Goal: Task Accomplishment & Management: Manage account settings

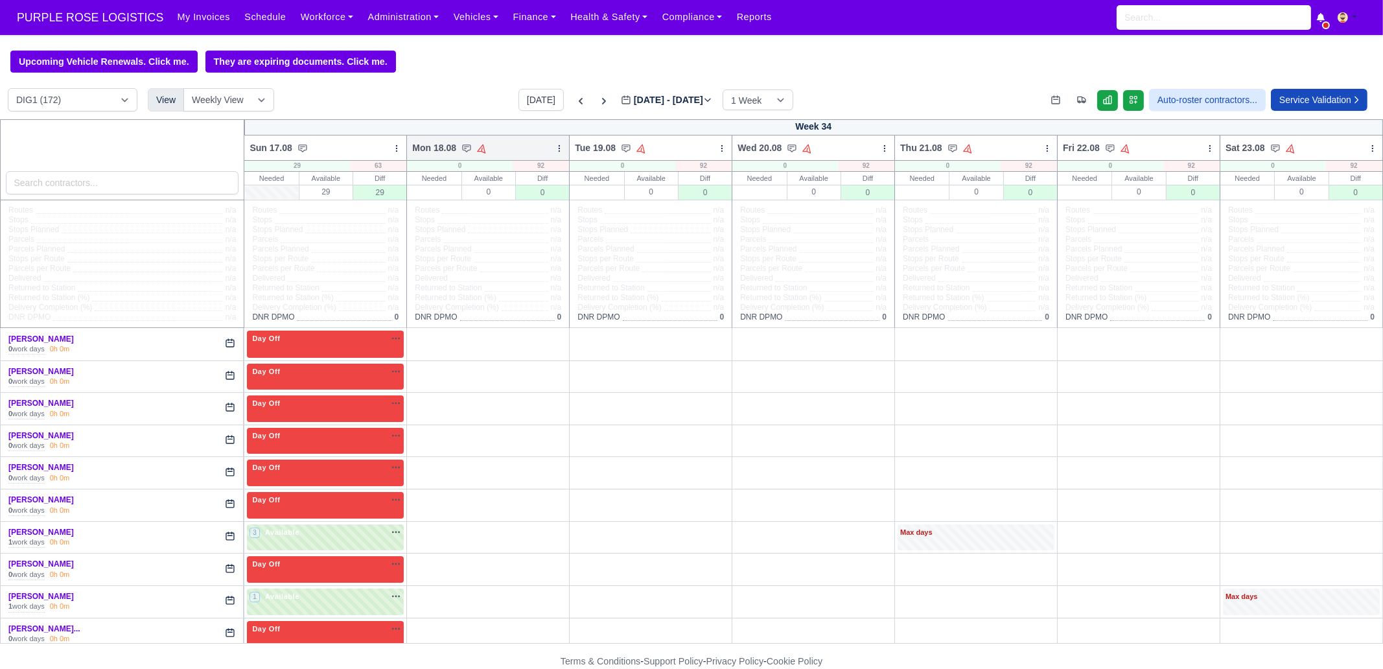
click at [559, 149] on icon at bounding box center [559, 148] width 1 height 6
click at [515, 198] on link "Bulk Status Change" at bounding box center [491, 194] width 145 height 23
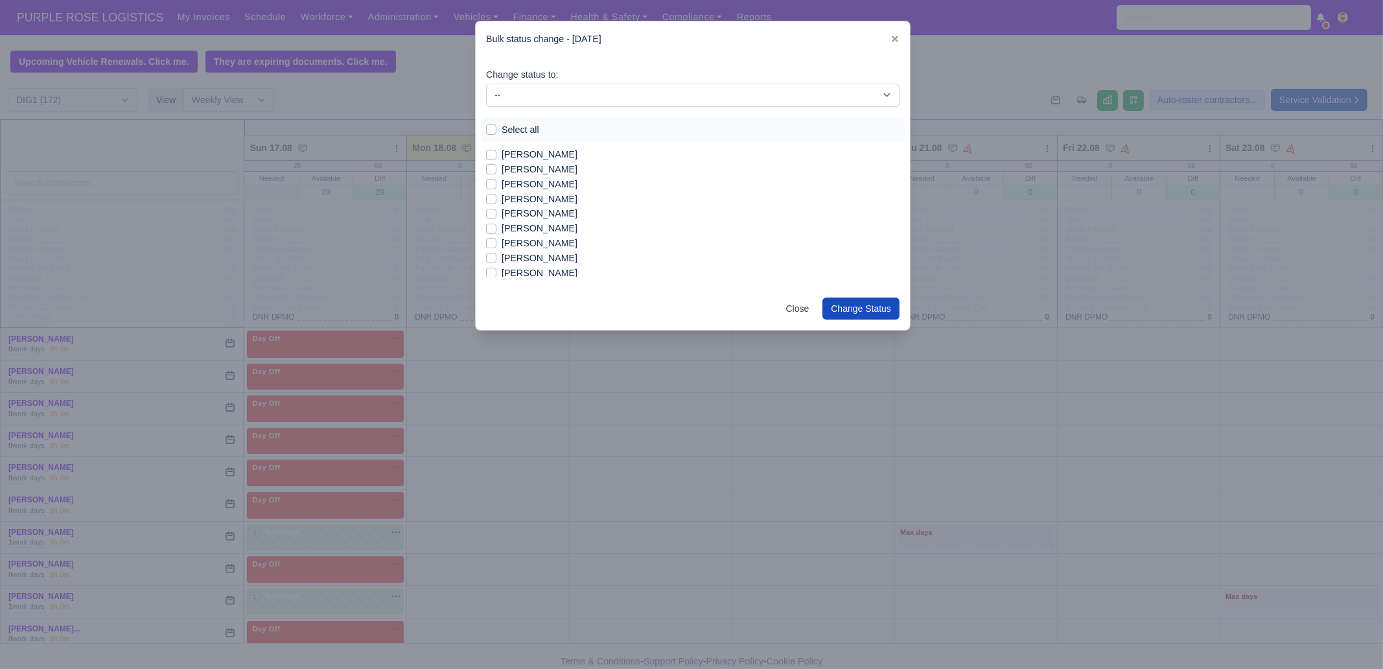
click at [526, 125] on label "Select all" at bounding box center [521, 130] width 38 height 15
click at [497, 125] on input "Select all" at bounding box center [491, 128] width 10 height 10
checkbox input "true"
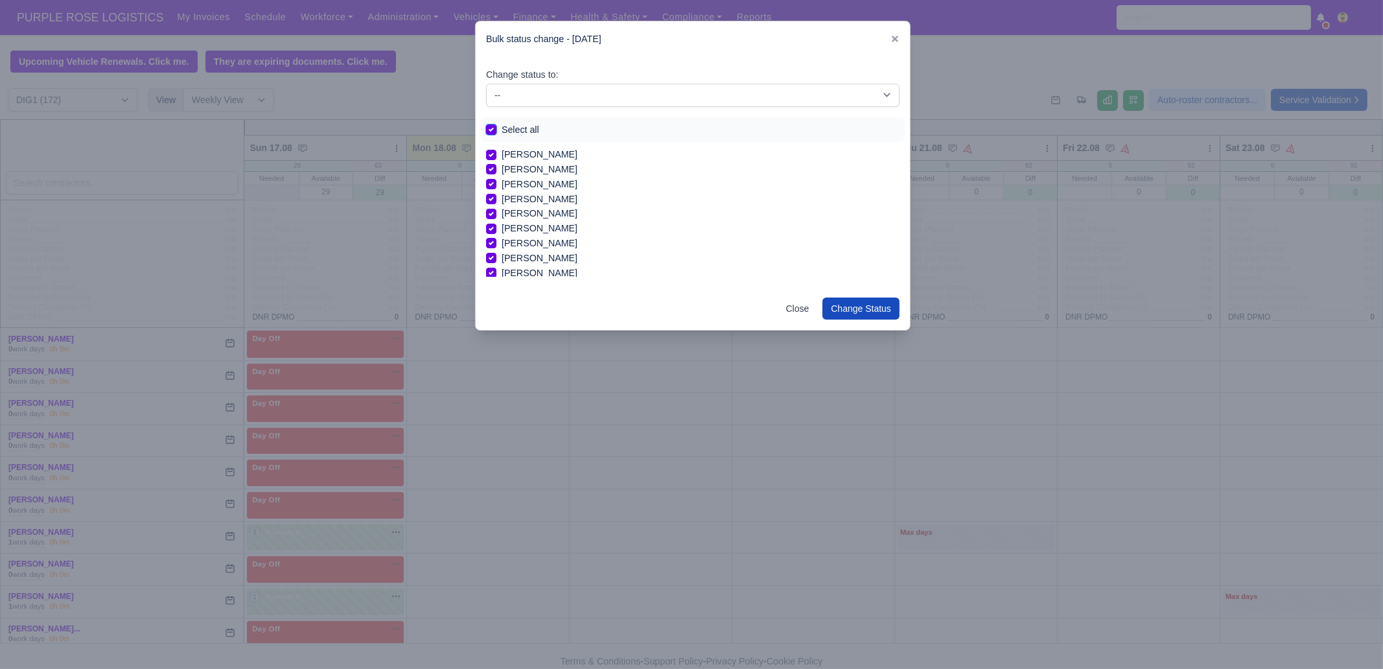
checkbox input "true"
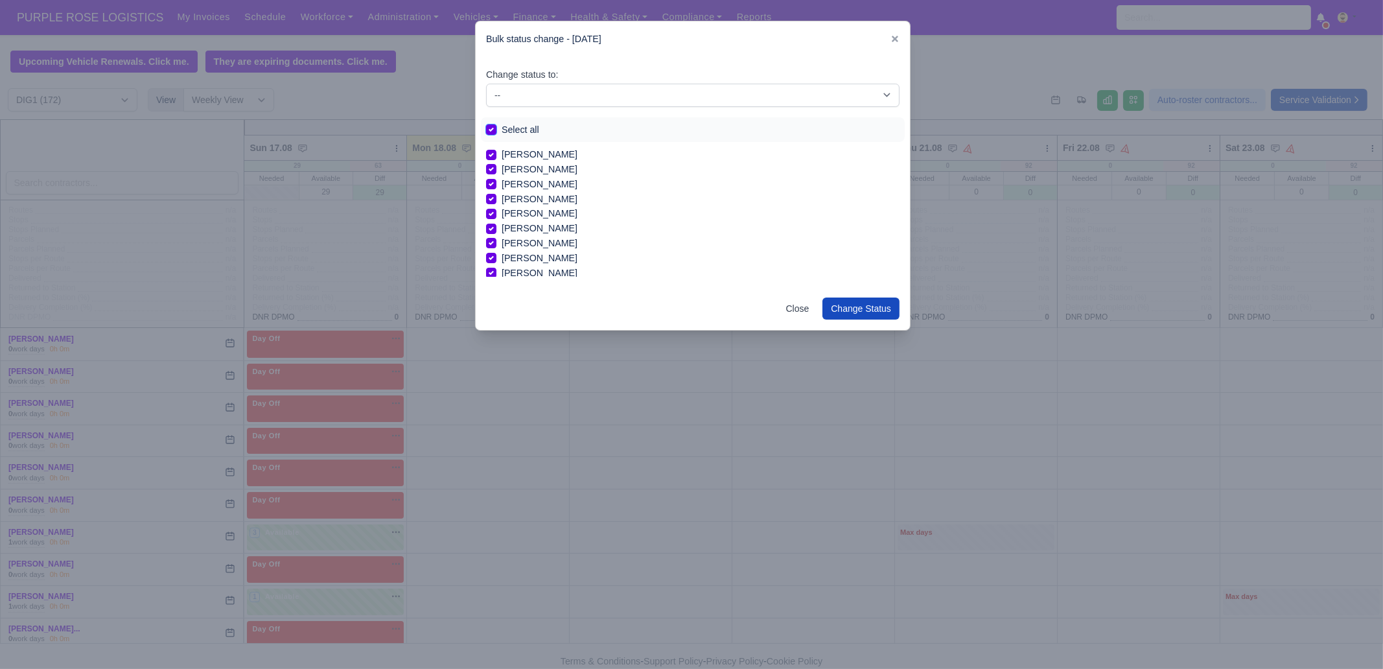
checkbox input "true"
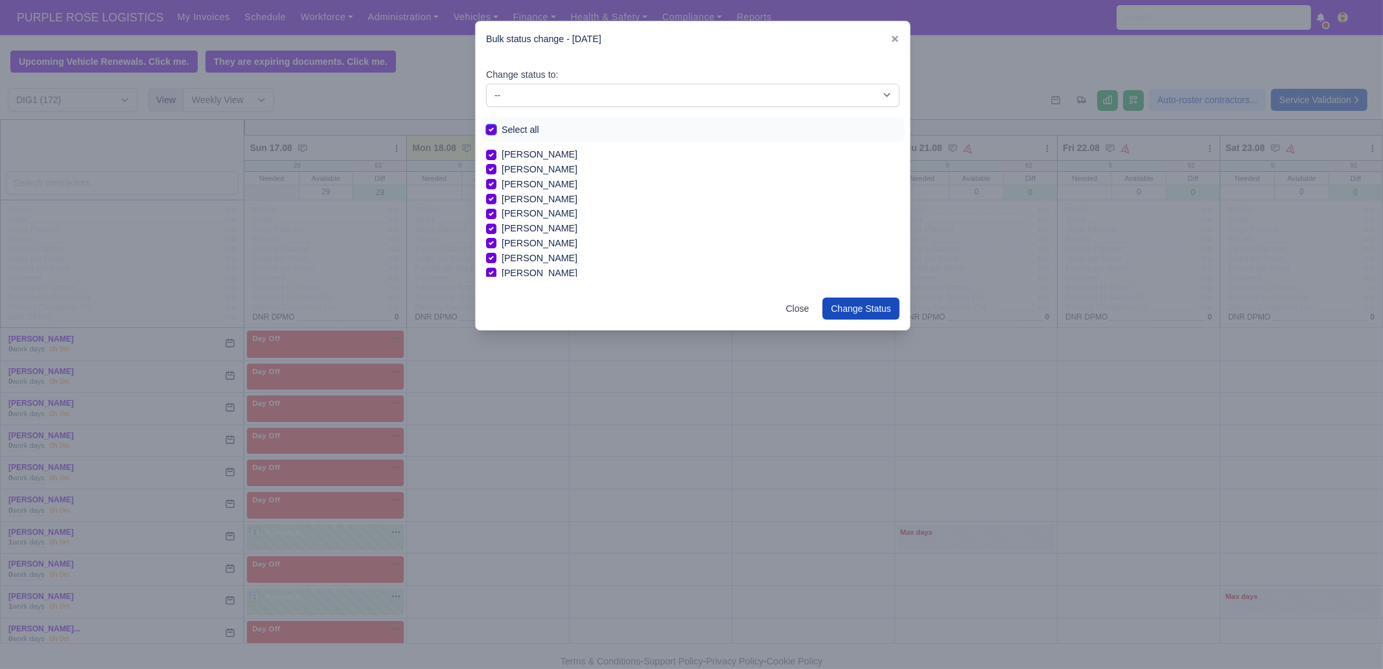
checkbox input "true"
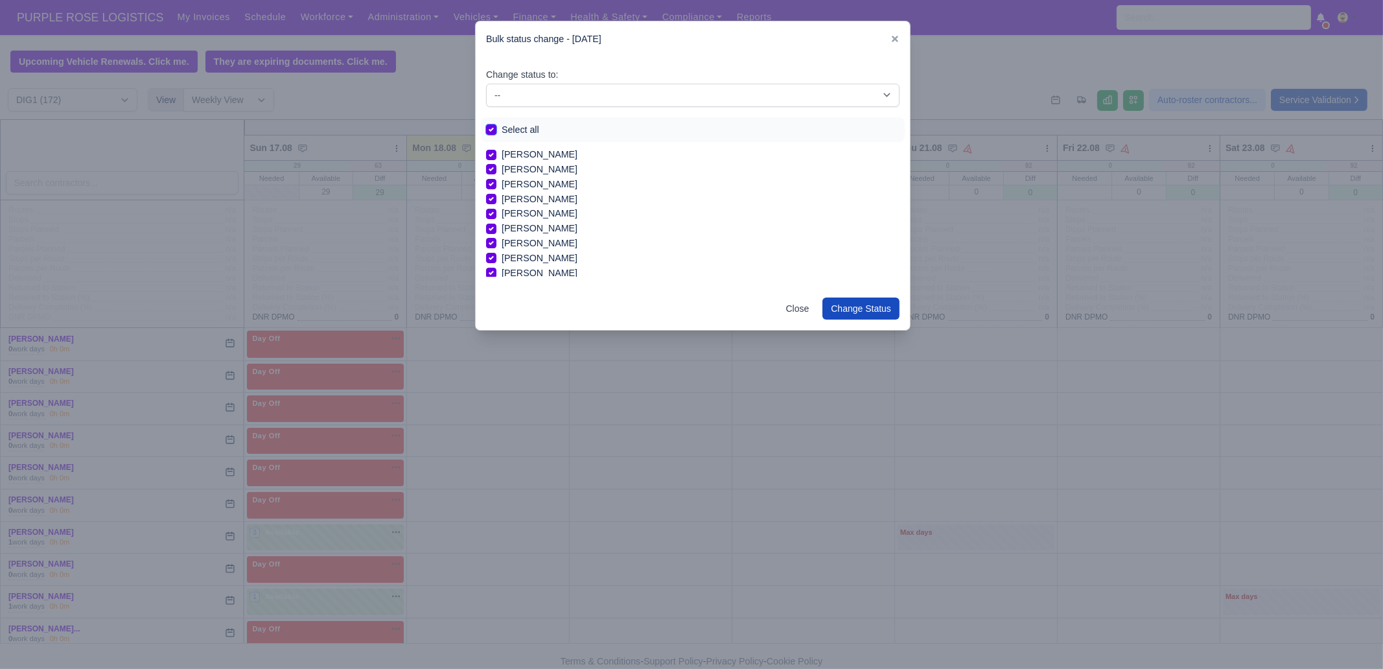
checkbox input "true"
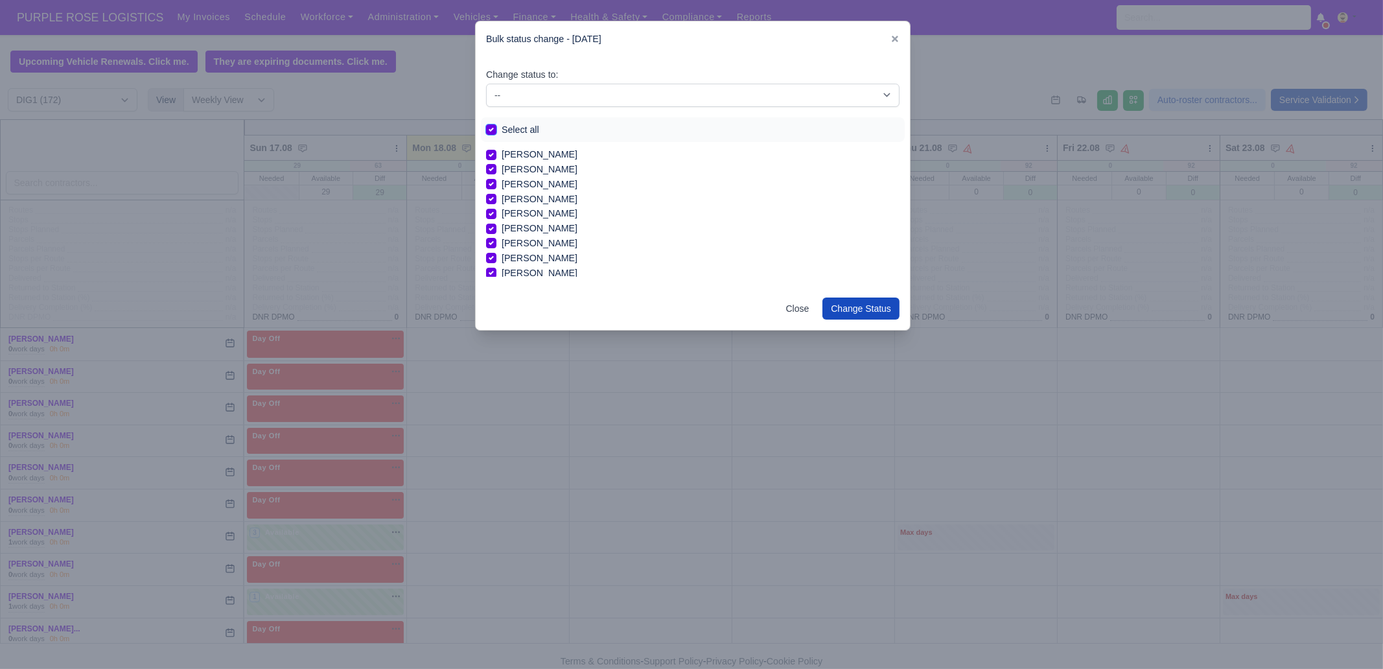
checkbox input "true"
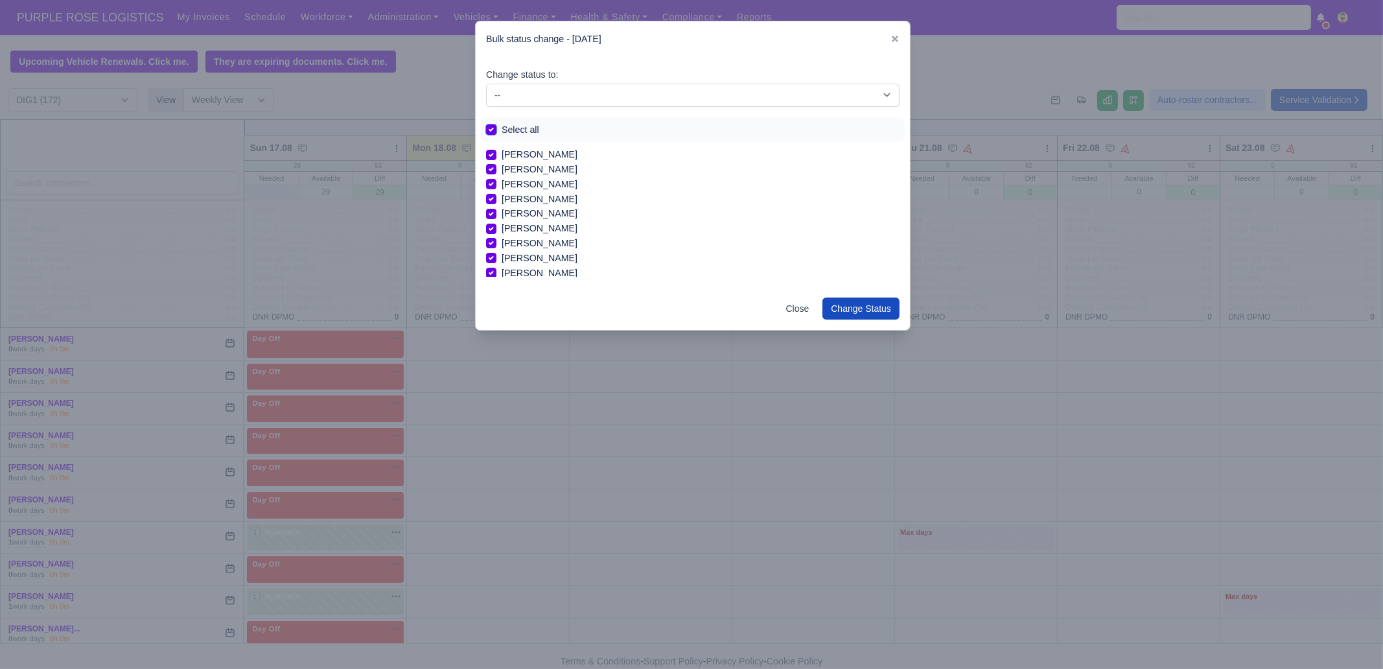
checkbox input "true"
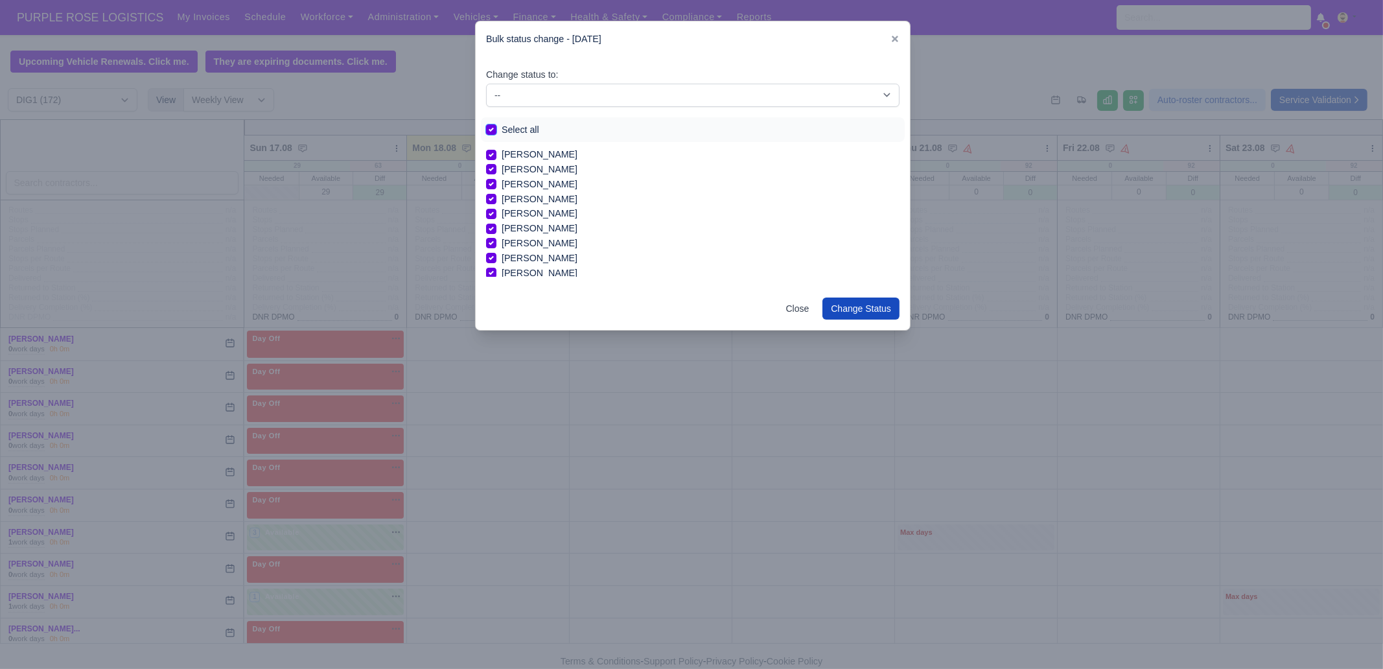
checkbox input "true"
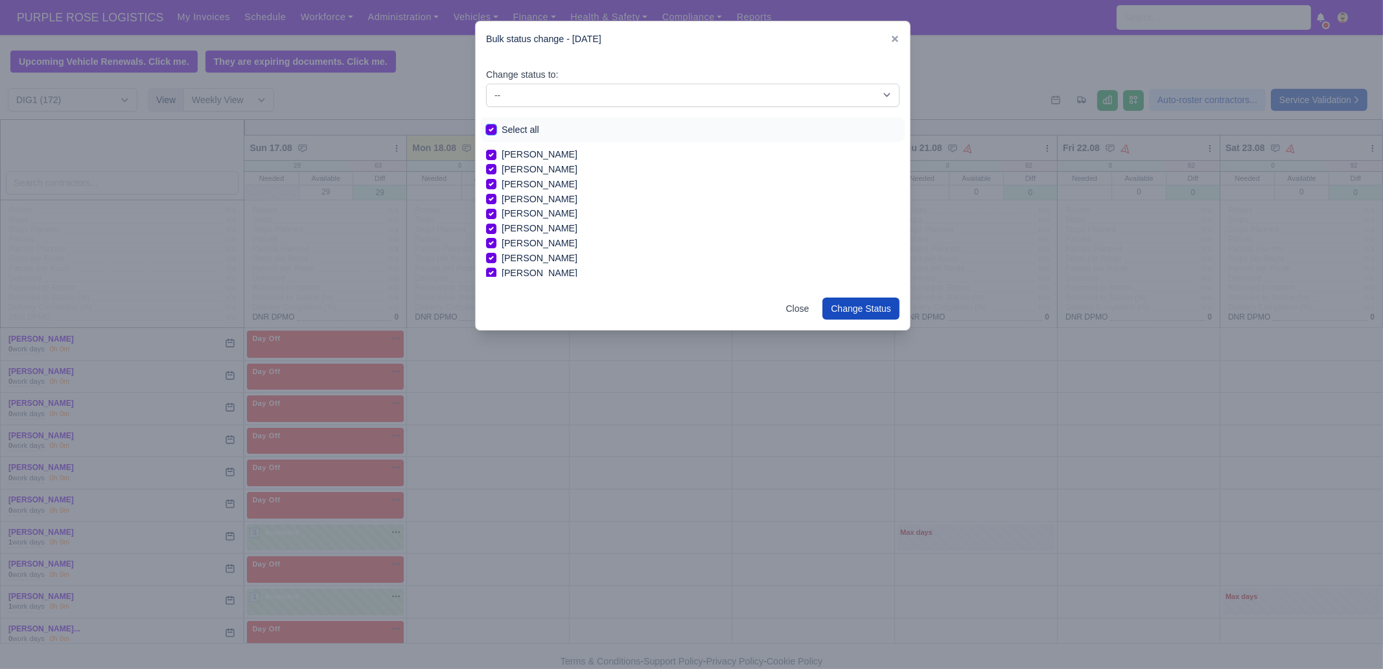
checkbox input "true"
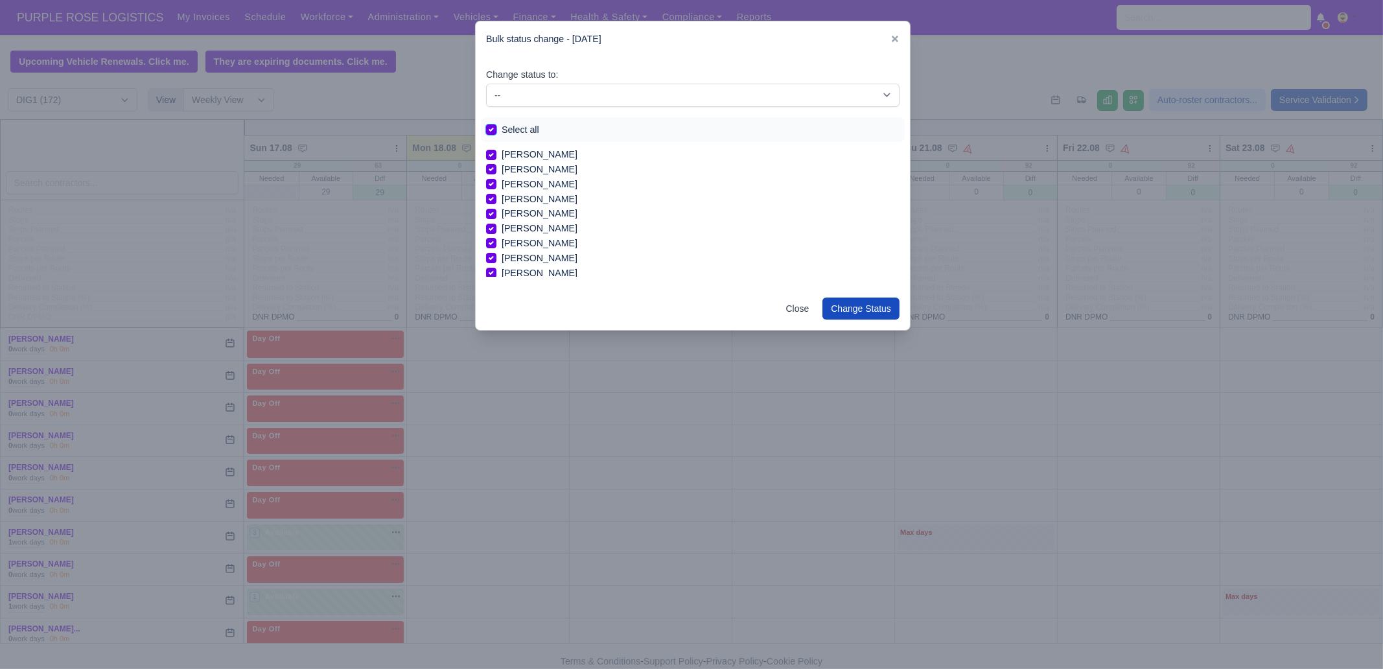
checkbox input "true"
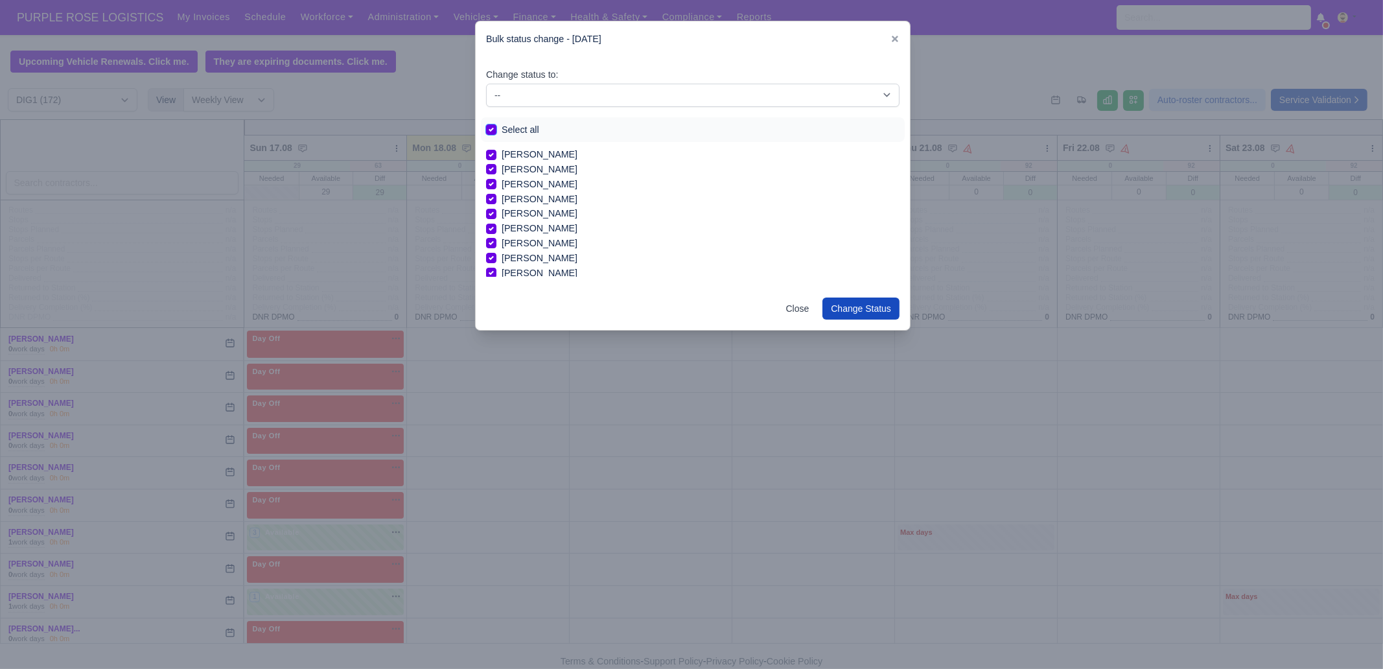
checkbox input "true"
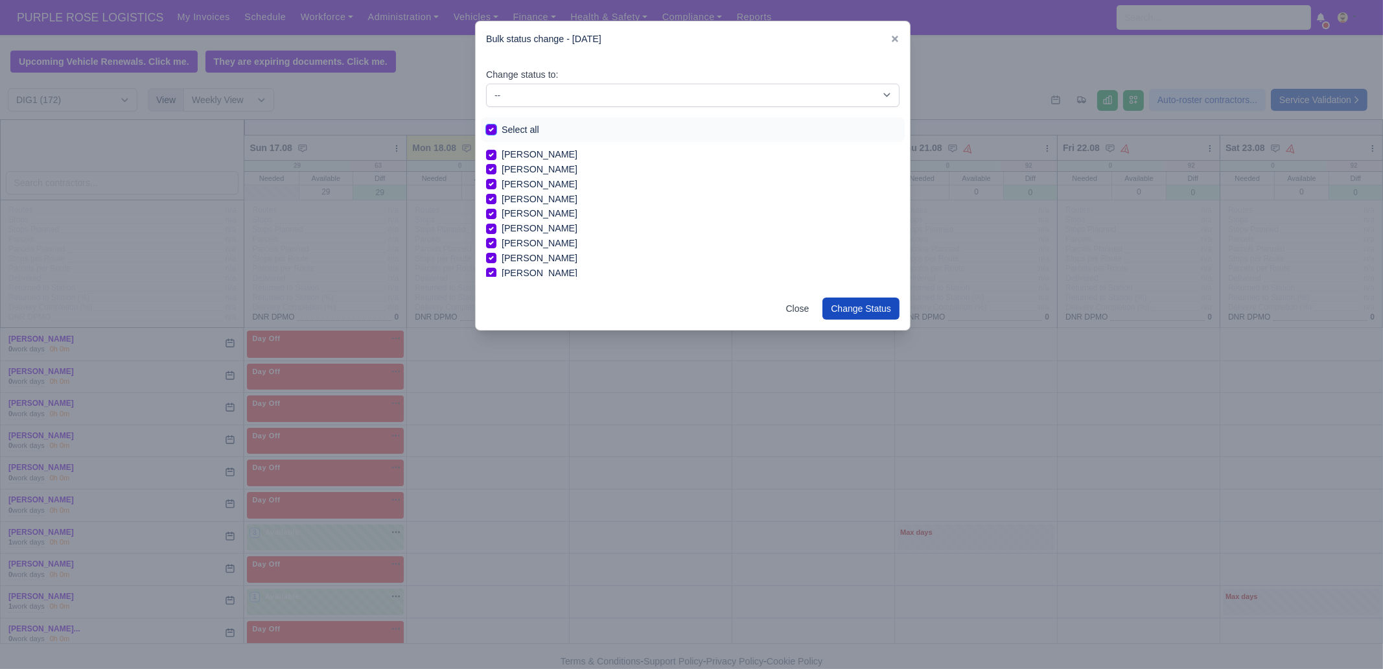
checkbox input "true"
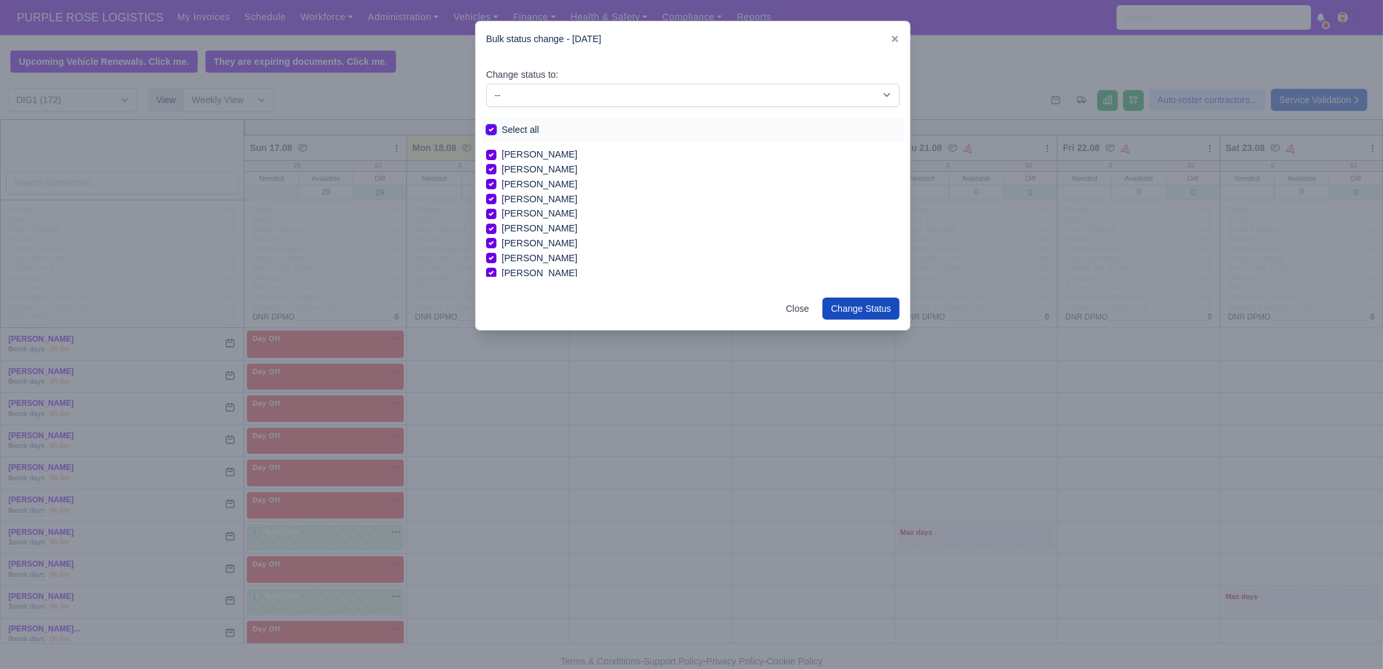
checkbox input "true"
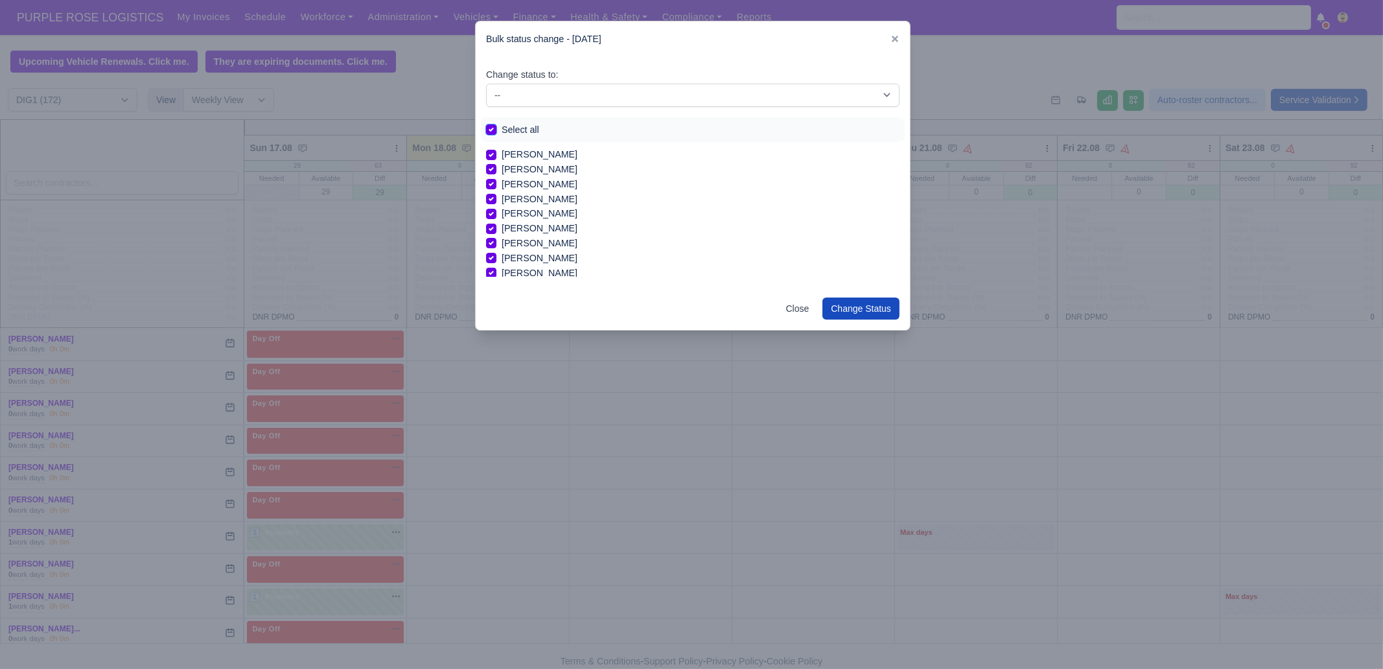
checkbox input "true"
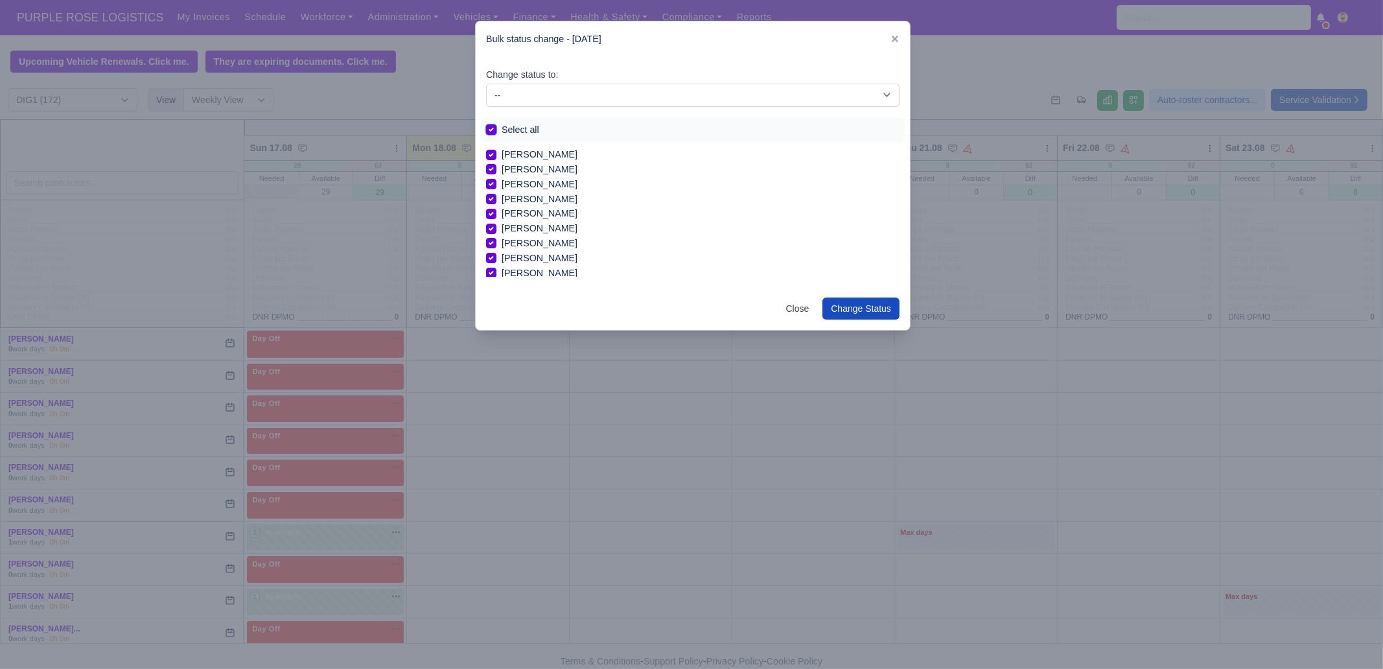
checkbox input "true"
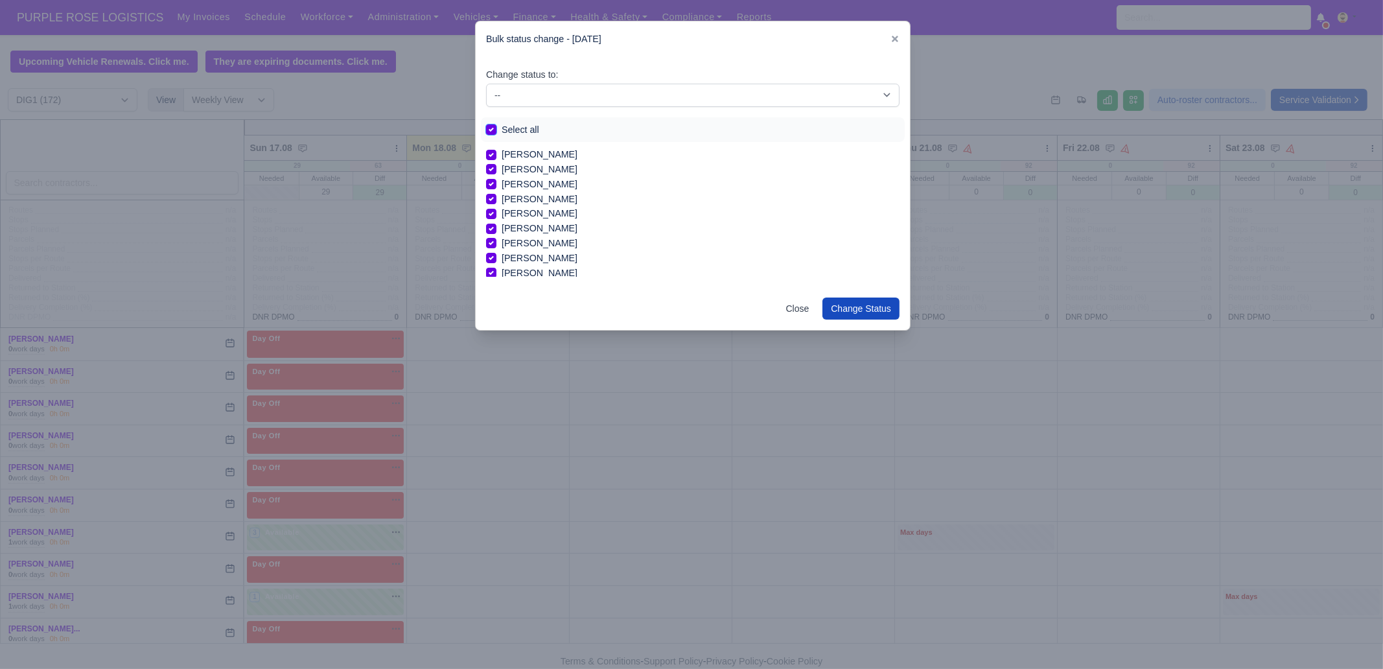
checkbox input "true"
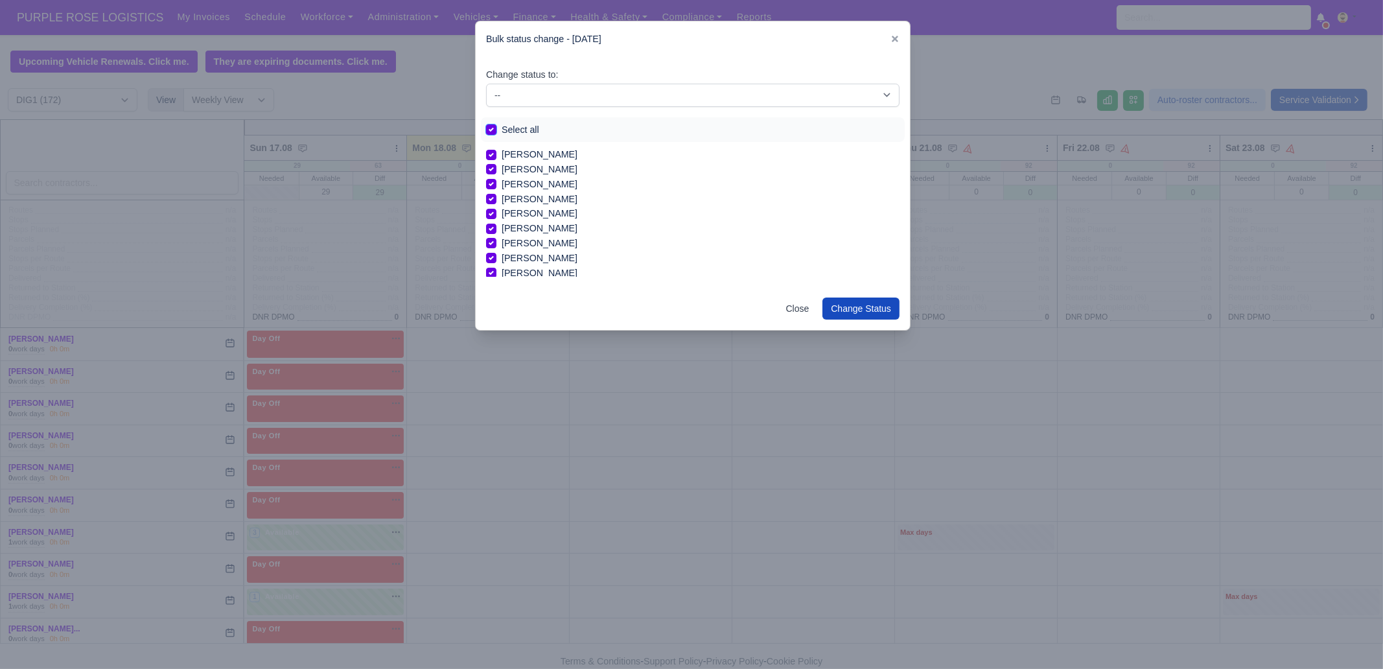
checkbox input "true"
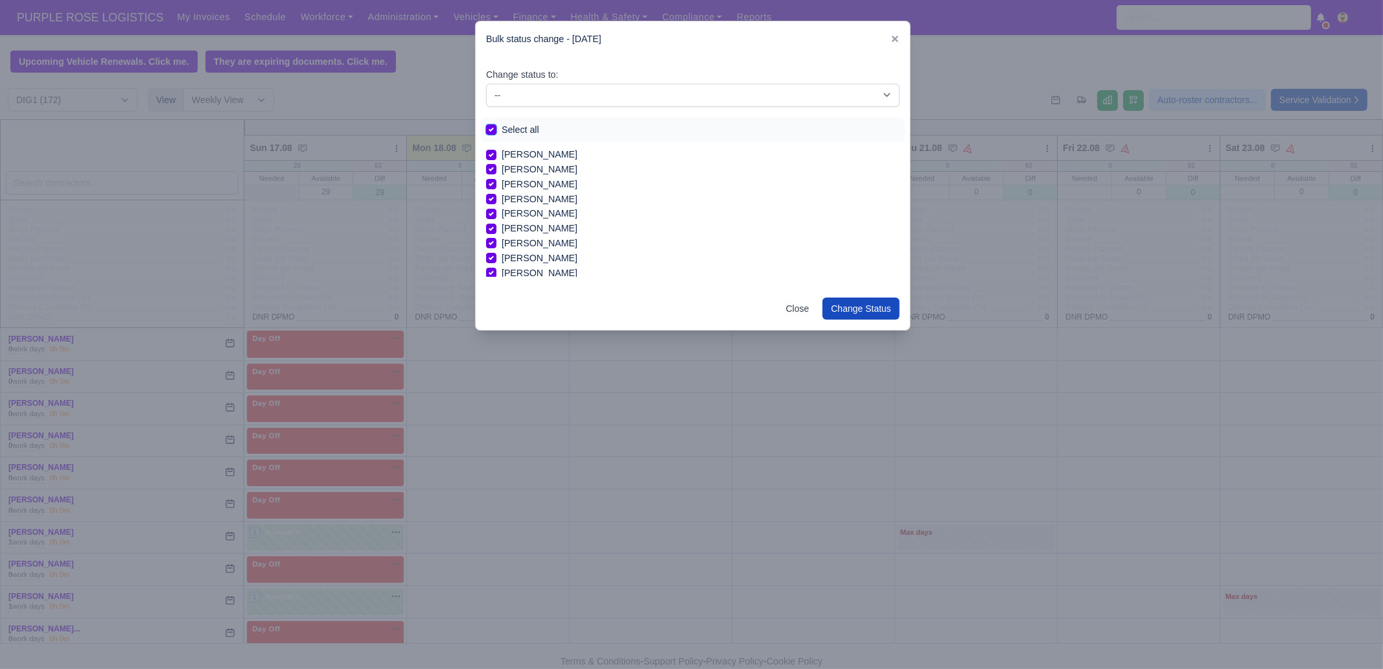
checkbox input "true"
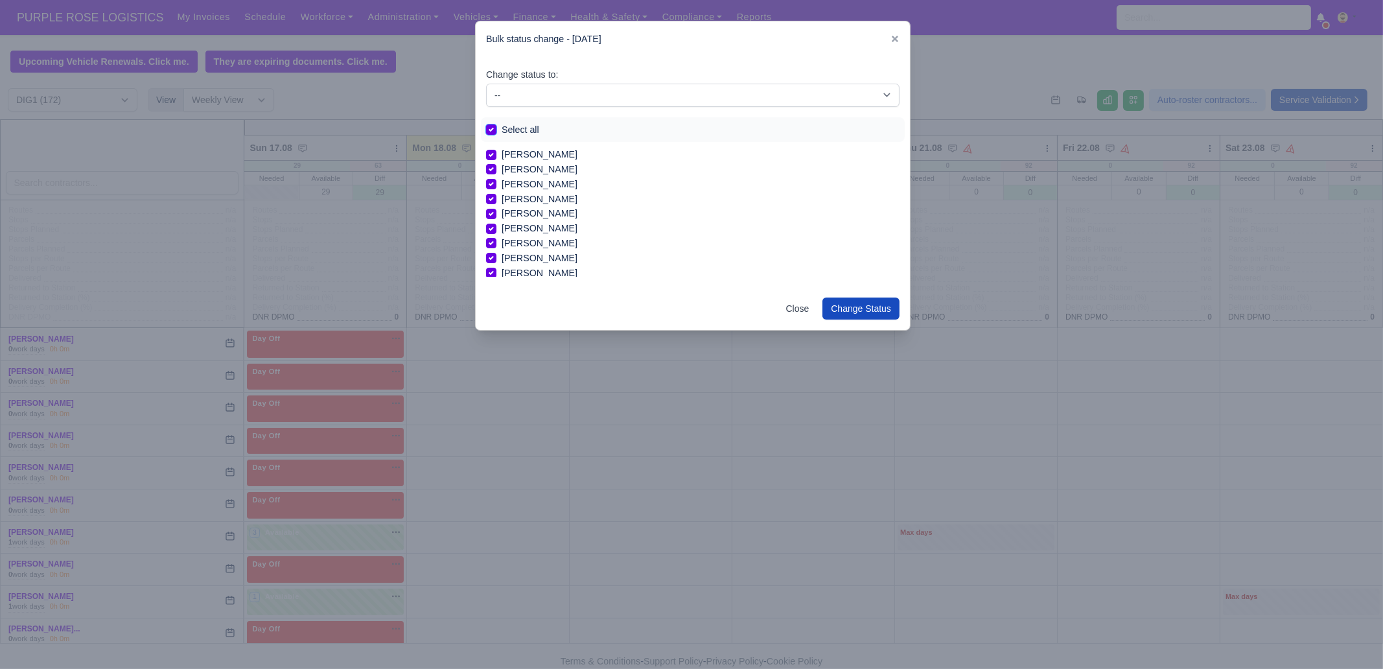
checkbox input "true"
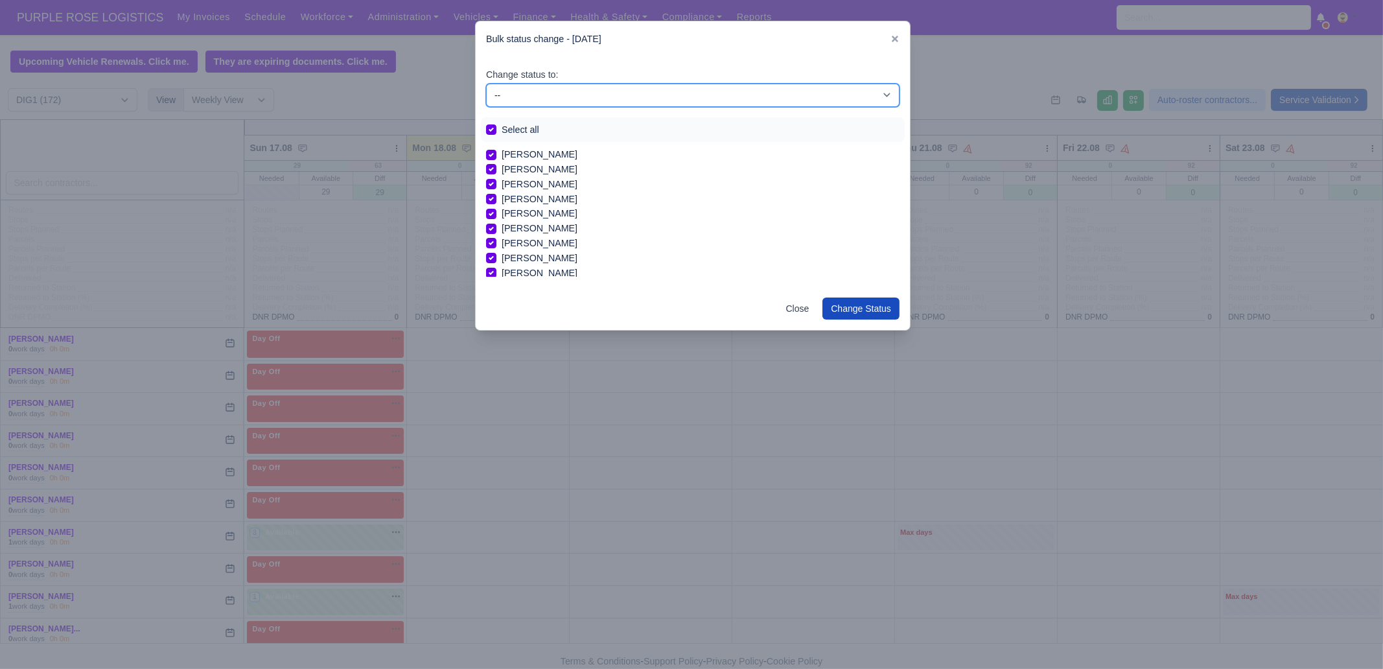
click at [554, 97] on select "-- Unasigned Available Day Off Stand By Other Depot" at bounding box center [693, 95] width 414 height 23
select select "Day Off"
click at [486, 84] on select "-- Unasigned Available Day Off Stand By Other Depot" at bounding box center [693, 95] width 414 height 23
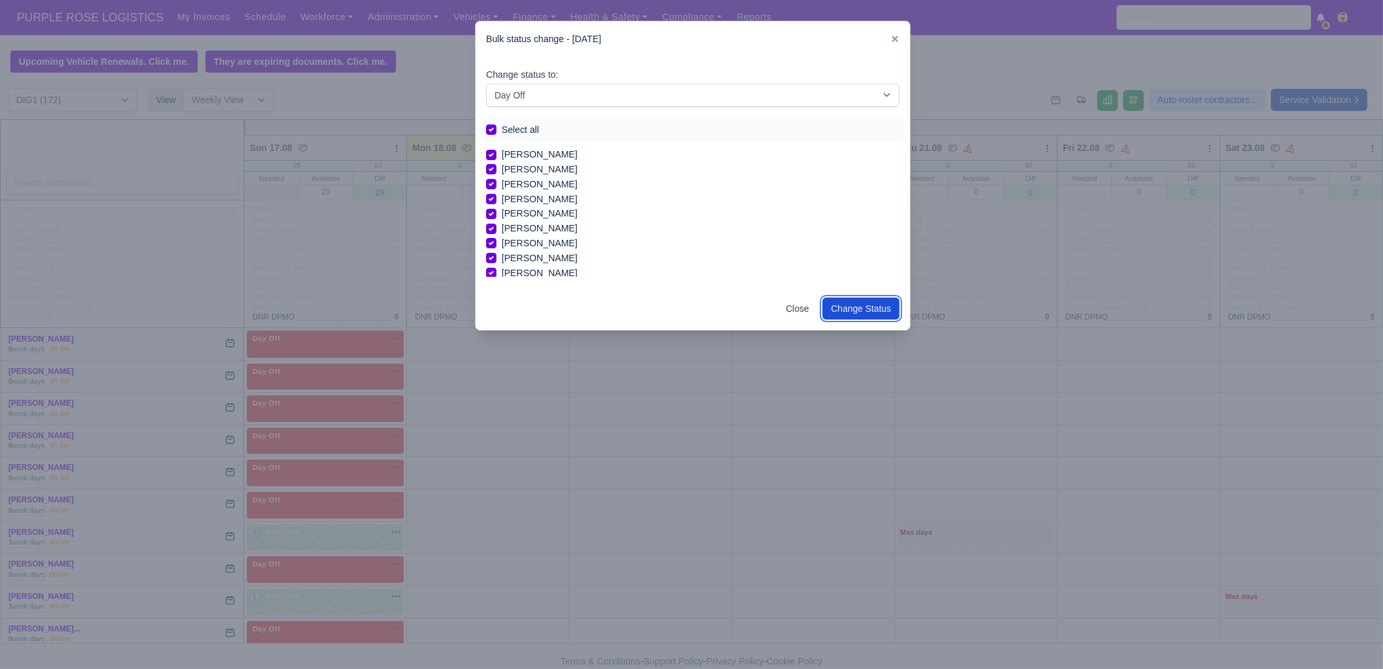
click at [859, 311] on button "Change Status" at bounding box center [861, 309] width 77 height 22
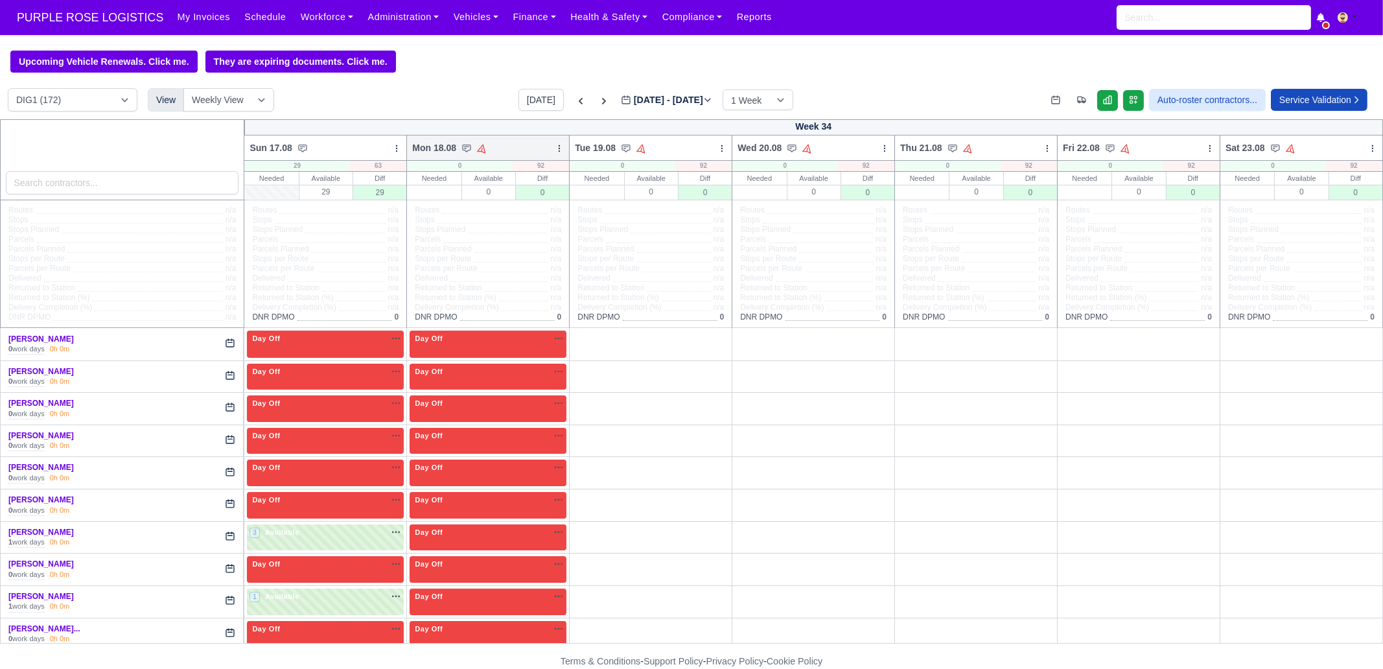
click at [549, 148] on div "Mon 18.08 Auto Assign Vehicle Bulk Status Change Auto-assign contractors Daily …" at bounding box center [487, 148] width 163 height 26
click at [556, 150] on icon at bounding box center [559, 148] width 9 height 9
click at [512, 193] on link "Bulk Status Change" at bounding box center [491, 194] width 145 height 23
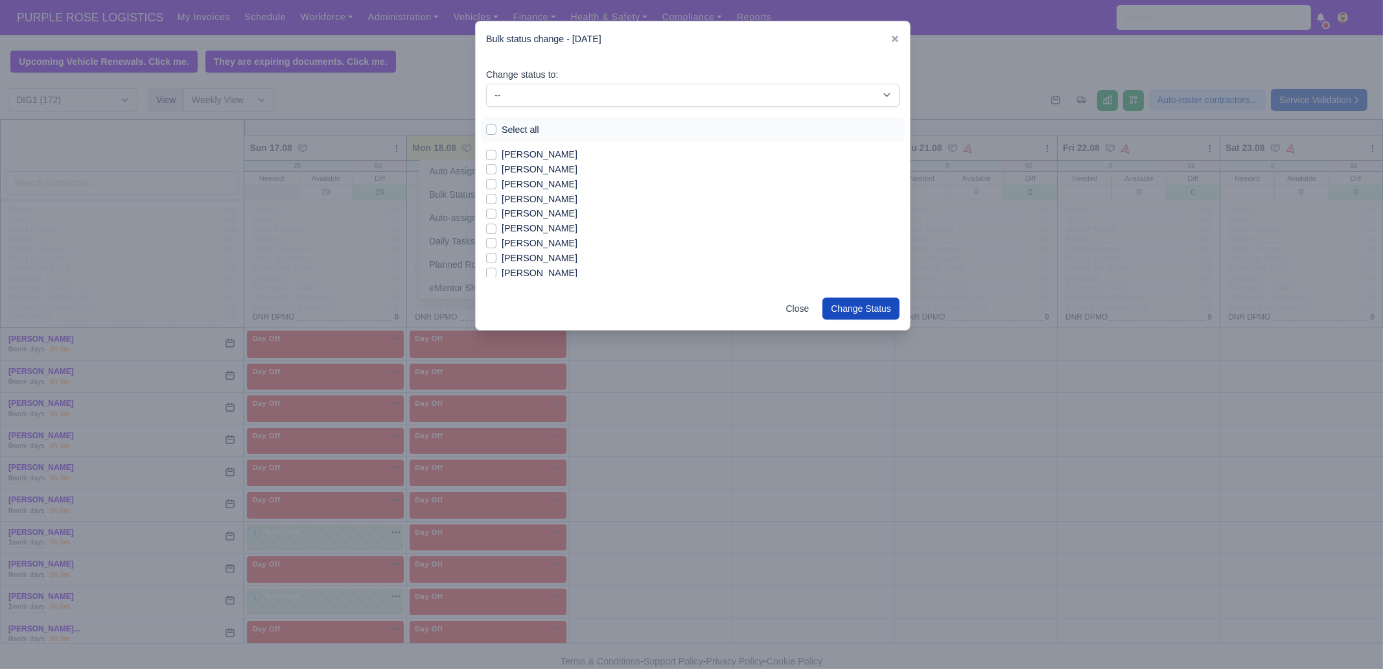
click at [545, 124] on div "Select all" at bounding box center [693, 130] width 414 height 15
click at [549, 97] on select "-- Unasigned Available Day Off Stand By Other Depot" at bounding box center [693, 95] width 414 height 23
select select "Available"
click at [486, 84] on select "-- Unasigned Available Day Off Stand By Other Depot" at bounding box center [693, 95] width 414 height 23
click at [545, 170] on label "[PERSON_NAME]" at bounding box center [540, 169] width 76 height 15
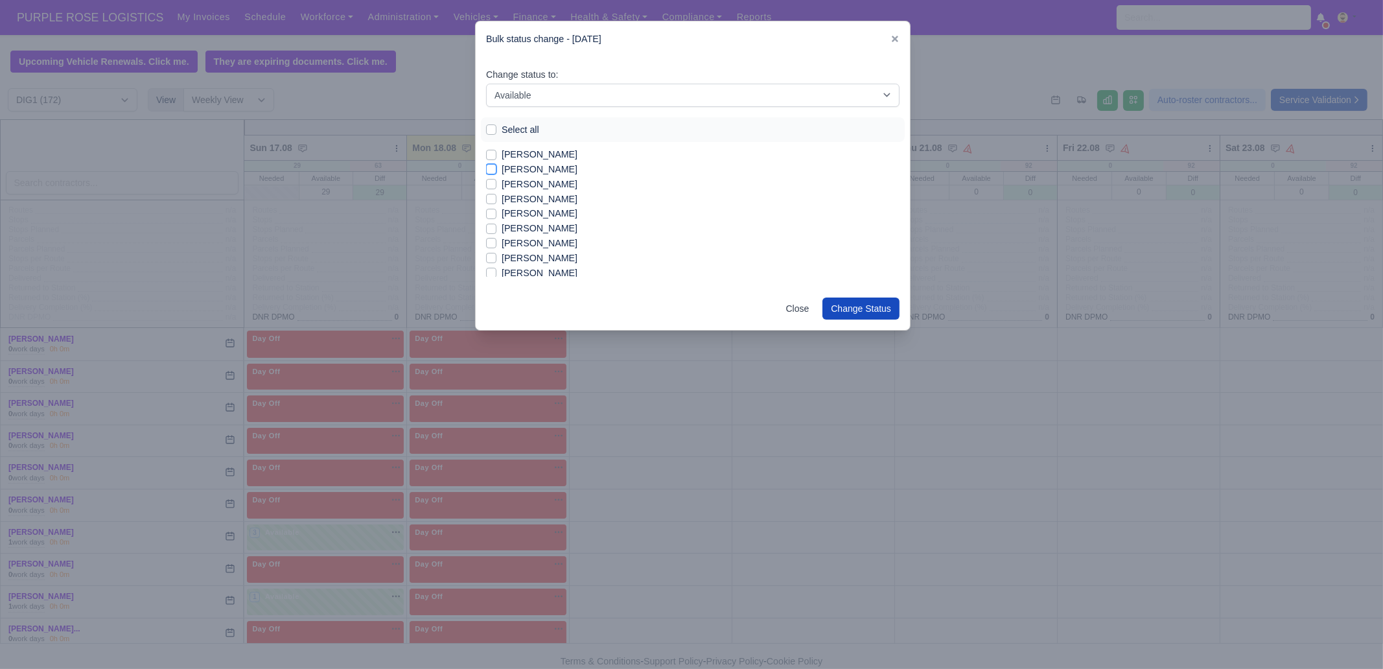
click at [497, 170] on input "[PERSON_NAME]" at bounding box center [491, 167] width 10 height 10
checkbox input "true"
click at [544, 198] on label "[PERSON_NAME]" at bounding box center [540, 199] width 76 height 15
click at [497, 198] on input "[PERSON_NAME]" at bounding box center [491, 197] width 10 height 10
checkbox input "true"
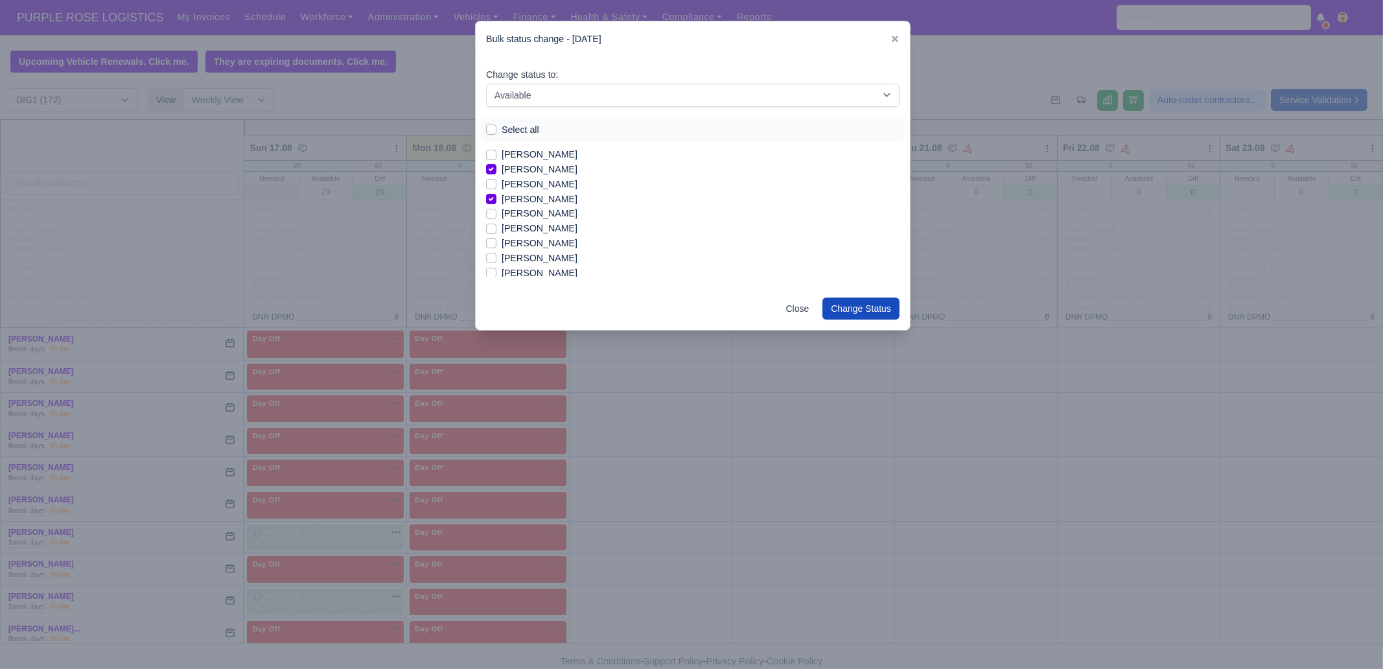
click at [543, 228] on label "[PERSON_NAME]" at bounding box center [540, 228] width 76 height 15
click at [497, 228] on input "[PERSON_NAME]" at bounding box center [491, 226] width 10 height 10
checkbox input "true"
click at [536, 241] on label "[PERSON_NAME]" at bounding box center [540, 243] width 76 height 15
click at [497, 241] on input "[PERSON_NAME]" at bounding box center [491, 241] width 10 height 10
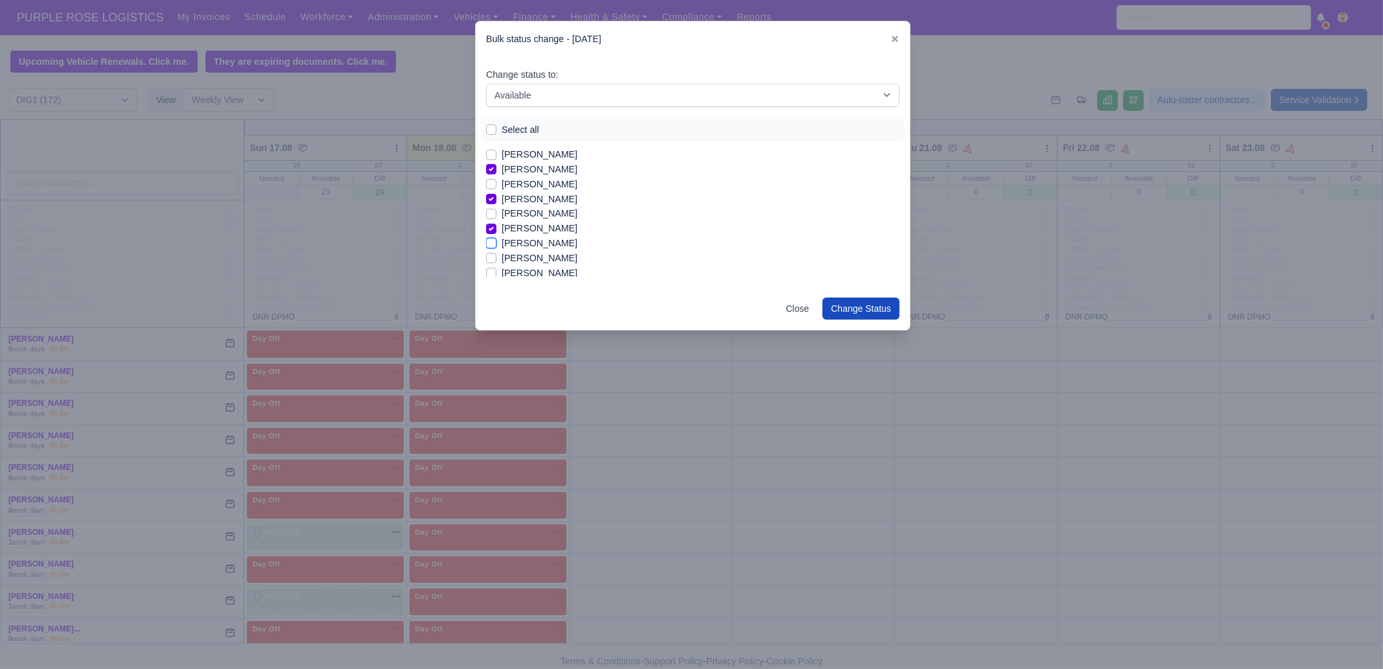
checkbox input "true"
click at [532, 278] on div "Change status to: -- Unasigned Available Day Off Stand By Other Depot Select al…" at bounding box center [693, 172] width 434 height 231
click at [532, 268] on label "[PERSON_NAME]" at bounding box center [540, 273] width 76 height 15
click at [497, 268] on input "[PERSON_NAME]" at bounding box center [491, 271] width 10 height 10
checkbox input "true"
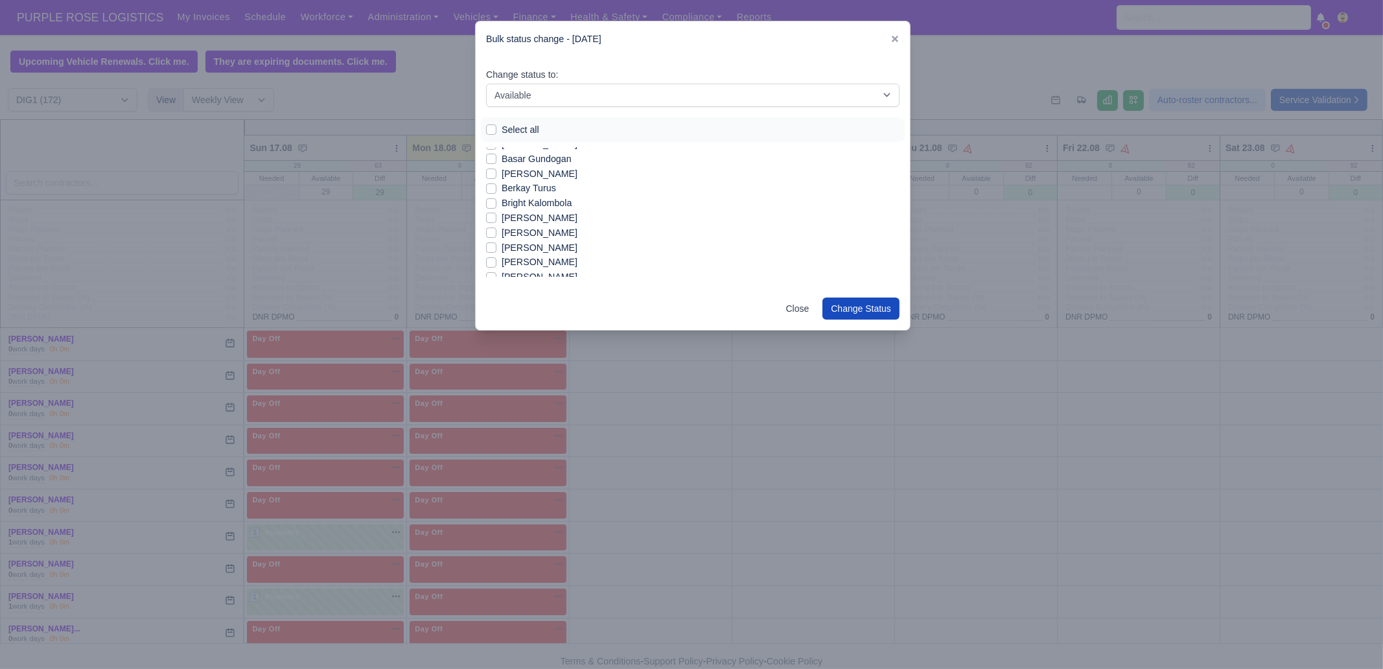
scroll to position [161, 0]
click at [539, 213] on label "[PERSON_NAME]" at bounding box center [540, 214] width 76 height 15
click at [497, 213] on input "[PERSON_NAME]" at bounding box center [491, 212] width 10 height 10
checkbox input "true"
click at [528, 270] on label "[PERSON_NAME]" at bounding box center [540, 273] width 76 height 15
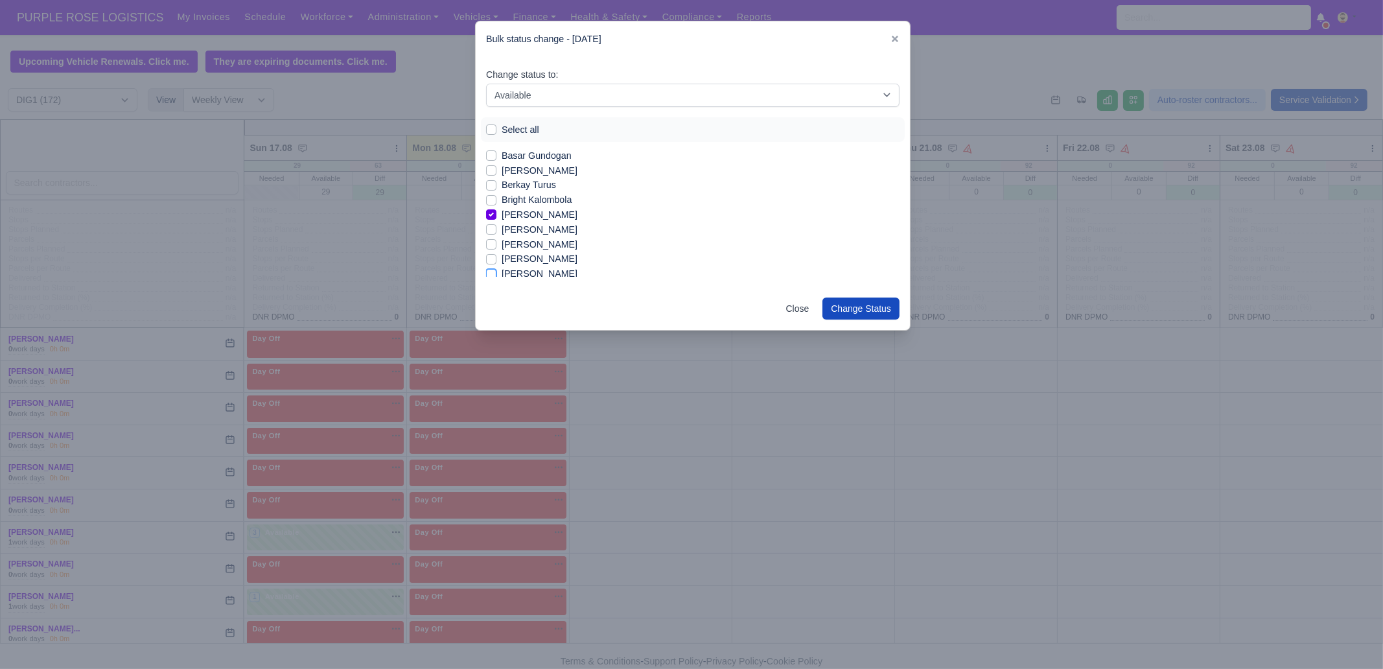
click at [497, 270] on input "[PERSON_NAME]" at bounding box center [491, 271] width 10 height 10
checkbox input "true"
click at [533, 218] on label "[PERSON_NAME]" at bounding box center [540, 222] width 76 height 15
click at [497, 218] on input "[PERSON_NAME]" at bounding box center [491, 220] width 10 height 10
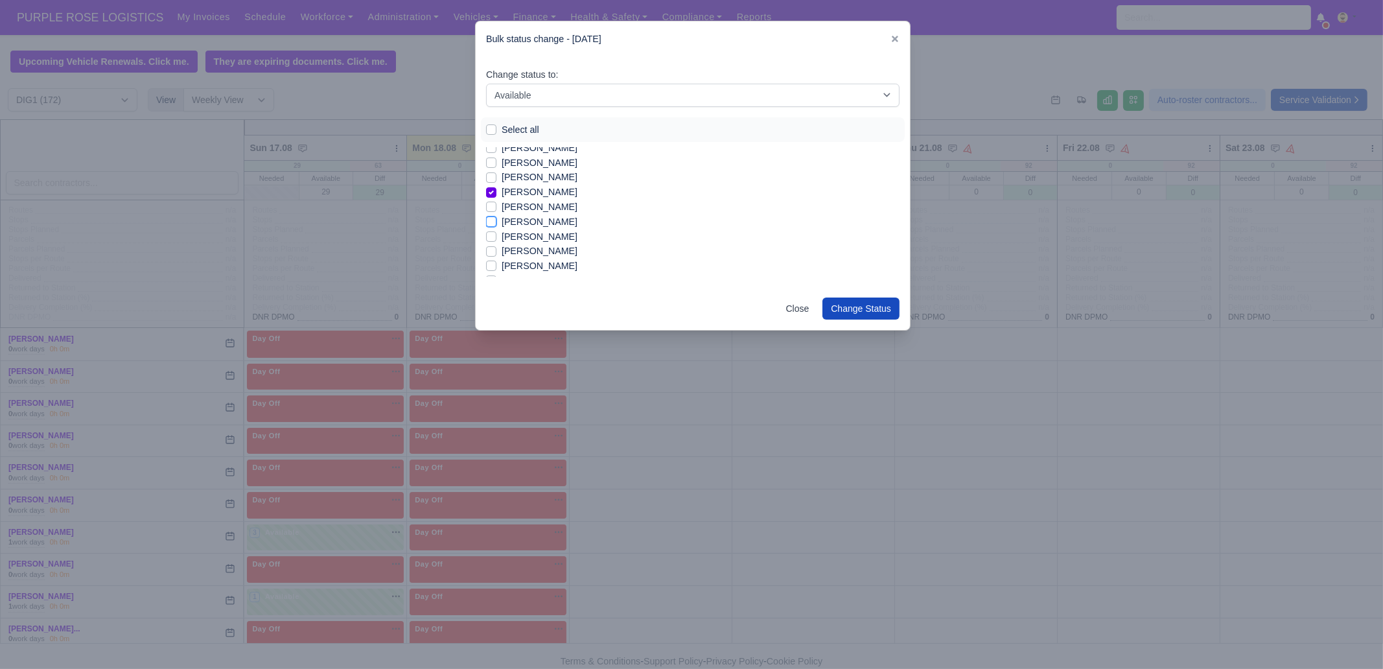
checkbox input "true"
click at [544, 248] on label "[PERSON_NAME]" at bounding box center [540, 251] width 76 height 15
click at [497, 248] on input "[PERSON_NAME]" at bounding box center [491, 249] width 10 height 10
checkbox input "true"
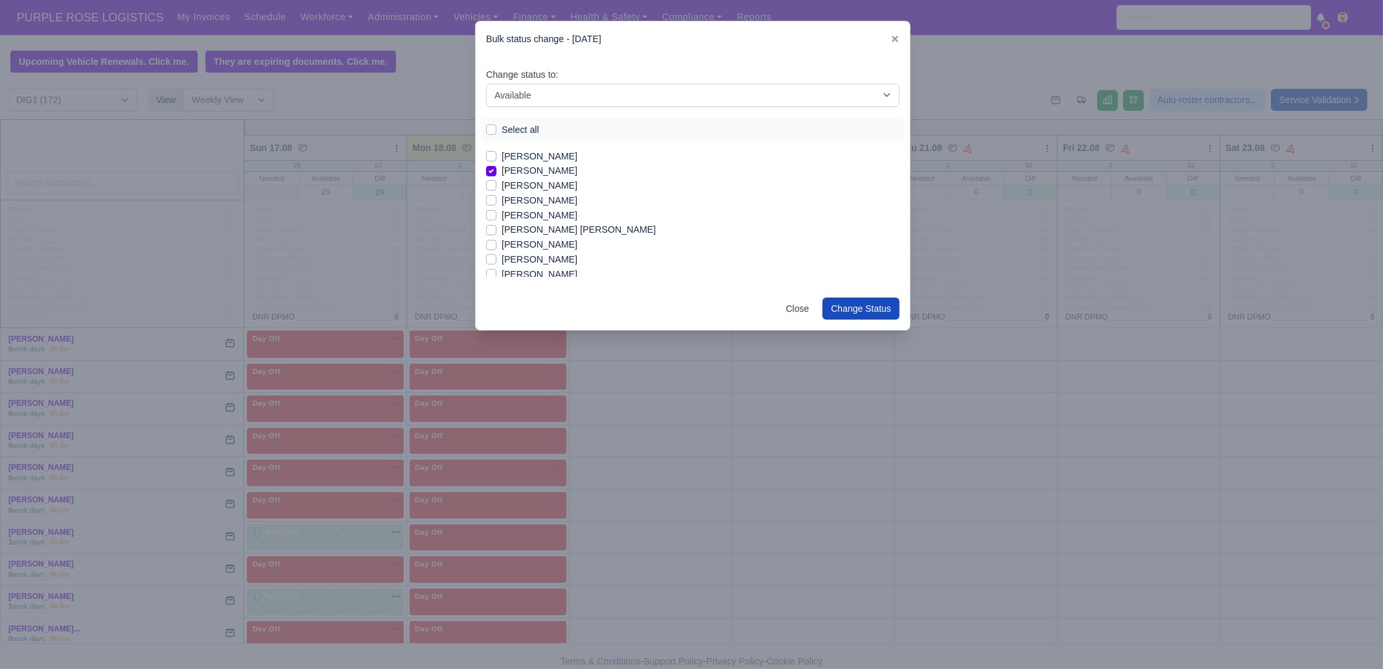
click at [529, 180] on label "[PERSON_NAME]" at bounding box center [540, 185] width 76 height 15
click at [497, 180] on input "[PERSON_NAME]" at bounding box center [491, 183] width 10 height 10
checkbox input "true"
click at [527, 194] on label "[PERSON_NAME]" at bounding box center [540, 200] width 76 height 15
click at [497, 194] on input "[PERSON_NAME]" at bounding box center [491, 198] width 10 height 10
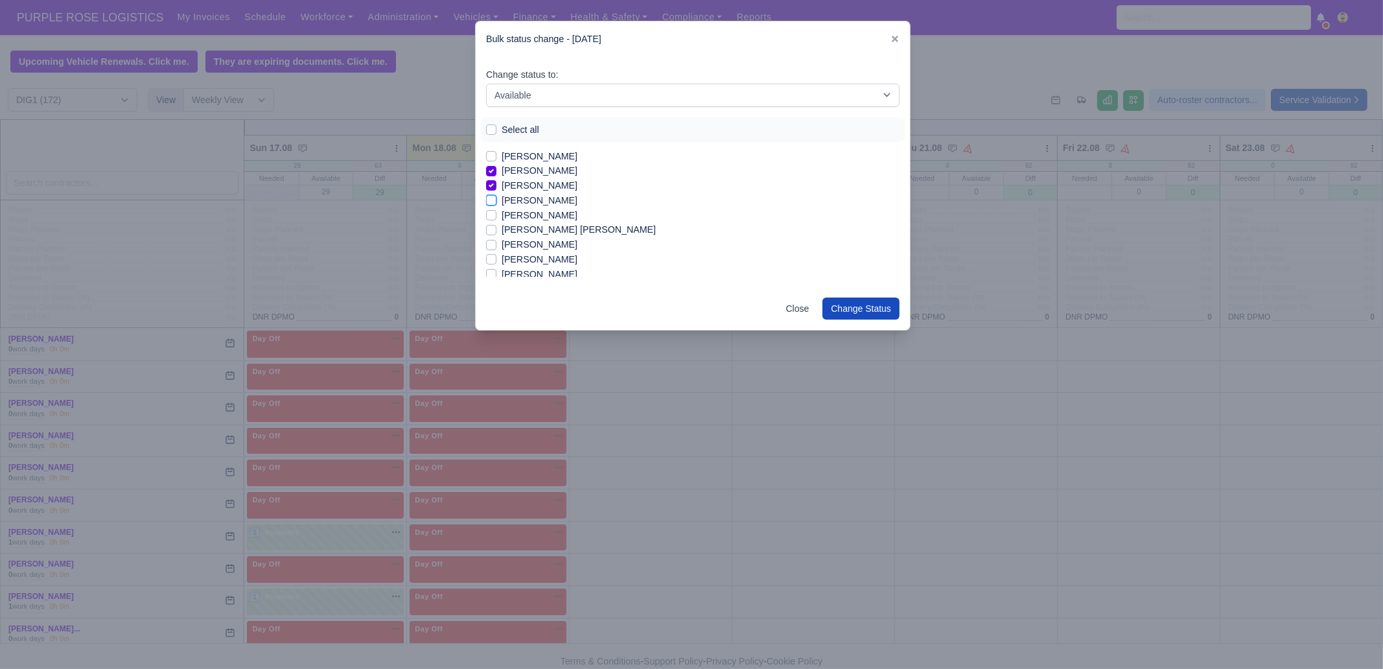
checkbox input "true"
click at [524, 215] on label "[PERSON_NAME]" at bounding box center [540, 215] width 76 height 15
click at [497, 215] on input "[PERSON_NAME]" at bounding box center [491, 213] width 10 height 10
checkbox input "true"
click at [528, 240] on label "[PERSON_NAME]" at bounding box center [540, 244] width 76 height 15
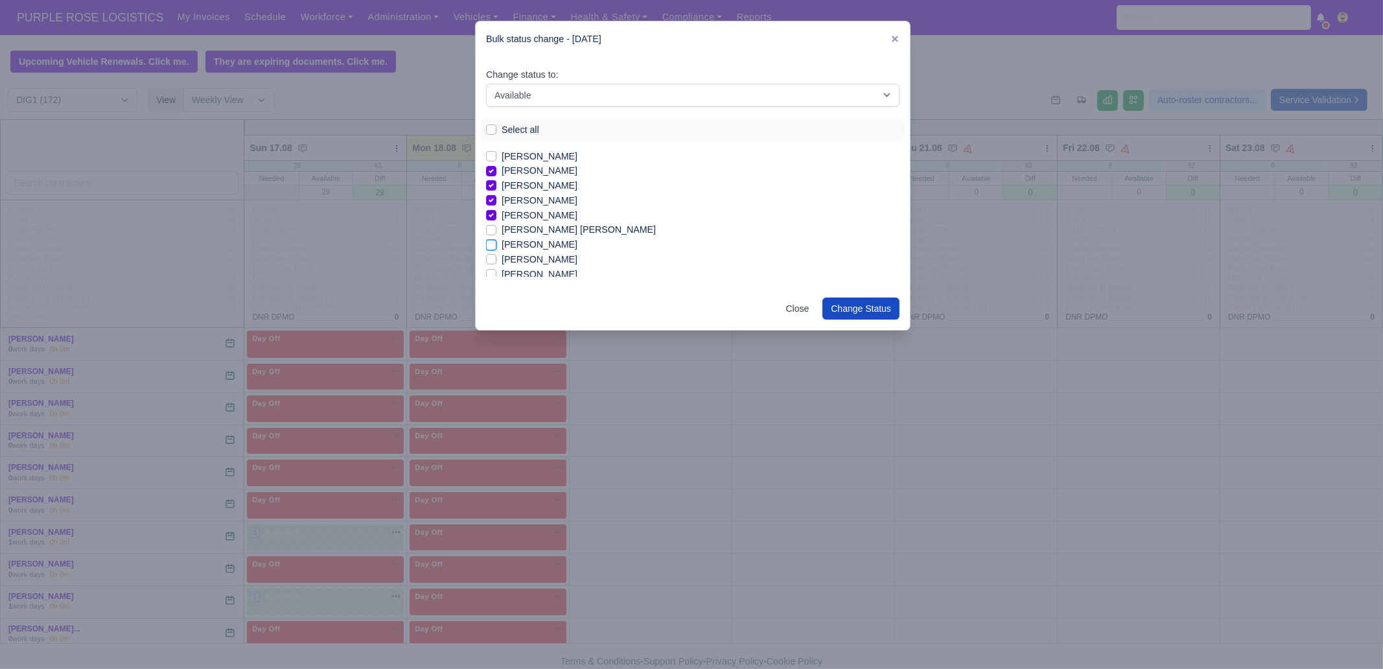
click at [497, 240] on input "[PERSON_NAME]" at bounding box center [491, 242] width 10 height 10
checkbox input "true"
click at [546, 264] on label "[PERSON_NAME]" at bounding box center [540, 266] width 76 height 15
click at [497, 264] on input "[PERSON_NAME]" at bounding box center [491, 264] width 10 height 10
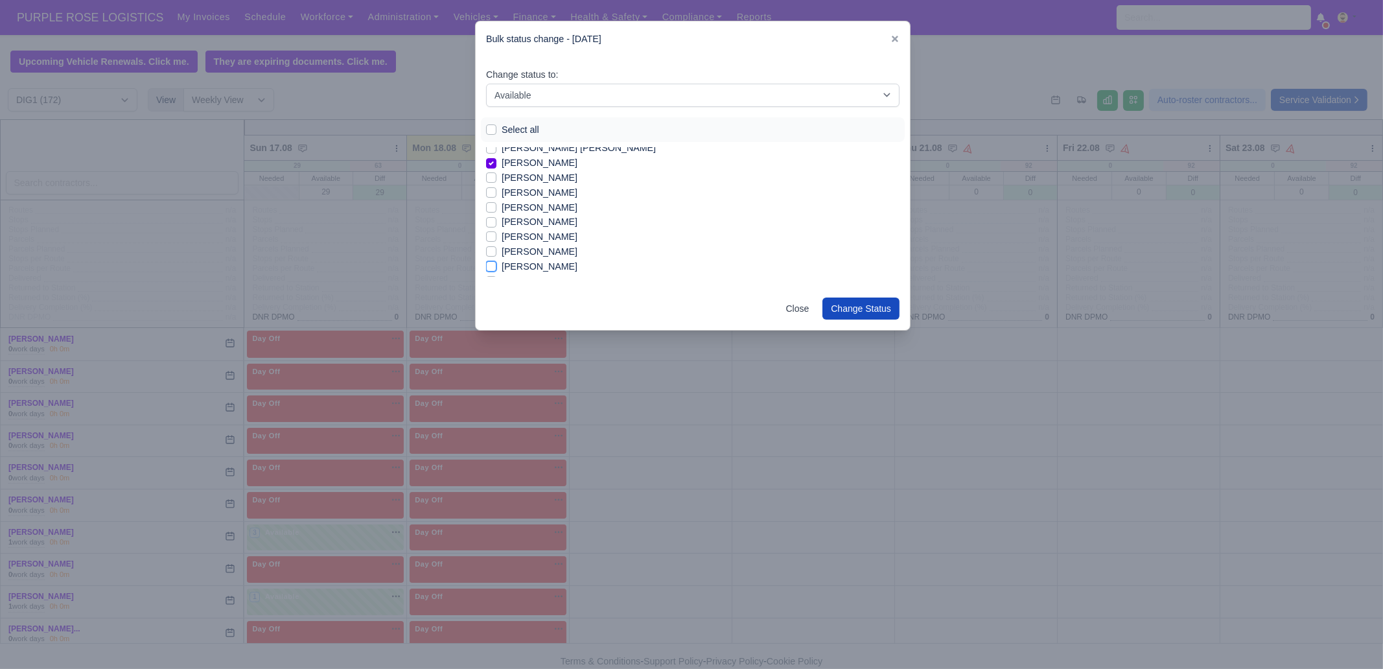
checkbox input "true"
click at [552, 204] on label "[PERSON_NAME]" at bounding box center [540, 200] width 76 height 15
click at [497, 203] on input "[PERSON_NAME]" at bounding box center [491, 198] width 10 height 10
checkbox input "true"
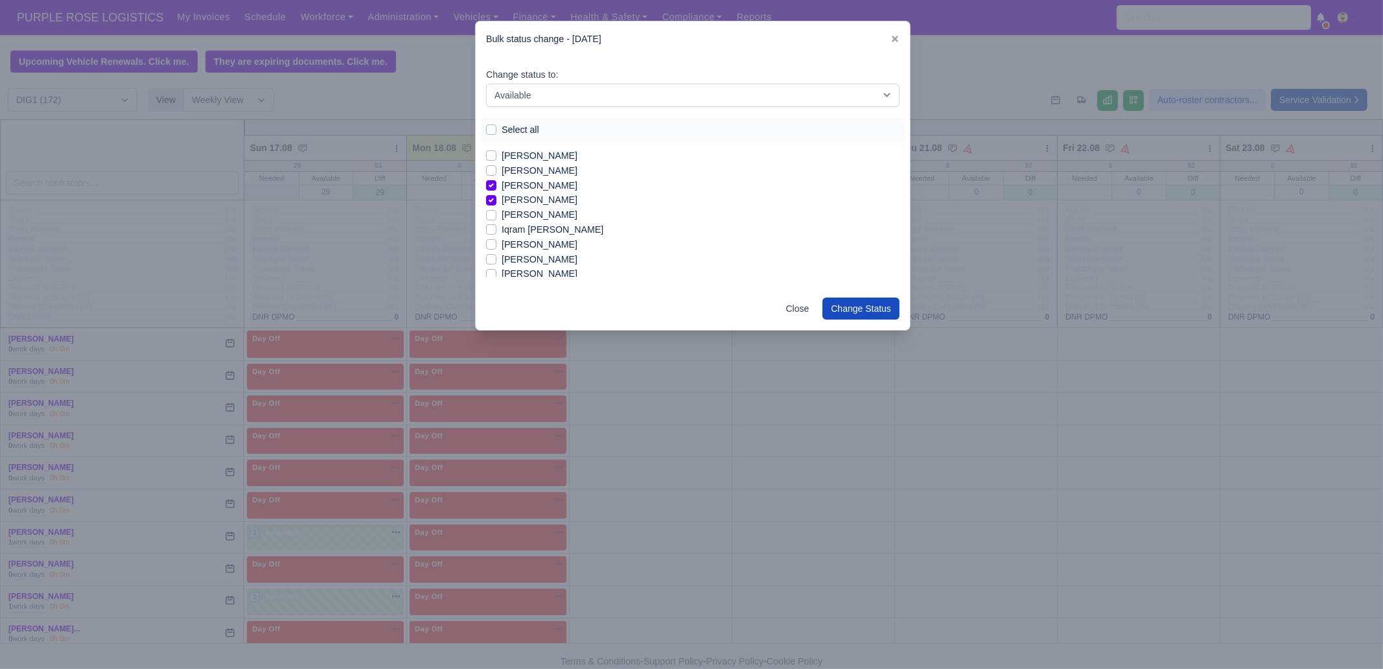
click at [548, 215] on label "[PERSON_NAME]" at bounding box center [540, 214] width 76 height 15
click at [497, 215] on input "[PERSON_NAME]" at bounding box center [491, 212] width 10 height 10
checkbox input "true"
click at [561, 229] on label "Iqram [PERSON_NAME]" at bounding box center [553, 229] width 102 height 15
click at [497, 229] on input "Iqram [PERSON_NAME]" at bounding box center [491, 227] width 10 height 10
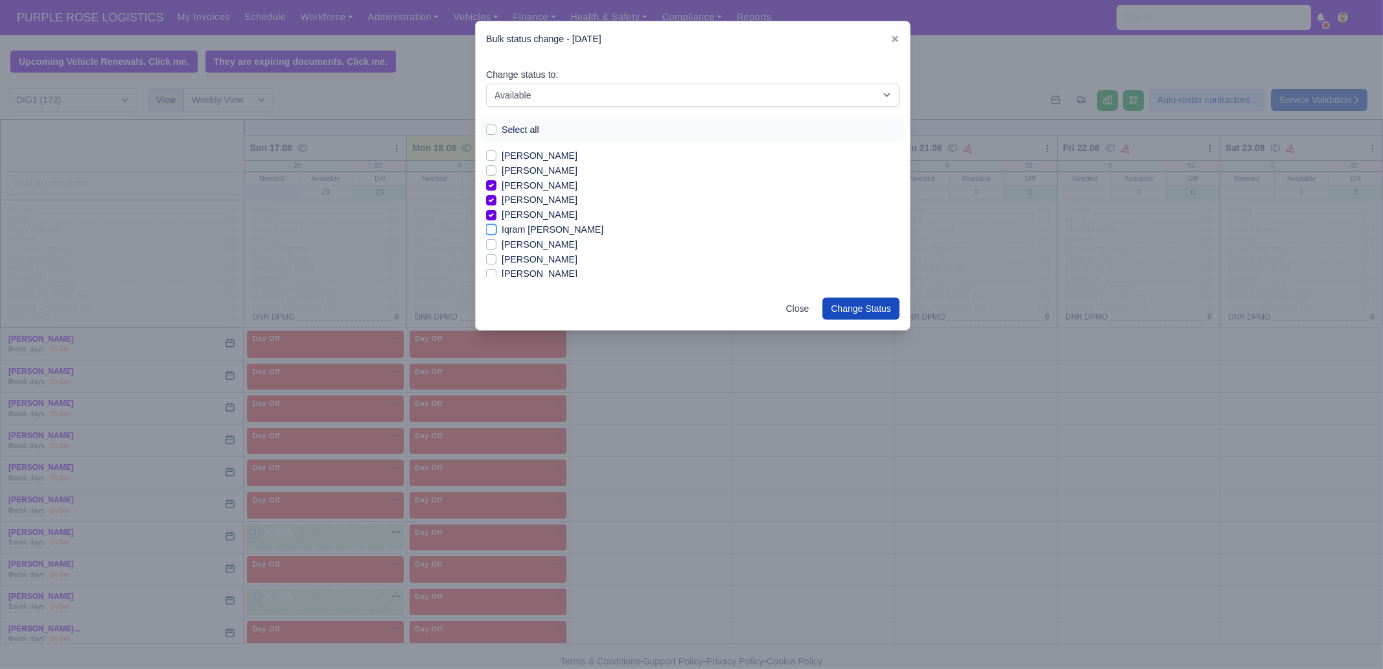
checkbox input "true"
click at [550, 244] on label "[PERSON_NAME]" at bounding box center [540, 244] width 76 height 15
click at [497, 244] on input "[PERSON_NAME]" at bounding box center [491, 242] width 10 height 10
checkbox input "true"
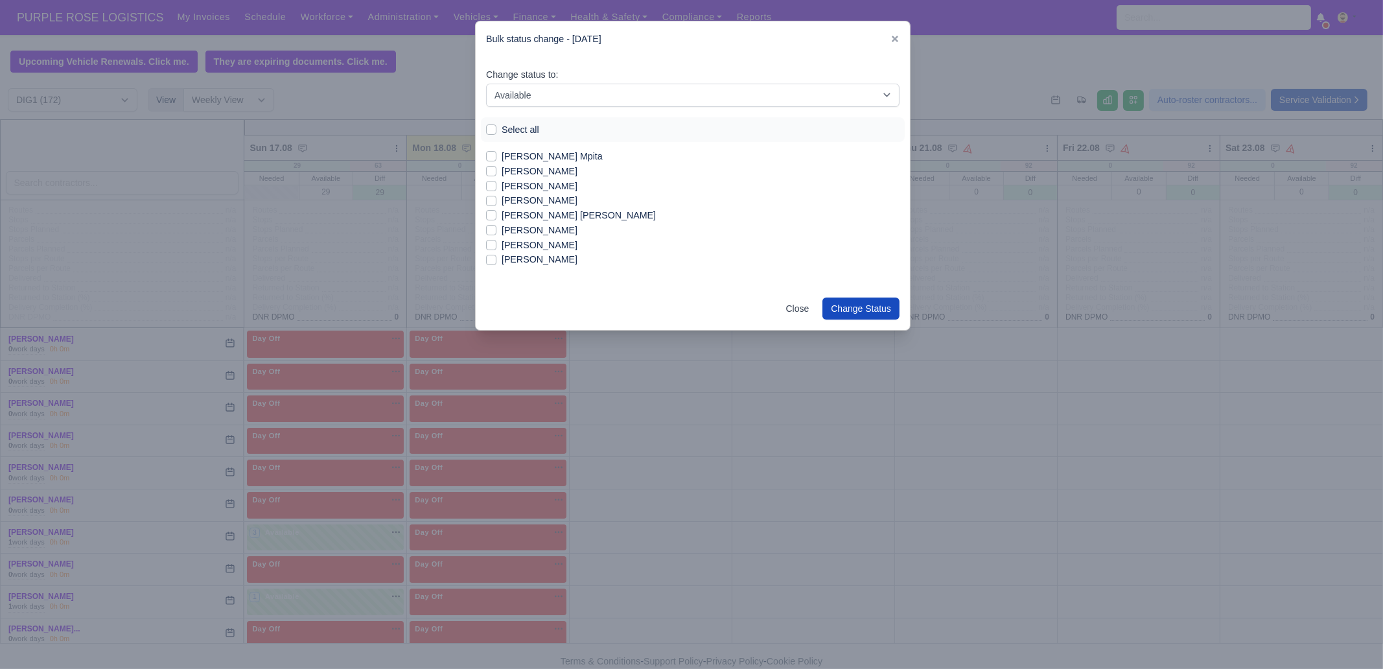
click at [535, 256] on label "[PERSON_NAME]" at bounding box center [540, 259] width 76 height 15
click at [497, 256] on input "[PERSON_NAME]" at bounding box center [491, 257] width 10 height 10
checkbox input "true"
click at [533, 231] on label "[PERSON_NAME]" at bounding box center [540, 230] width 76 height 15
click at [497, 231] on input "[PERSON_NAME]" at bounding box center [491, 228] width 10 height 10
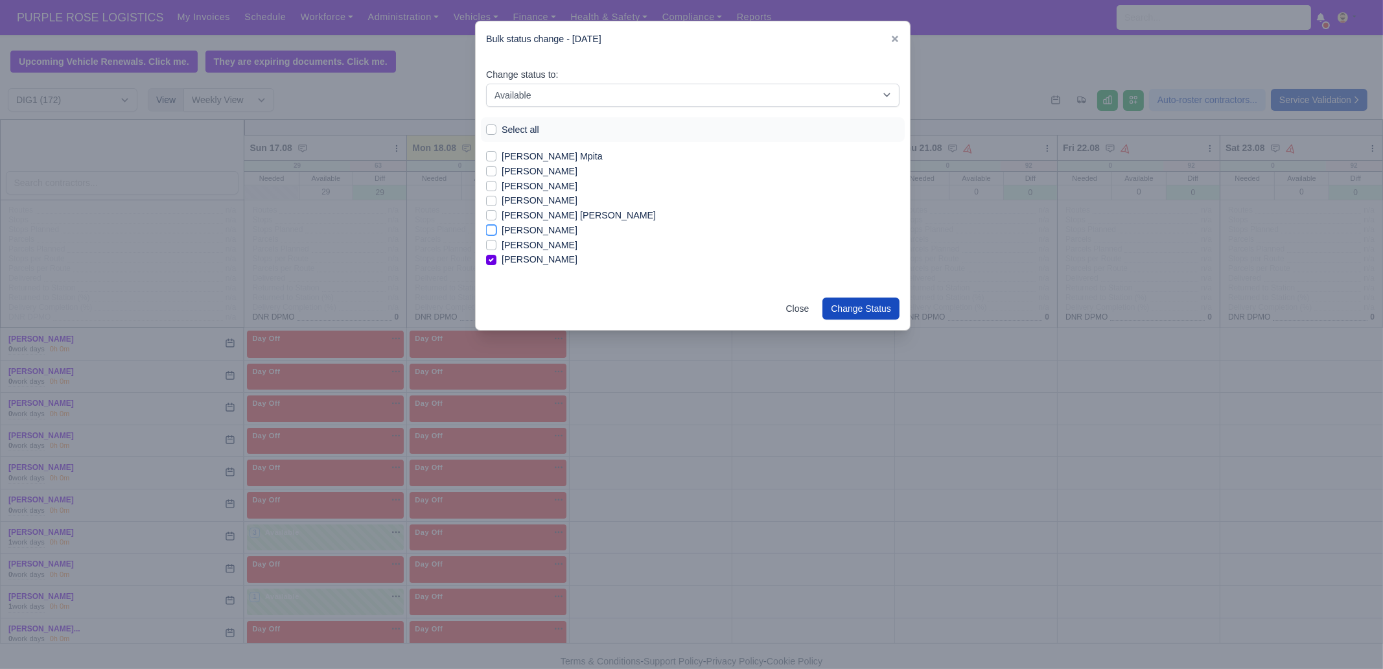
checkbox input "true"
click at [532, 201] on label "[PERSON_NAME]" at bounding box center [540, 200] width 76 height 15
click at [497, 201] on input "[PERSON_NAME]" at bounding box center [491, 198] width 10 height 10
checkbox input "true"
click at [532, 187] on label "[PERSON_NAME]" at bounding box center [540, 186] width 76 height 15
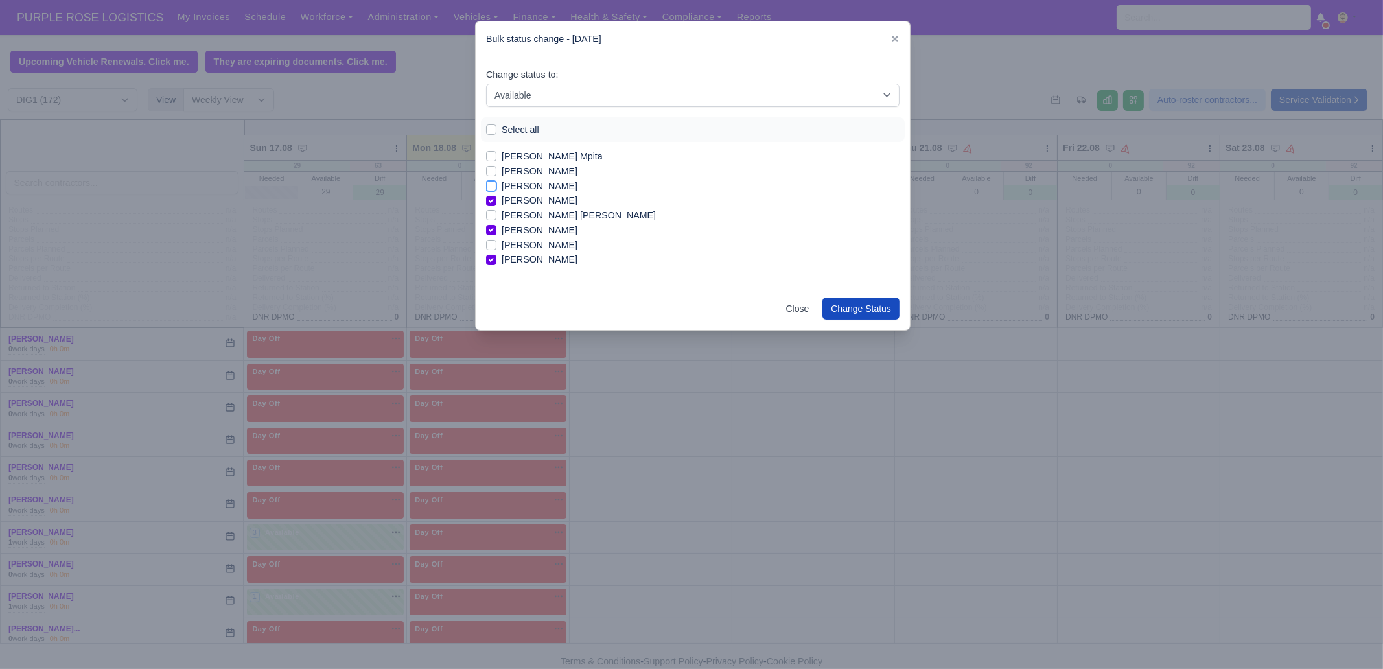
click at [497, 187] on input "[PERSON_NAME]" at bounding box center [491, 184] width 10 height 10
checkbox input "true"
click at [546, 156] on label "[PERSON_NAME] Mpita" at bounding box center [552, 156] width 101 height 15
click at [497, 156] on input "[PERSON_NAME] Mpita" at bounding box center [491, 154] width 10 height 10
checkbox input "true"
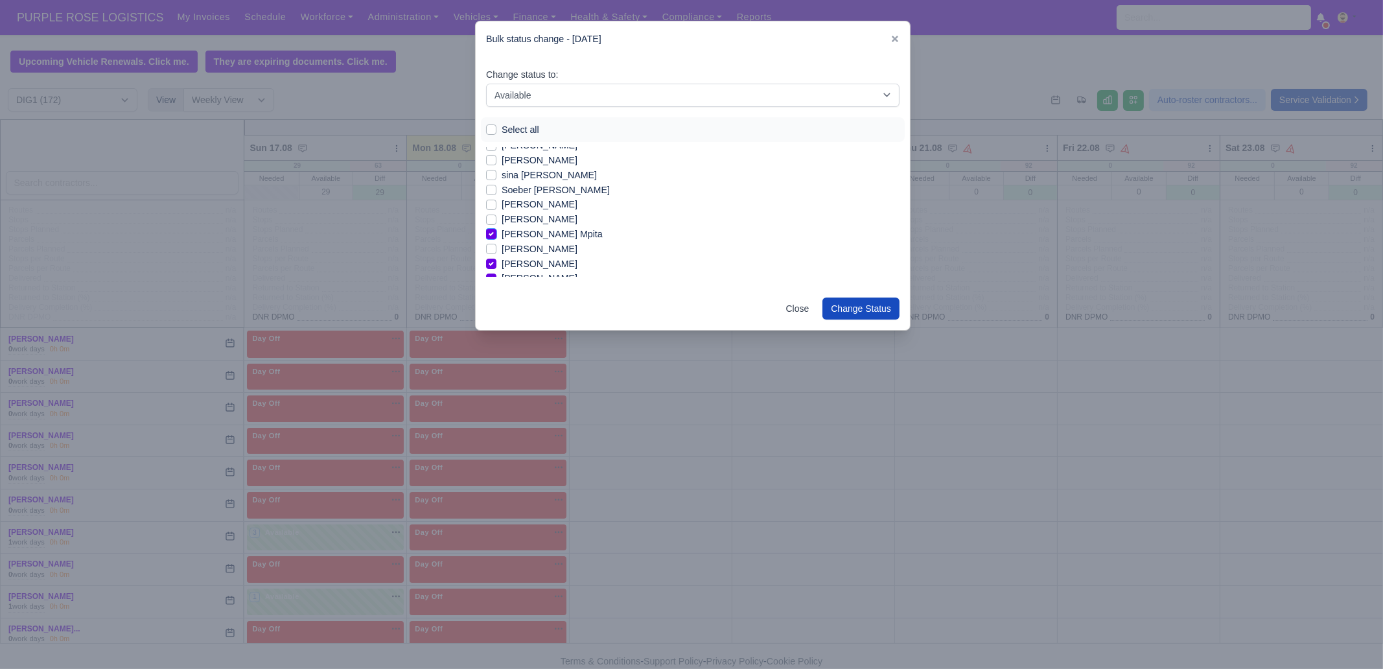
scroll to position [1158, 0]
click at [533, 224] on label "[PERSON_NAME]" at bounding box center [540, 222] width 76 height 15
click at [497, 224] on input "[PERSON_NAME]" at bounding box center [491, 220] width 10 height 10
checkbox input "true"
click at [524, 178] on label "sina [PERSON_NAME]" at bounding box center [549, 178] width 95 height 15
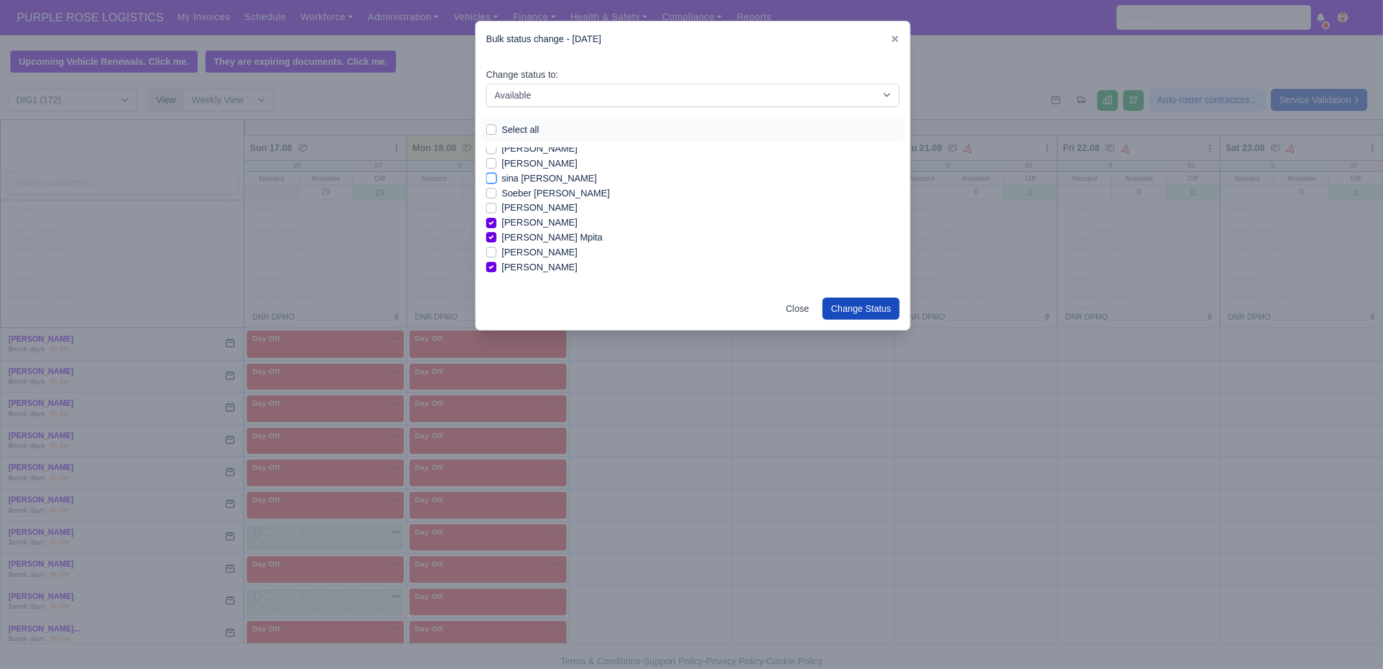
click at [497, 178] on input "sina [PERSON_NAME]" at bounding box center [491, 176] width 10 height 10
checkbox input "true"
click at [528, 217] on label "[PERSON_NAME] Lo [PERSON_NAME]" at bounding box center [585, 214] width 167 height 15
click at [497, 217] on input "[PERSON_NAME] Lo [PERSON_NAME]" at bounding box center [491, 212] width 10 height 10
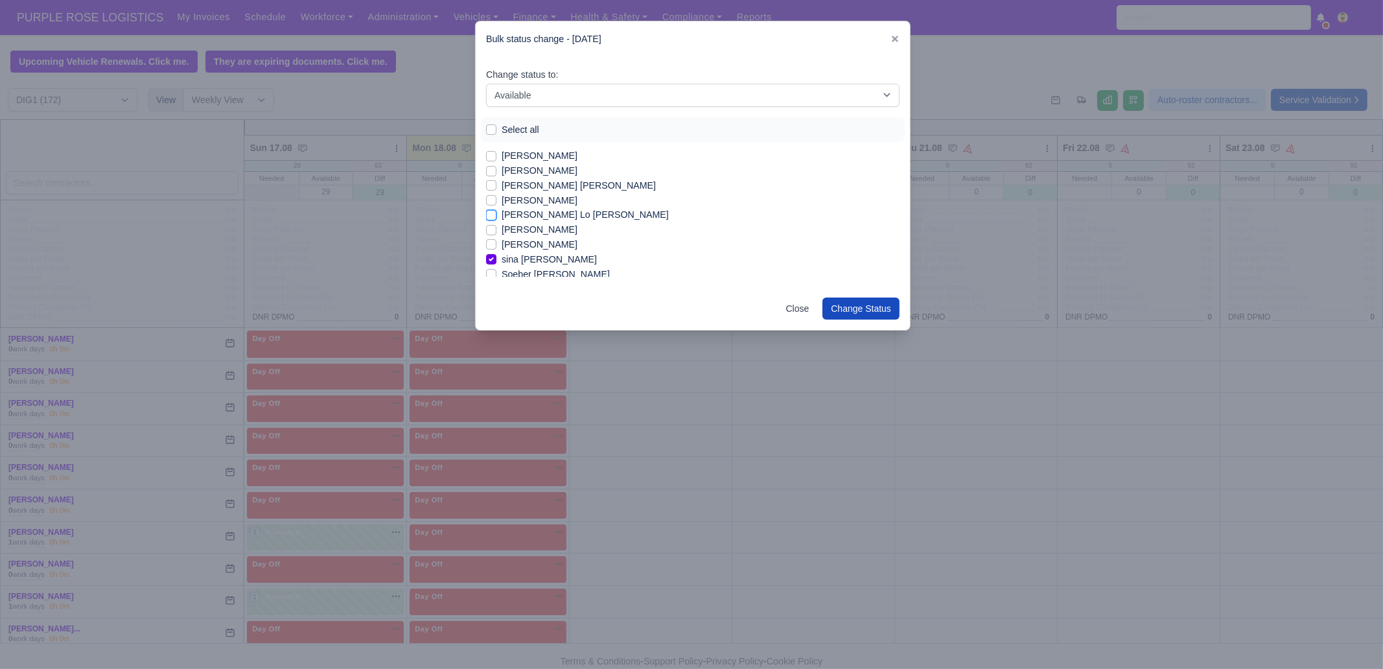
checkbox input "true"
click at [522, 173] on label "[PERSON_NAME]" at bounding box center [540, 170] width 76 height 15
click at [497, 173] on input "[PERSON_NAME]" at bounding box center [491, 168] width 10 height 10
checkbox input "true"
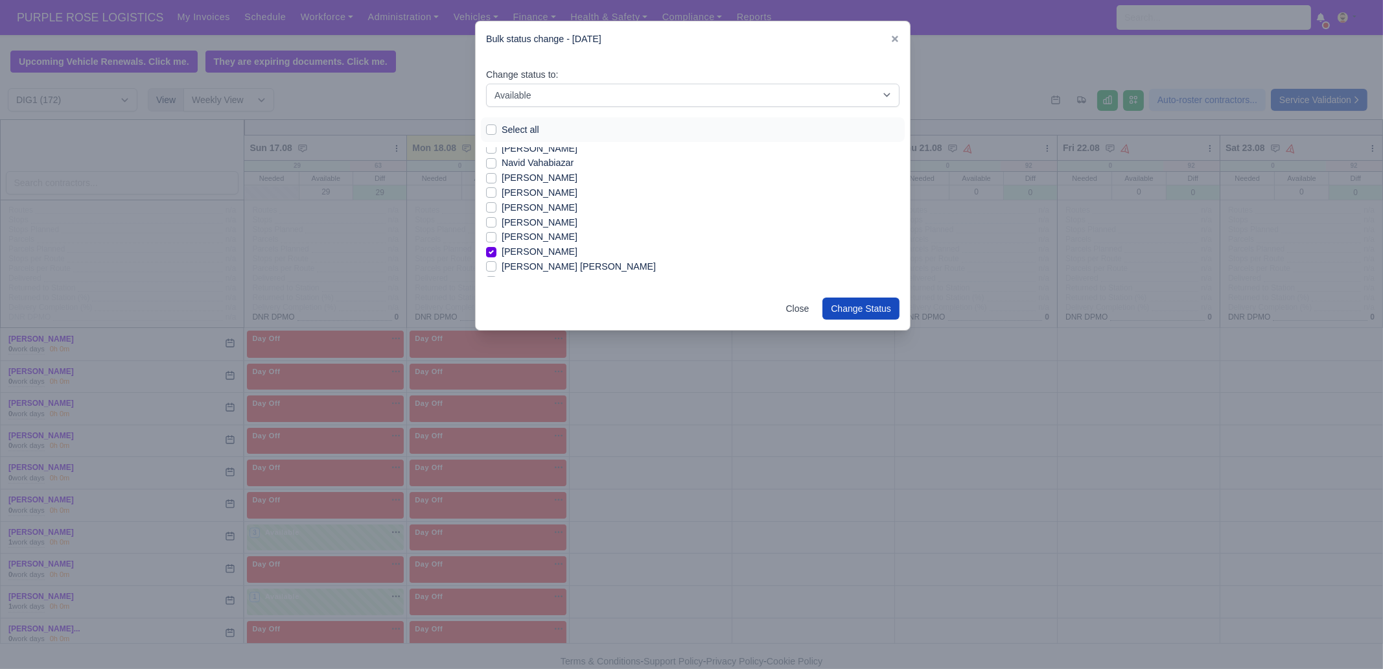
click at [530, 211] on label "[PERSON_NAME]" at bounding box center [540, 207] width 76 height 15
click at [497, 211] on input "[PERSON_NAME]" at bounding box center [491, 205] width 10 height 10
checkbox input "true"
click at [532, 180] on label "[PERSON_NAME]" at bounding box center [540, 177] width 76 height 15
click at [497, 180] on input "[PERSON_NAME]" at bounding box center [491, 175] width 10 height 10
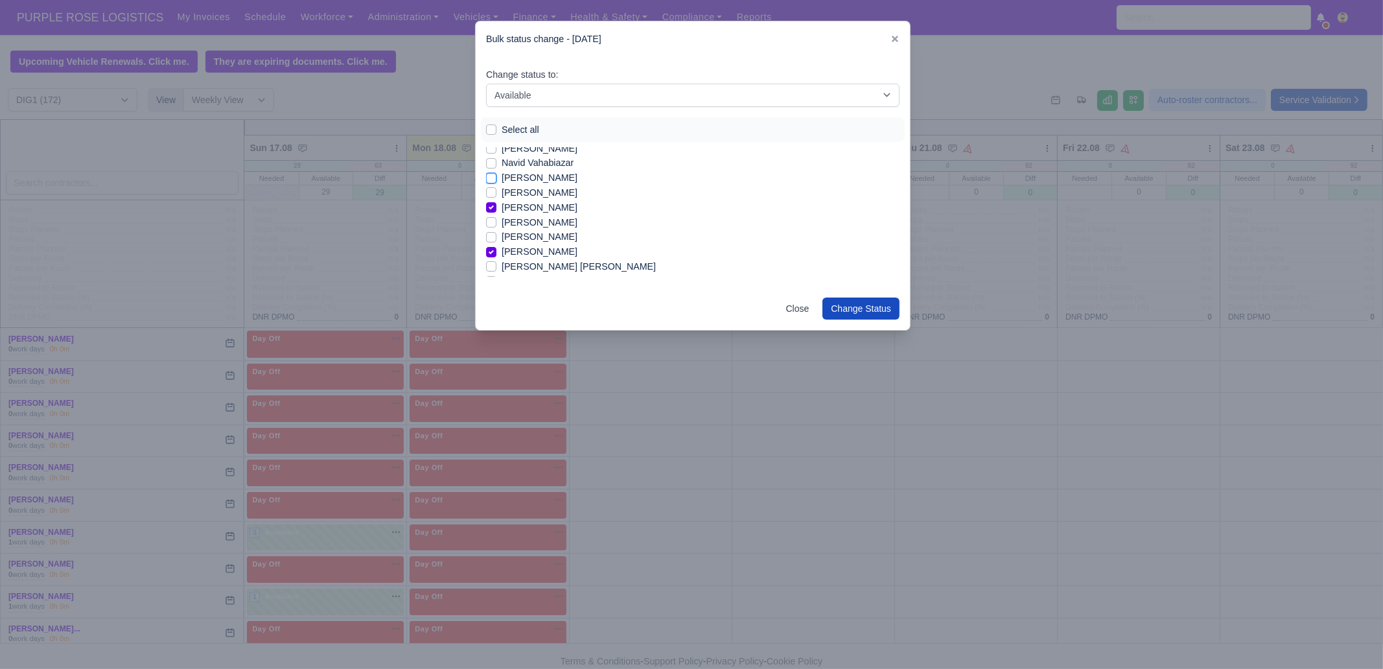
checkbox input "true"
click at [533, 231] on label "[PERSON_NAME]" at bounding box center [540, 229] width 76 height 15
click at [497, 231] on input "[PERSON_NAME]" at bounding box center [491, 227] width 10 height 10
checkbox input "true"
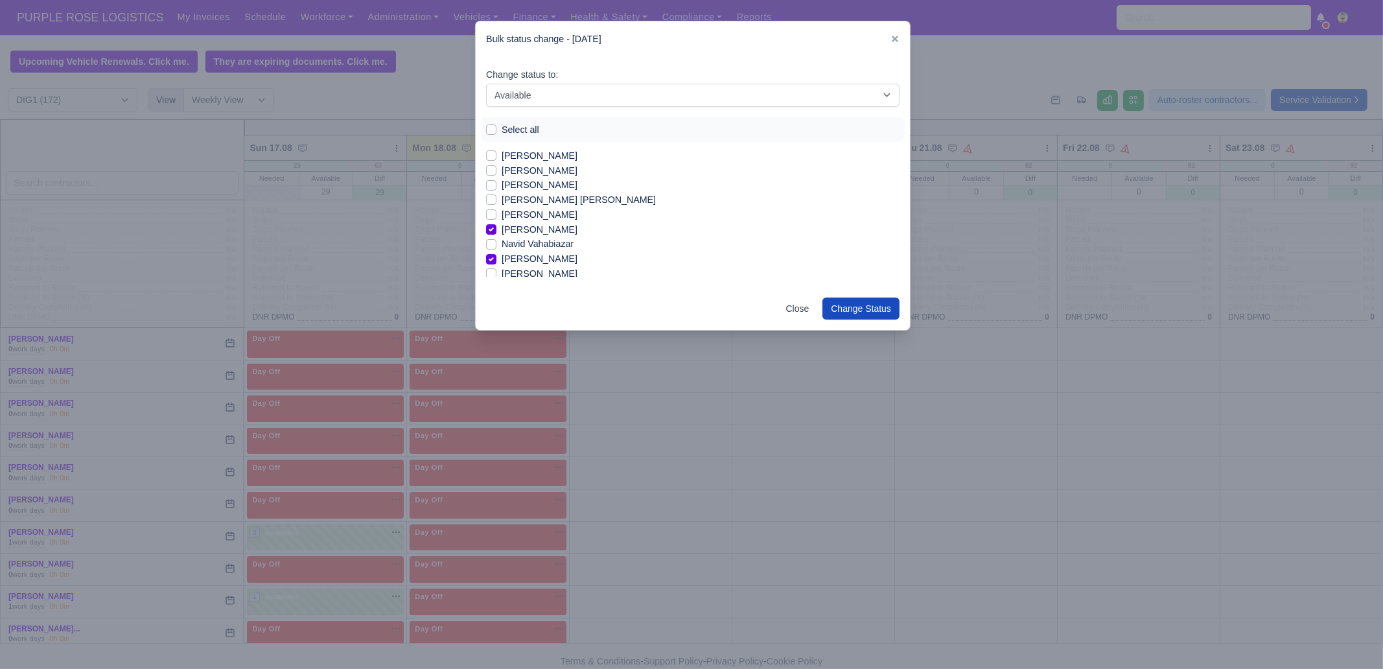
click at [532, 213] on label "[PERSON_NAME]" at bounding box center [540, 214] width 76 height 15
click at [497, 213] on input "[PERSON_NAME]" at bounding box center [491, 212] width 10 height 10
checkbox input "true"
click at [574, 222] on label "[PERSON_NAME] [PERSON_NAME]" at bounding box center [579, 222] width 154 height 15
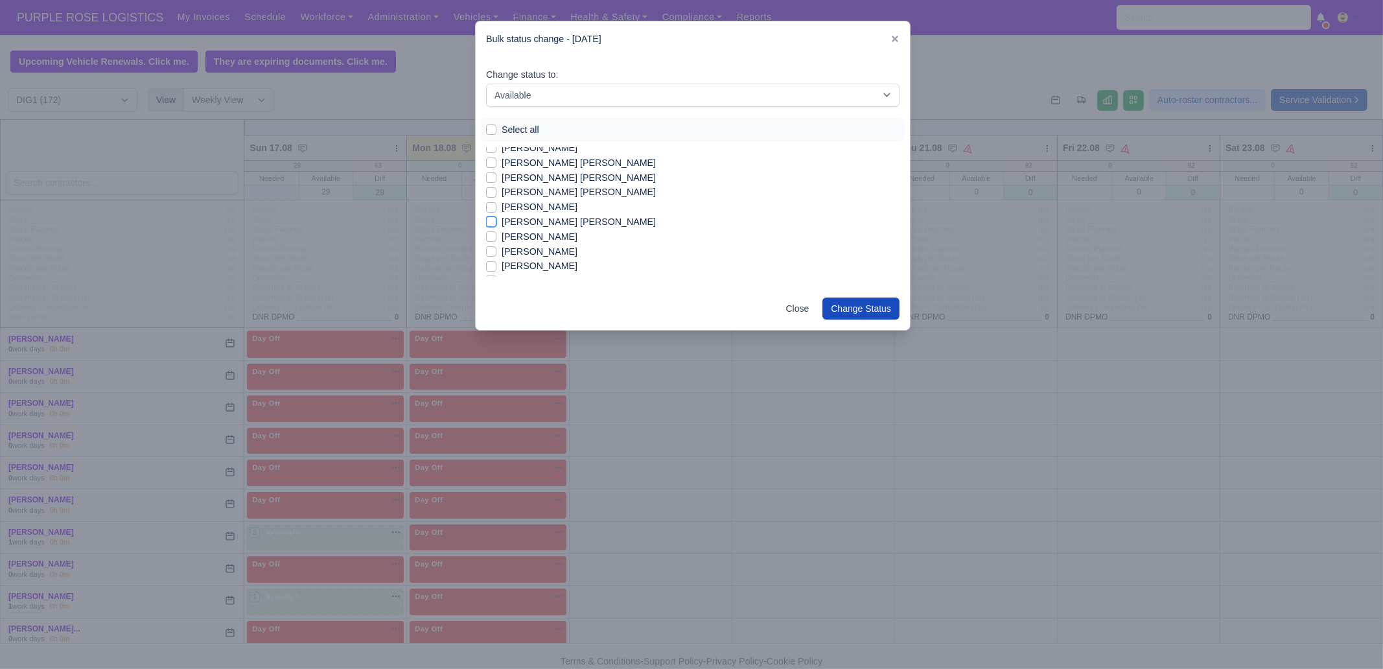
click at [497, 222] on input "[PERSON_NAME] [PERSON_NAME]" at bounding box center [491, 220] width 10 height 10
checkbox input "true"
click at [568, 236] on label "[PERSON_NAME]" at bounding box center [540, 236] width 76 height 15
click at [497, 236] on input "[PERSON_NAME]" at bounding box center [491, 234] width 10 height 10
checkbox input "true"
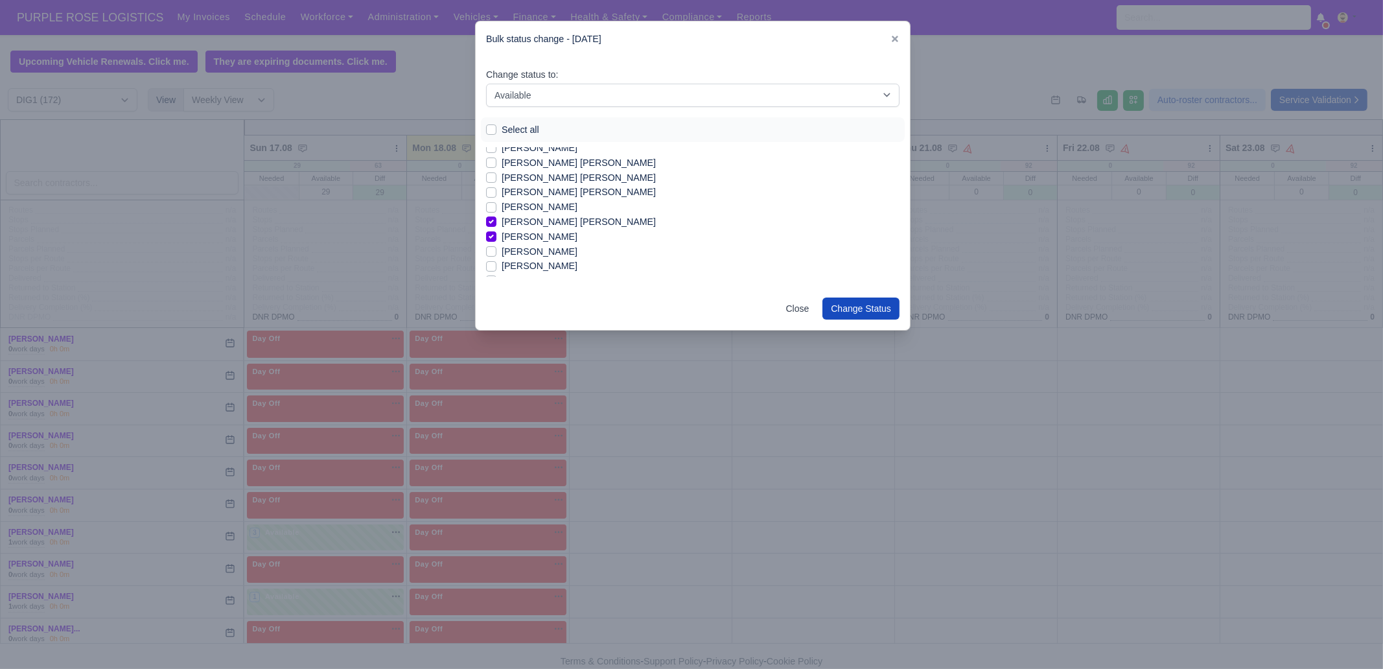
click at [568, 250] on label "[PERSON_NAME]" at bounding box center [540, 251] width 76 height 15
click at [497, 250] on input "[PERSON_NAME]" at bounding box center [491, 249] width 10 height 10
checkbox input "true"
click at [538, 196] on label "[PERSON_NAME] [PERSON_NAME]" at bounding box center [579, 192] width 154 height 15
click at [497, 195] on input "[PERSON_NAME] [PERSON_NAME]" at bounding box center [491, 190] width 10 height 10
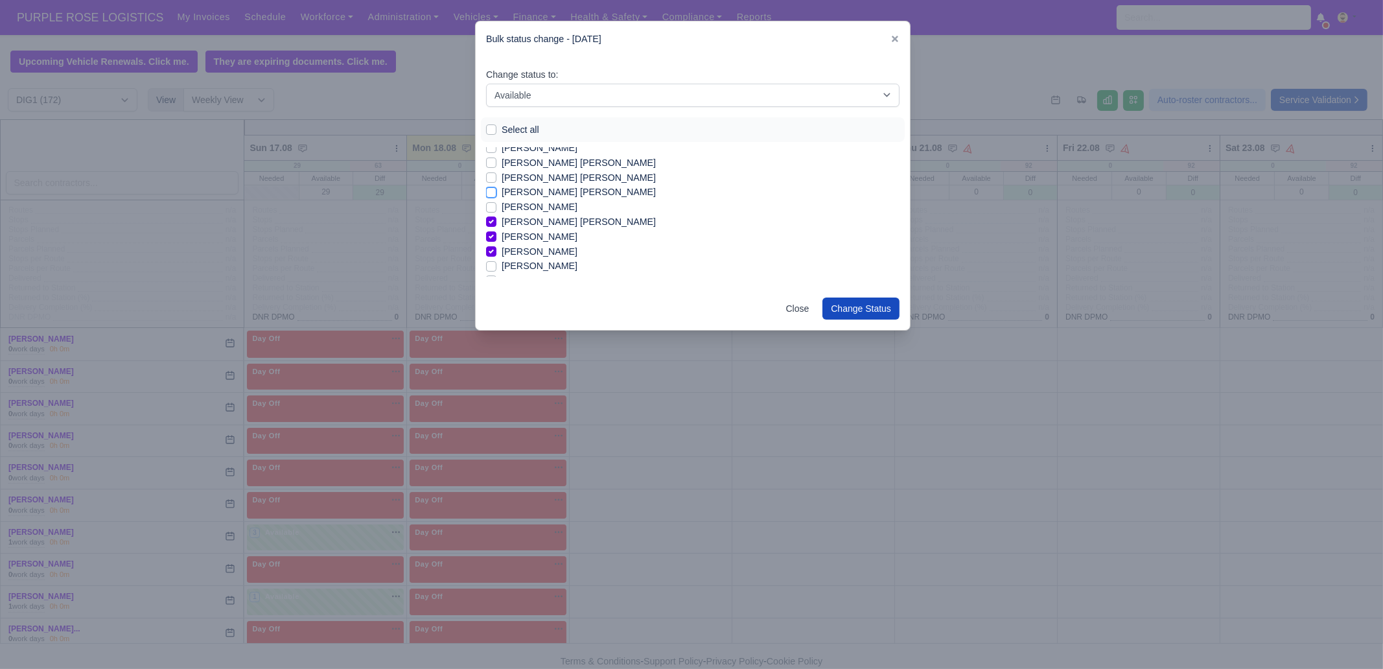
checkbox input "true"
click at [561, 196] on label "[PERSON_NAME] [PERSON_NAME]" at bounding box center [579, 195] width 154 height 15
click at [497, 196] on input "[PERSON_NAME] [PERSON_NAME]" at bounding box center [491, 193] width 10 height 10
checkbox input "true"
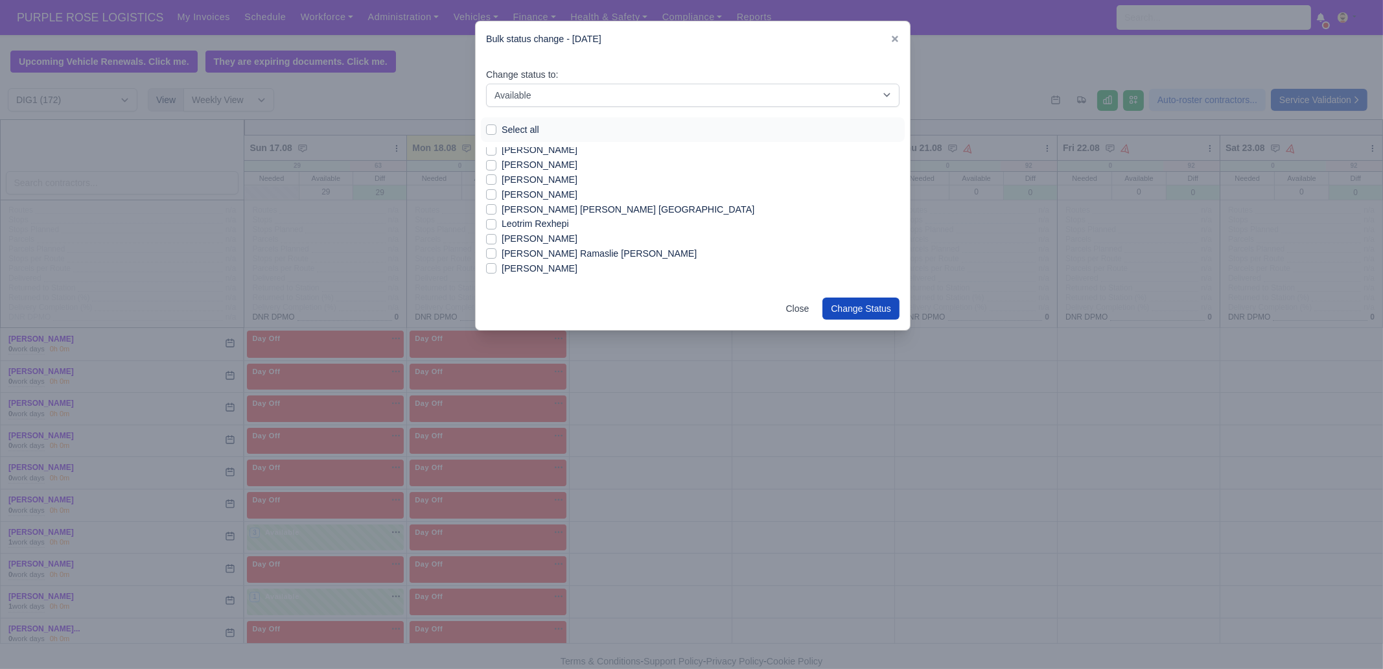
scroll to position [672, 0]
click at [869, 309] on button "Change Status" at bounding box center [861, 309] width 77 height 22
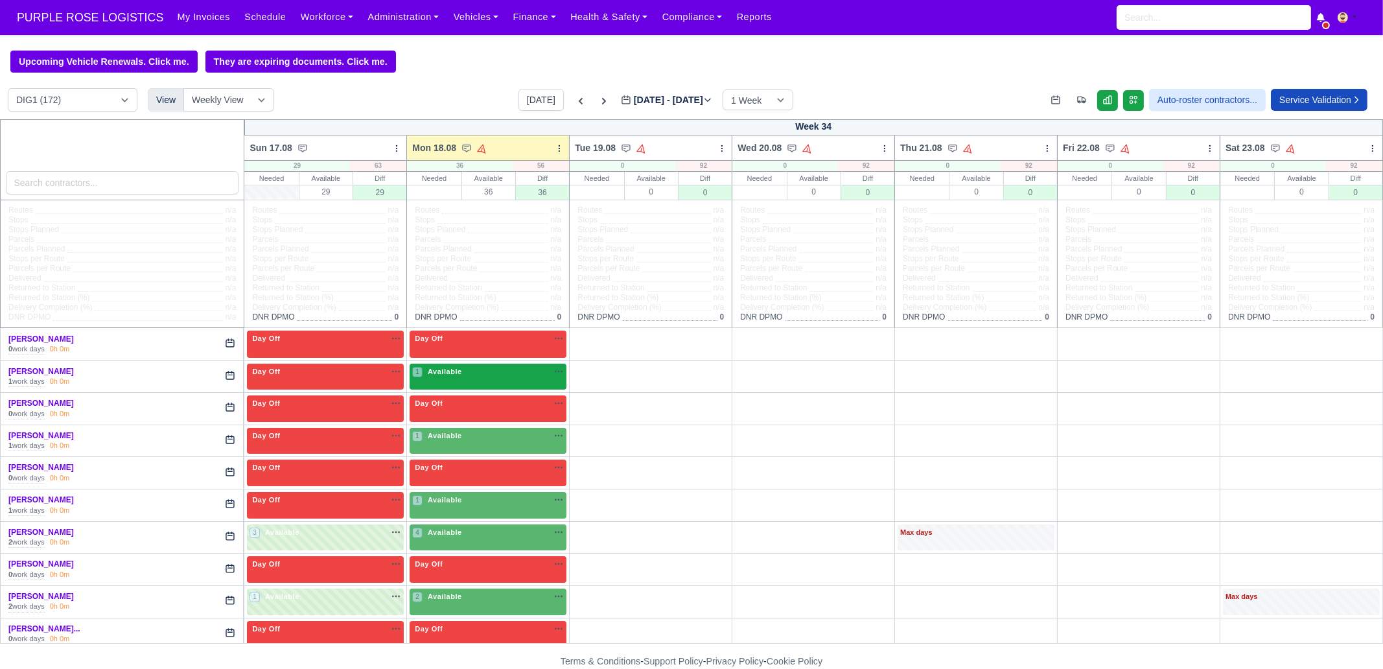
click at [486, 374] on div "1 Available na" at bounding box center [488, 371] width 152 height 11
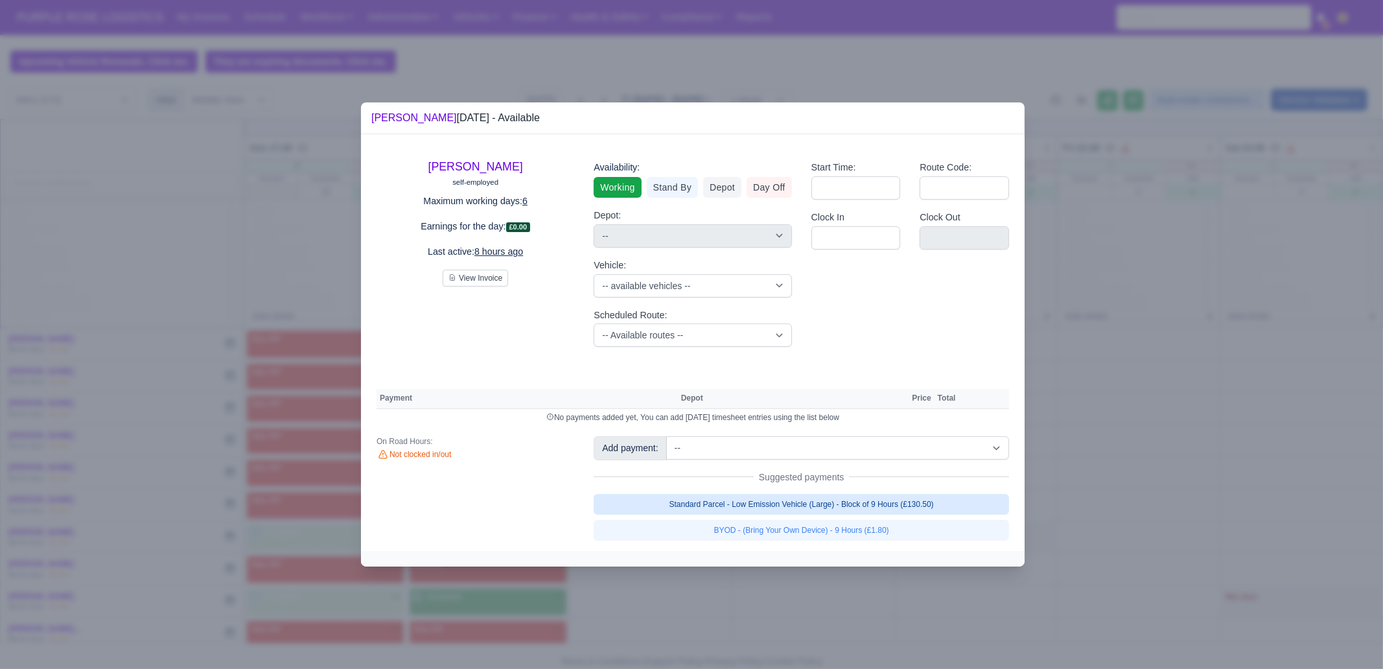
click at [852, 500] on link "Standard Parcel - Low Emission Vehicle (Large) - Block of 9 Hours (£130.50)" at bounding box center [802, 504] width 416 height 21
select select "1"
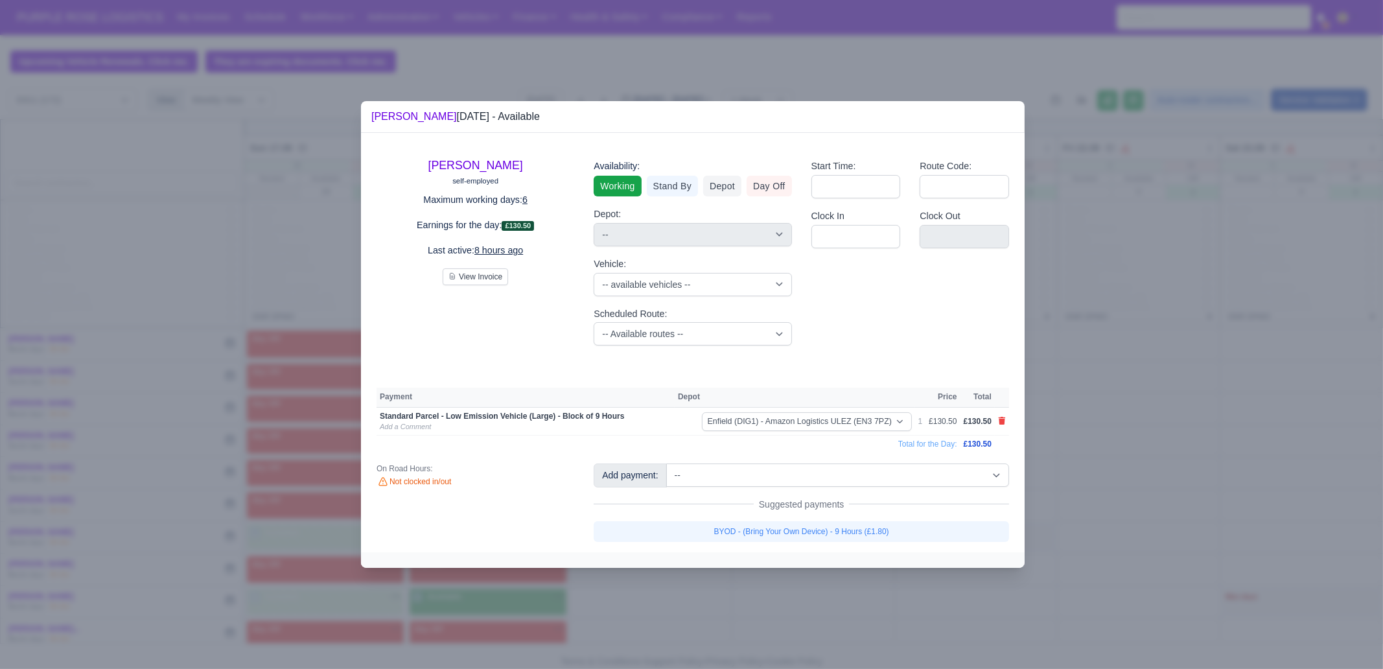
click at [860, 533] on link "BYOD - (Bring Your Own Device) - 9 Hours (£1.80)" at bounding box center [802, 531] width 416 height 21
select select "1"
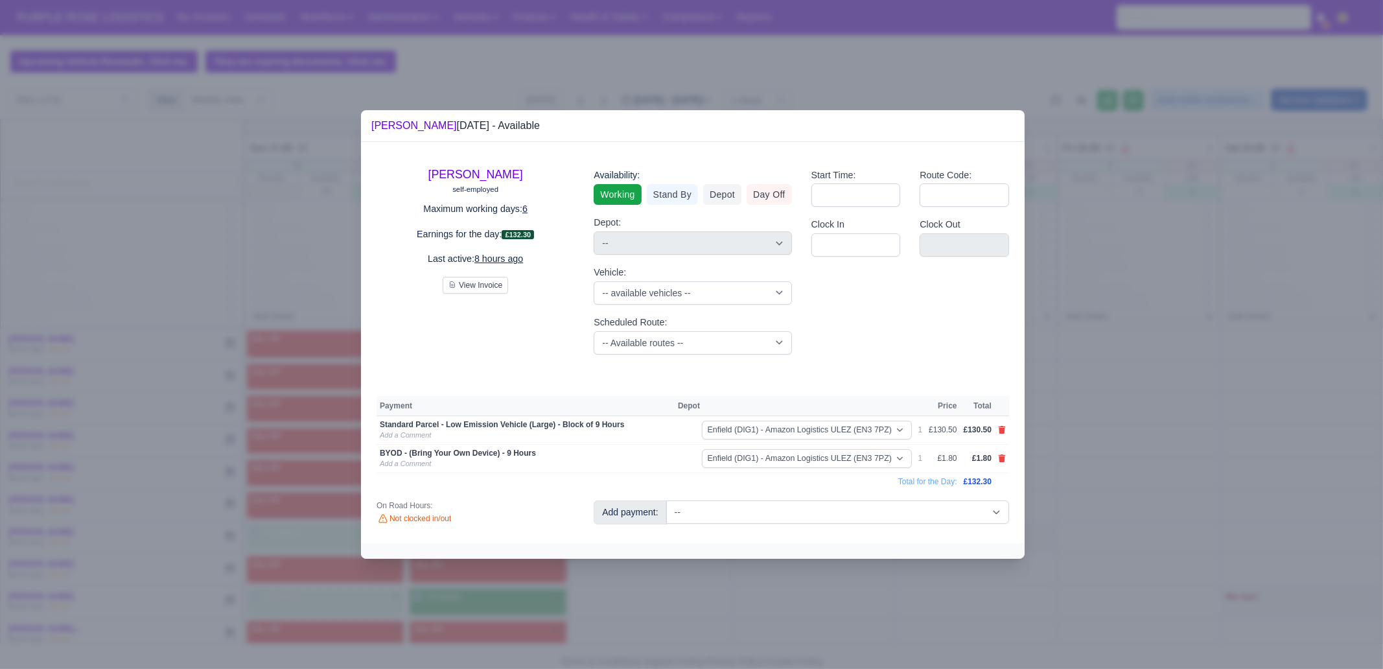
click at [788, 598] on div at bounding box center [691, 334] width 1383 height 669
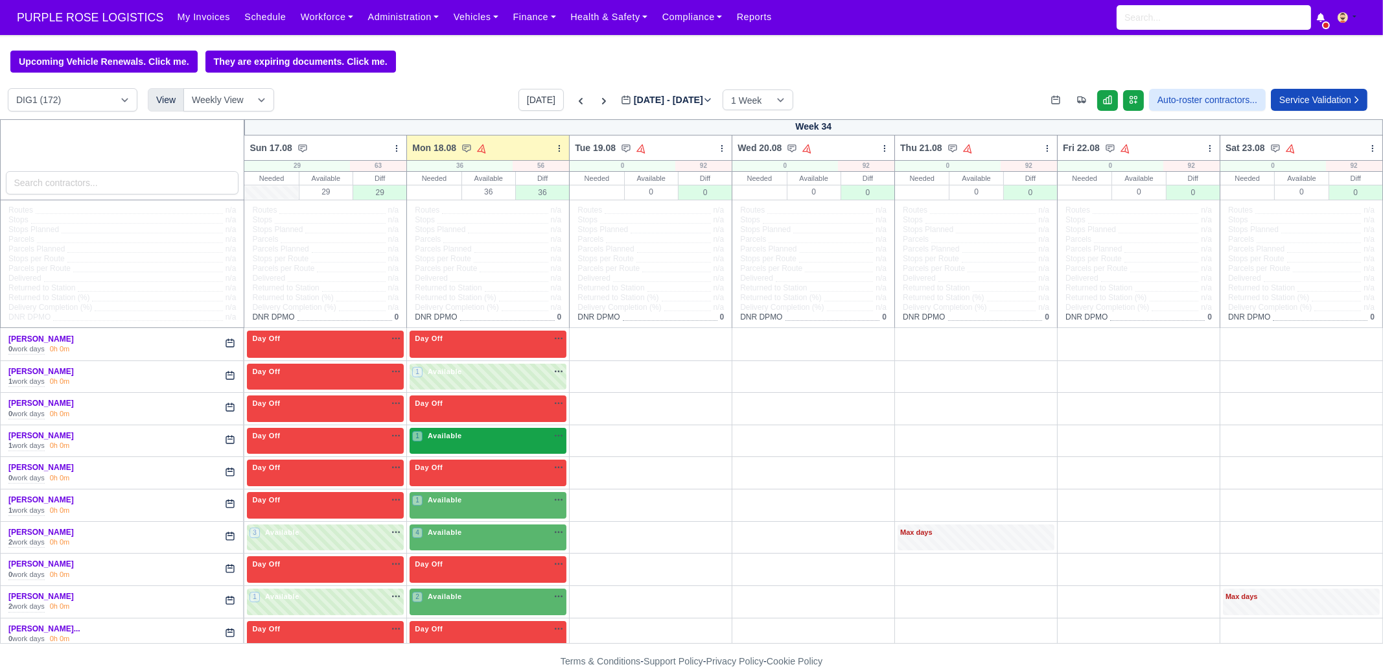
click at [452, 447] on div "1 Available" at bounding box center [488, 441] width 157 height 27
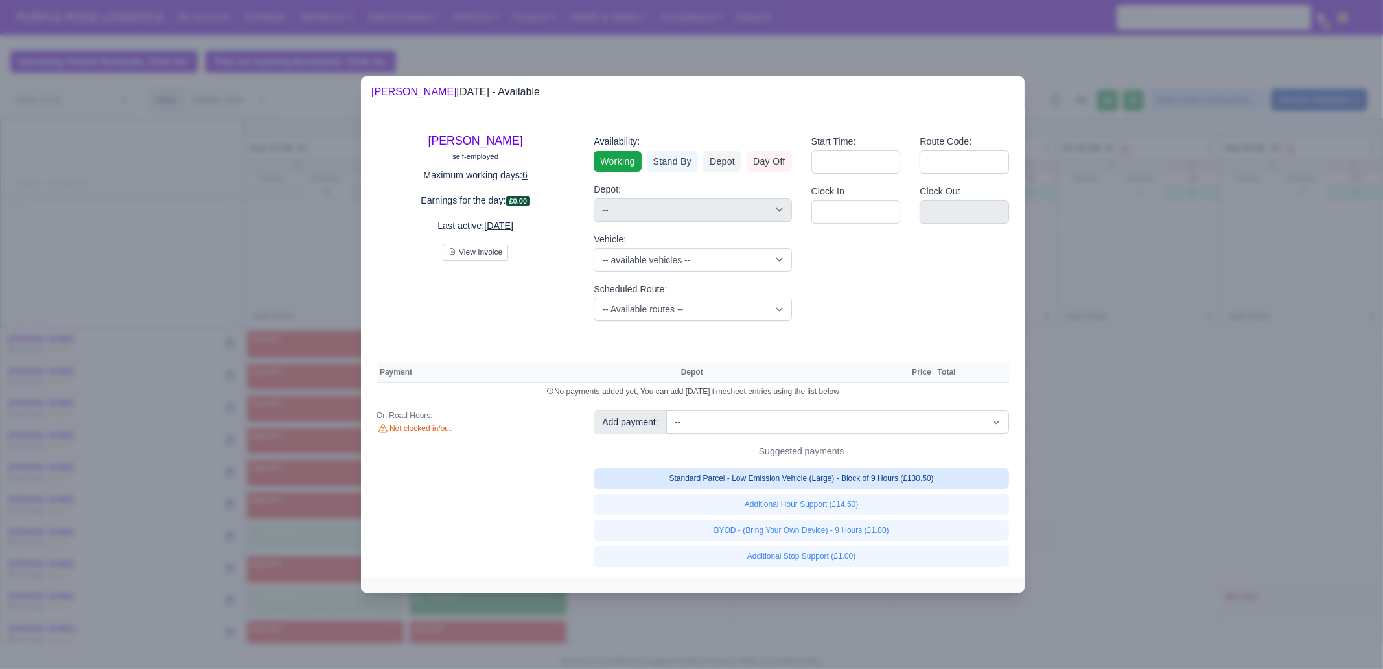
click at [906, 478] on link "Standard Parcel - Low Emission Vehicle (Large) - Block of 9 Hours (£130.50)" at bounding box center [802, 478] width 416 height 21
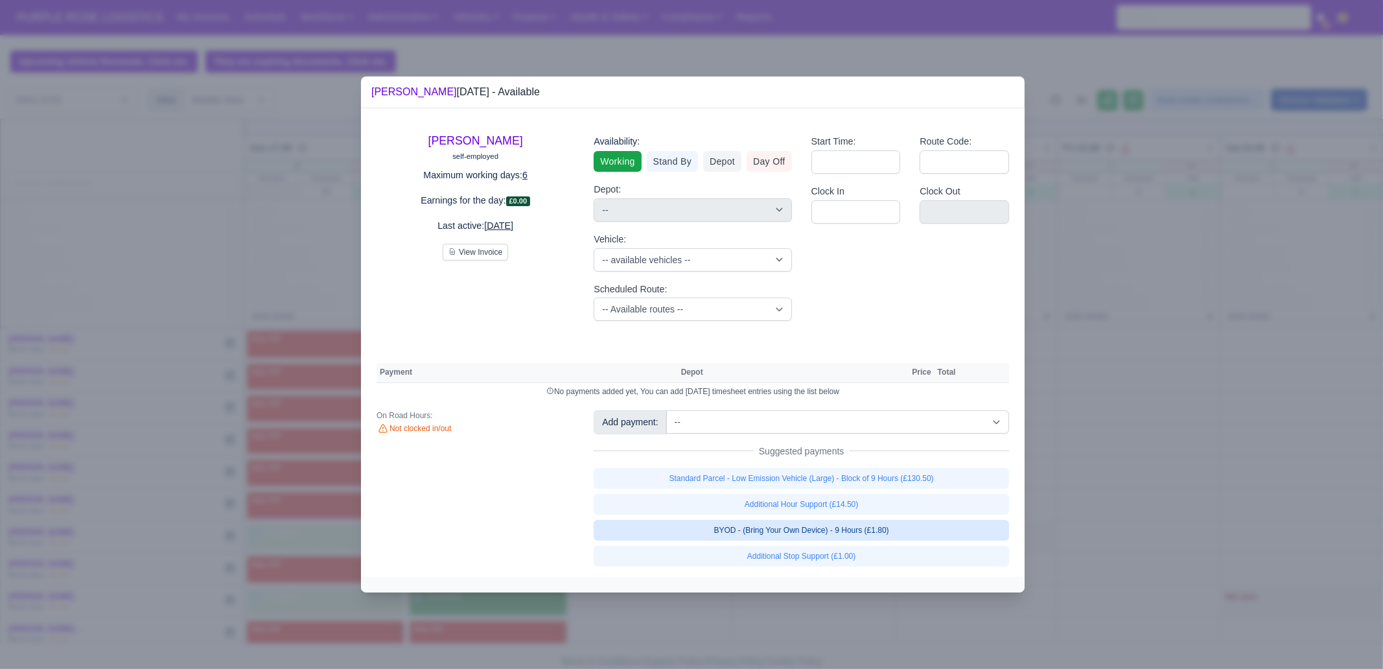
select select "1"
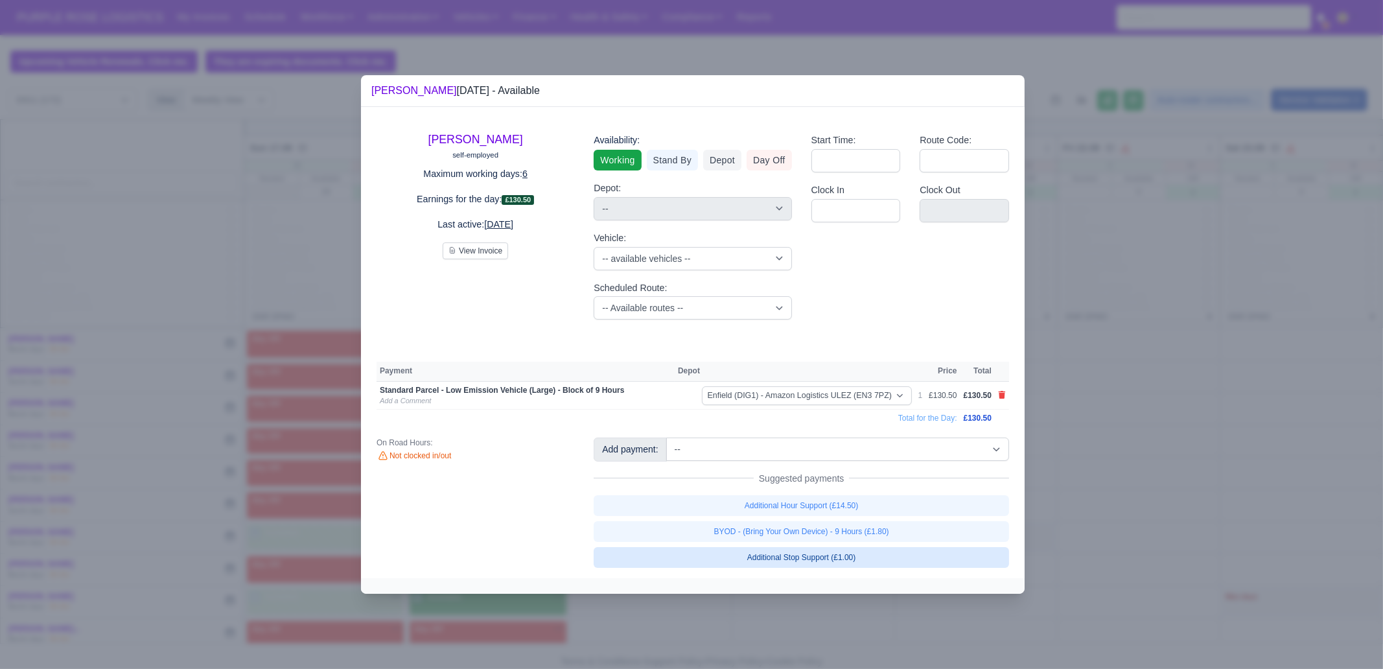
click at [895, 539] on link "BYOD - (Bring Your Own Device) - 9 Hours (£1.80)" at bounding box center [802, 531] width 416 height 21
select select "1"
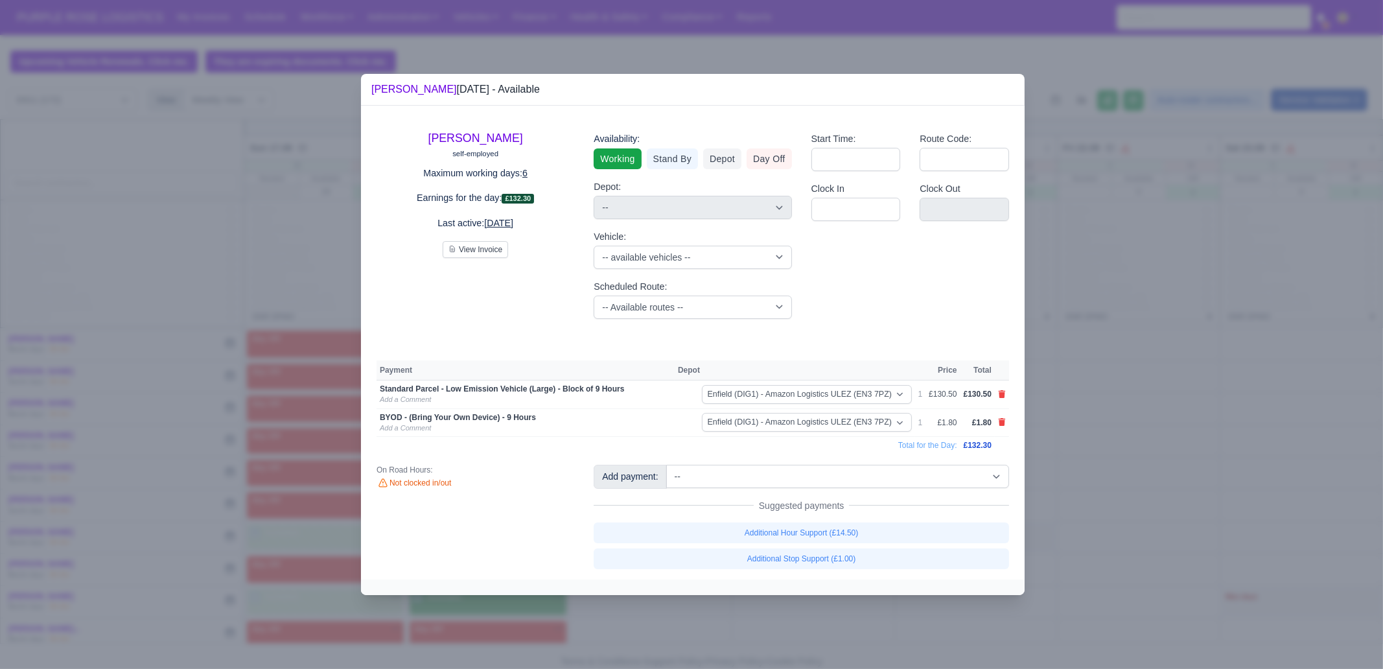
click at [1090, 495] on div at bounding box center [691, 334] width 1383 height 669
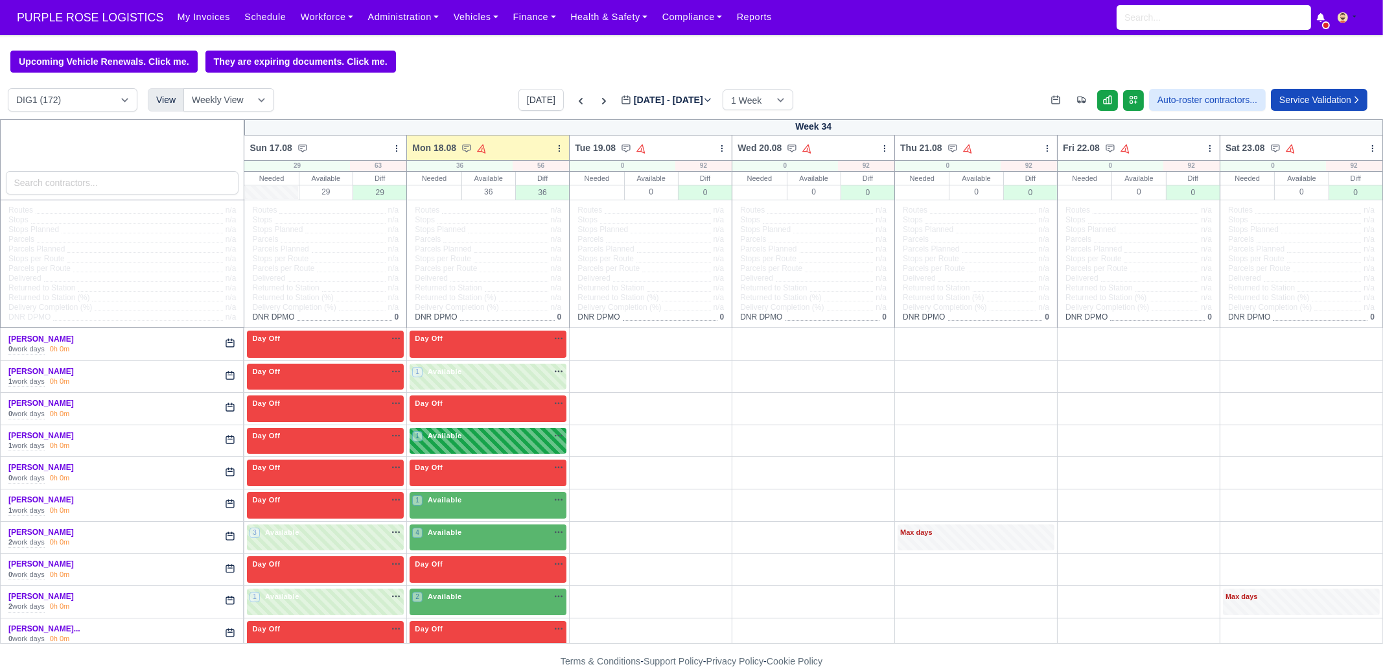
click at [450, 446] on div "1 Available" at bounding box center [488, 441] width 157 height 27
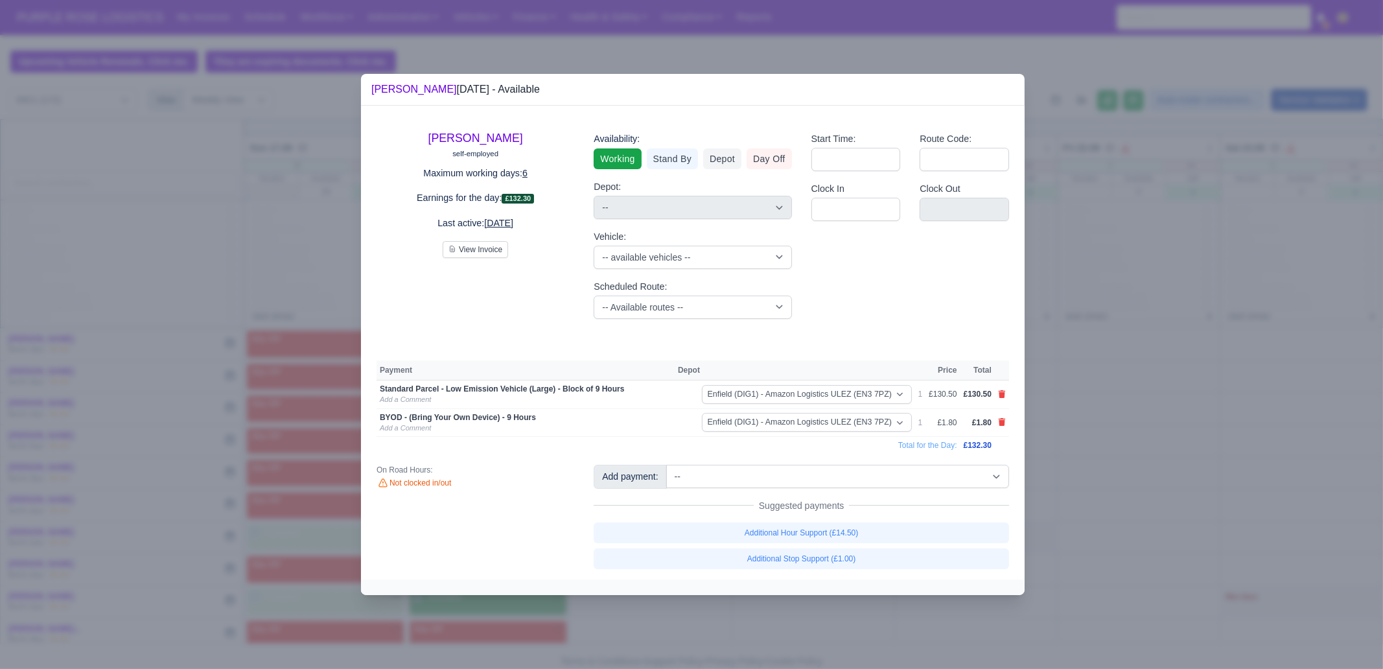
click at [1154, 445] on div at bounding box center [691, 334] width 1383 height 669
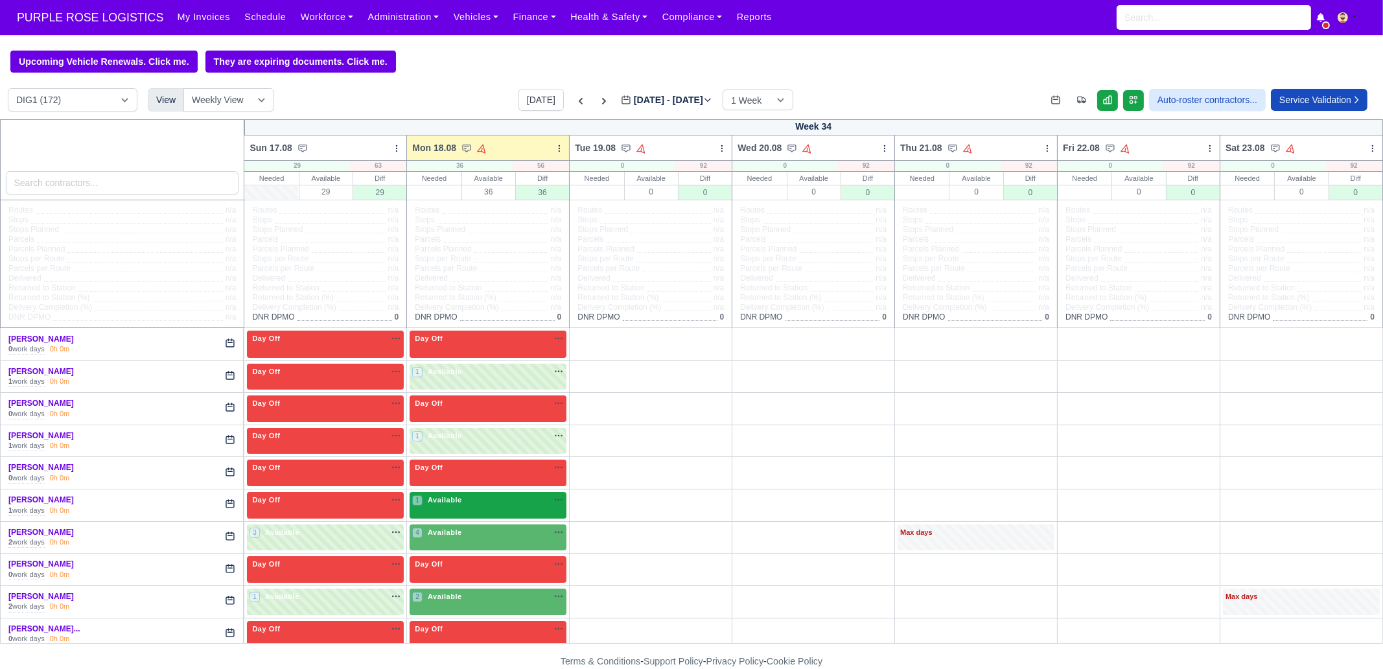
click at [465, 507] on div "1 Available na" at bounding box center [488, 502] width 152 height 14
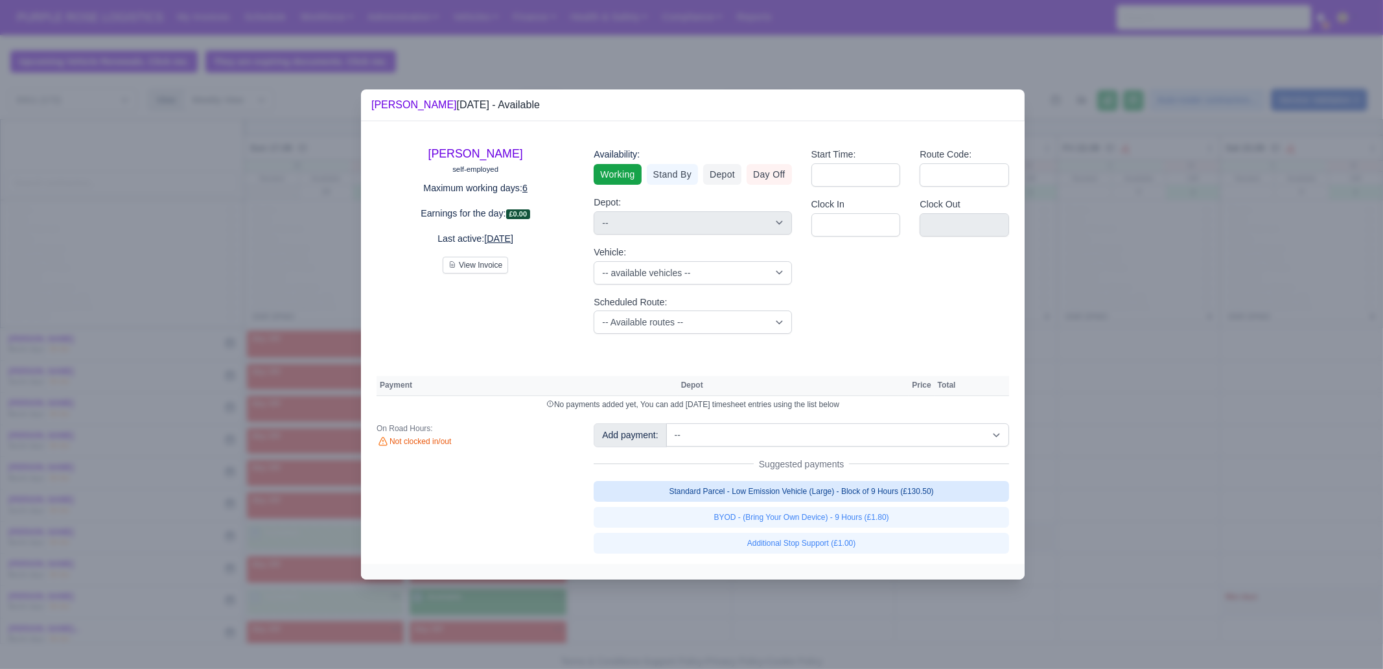
click at [910, 486] on link "Standard Parcel - Low Emission Vehicle (Large) - Block of 9 Hours (£130.50)" at bounding box center [802, 491] width 416 height 21
select select "1"
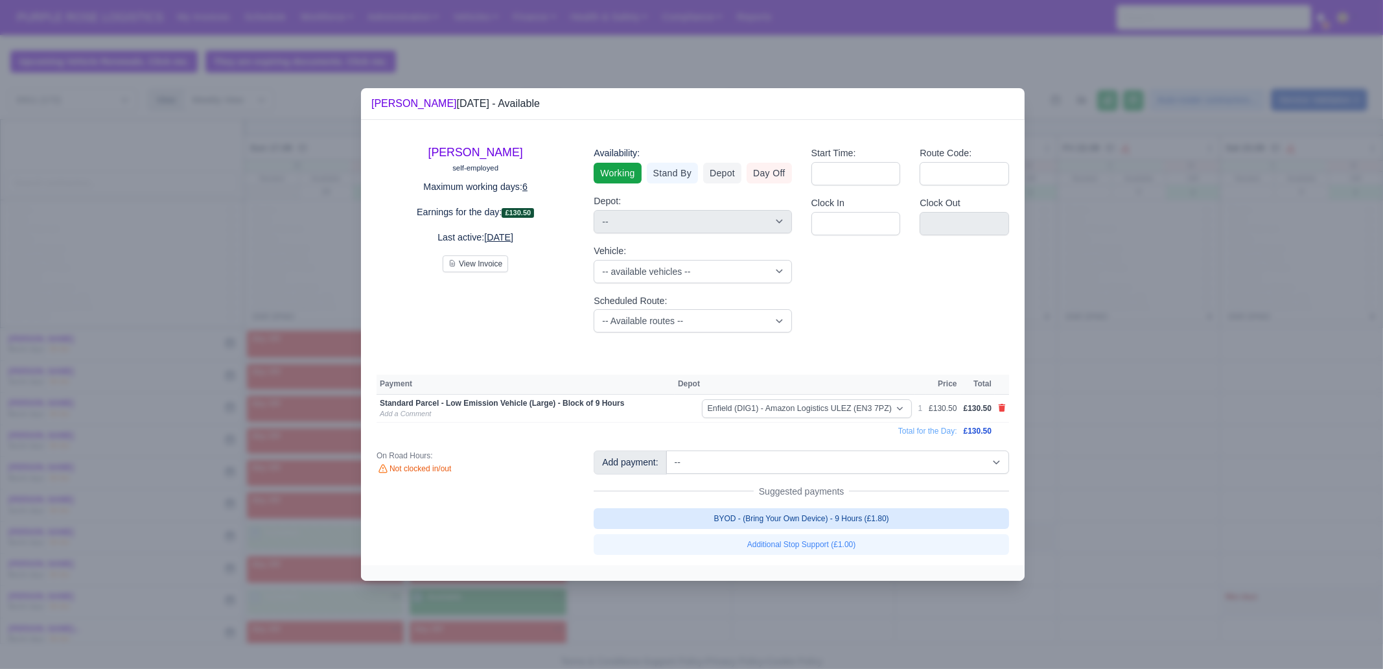
click at [903, 519] on link "BYOD - (Bring Your Own Device) - 9 Hours (£1.80)" at bounding box center [802, 518] width 416 height 21
select select "1"
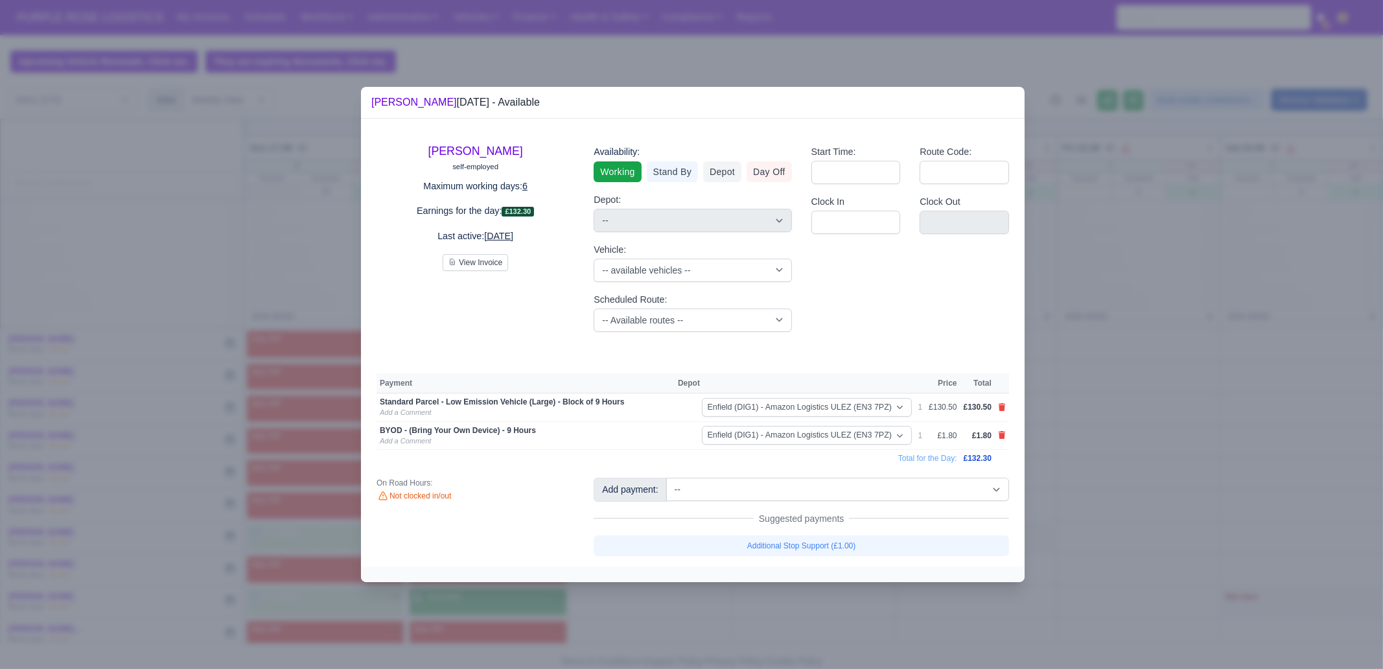
click at [1134, 452] on div at bounding box center [691, 334] width 1383 height 669
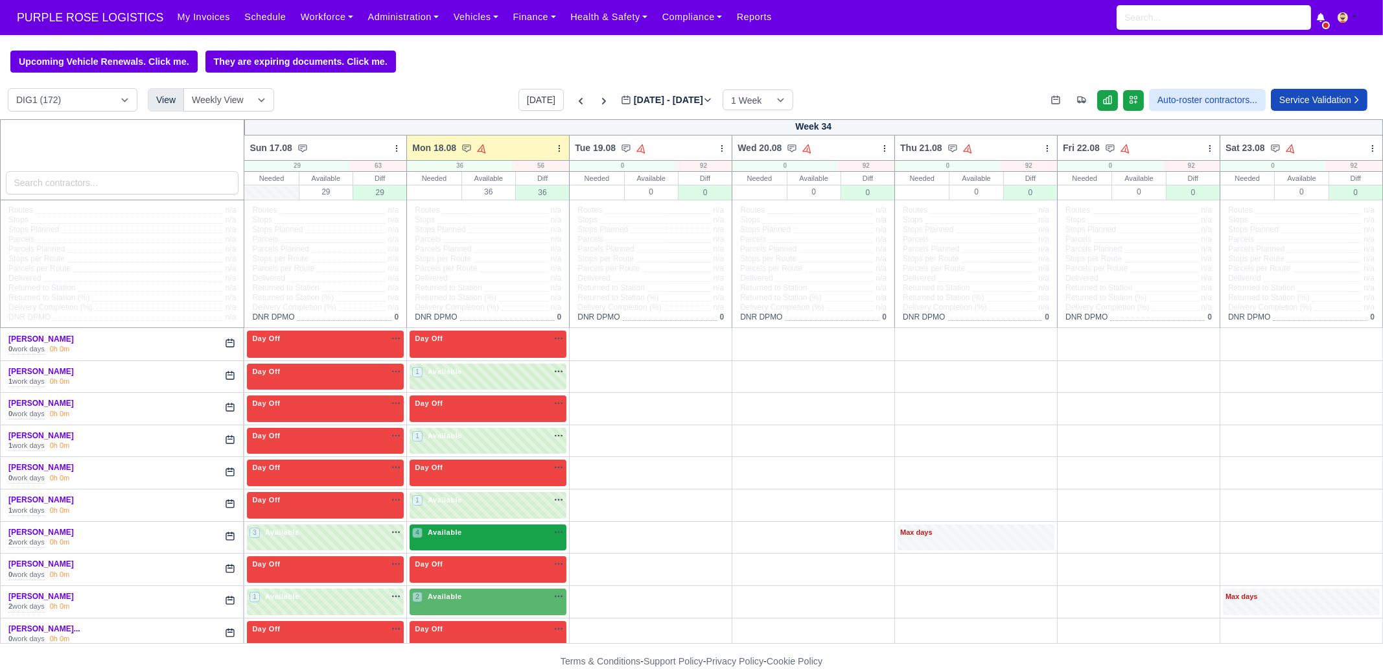
click at [482, 535] on div "4 Available na" at bounding box center [488, 532] width 152 height 11
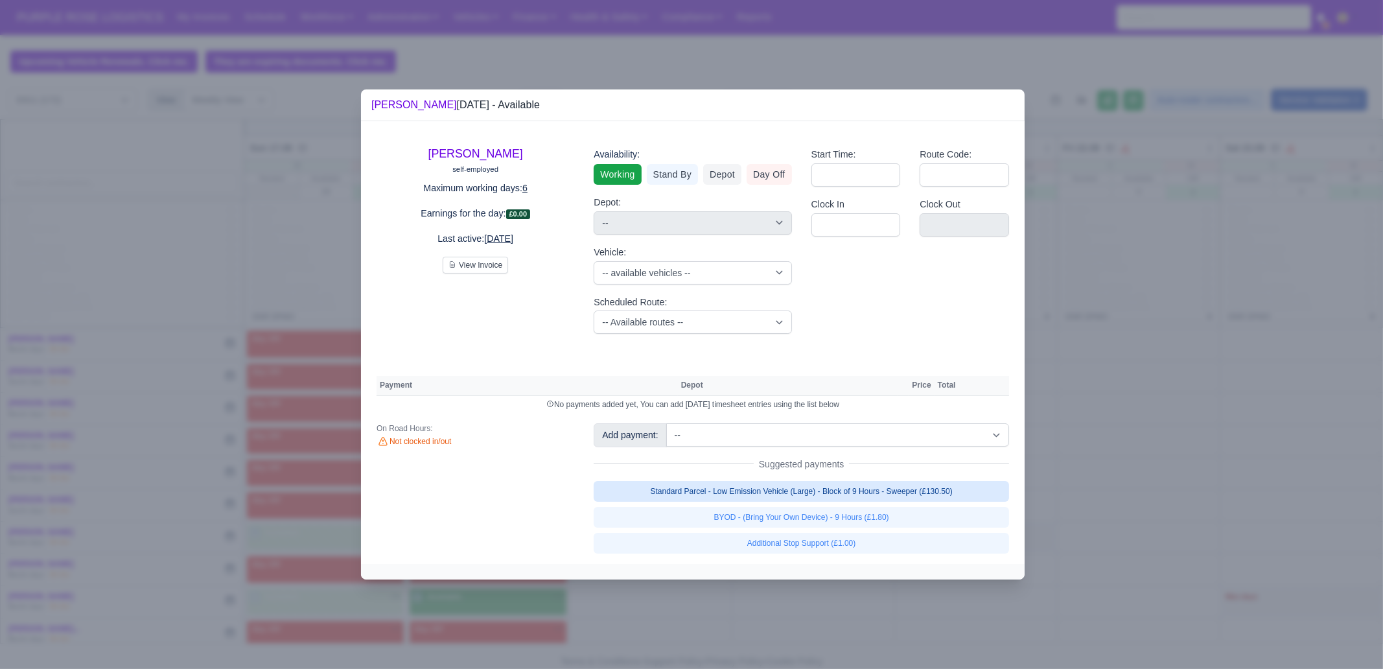
click at [846, 487] on link "Standard Parcel - Low Emission Vehicle (Large) - Block of 9 Hours - Sweeper (£1…" at bounding box center [802, 491] width 416 height 21
select select "1"
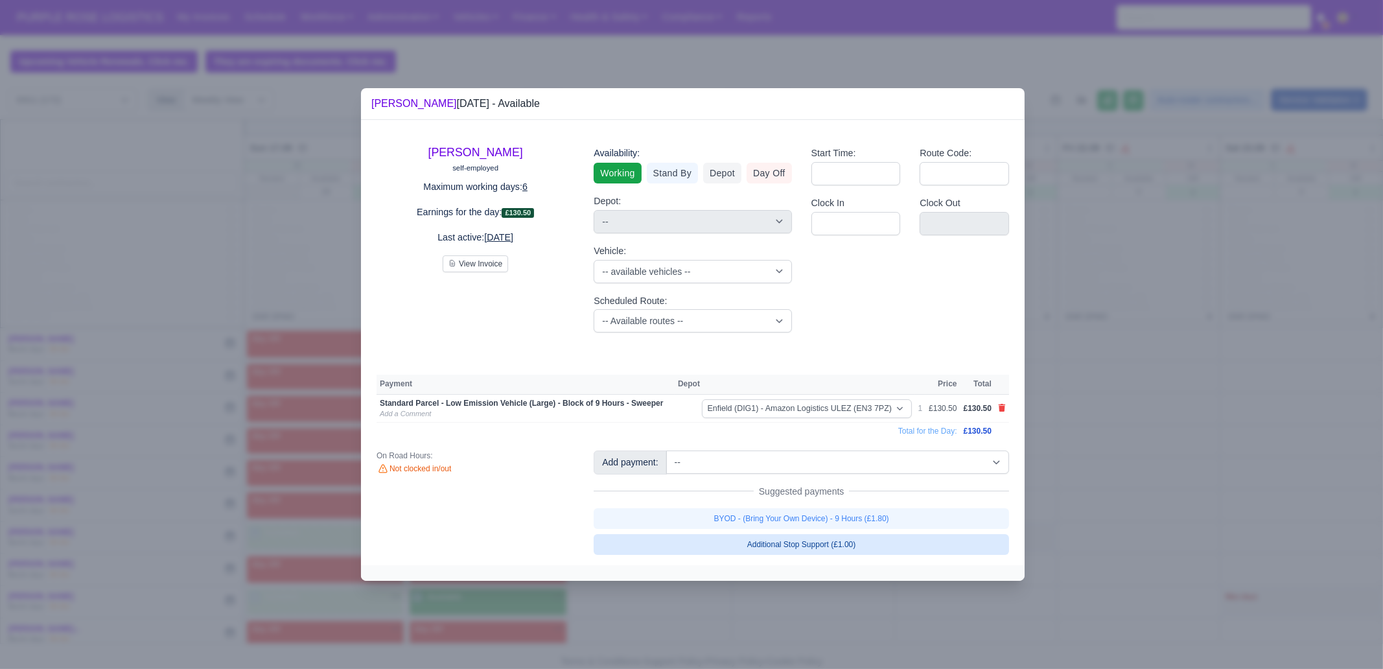
click at [849, 517] on link "BYOD - (Bring Your Own Device) - 9 Hours (£1.80)" at bounding box center [802, 518] width 416 height 21
select select "1"
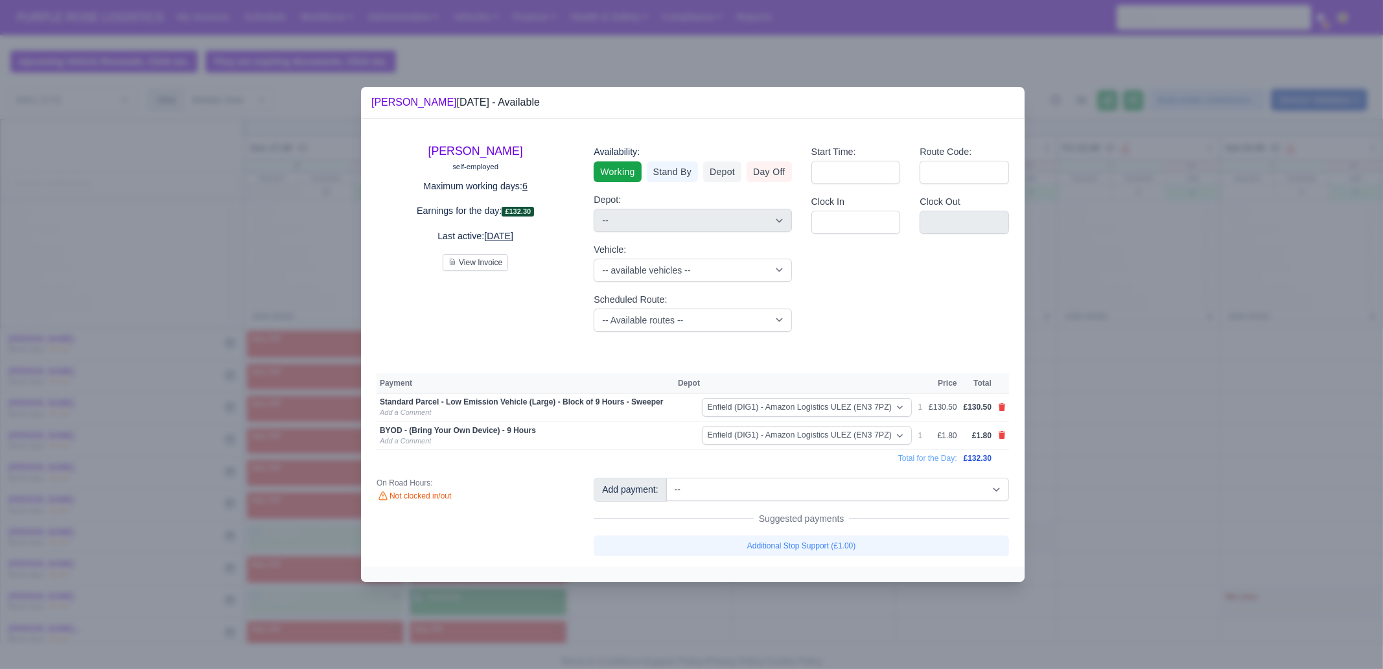
click at [881, 620] on div at bounding box center [691, 334] width 1383 height 669
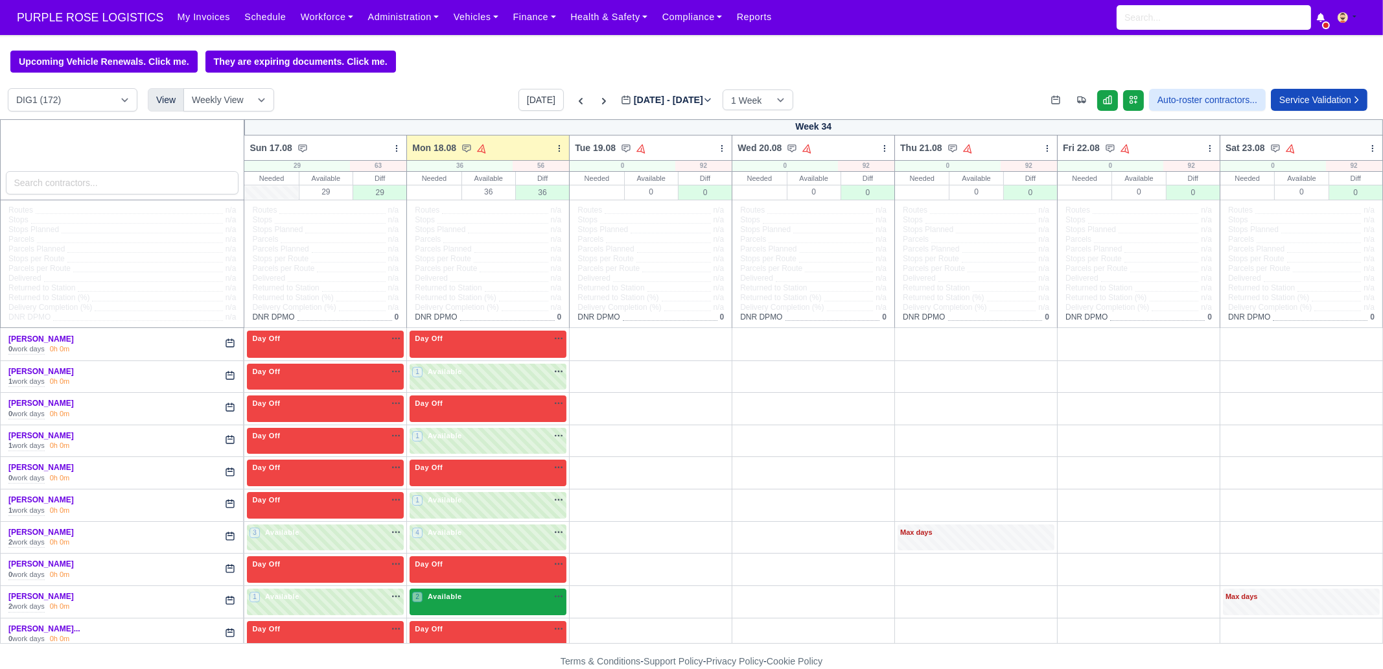
click at [470, 596] on div "2 Available na" at bounding box center [488, 596] width 152 height 11
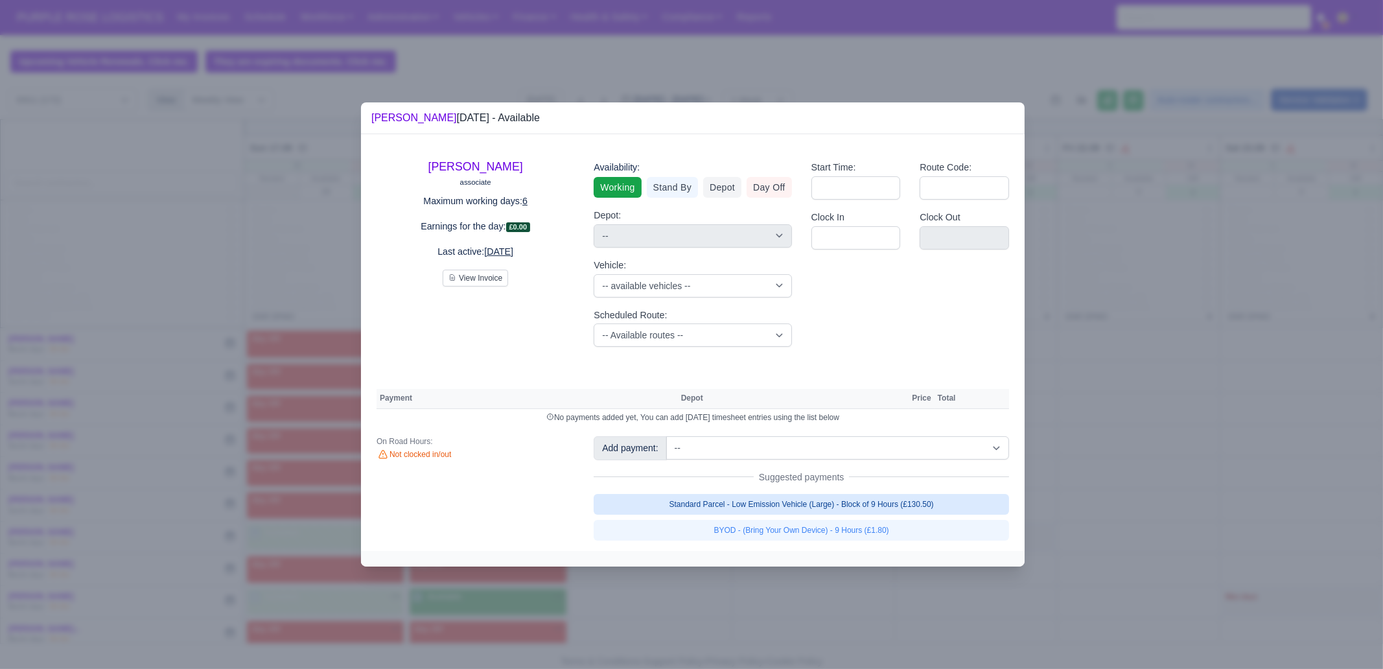
click at [867, 500] on link "Standard Parcel - Low Emission Vehicle (Large) - Block of 9 Hours (£130.50)" at bounding box center [802, 504] width 416 height 21
select select "1"
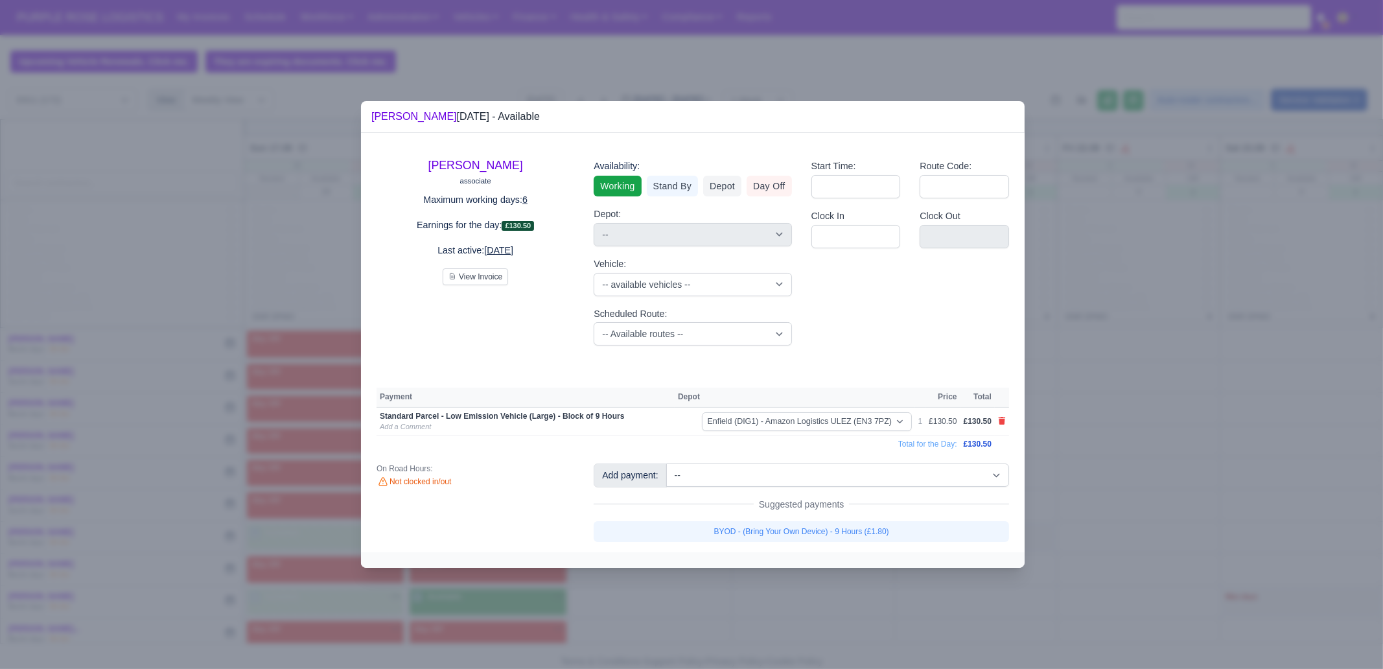
click at [861, 530] on link "BYOD - (Bring Your Own Device) - 9 Hours (£1.80)" at bounding box center [802, 531] width 416 height 21
select select "1"
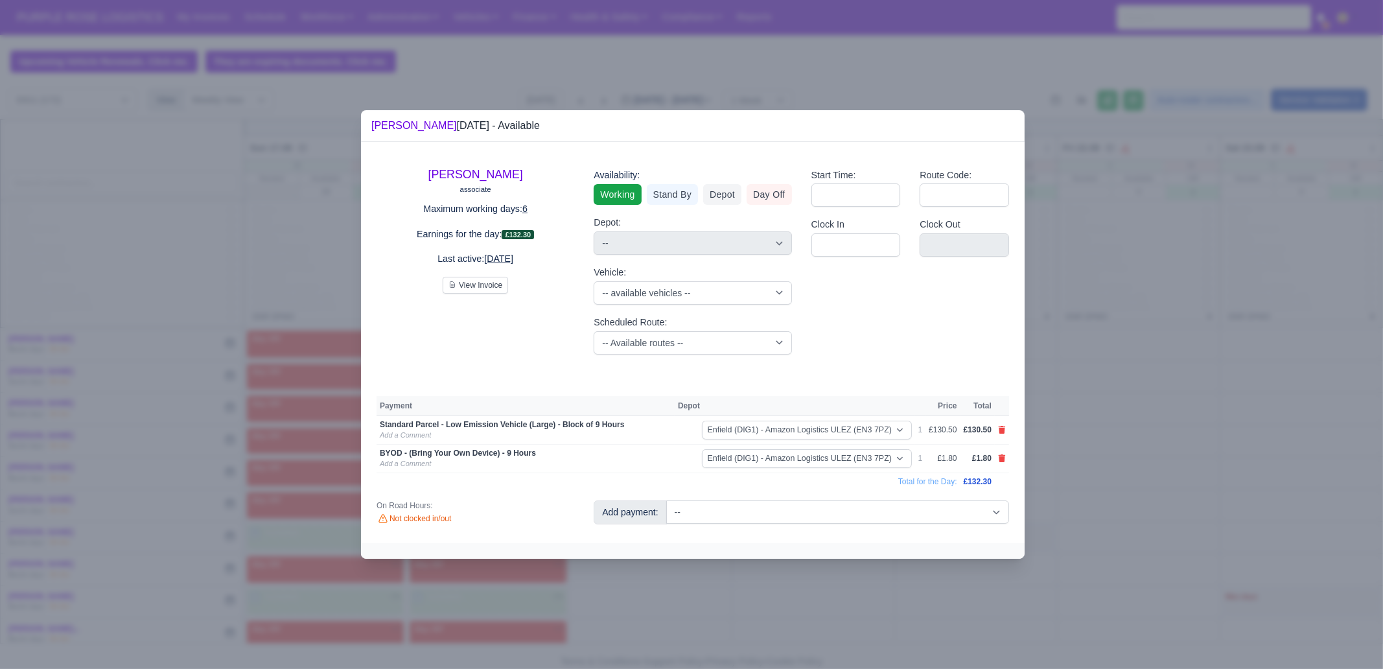
click at [828, 592] on div at bounding box center [691, 334] width 1383 height 669
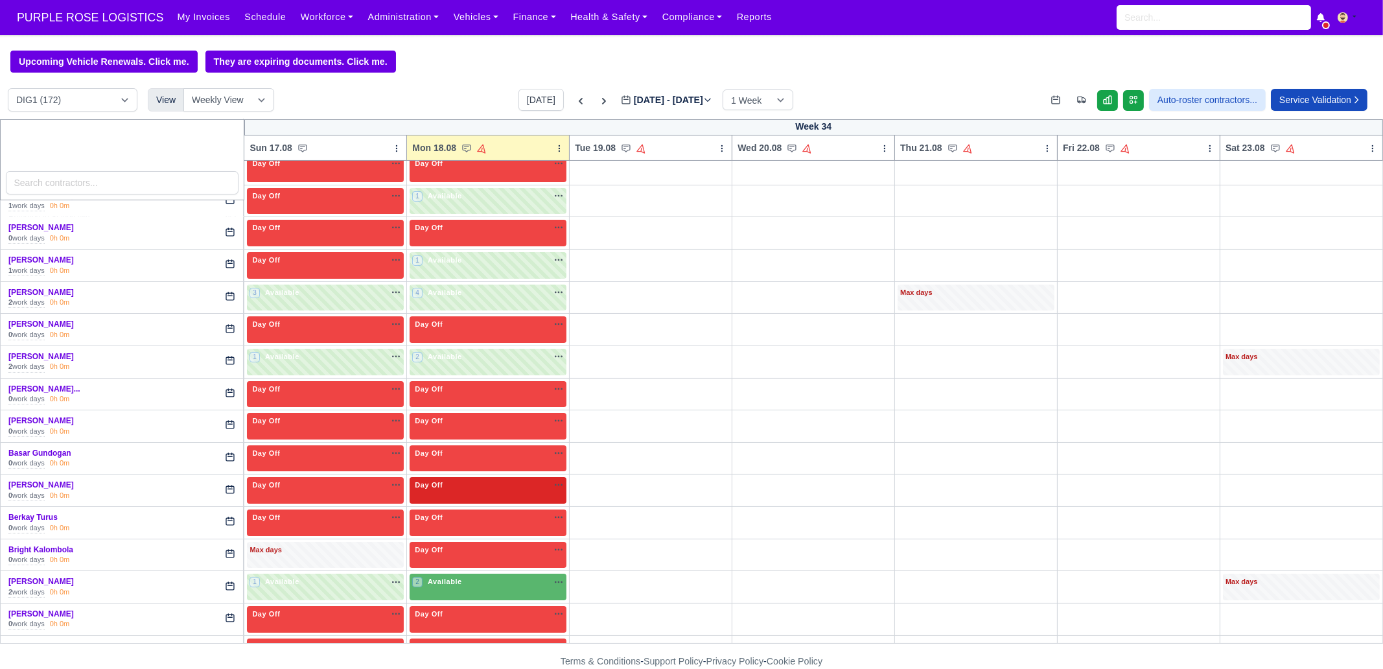
scroll to position [243, 0]
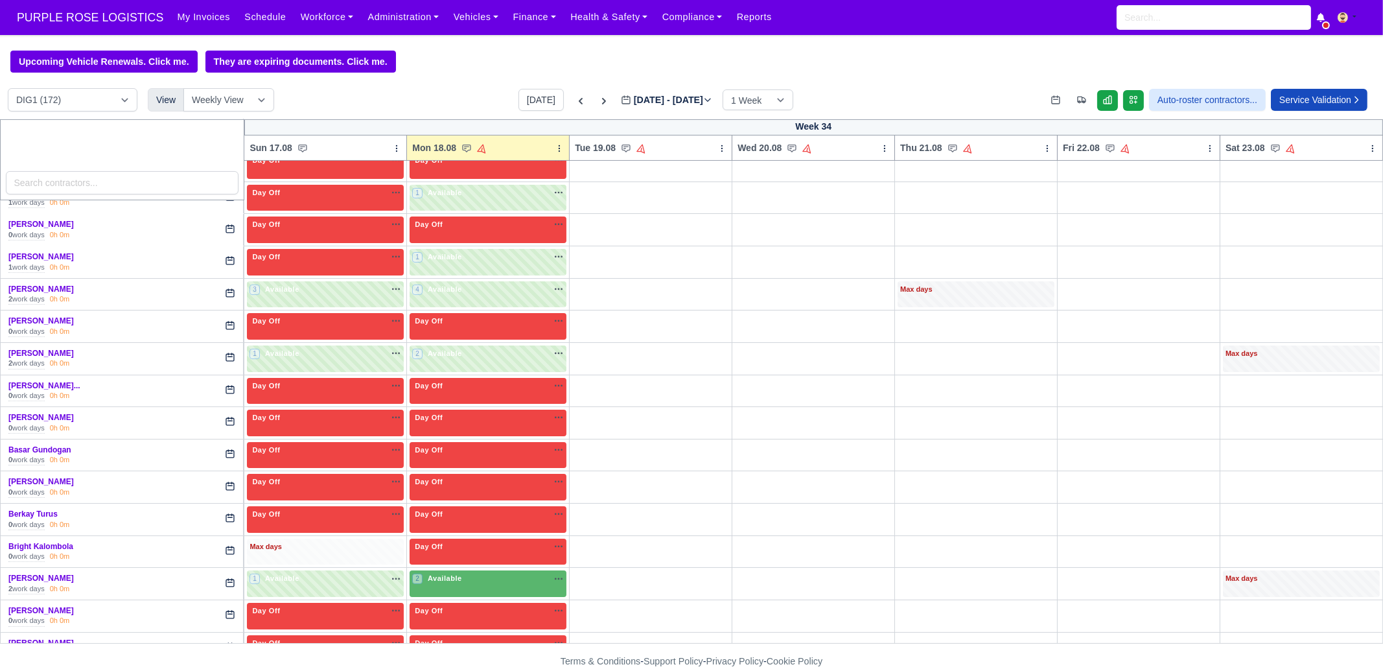
click at [334, 543] on div "Max days" at bounding box center [326, 547] width 152 height 12
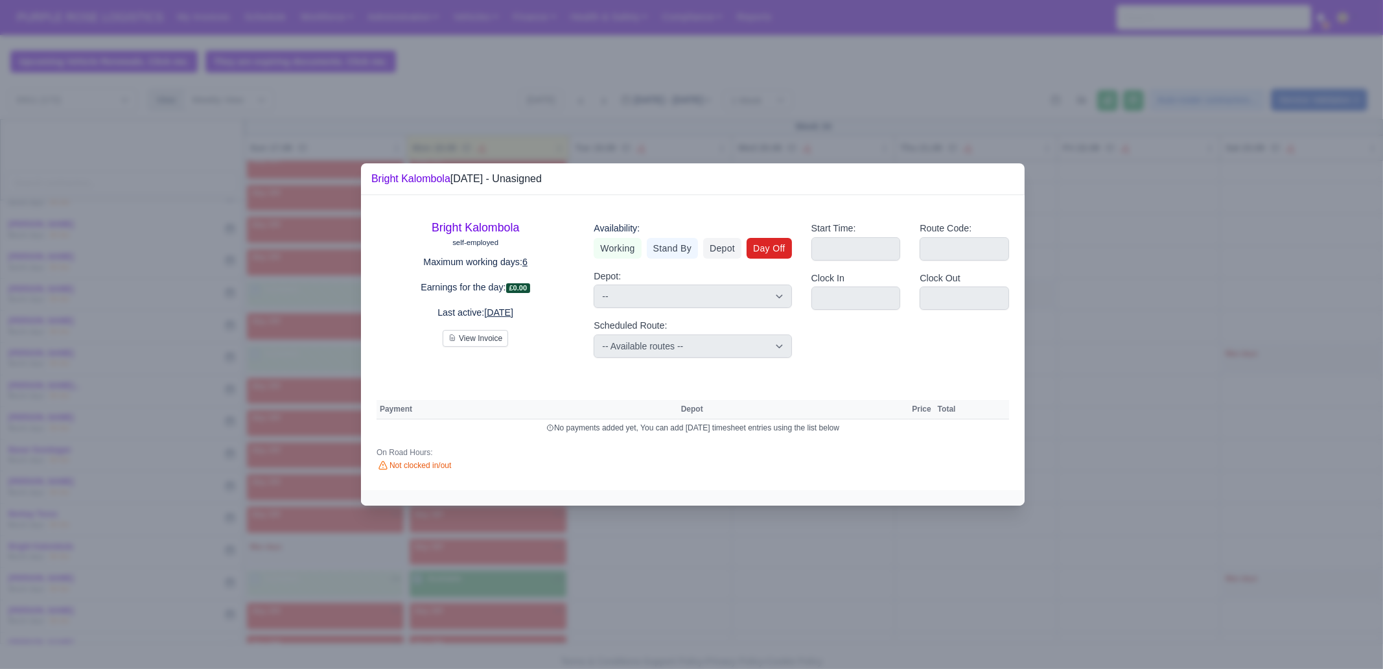
click at [770, 246] on link "Day Off" at bounding box center [769, 248] width 45 height 21
select select
select select "na"
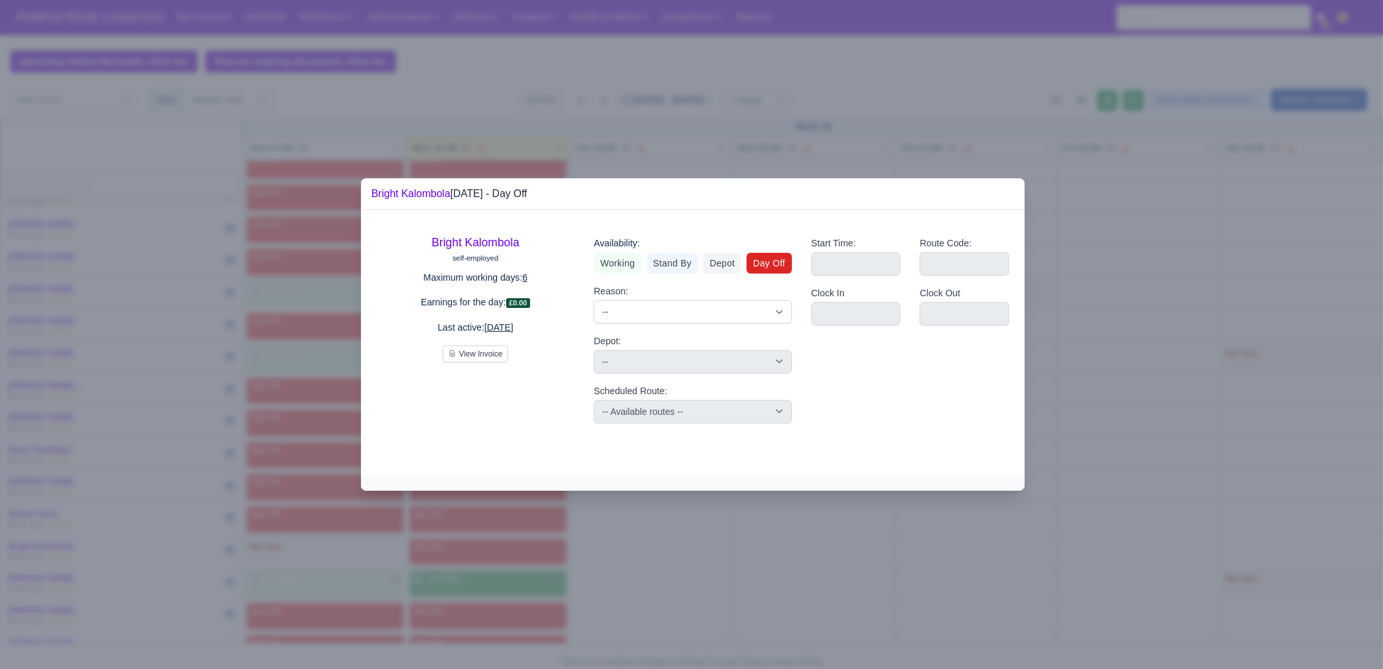
click at [714, 583] on div at bounding box center [691, 334] width 1383 height 669
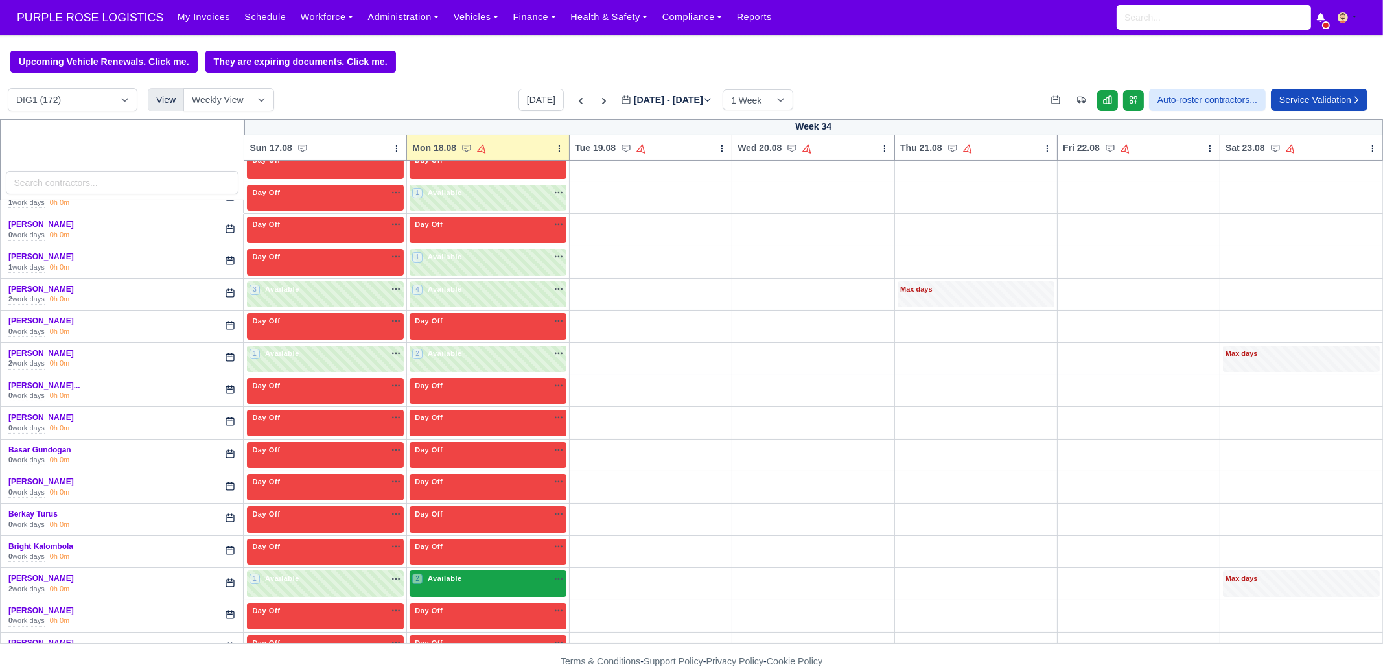
click at [470, 581] on div "2 Available na" at bounding box center [488, 578] width 152 height 11
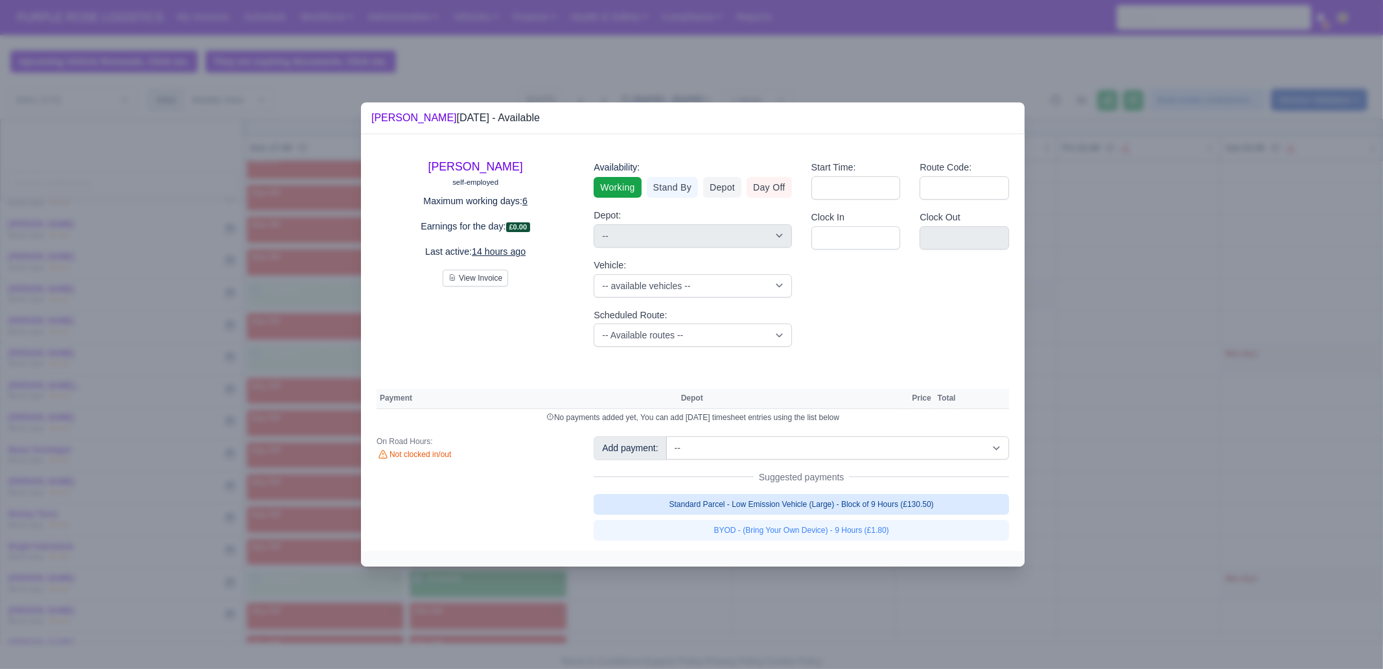
click at [865, 502] on link "Standard Parcel - Low Emission Vehicle (Large) - Block of 9 Hours (£130.50)" at bounding box center [802, 504] width 416 height 21
select select "1"
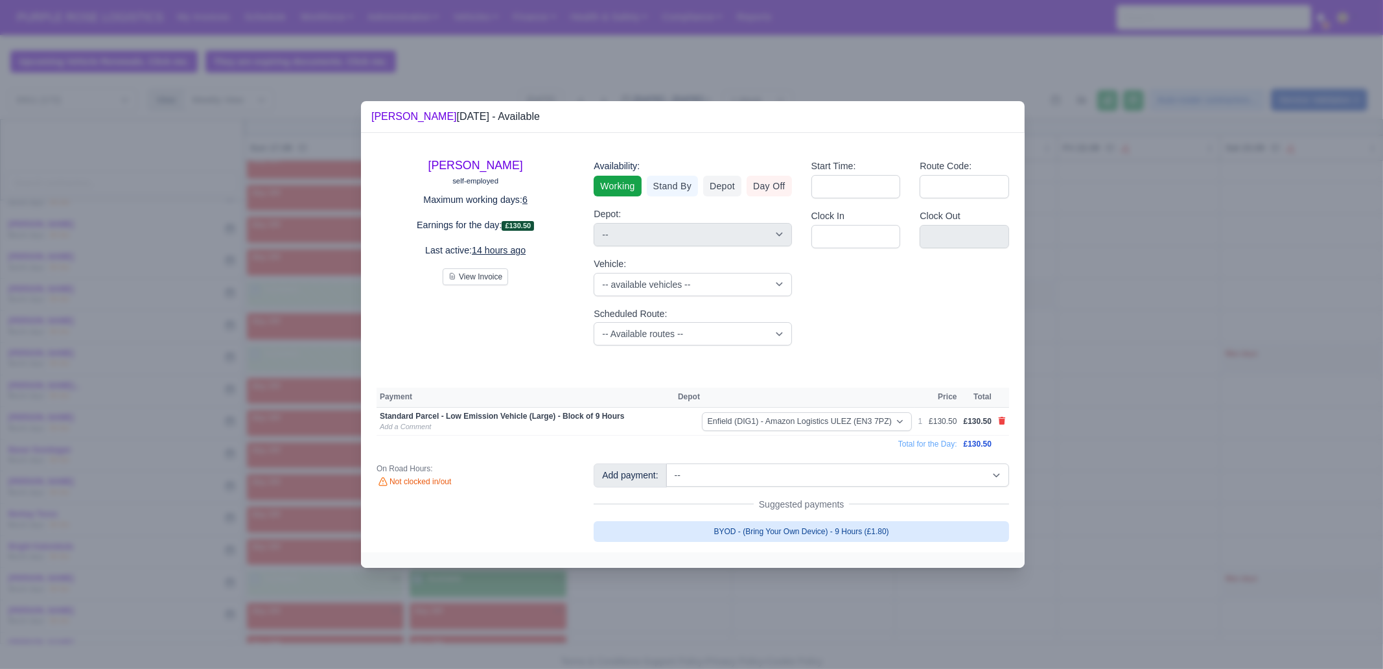
click at [862, 529] on link "BYOD - (Bring Your Own Device) - 9 Hours (£1.80)" at bounding box center [802, 531] width 416 height 21
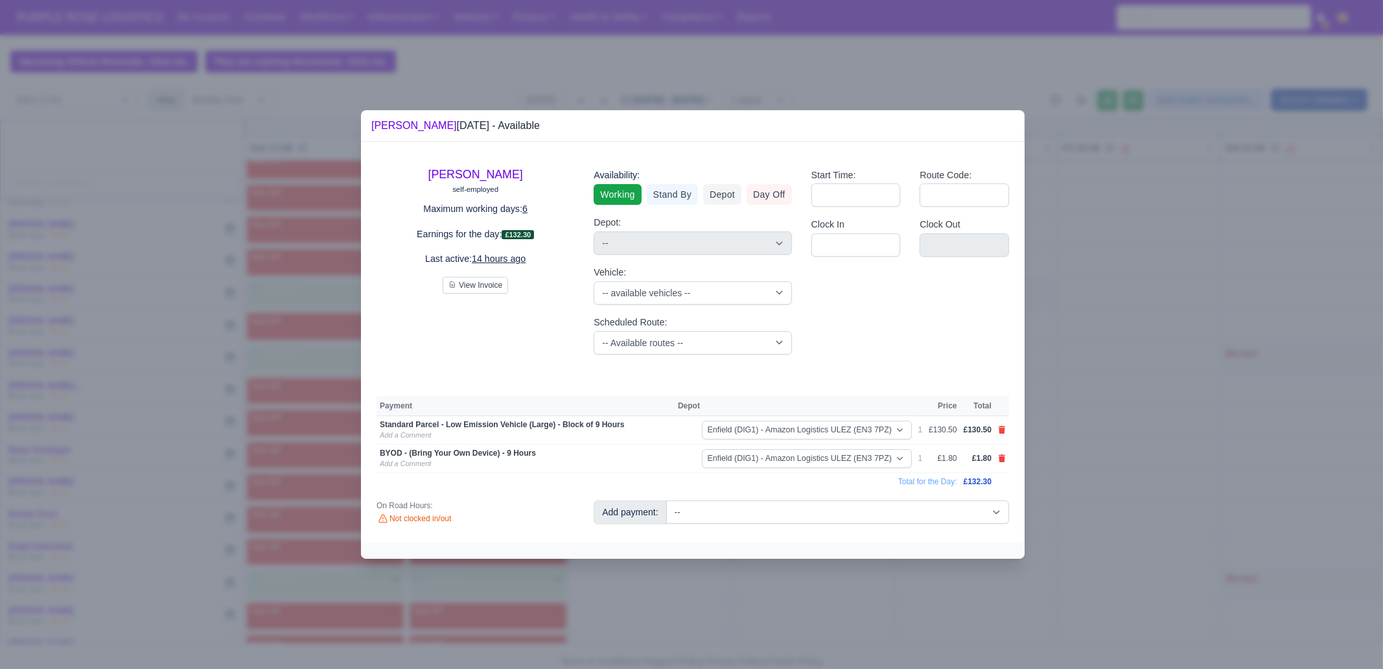
click at [823, 600] on div at bounding box center [691, 334] width 1383 height 669
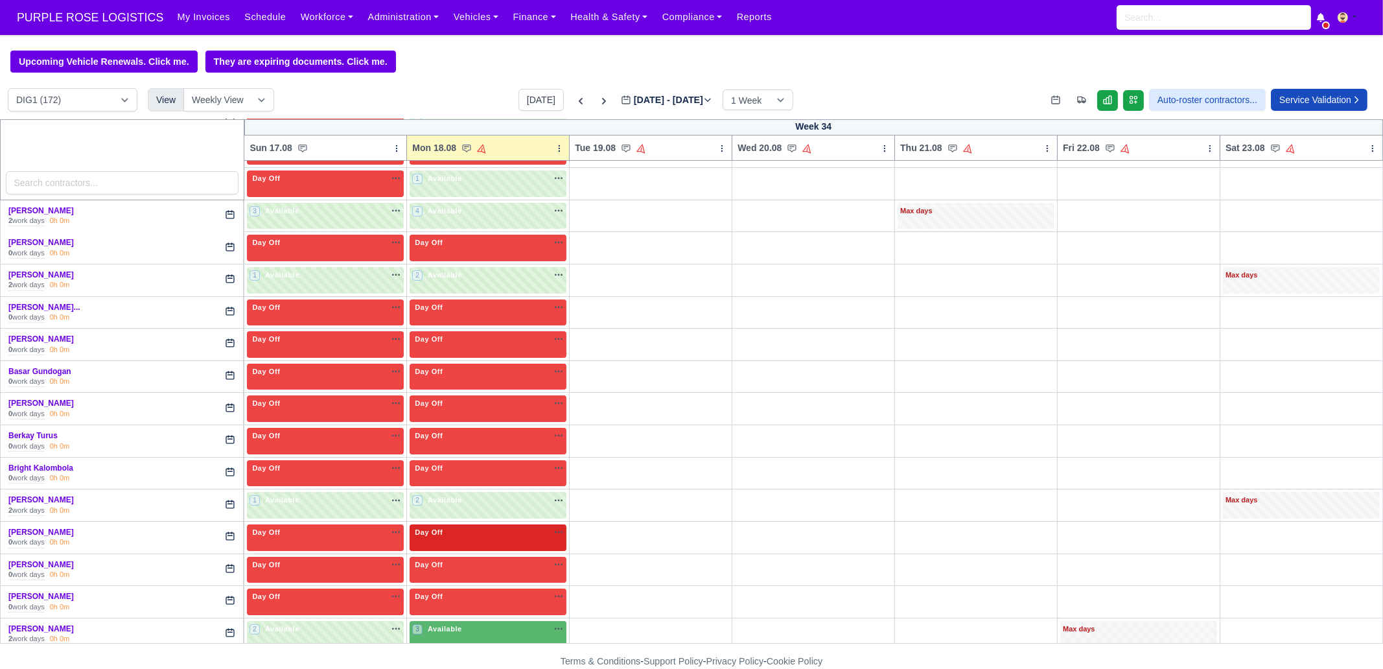
scroll to position [323, 0]
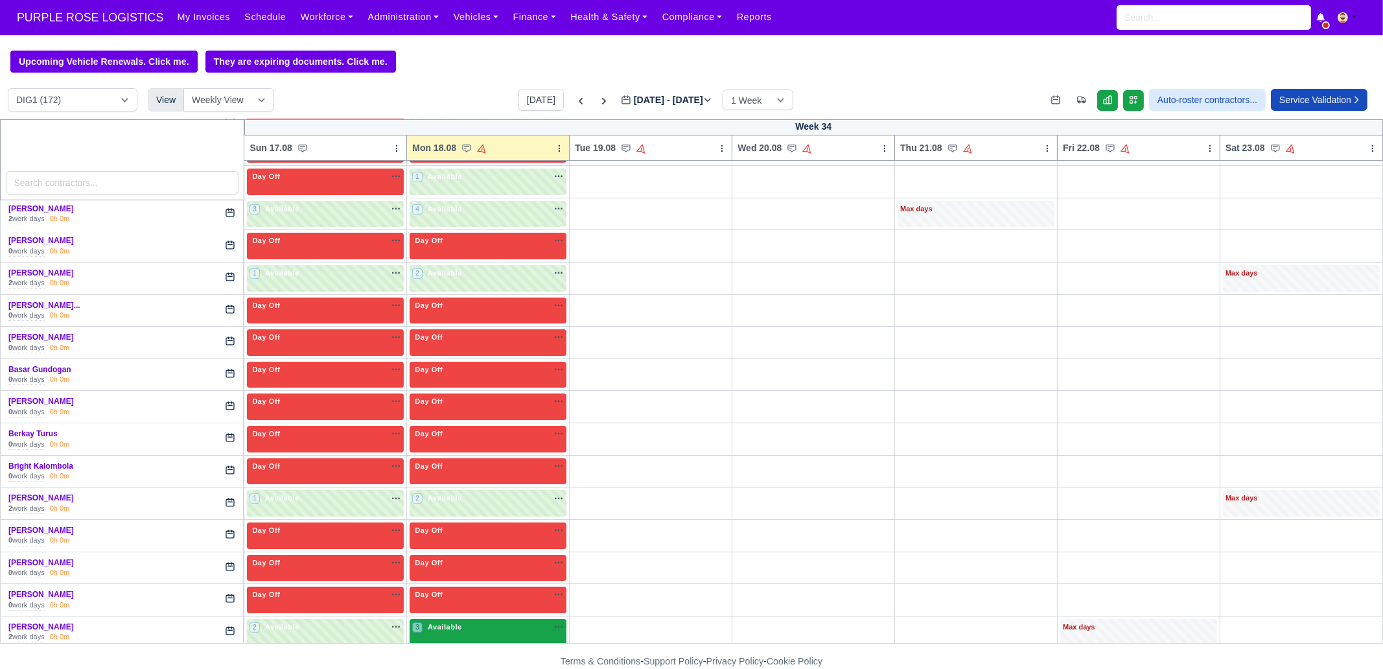
click at [458, 630] on div "3 Available na" at bounding box center [488, 629] width 152 height 14
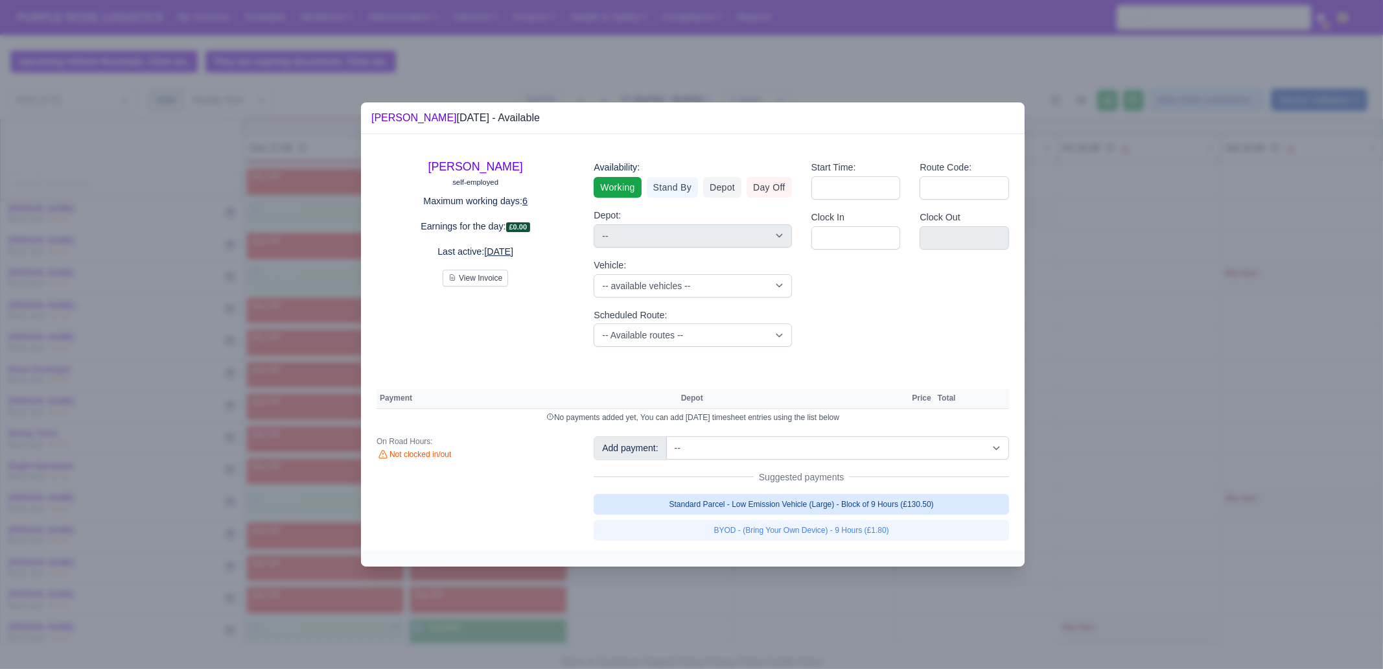
click at [788, 506] on link "Standard Parcel - Low Emission Vehicle (Large) - Block of 9 Hours (£130.50)" at bounding box center [802, 504] width 416 height 21
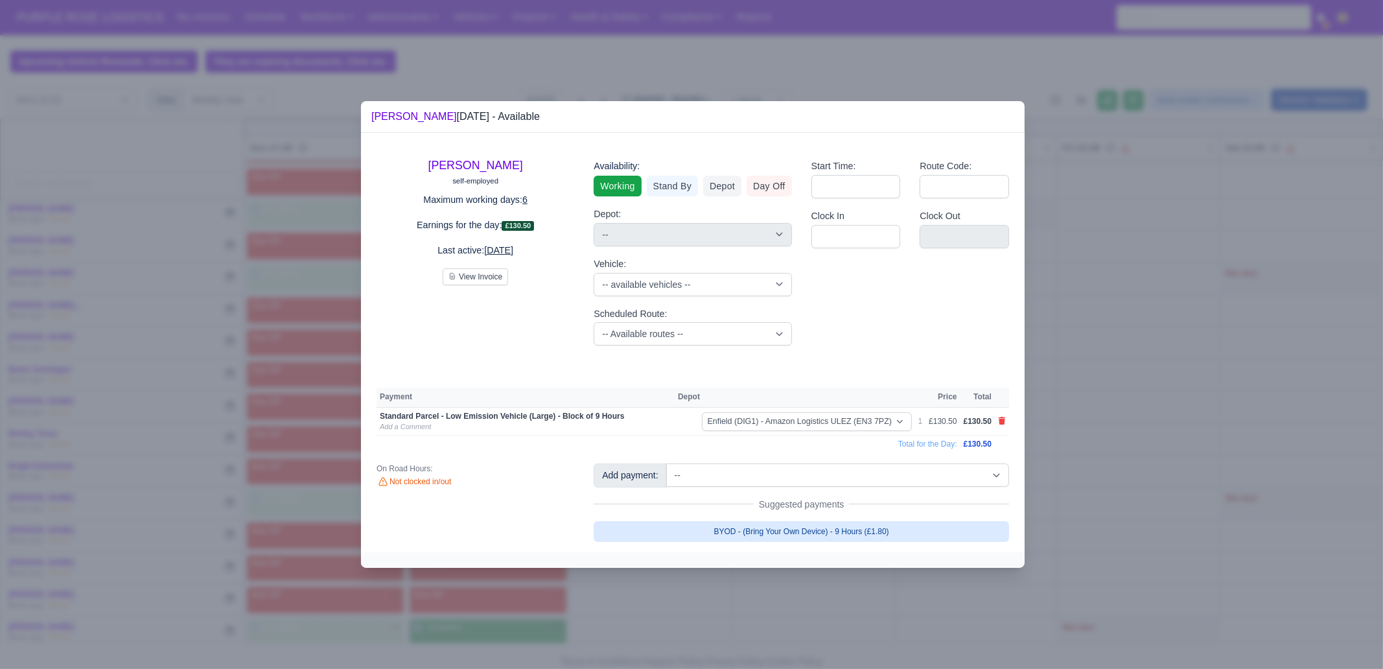
click at [795, 526] on link "BYOD - (Bring Your Own Device) - 9 Hours (£1.80)" at bounding box center [802, 531] width 416 height 21
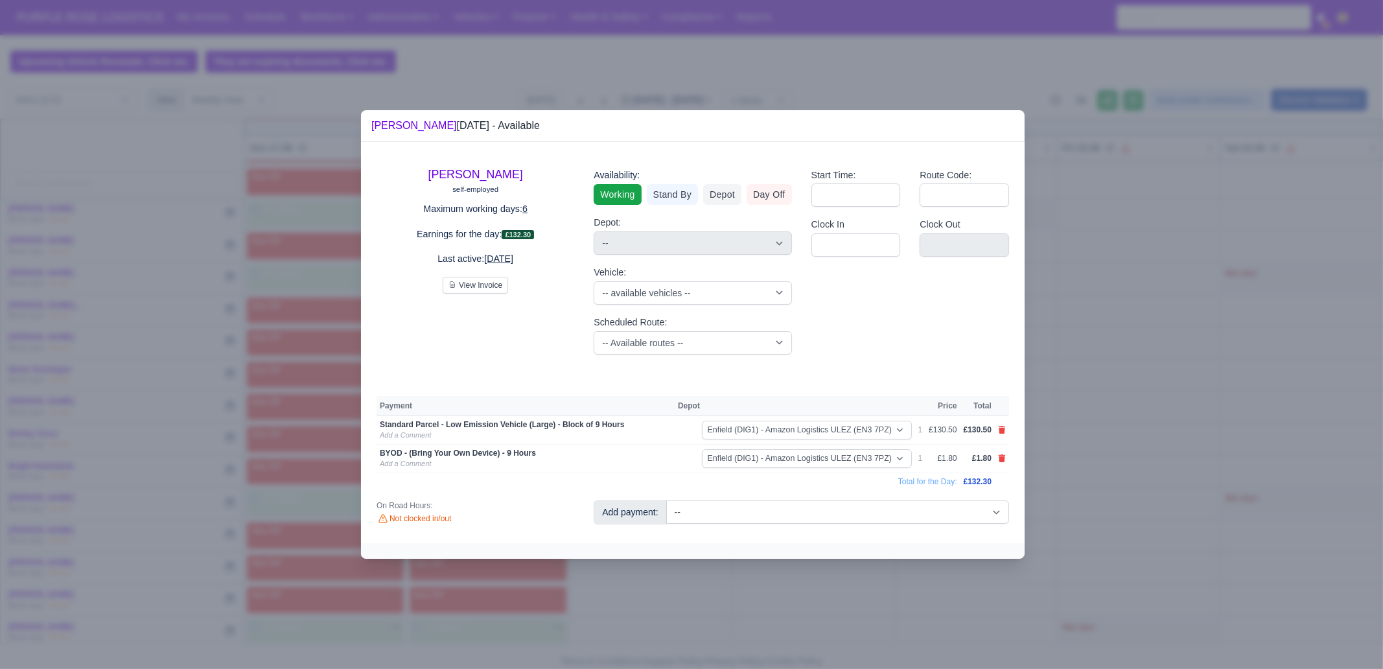
click at [509, 629] on div at bounding box center [691, 334] width 1383 height 669
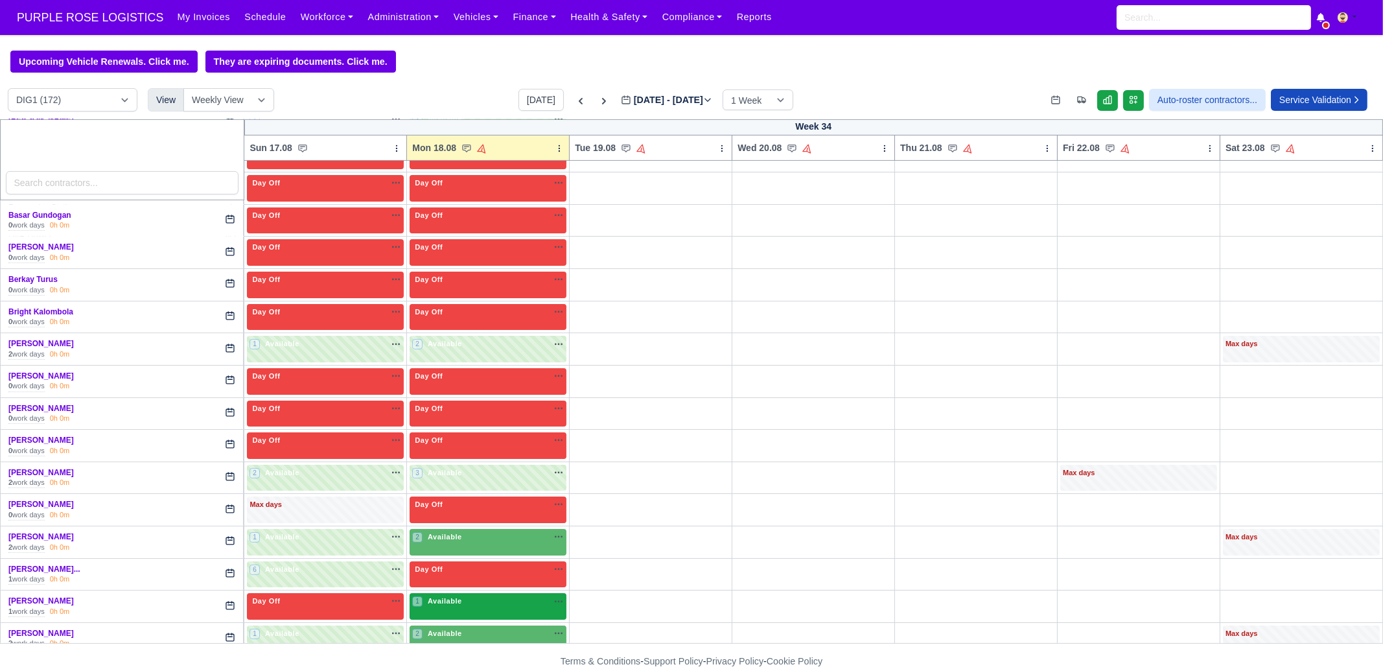
scroll to position [486, 0]
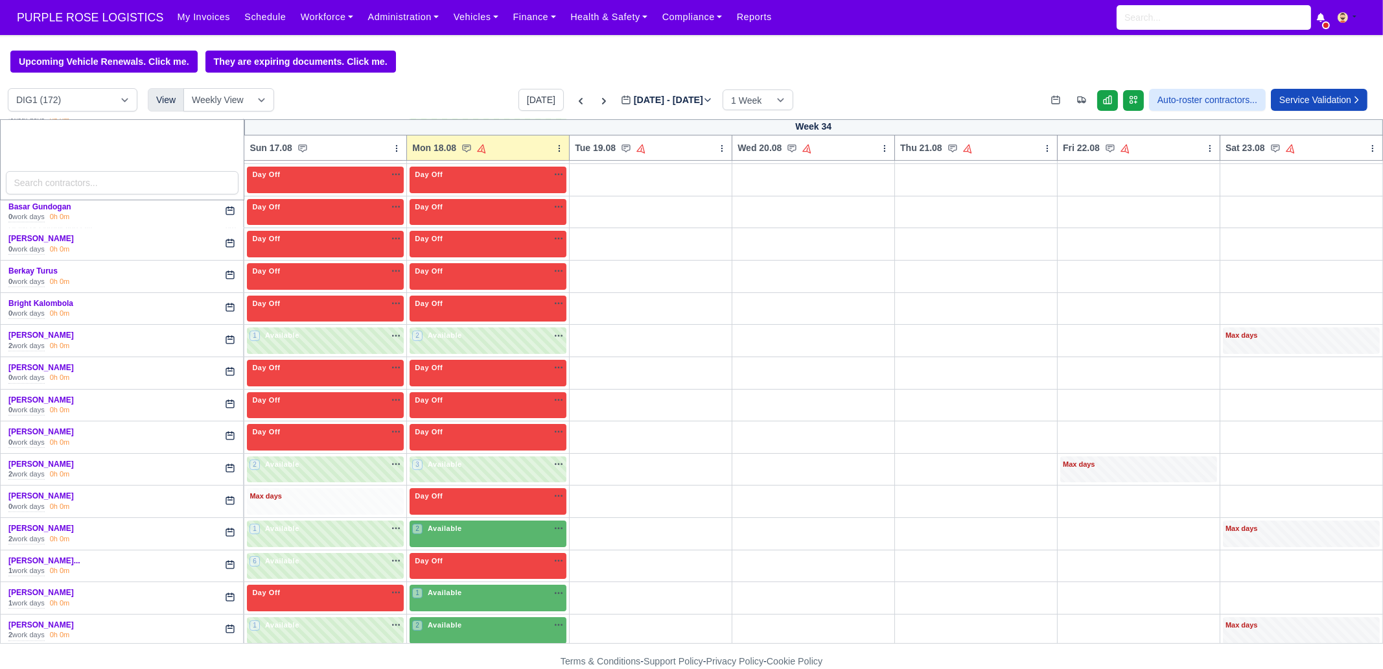
click at [334, 500] on div "Max days" at bounding box center [325, 501] width 157 height 27
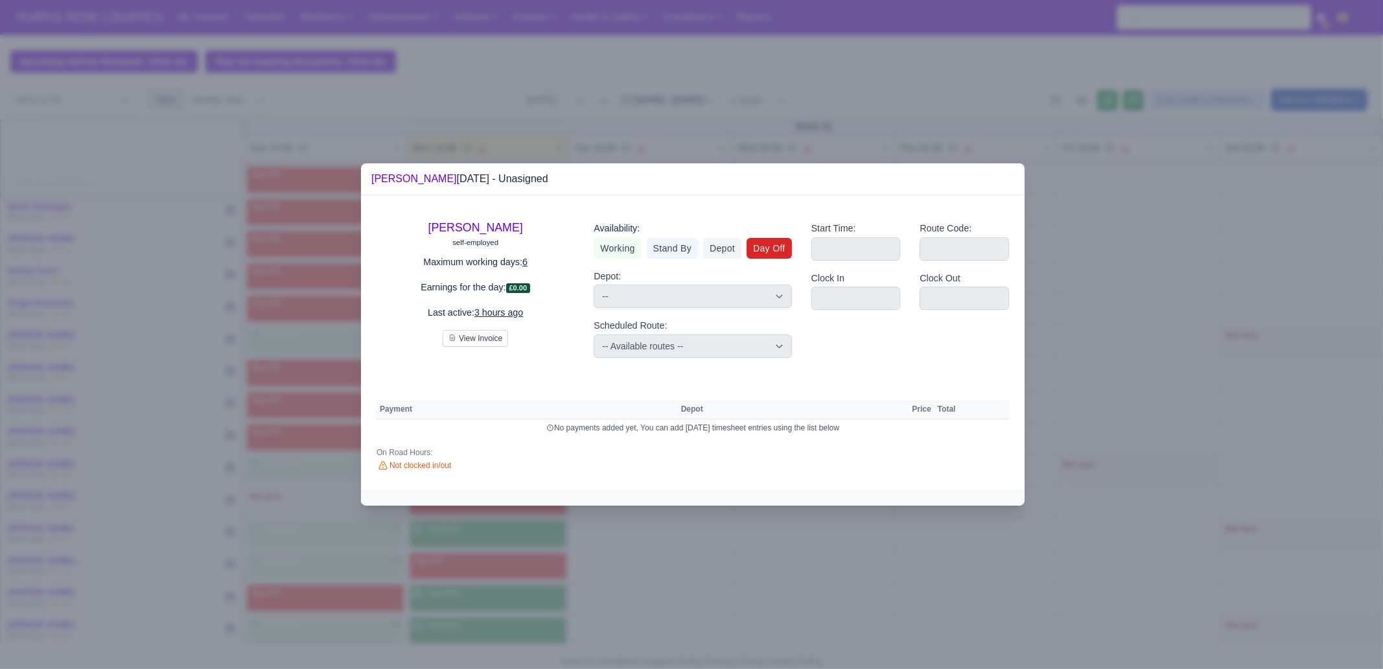
click at [779, 255] on link "Day Off" at bounding box center [769, 248] width 45 height 21
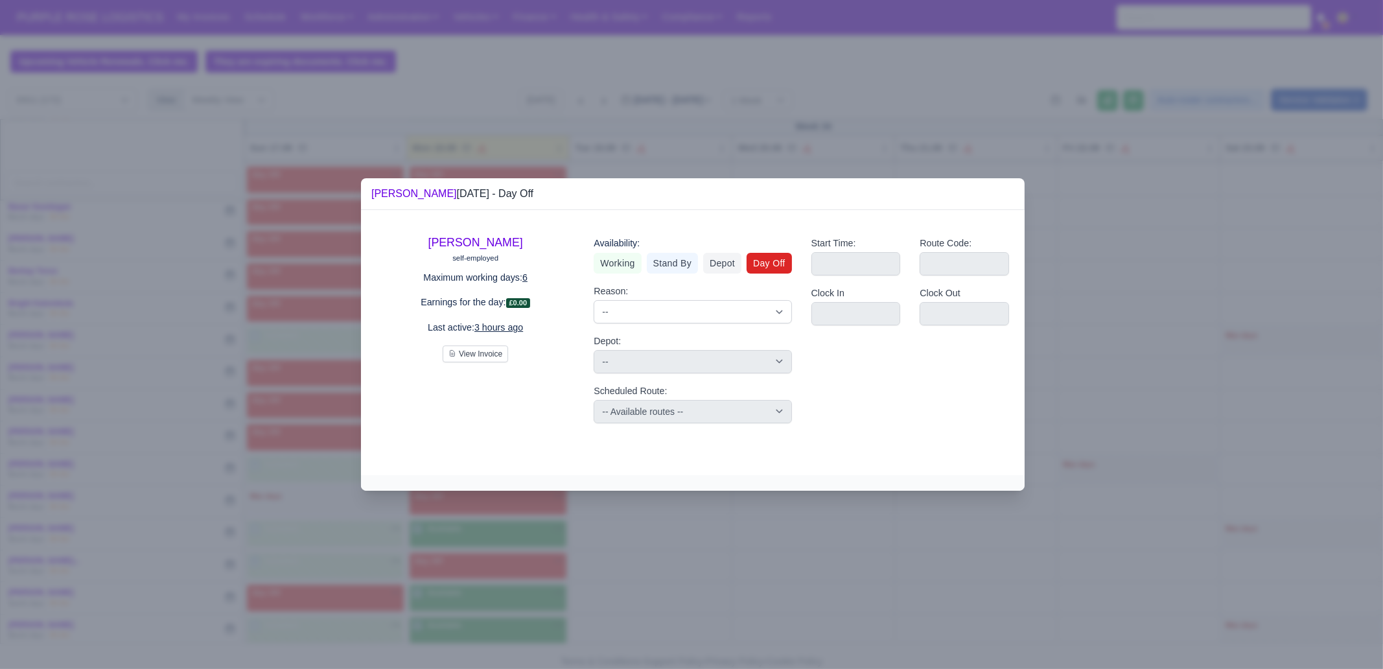
click at [508, 591] on div at bounding box center [691, 334] width 1383 height 669
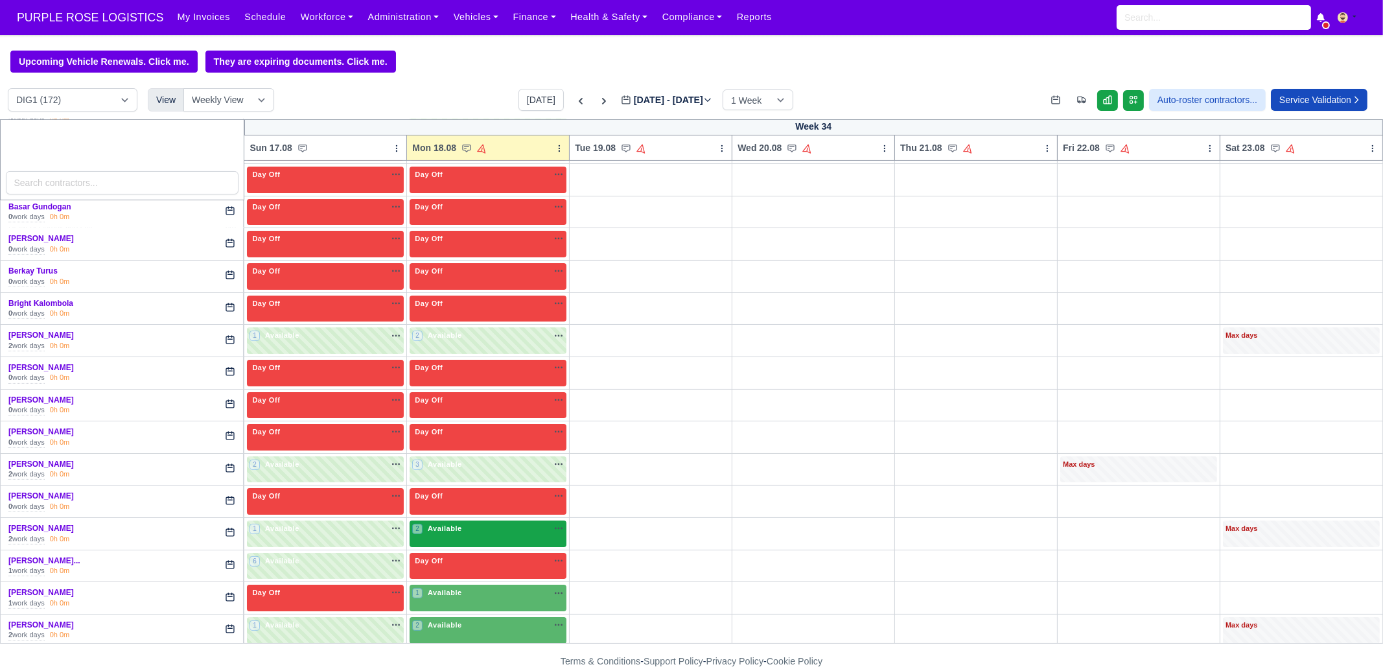
click at [486, 531] on div "2 Available na" at bounding box center [488, 530] width 152 height 14
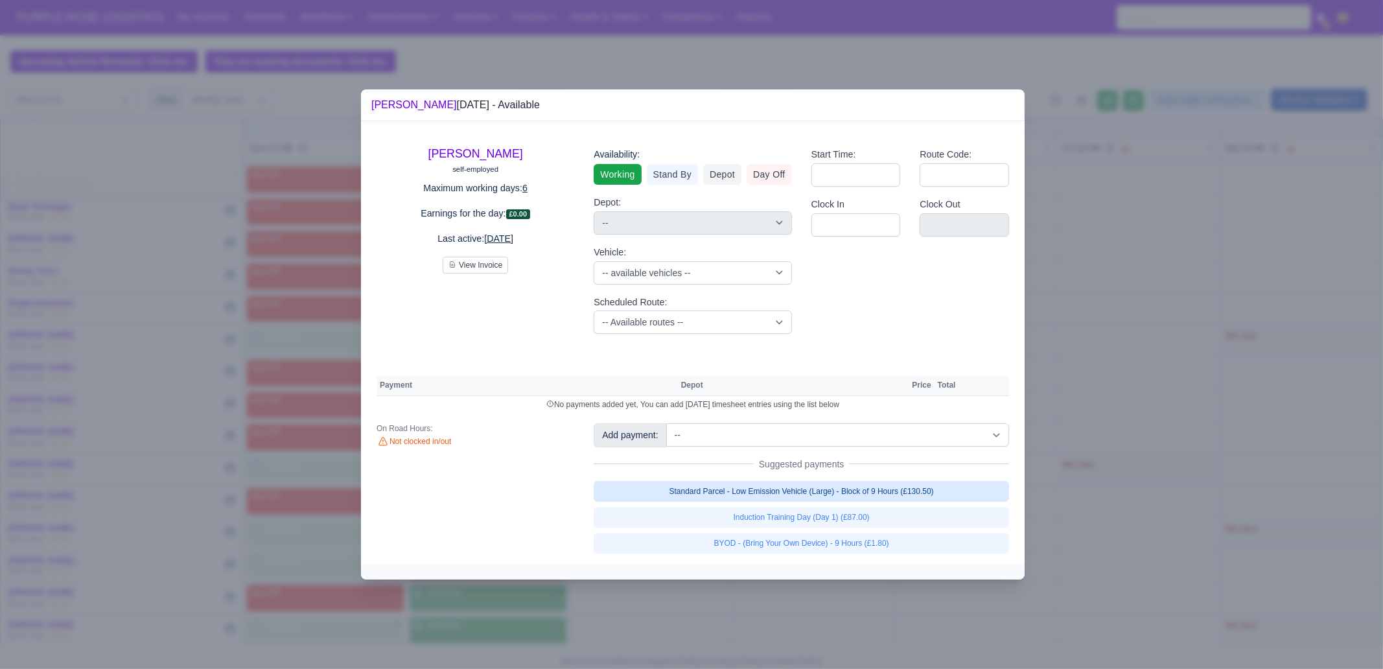
click at [837, 493] on link "Standard Parcel - Low Emission Vehicle (Large) - Block of 9 Hours (£130.50)" at bounding box center [802, 491] width 416 height 21
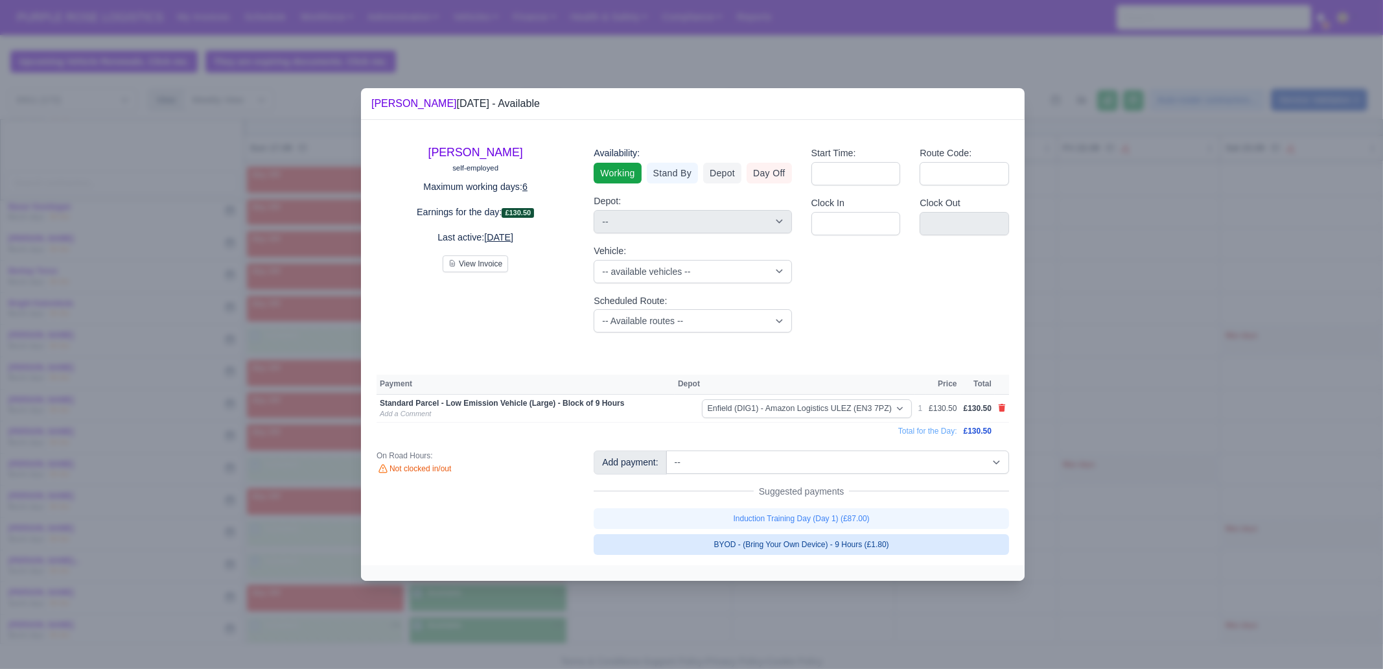
click at [849, 543] on link "BYOD - (Bring Your Own Device) - 9 Hours (£1.80)" at bounding box center [802, 544] width 416 height 21
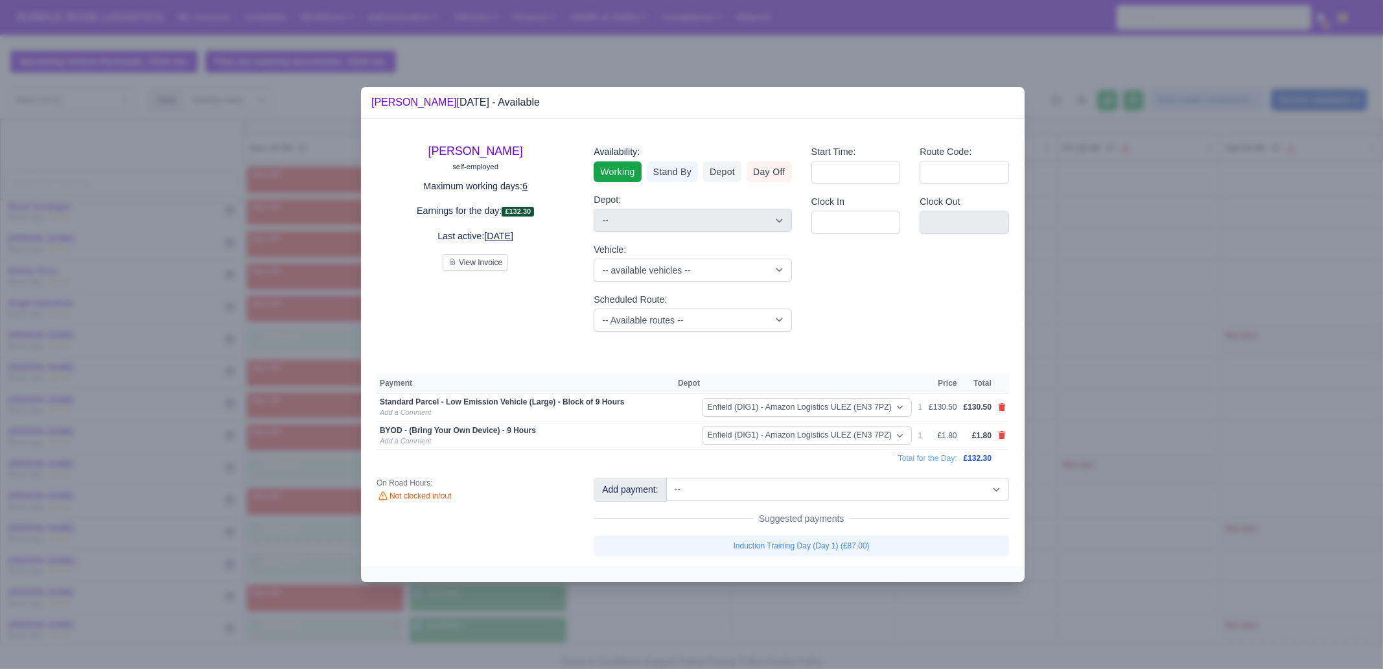
click at [854, 610] on div at bounding box center [691, 334] width 1383 height 669
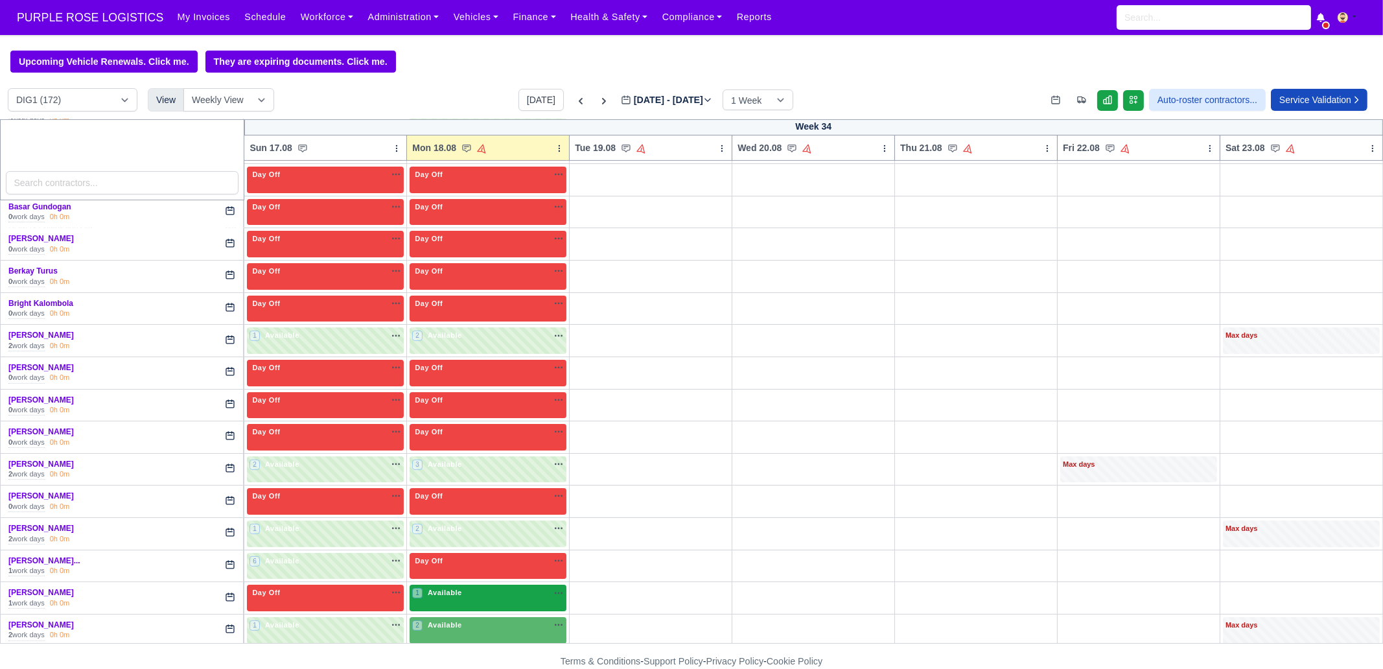
click at [458, 588] on span "Available" at bounding box center [445, 592] width 40 height 9
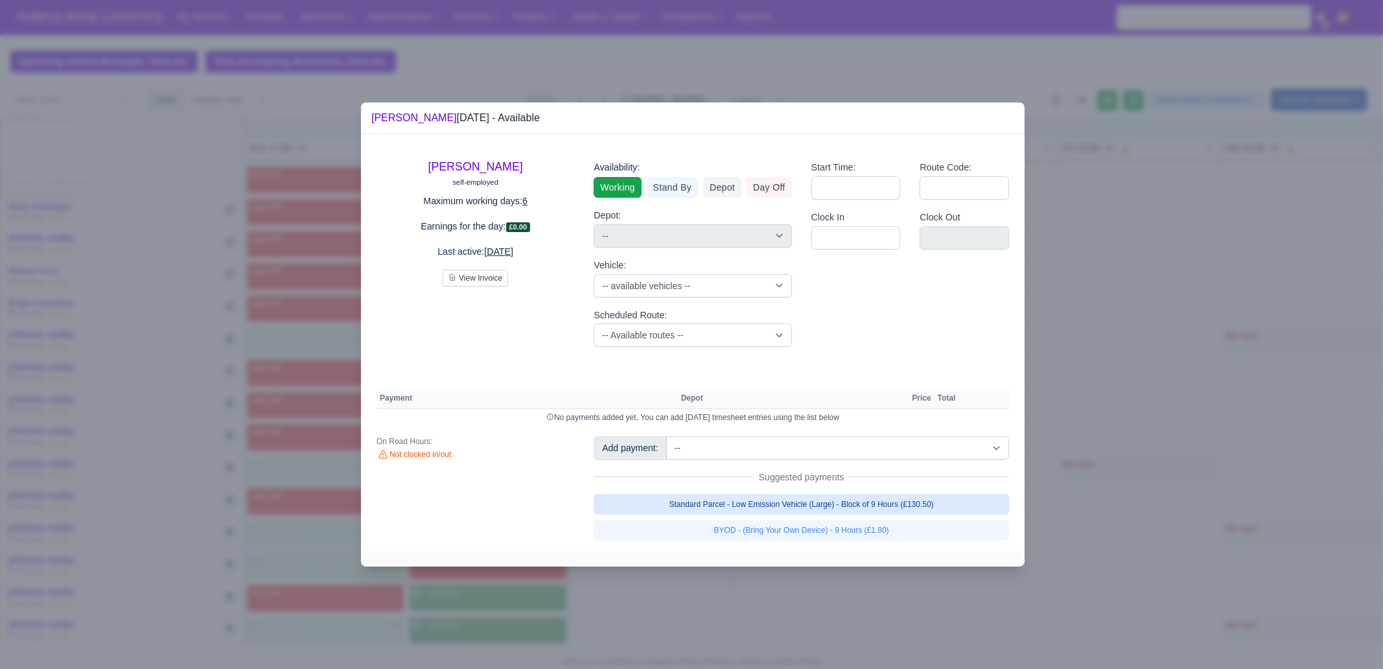
click at [924, 508] on link "Standard Parcel - Low Emission Vehicle (Large) - Block of 9 Hours (£130.50)" at bounding box center [802, 504] width 416 height 21
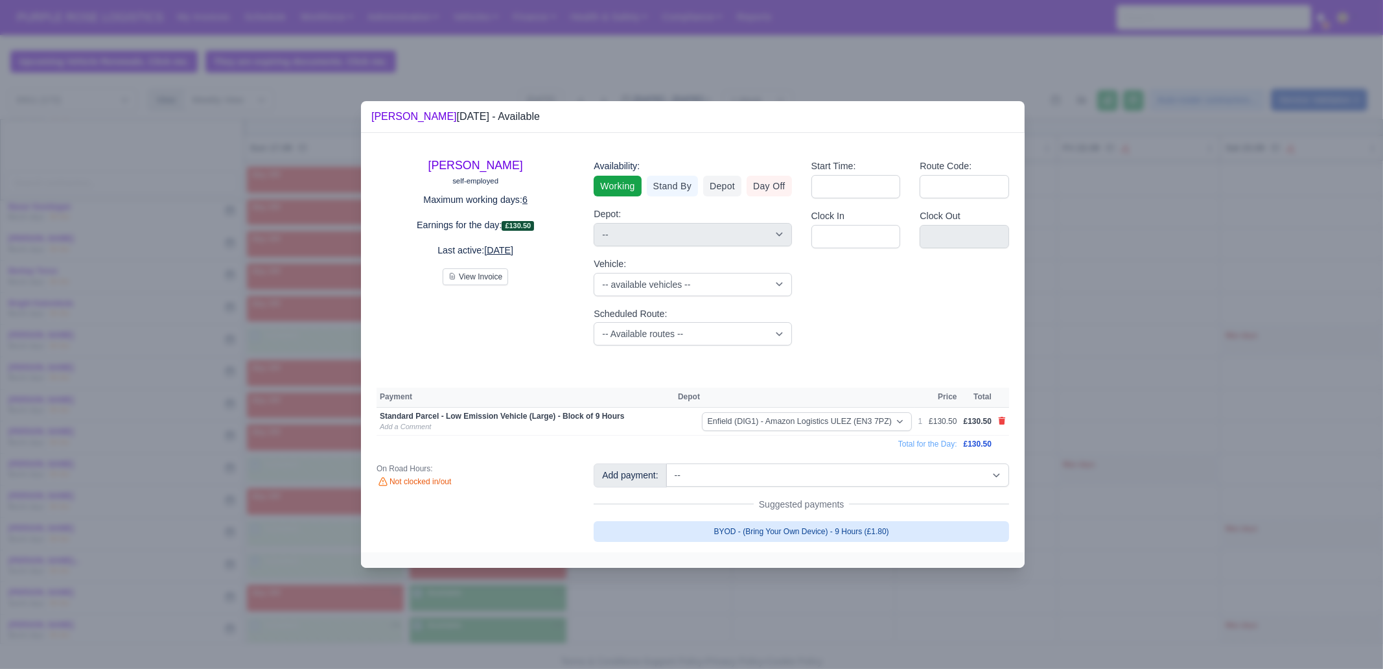
click at [909, 533] on link "BYOD - (Bring Your Own Device) - 9 Hours (£1.80)" at bounding box center [802, 531] width 416 height 21
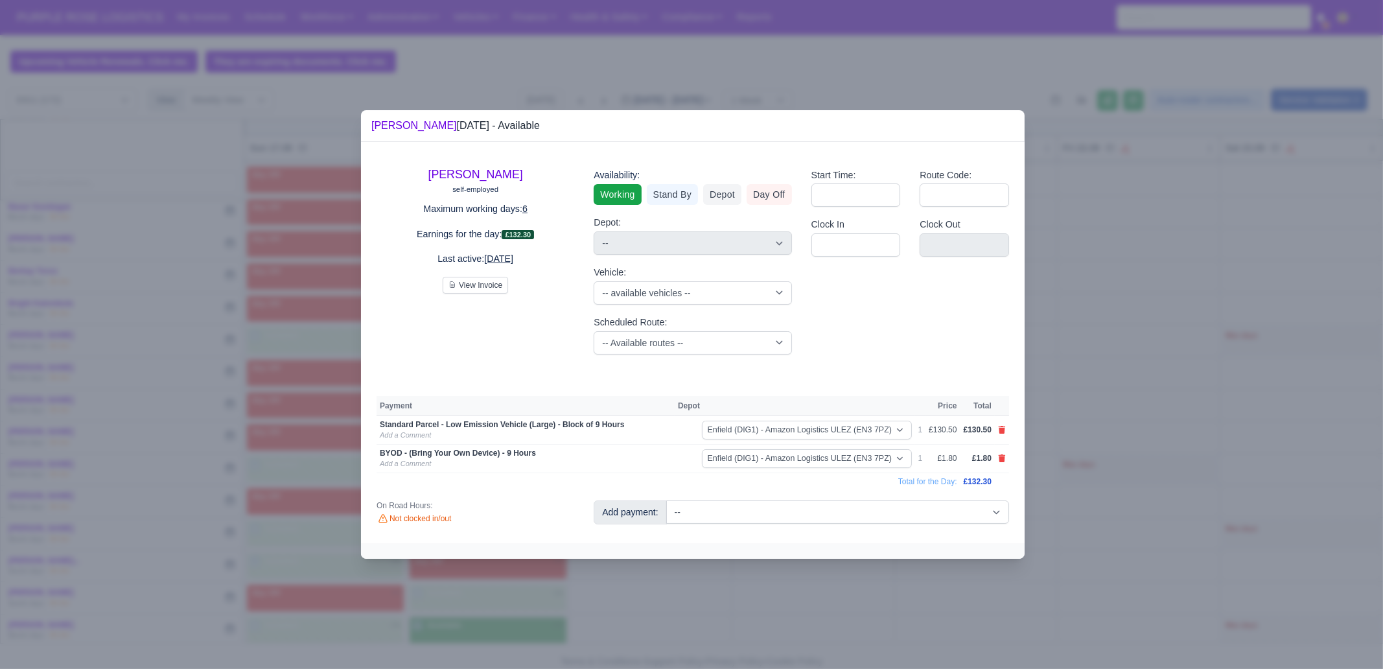
click at [829, 608] on div at bounding box center [691, 334] width 1383 height 669
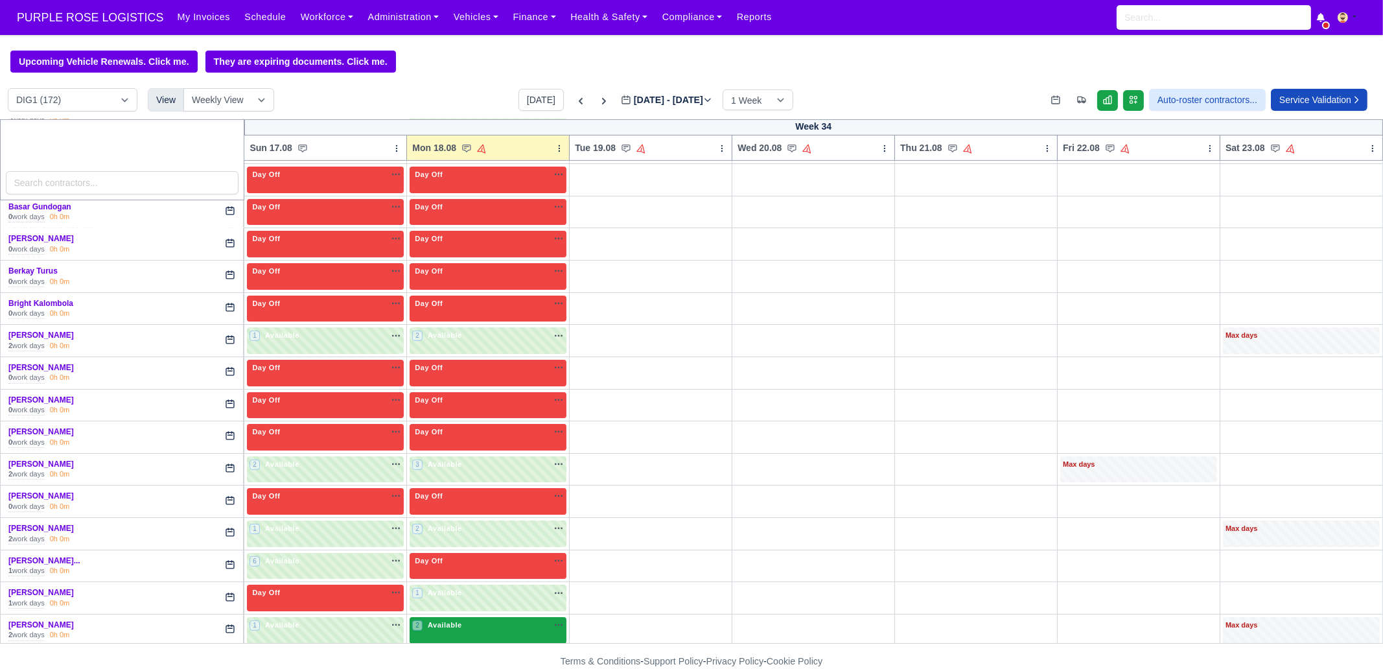
click at [476, 624] on div "2 Available na" at bounding box center [488, 625] width 152 height 11
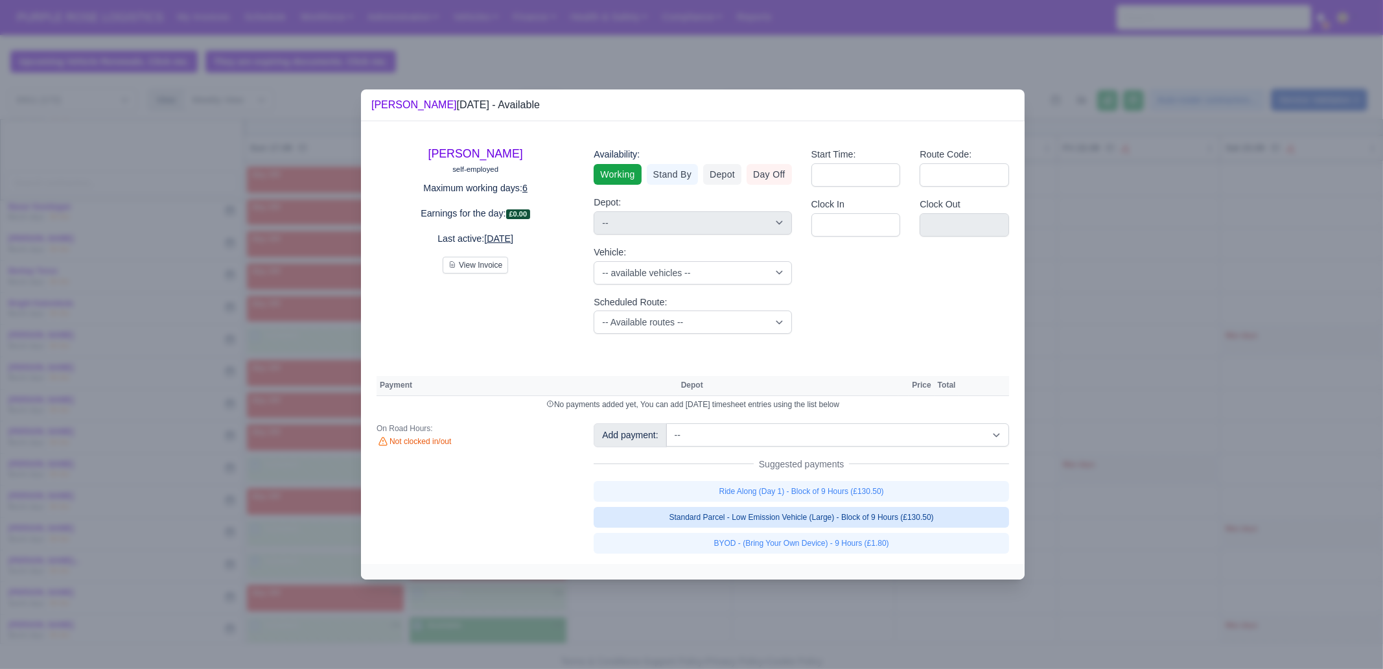
click at [888, 517] on link "Standard Parcel - Low Emission Vehicle (Large) - Block of 9 Hours (£130.50)" at bounding box center [802, 517] width 416 height 21
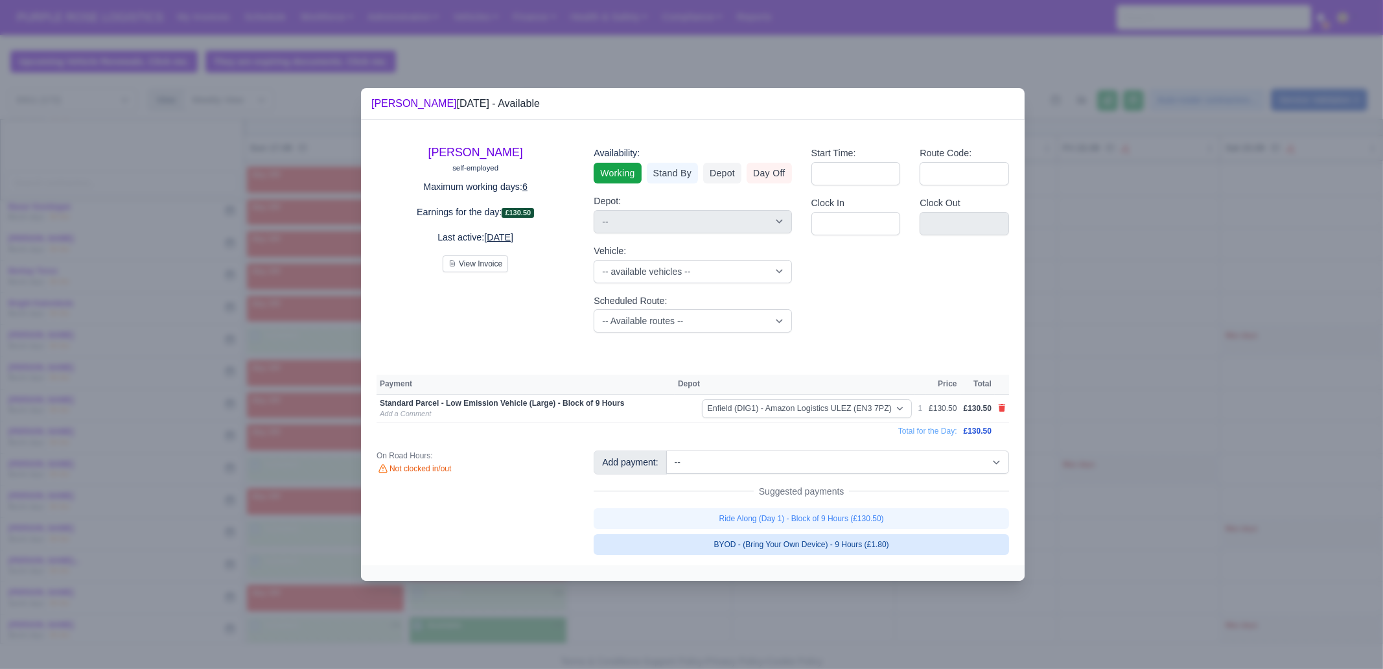
click at [882, 545] on link "BYOD - (Bring Your Own Device) - 9 Hours (£1.80)" at bounding box center [802, 544] width 416 height 21
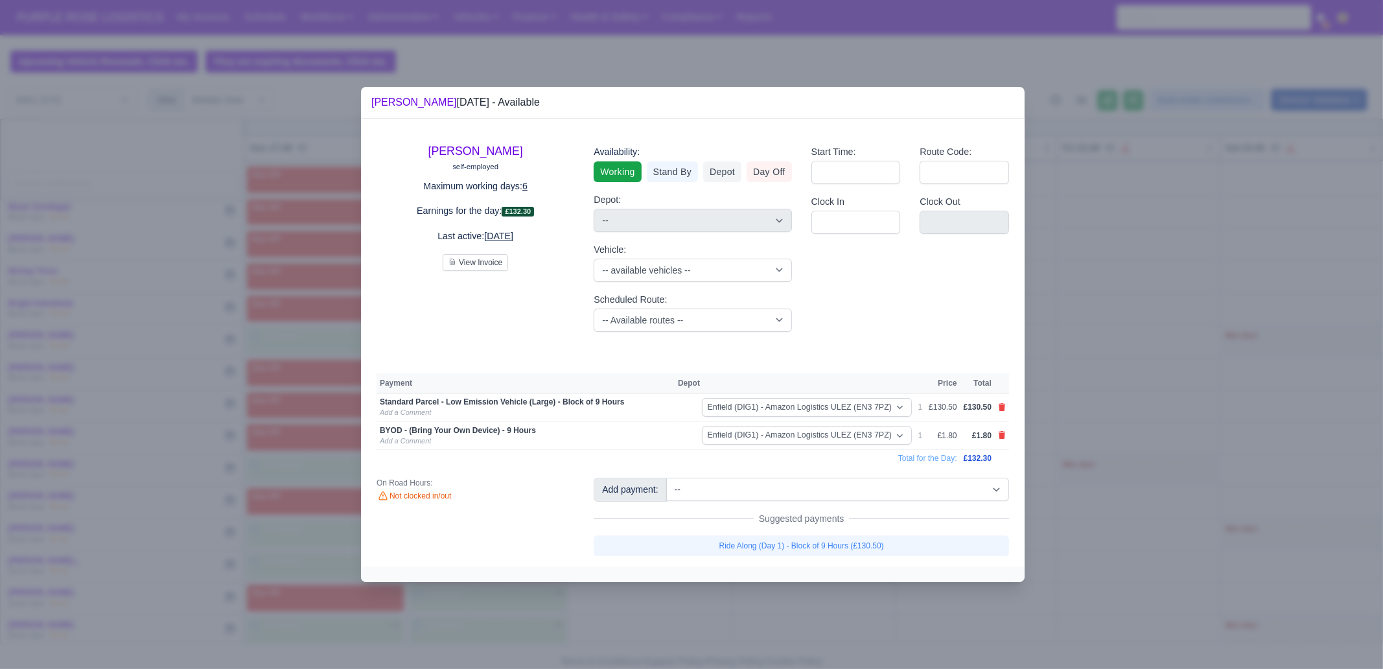
click at [874, 624] on div at bounding box center [691, 334] width 1383 height 669
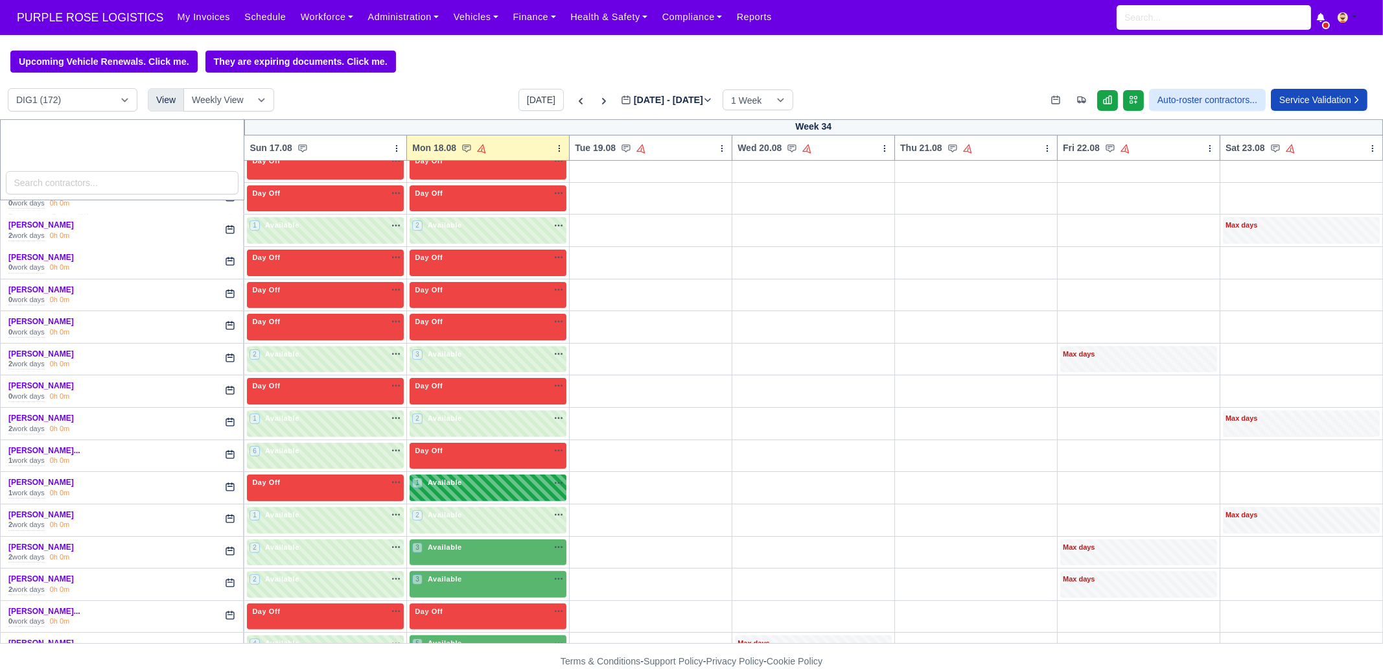
scroll to position [648, 0]
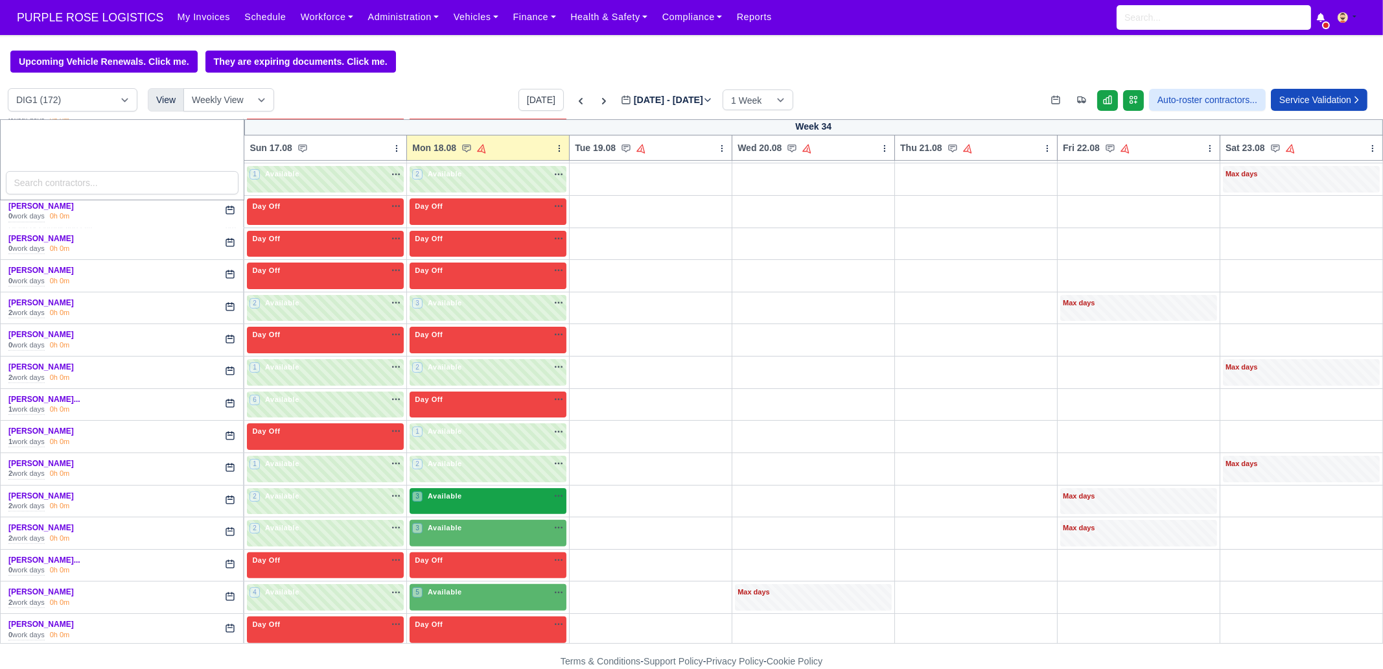
click at [472, 494] on div "3 Available na" at bounding box center [488, 496] width 152 height 11
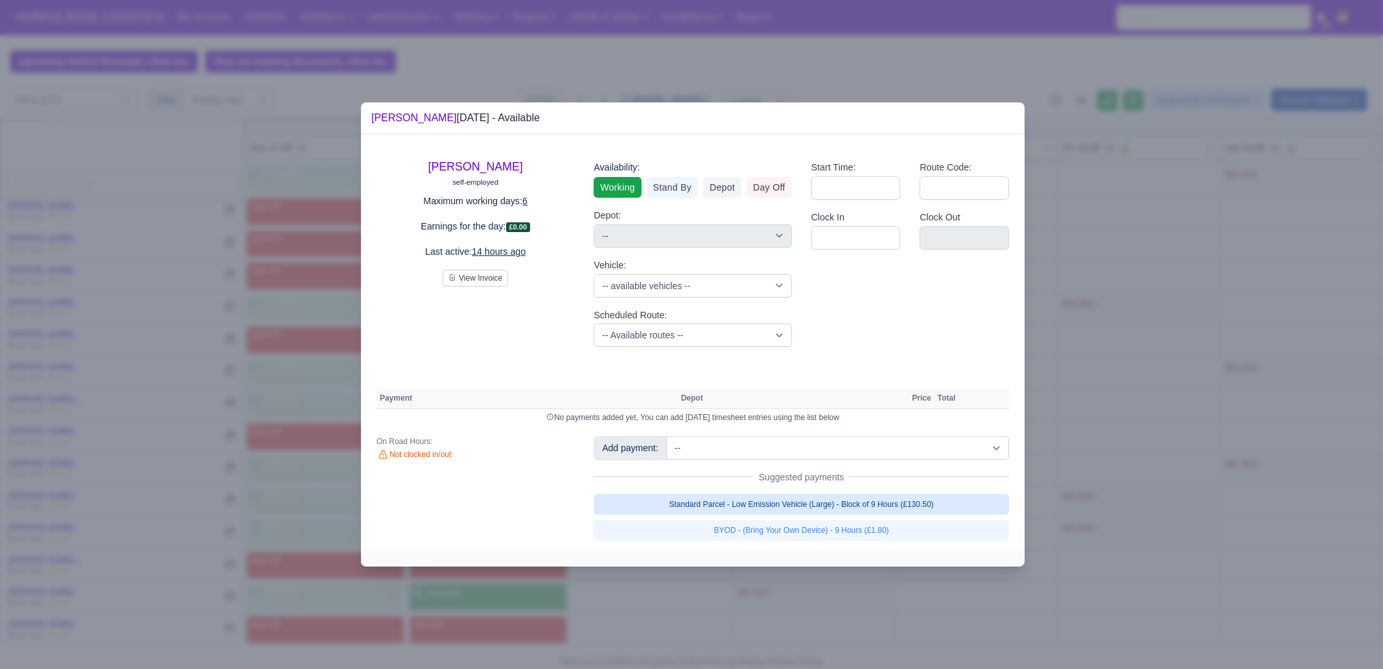
click at [862, 505] on link "Standard Parcel - Low Emission Vehicle (Large) - Block of 9 Hours (£130.50)" at bounding box center [802, 504] width 416 height 21
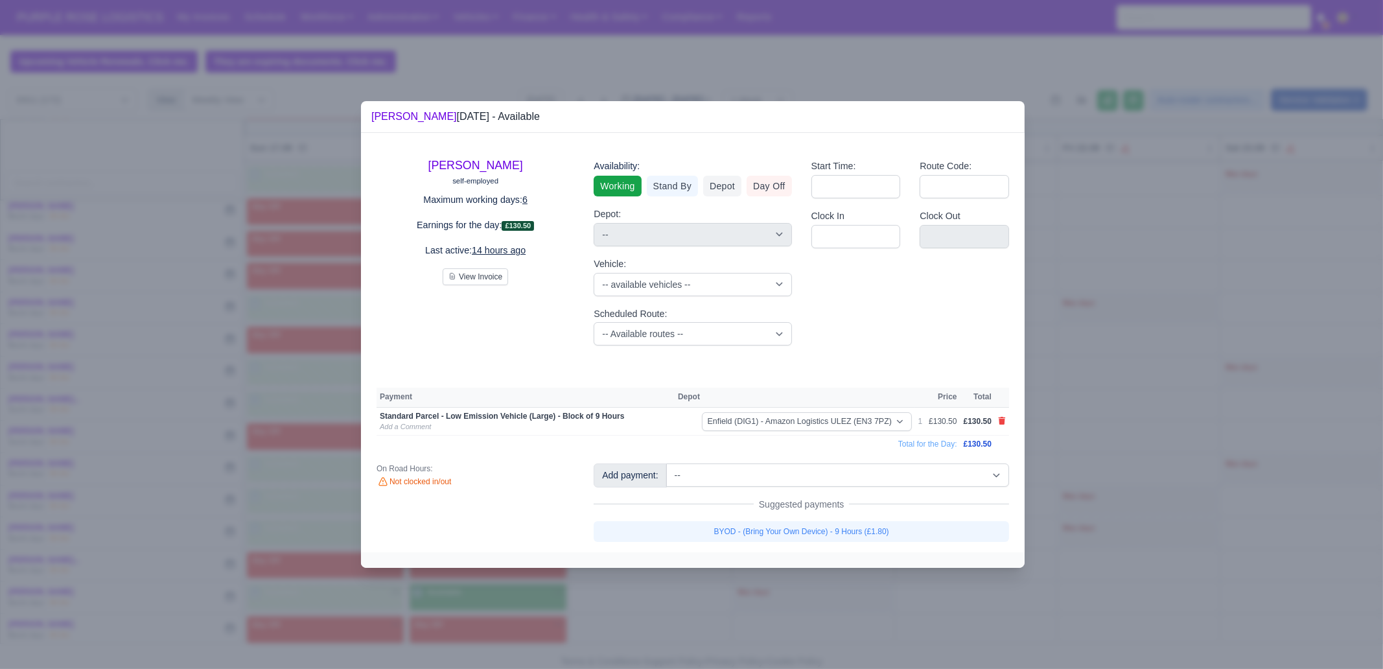
click at [858, 532] on link "BYOD - (Bring Your Own Device) - 9 Hours (£1.80)" at bounding box center [802, 531] width 416 height 21
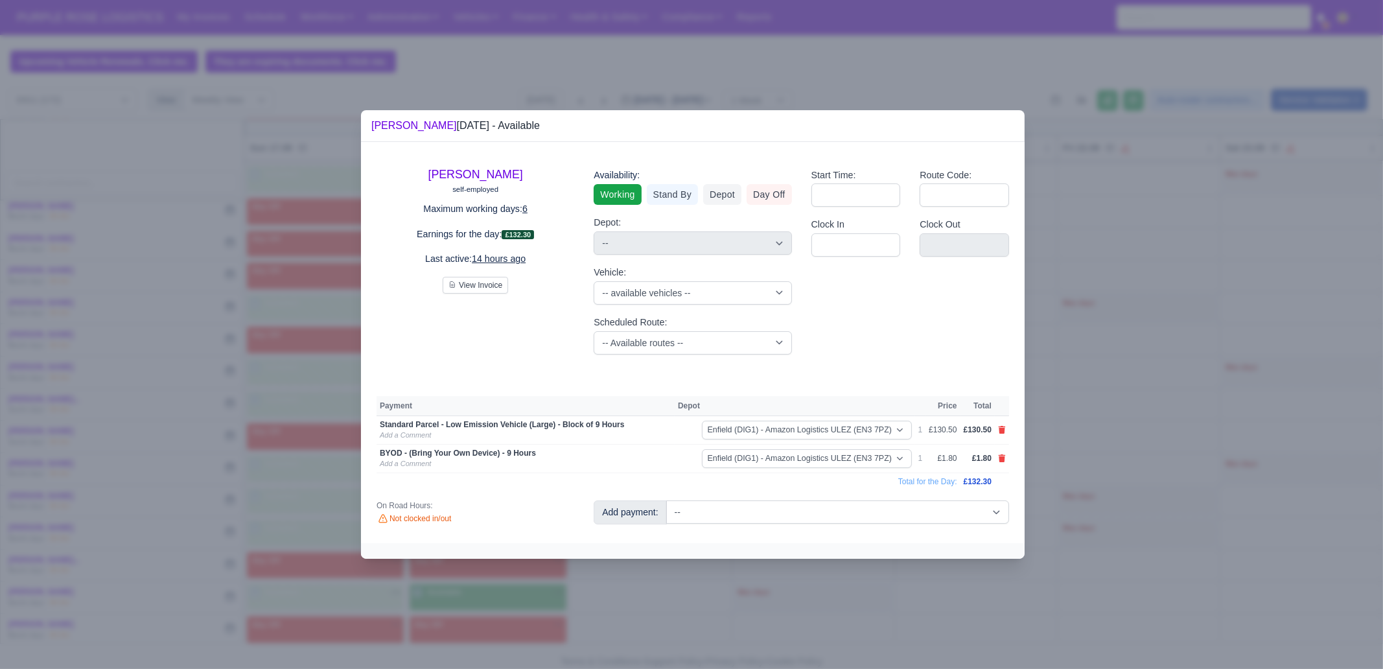
click at [828, 600] on div at bounding box center [691, 334] width 1383 height 669
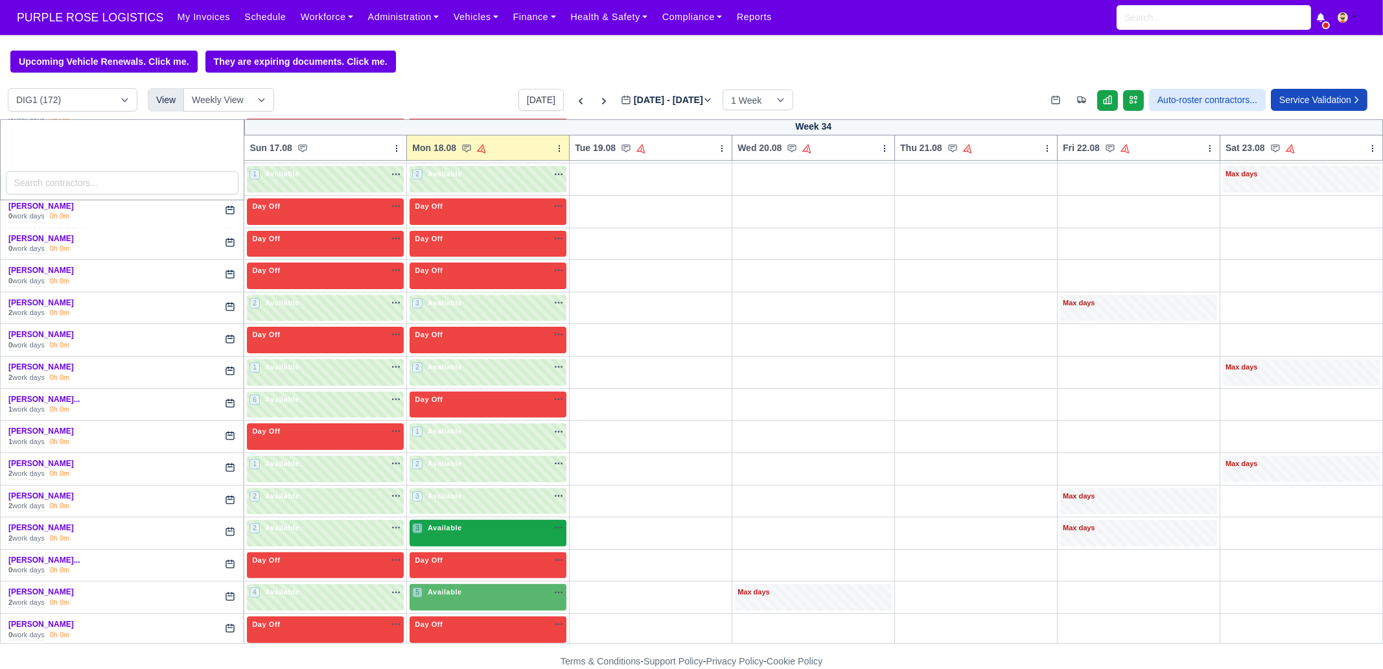
click at [484, 526] on div "3 Available na" at bounding box center [488, 527] width 152 height 11
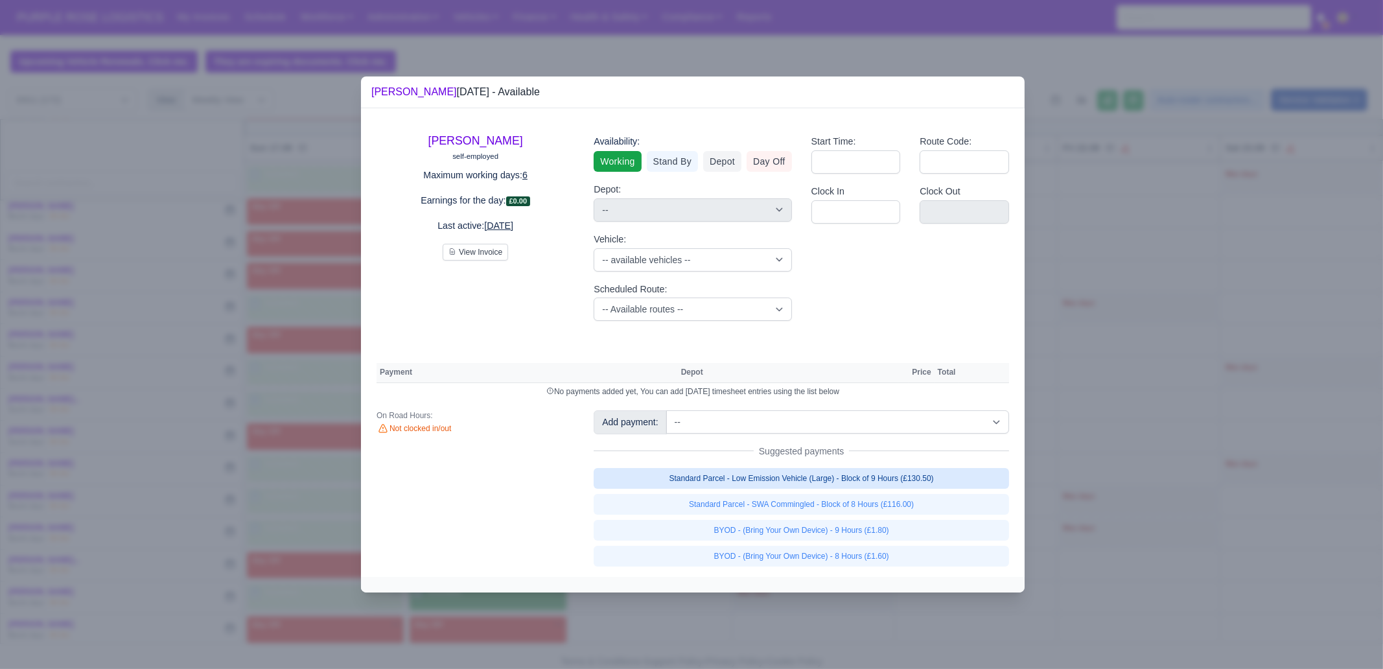
click at [933, 481] on link "Standard Parcel - Low Emission Vehicle (Large) - Block of 9 Hours (£130.50)" at bounding box center [802, 478] width 416 height 21
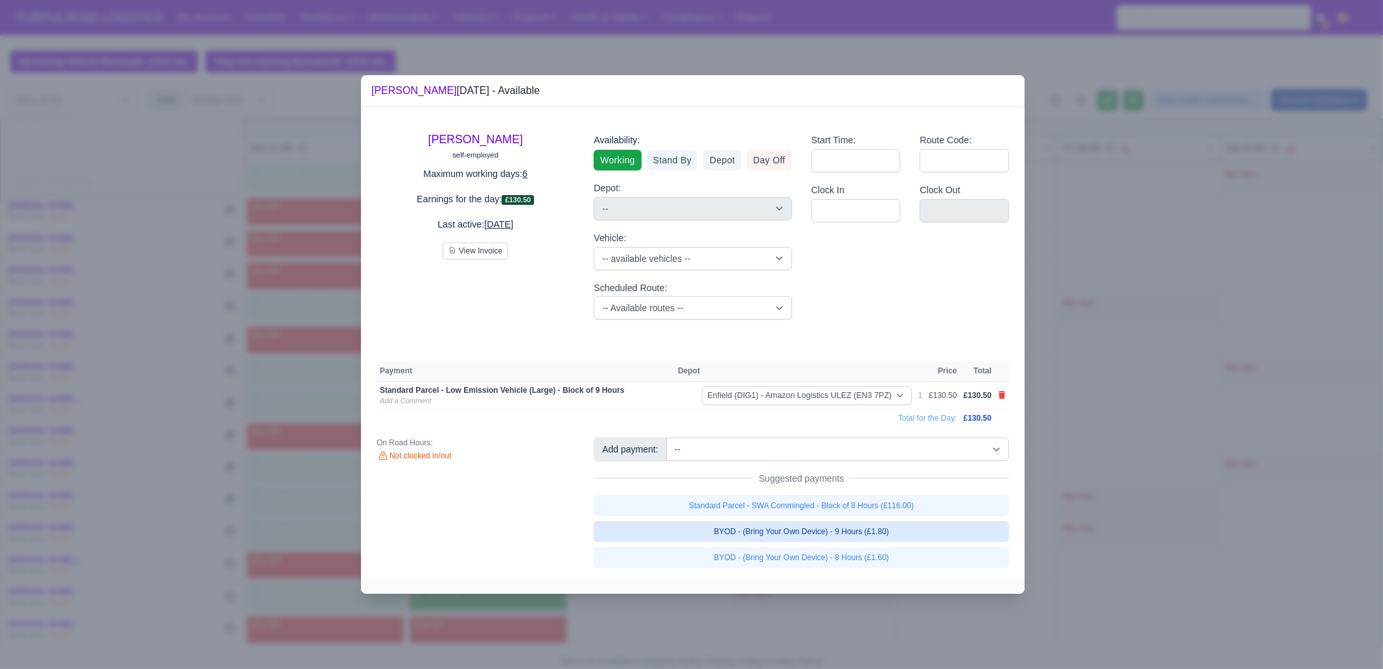
click at [905, 526] on link "BYOD - (Bring Your Own Device) - 9 Hours (£1.80)" at bounding box center [802, 531] width 416 height 21
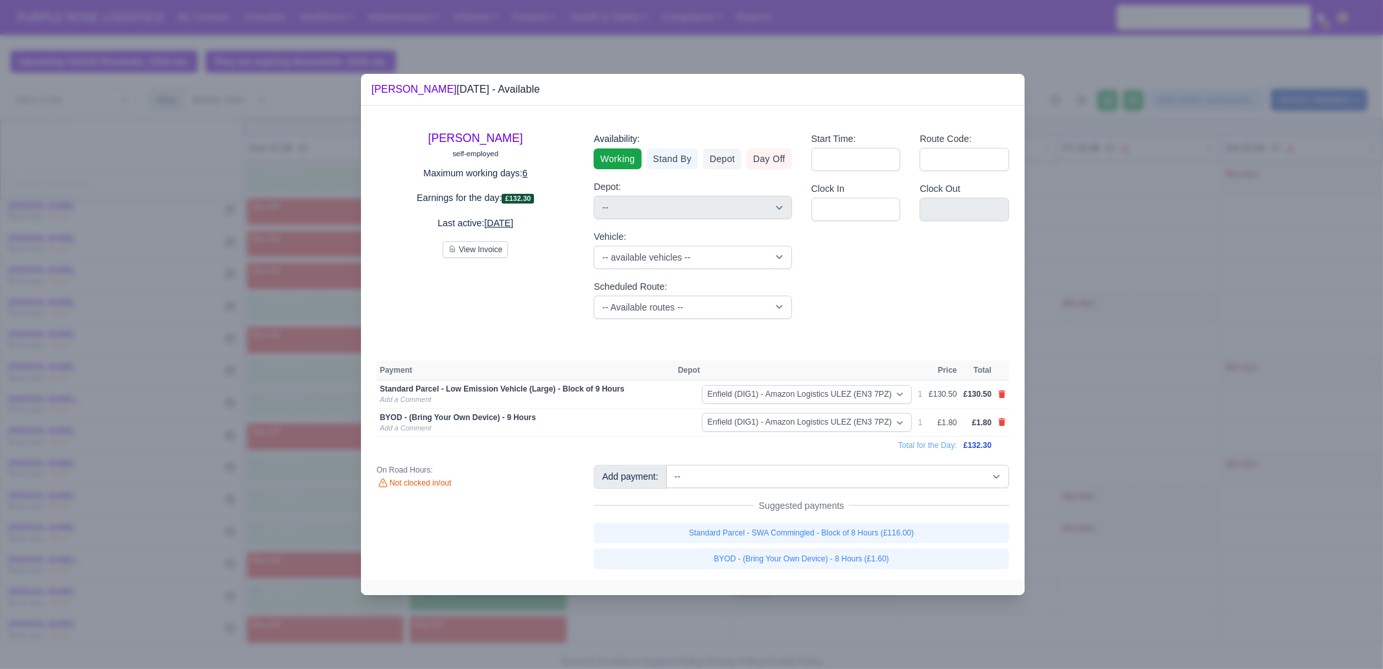
click at [845, 626] on div at bounding box center [691, 334] width 1383 height 669
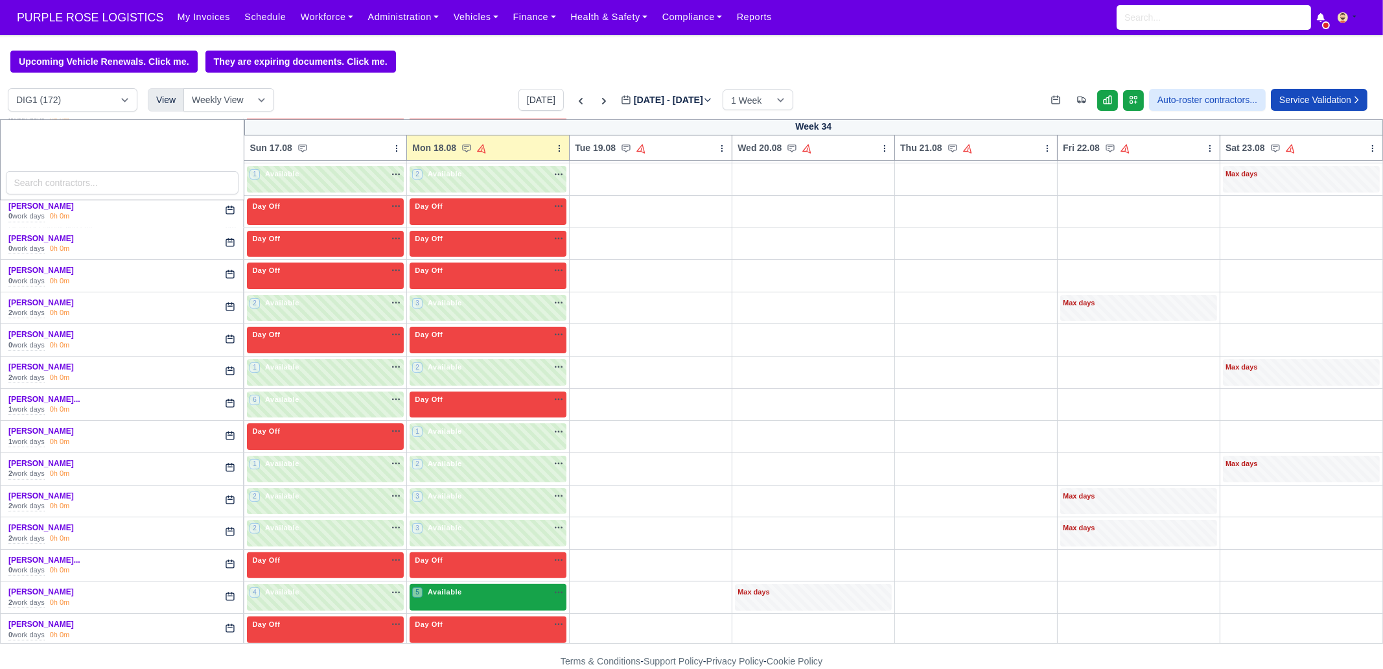
click at [465, 588] on div "5 Available na" at bounding box center [488, 592] width 152 height 11
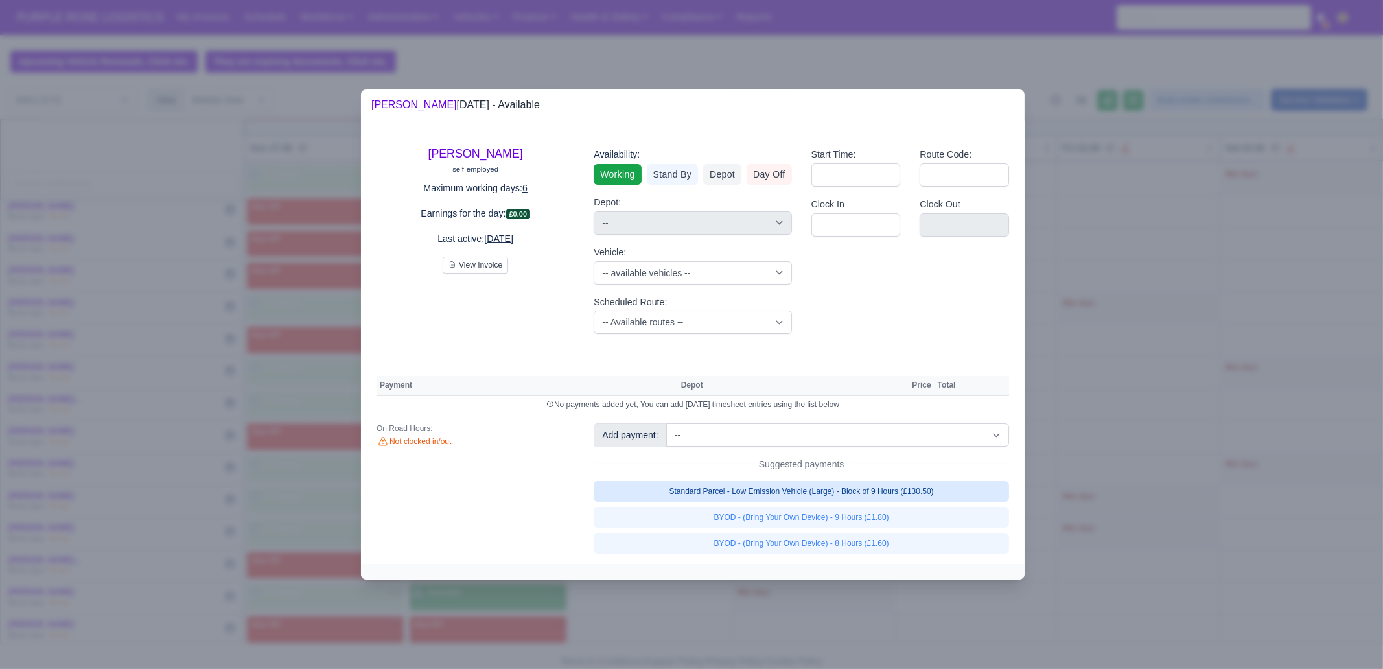
click at [893, 487] on link "Standard Parcel - Low Emission Vehicle (Large) - Block of 9 Hours (£130.50)" at bounding box center [802, 491] width 416 height 21
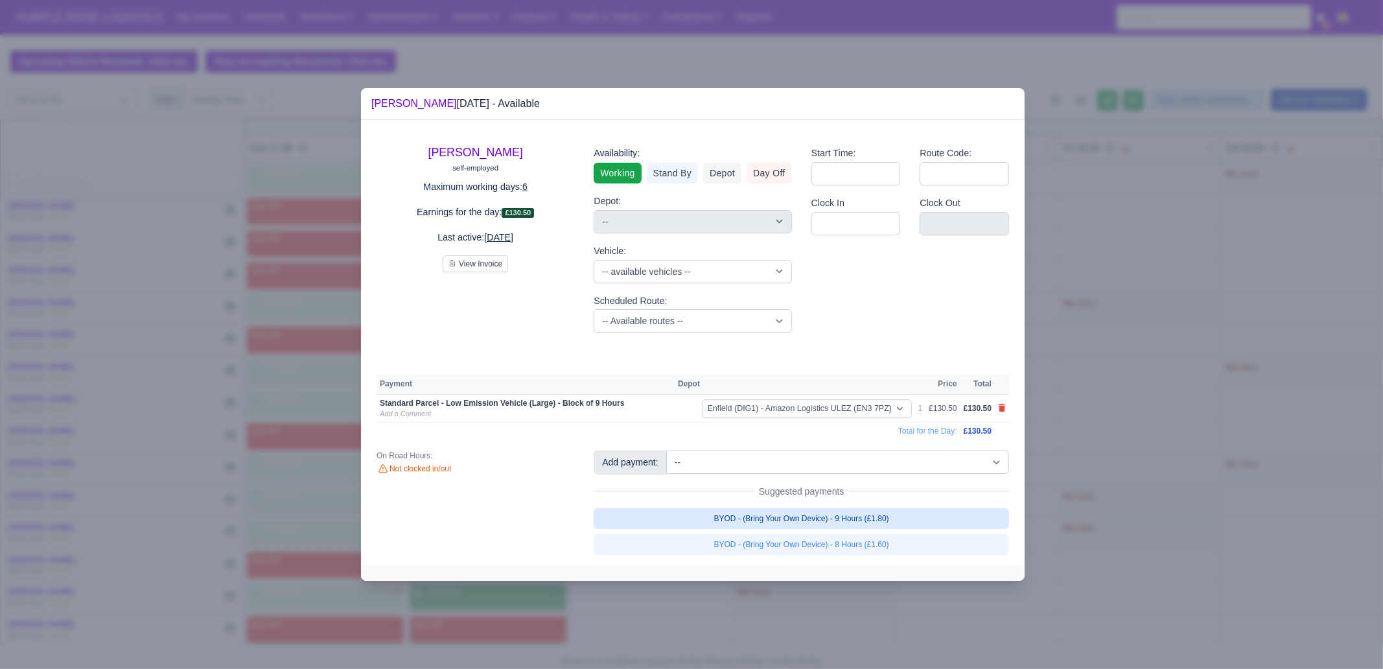
click at [891, 516] on link "BYOD - (Bring Your Own Device) - 9 Hours (£1.80)" at bounding box center [802, 518] width 416 height 21
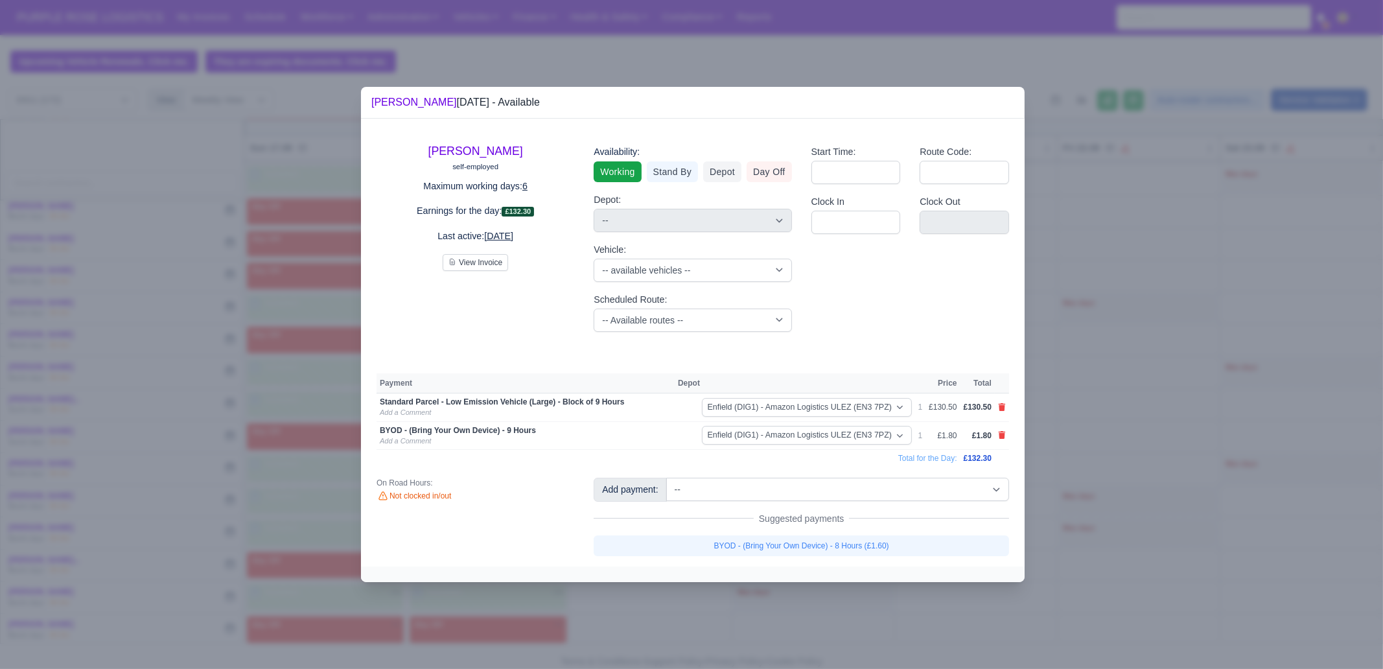
click at [852, 627] on div at bounding box center [691, 334] width 1383 height 669
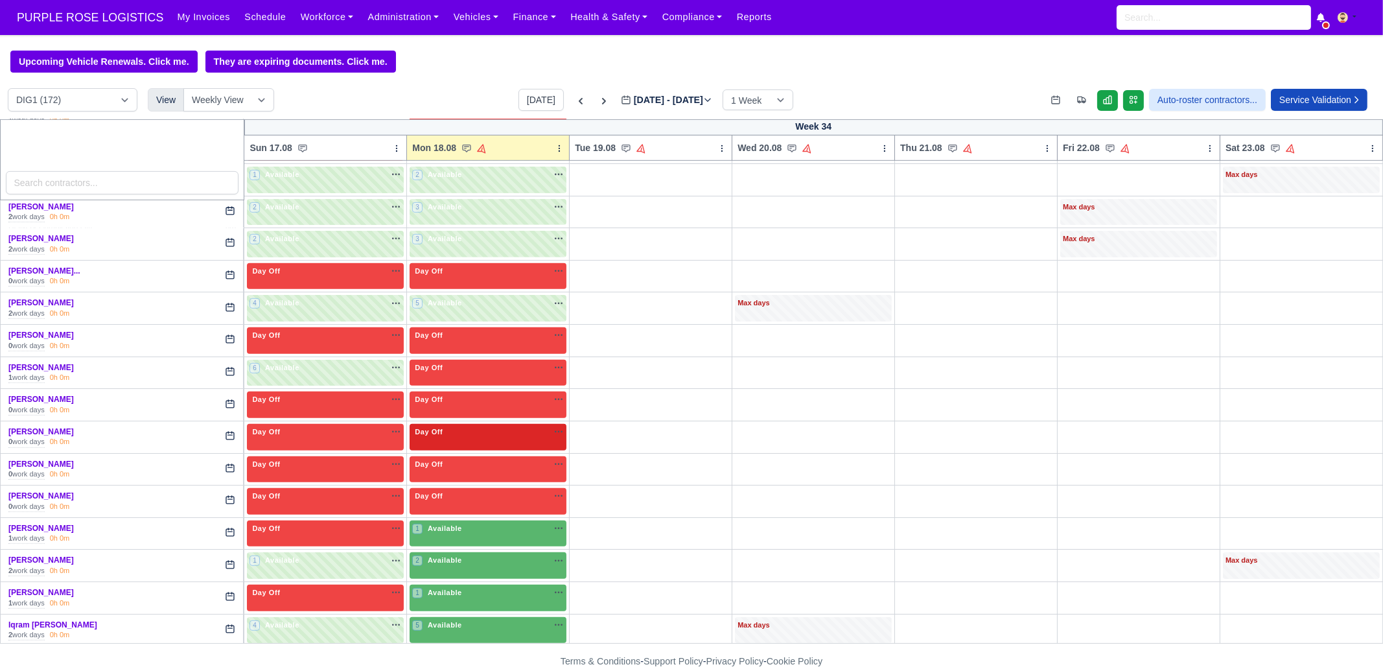
scroll to position [972, 0]
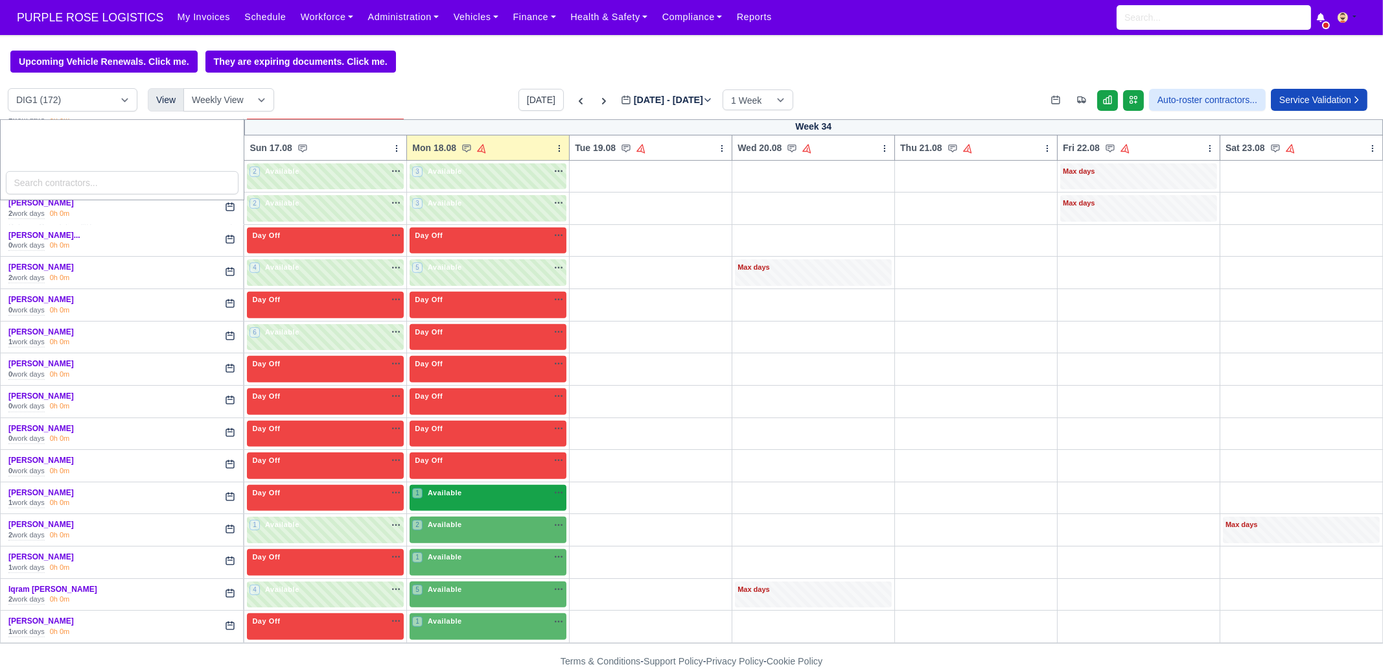
click at [469, 489] on div "1 Available na" at bounding box center [488, 492] width 152 height 11
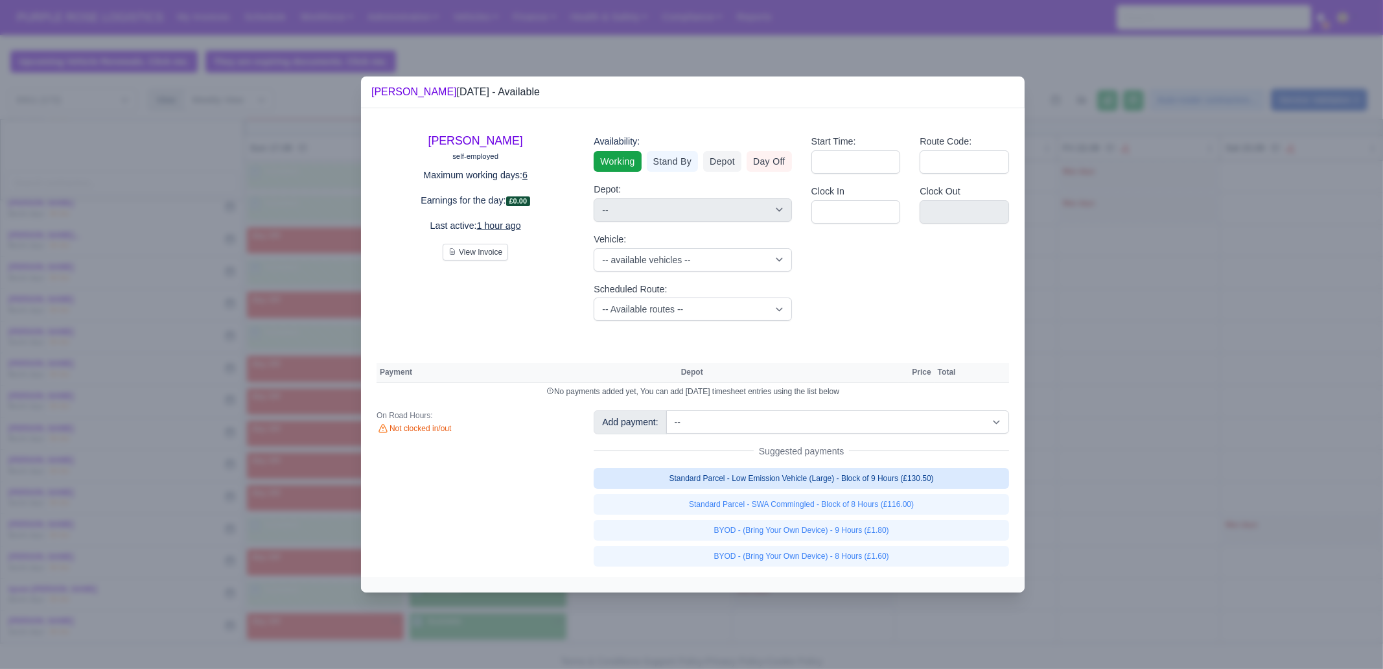
click at [924, 478] on link "Standard Parcel - Low Emission Vehicle (Large) - Block of 9 Hours (£130.50)" at bounding box center [802, 478] width 416 height 21
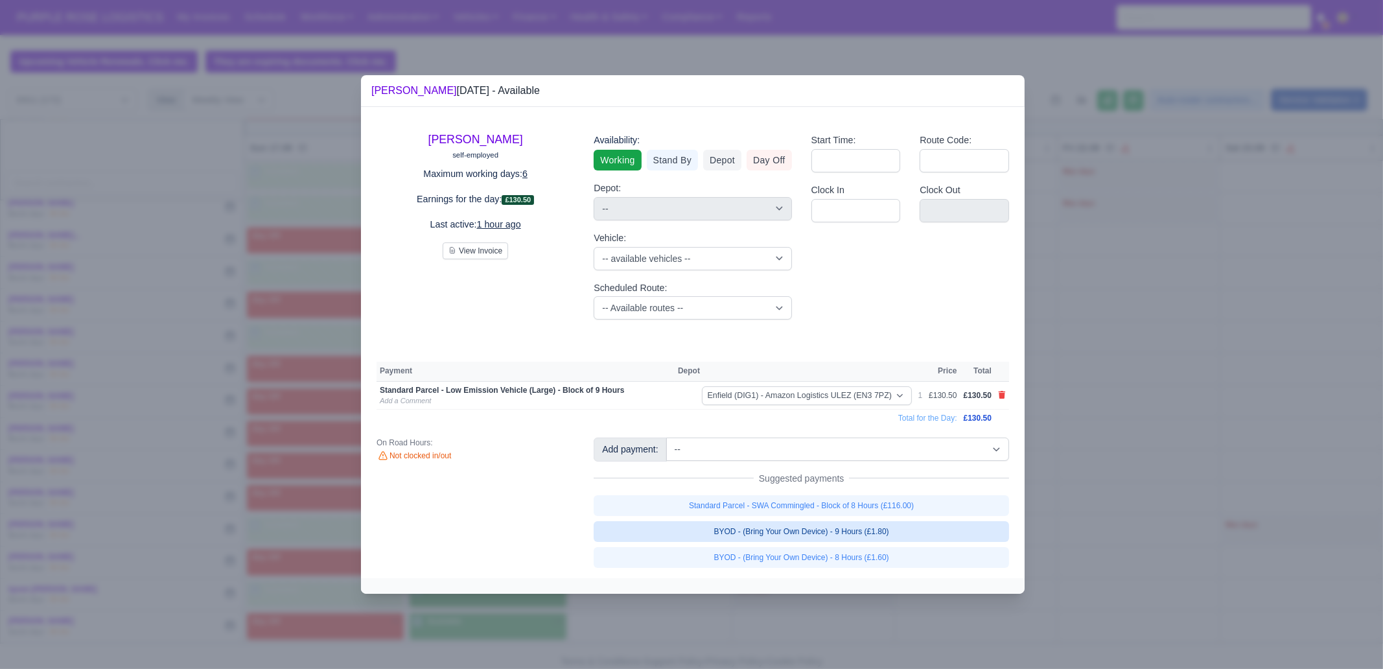
click at [915, 528] on link "BYOD - (Bring Your Own Device) - 9 Hours (£1.80)" at bounding box center [802, 531] width 416 height 21
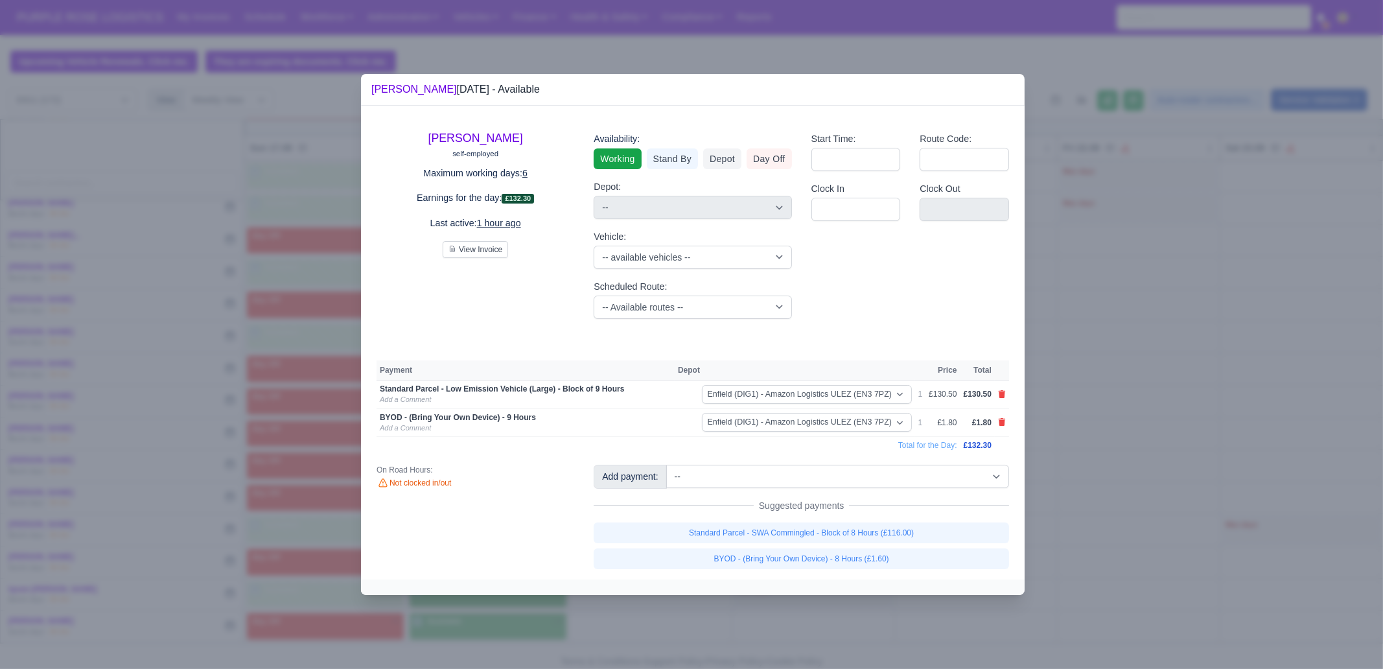
click at [1183, 531] on div at bounding box center [691, 334] width 1383 height 669
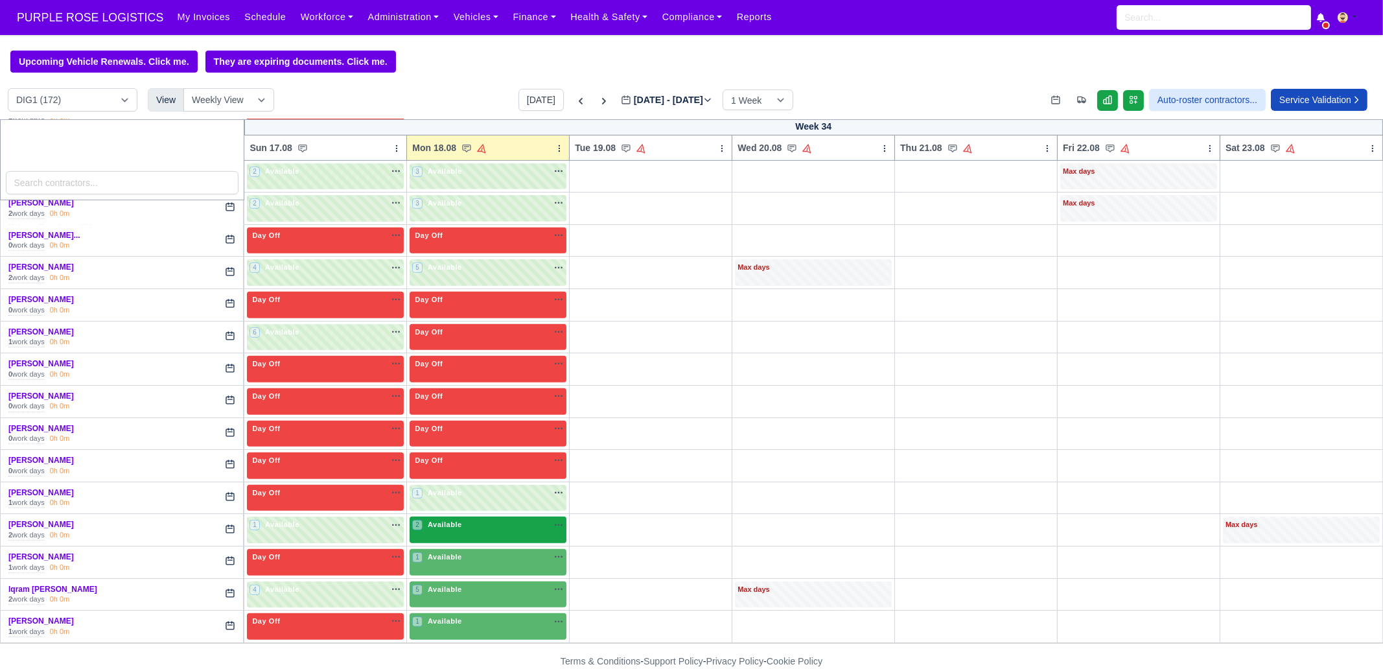
click at [486, 532] on div "2 Available" at bounding box center [488, 530] width 157 height 27
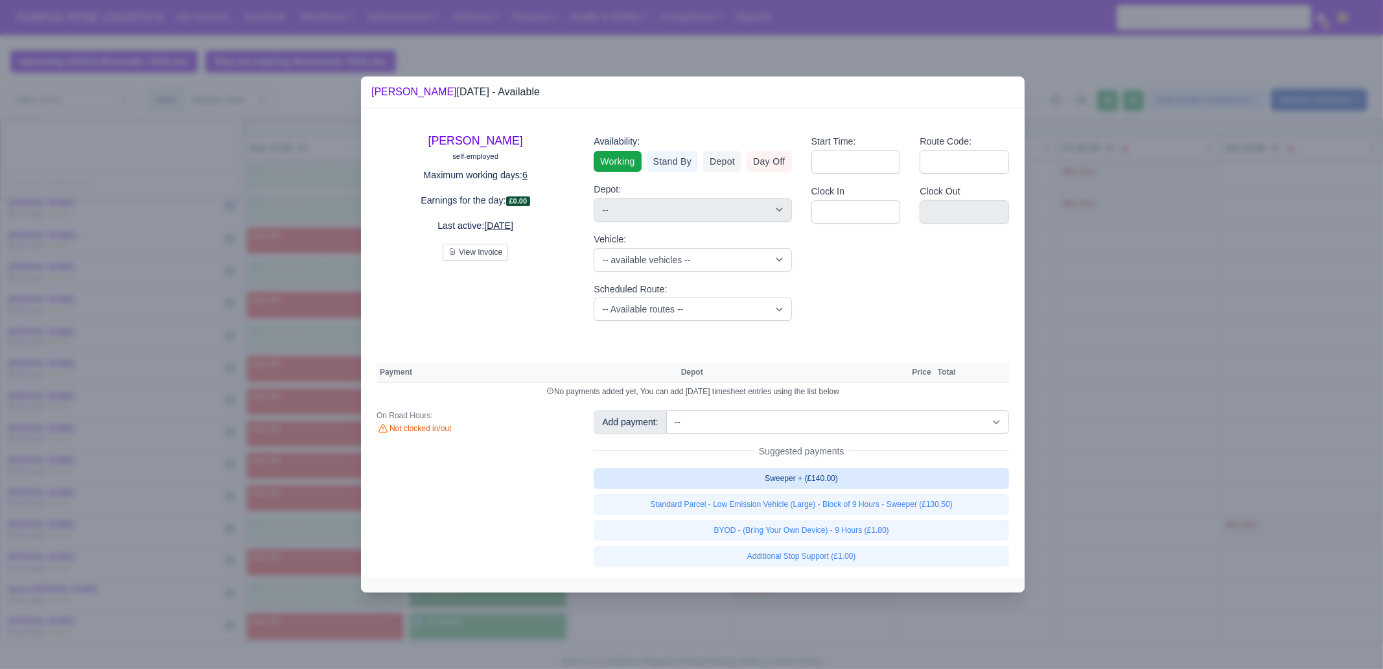
click at [861, 470] on link "Sweeper + (£140.00)" at bounding box center [802, 478] width 416 height 21
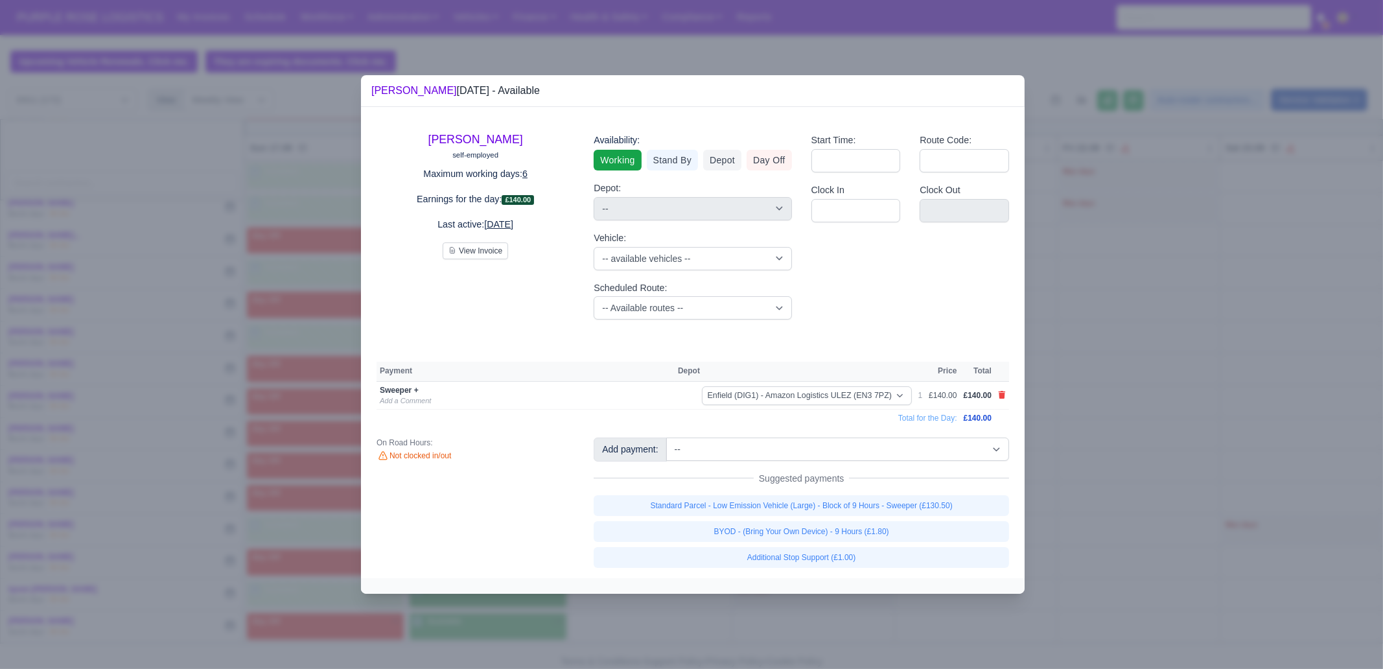
click at [1070, 457] on div at bounding box center [691, 334] width 1383 height 669
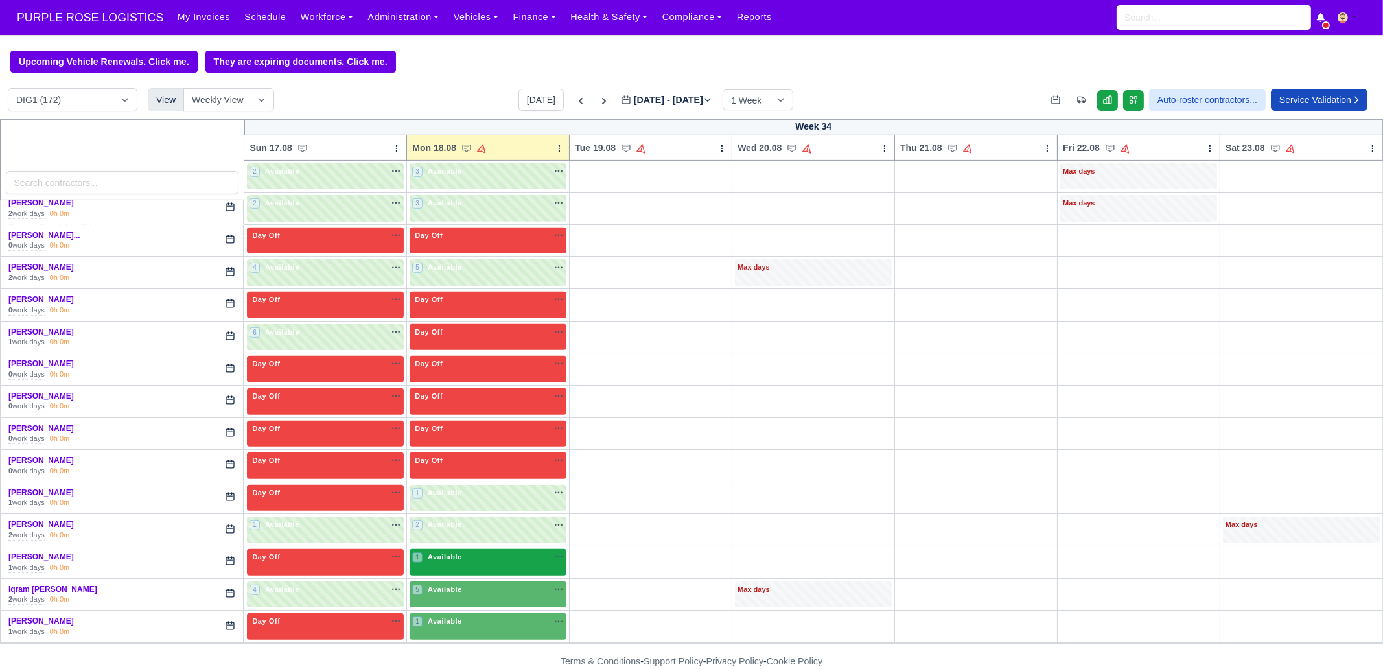
click at [463, 552] on div "1 Available na" at bounding box center [488, 557] width 152 height 11
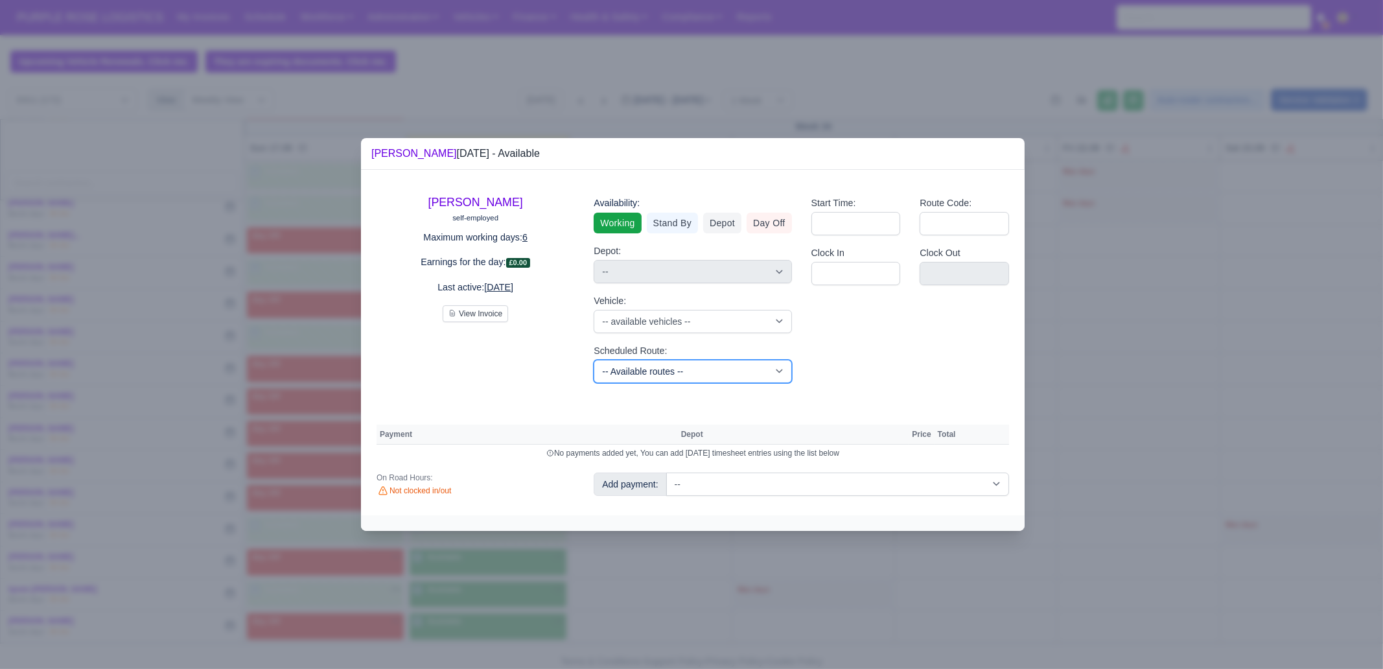
click at [665, 371] on select "-- Available routes -- Standard Parcel - Block of 6 Hours - (SD6) AmFlex RTS Ve…" at bounding box center [693, 371] width 198 height 23
click at [594, 360] on select "-- Available routes -- Standard Parcel - Block of 6 Hours - (SD6) AmFlex RTS Ve…" at bounding box center [693, 371] width 198 height 23
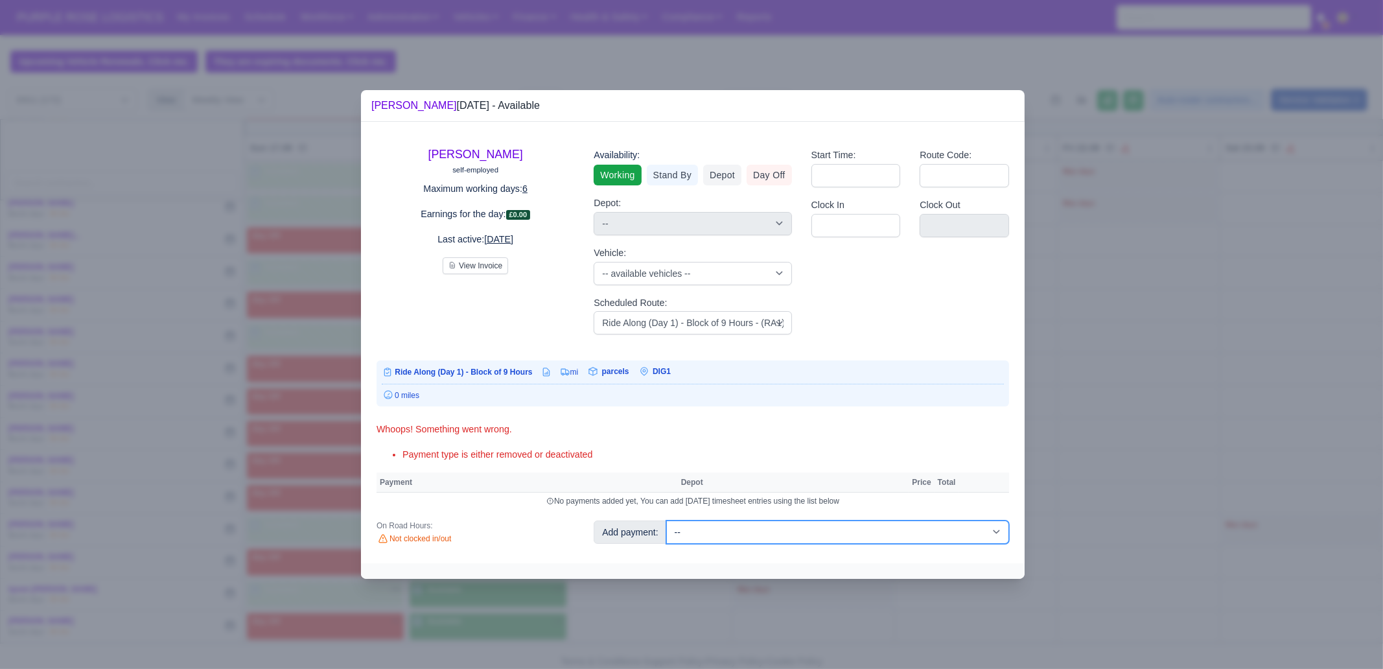
click at [807, 533] on select "-- Additional Hour Support (£14.50) Additional Stop Support (£1.00) BYOD - (Bri…" at bounding box center [837, 532] width 343 height 23
click at [666, 521] on select "-- Additional Hour Support (£14.50) Additional Stop Support (£1.00) BYOD - (Bri…" at bounding box center [837, 532] width 343 height 23
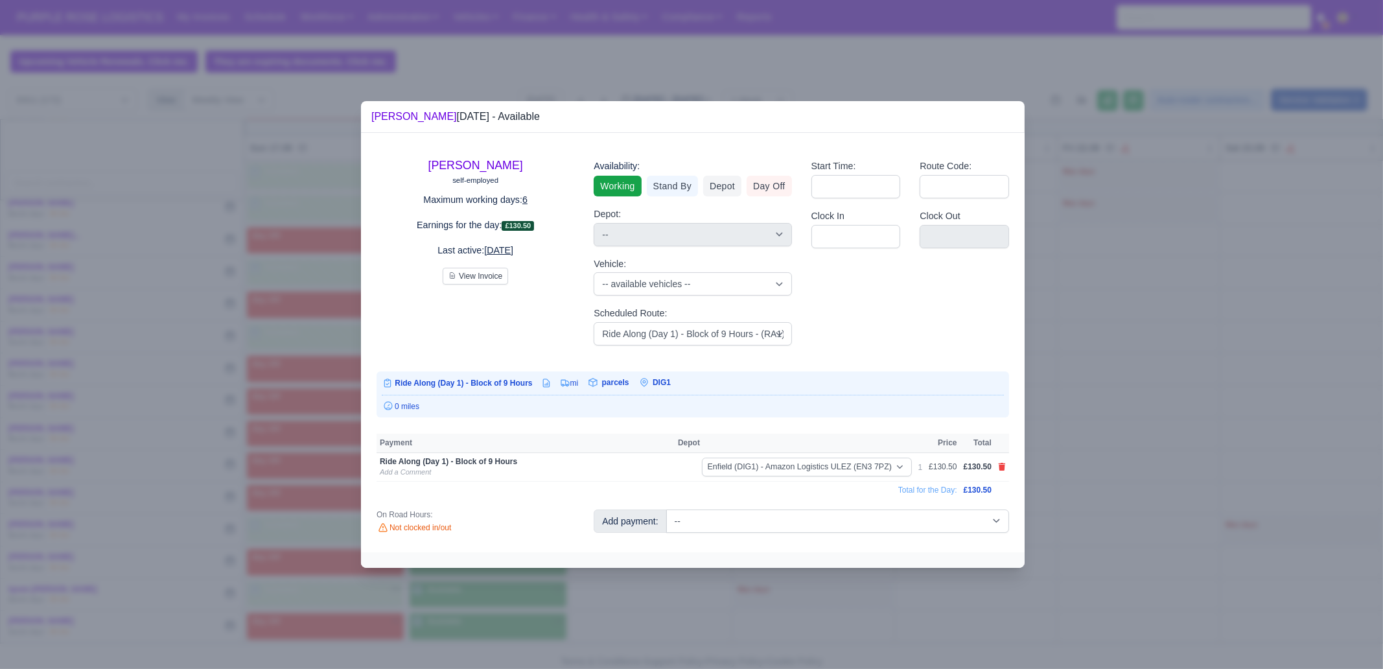
click at [1144, 397] on div at bounding box center [691, 334] width 1383 height 669
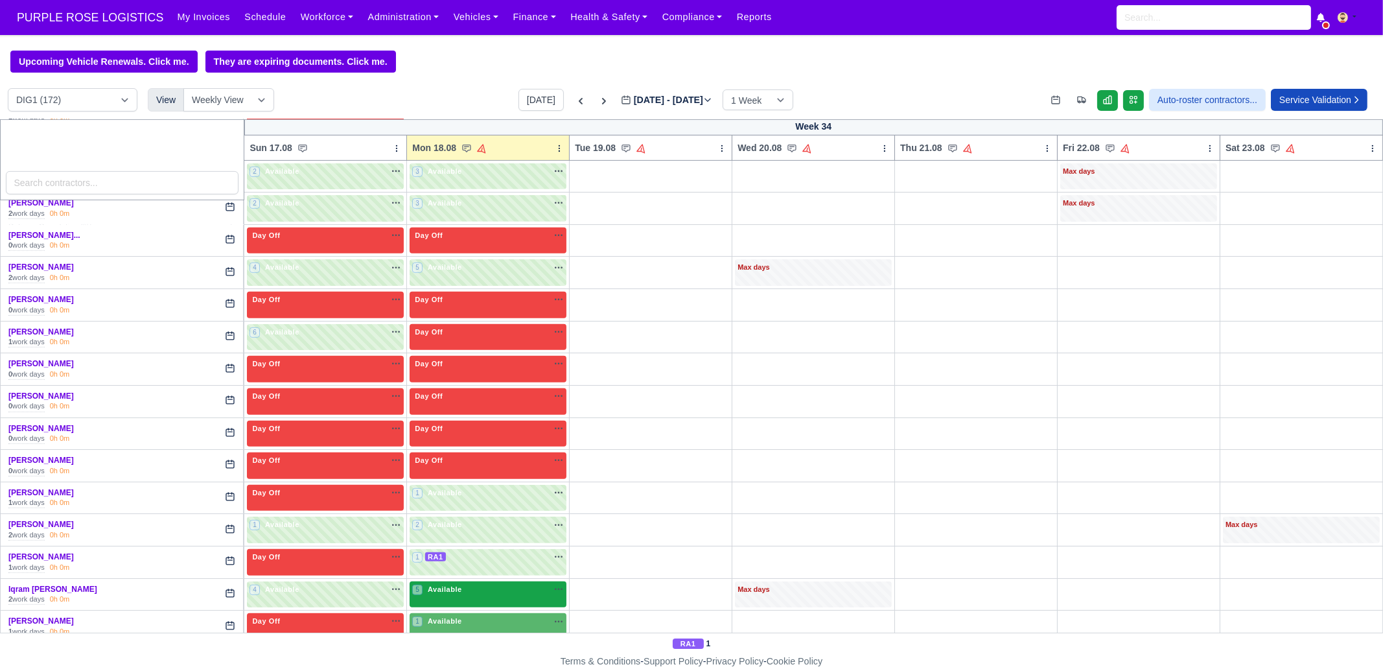
click at [475, 587] on div "5 Available na" at bounding box center [488, 589] width 152 height 11
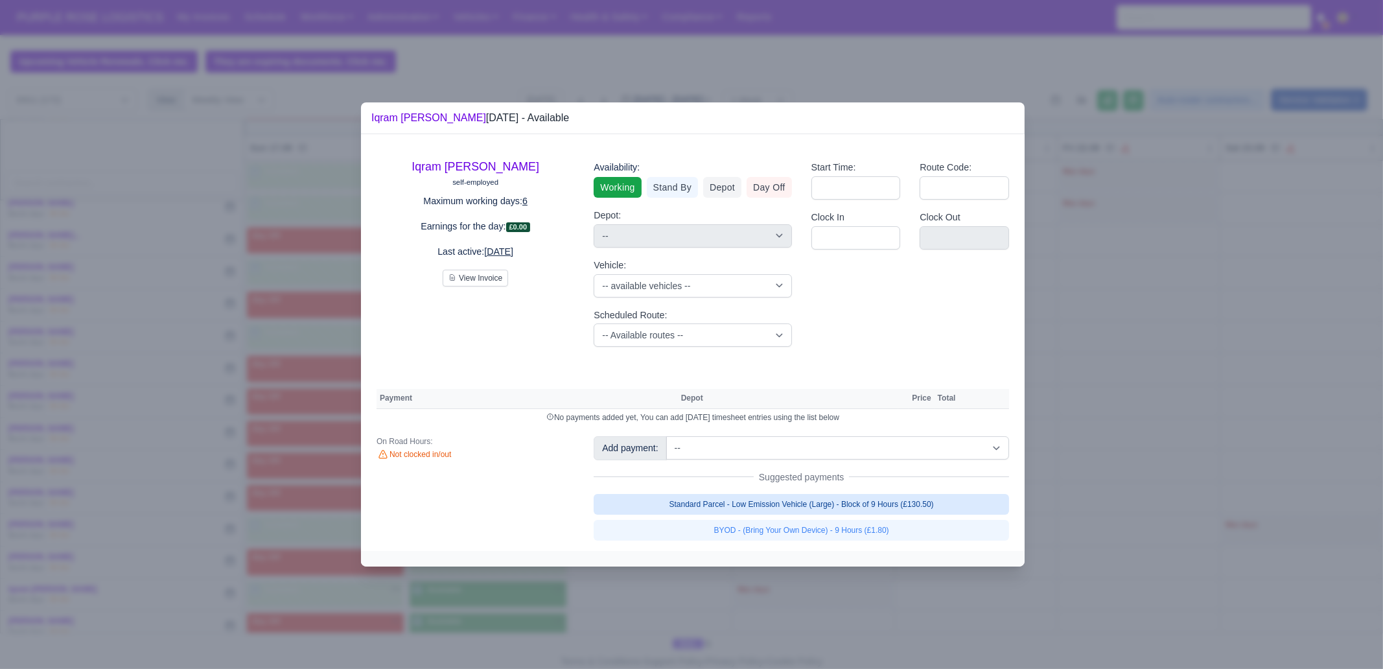
click at [801, 512] on link "Standard Parcel - Low Emission Vehicle (Large) - Block of 9 Hours (£130.50)" at bounding box center [802, 504] width 416 height 21
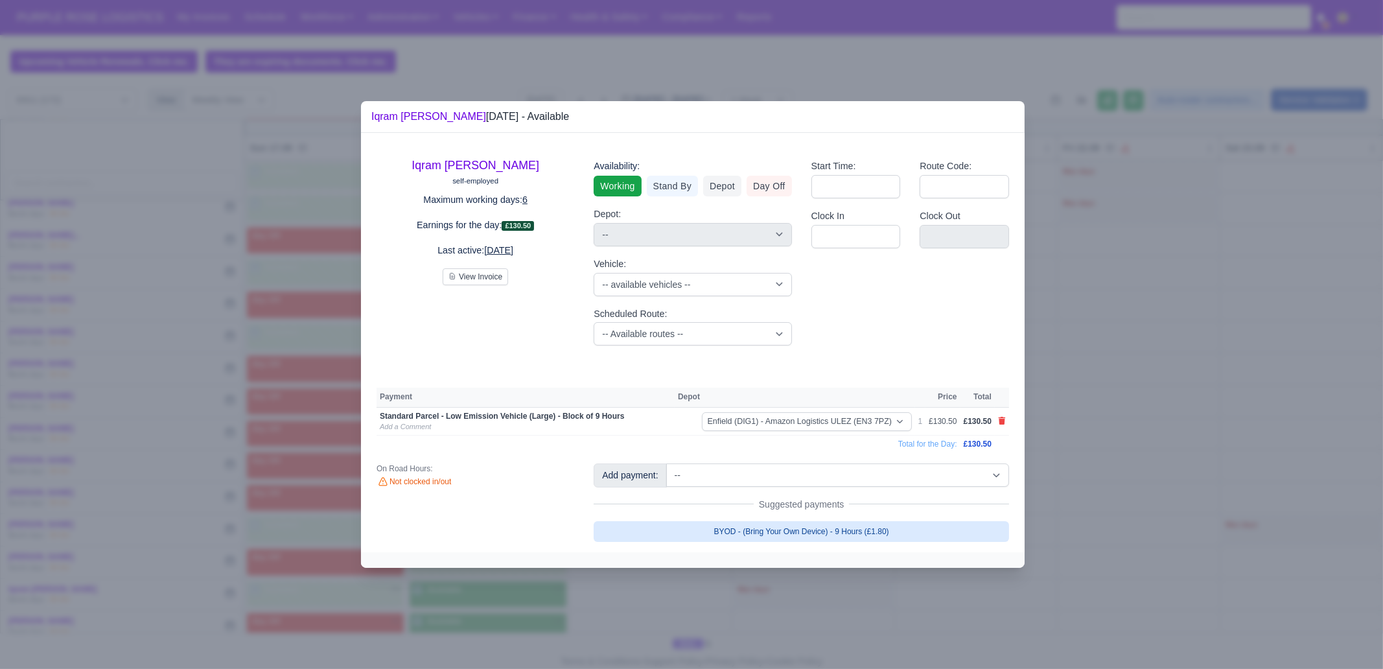
click at [802, 535] on link "BYOD - (Bring Your Own Device) - 9 Hours (£1.80)" at bounding box center [802, 531] width 416 height 21
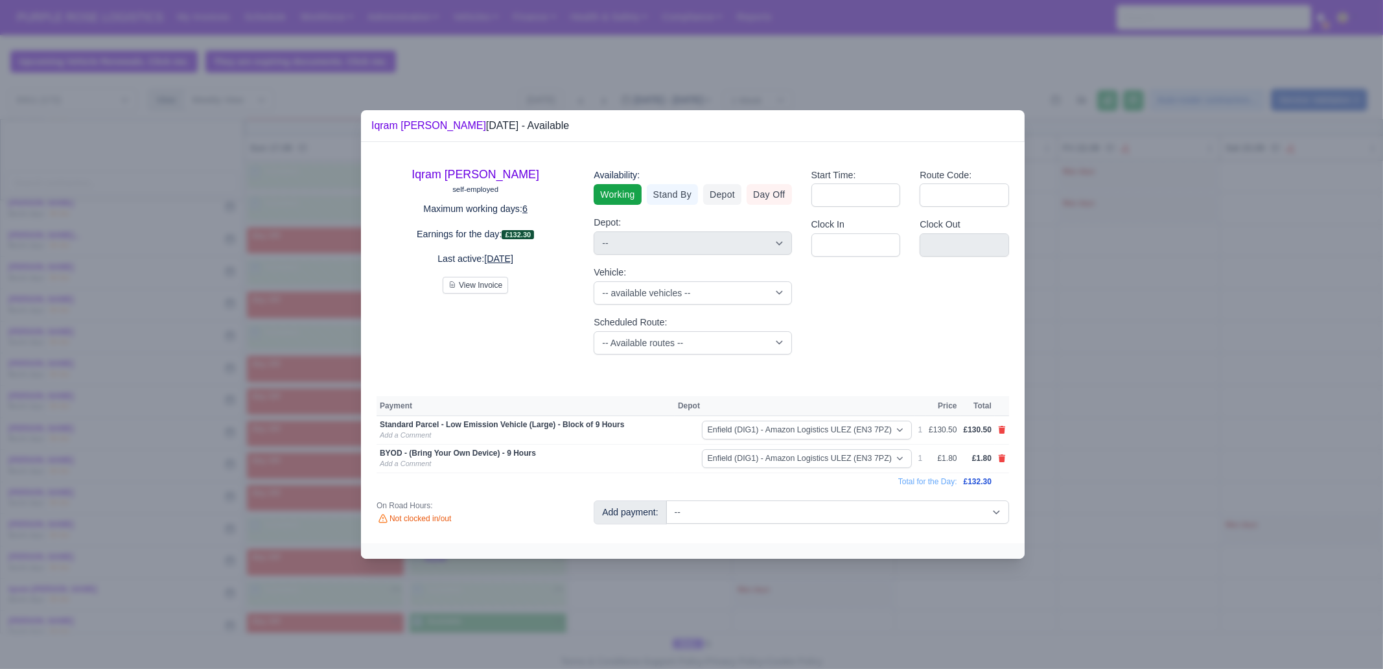
click at [800, 633] on div at bounding box center [691, 334] width 1383 height 669
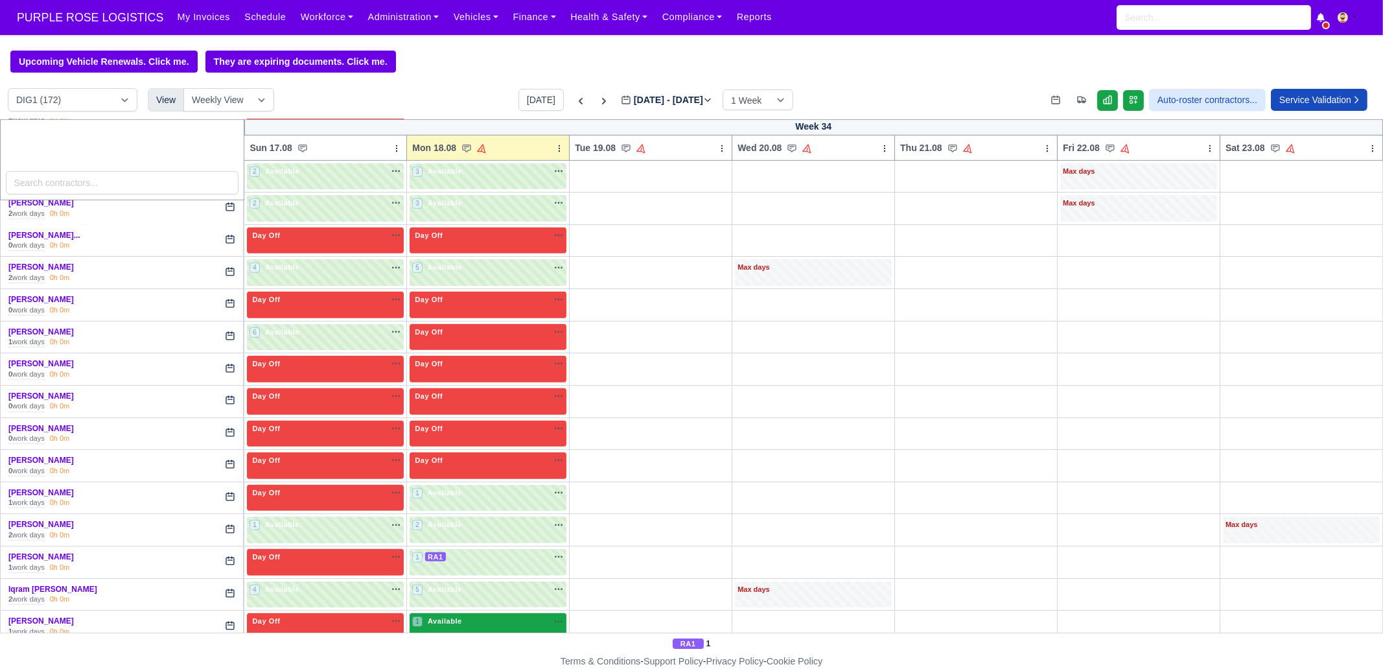
click at [469, 616] on div "1 Available na" at bounding box center [488, 621] width 152 height 11
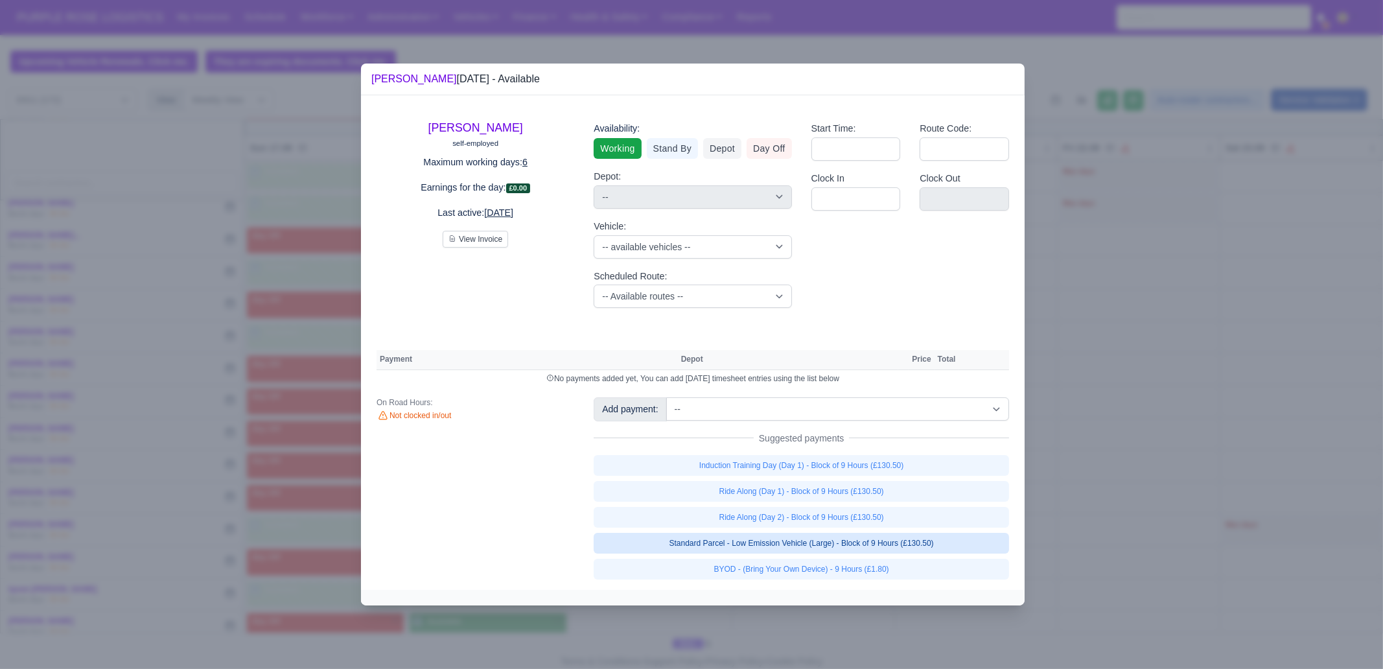
click at [920, 538] on link "Standard Parcel - Low Emission Vehicle (Large) - Block of 9 Hours (£130.50)" at bounding box center [802, 543] width 416 height 21
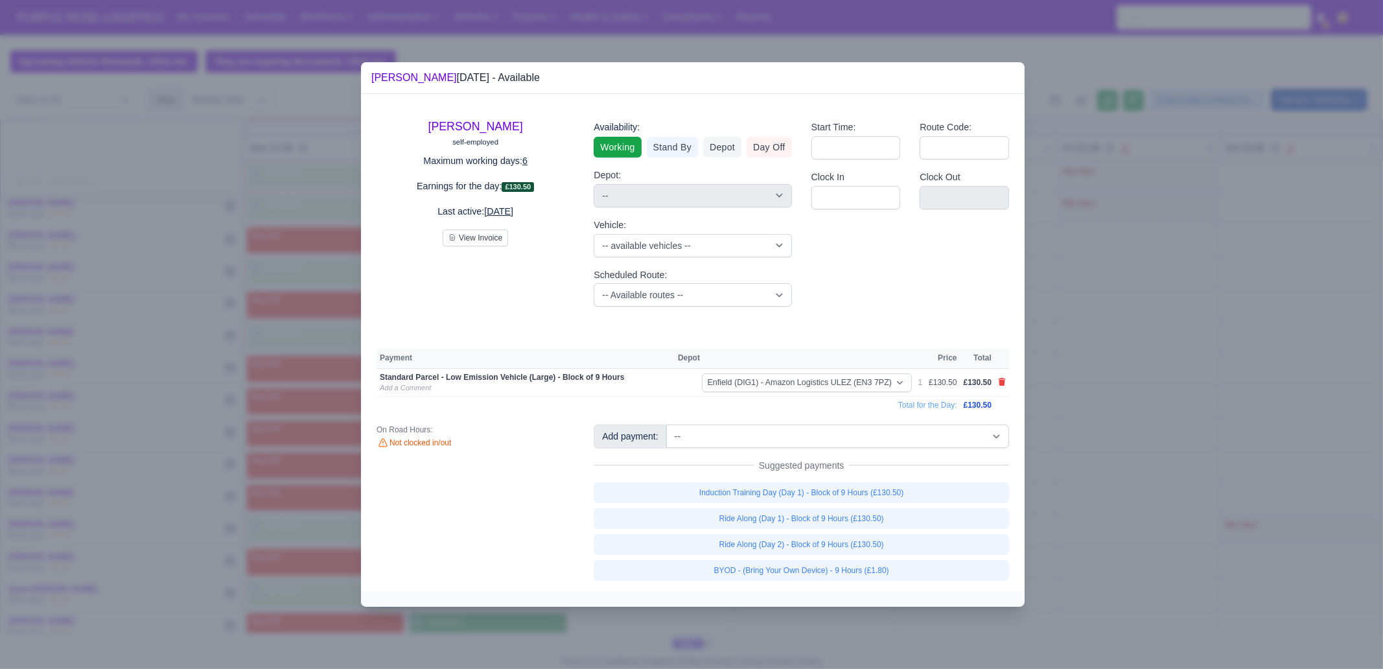
click at [904, 569] on link "BYOD - (Bring Your Own Device) - 9 Hours (£1.80)" at bounding box center [802, 570] width 416 height 21
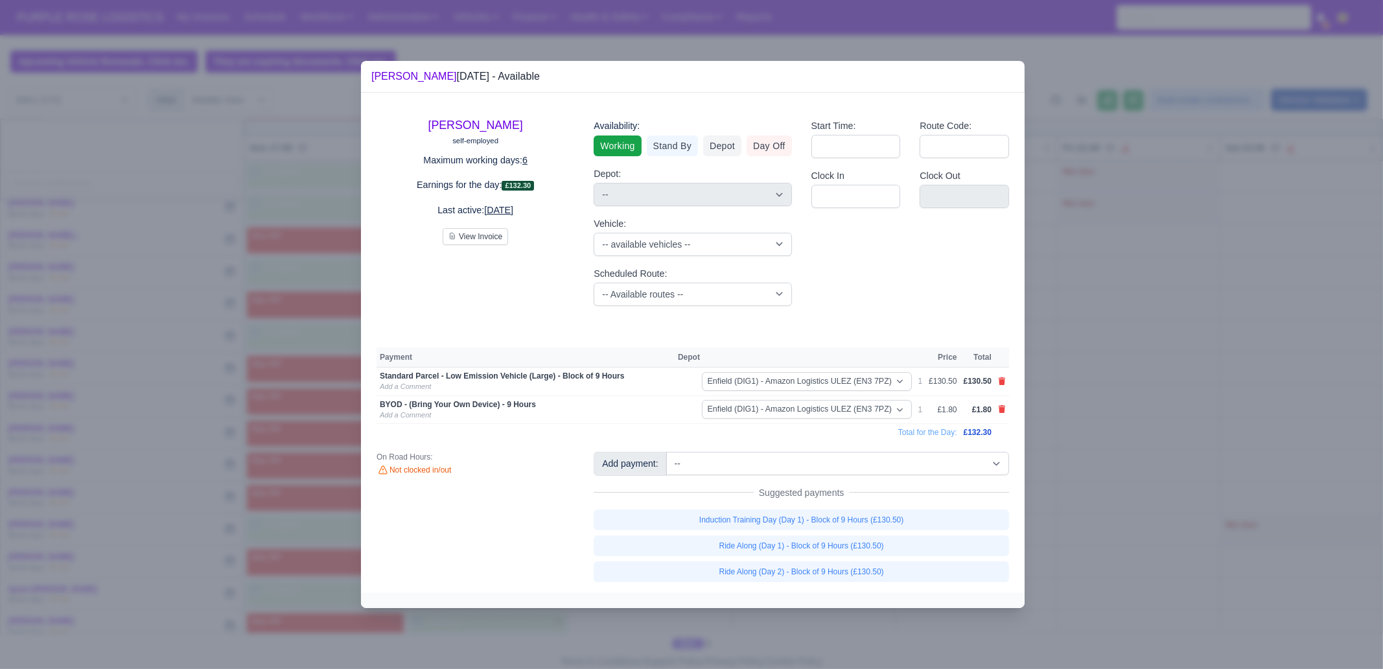
click at [1193, 497] on div at bounding box center [691, 334] width 1383 height 669
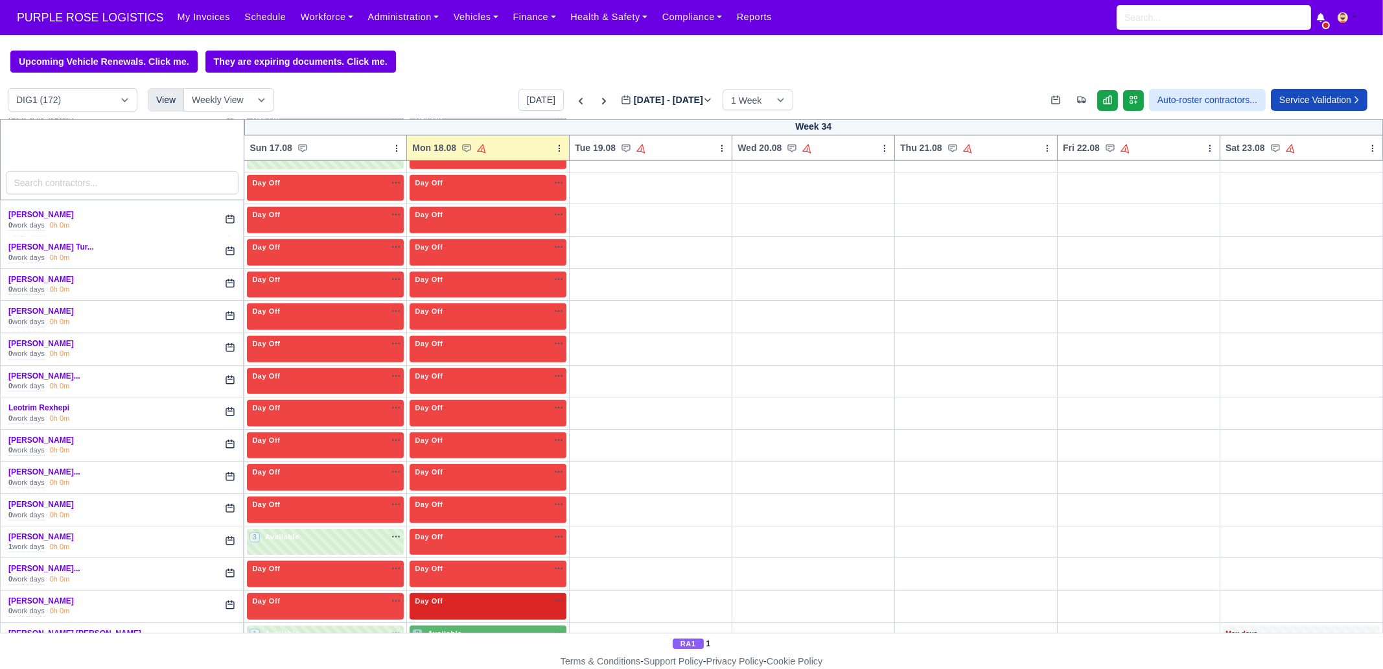
scroll to position [1621, 0]
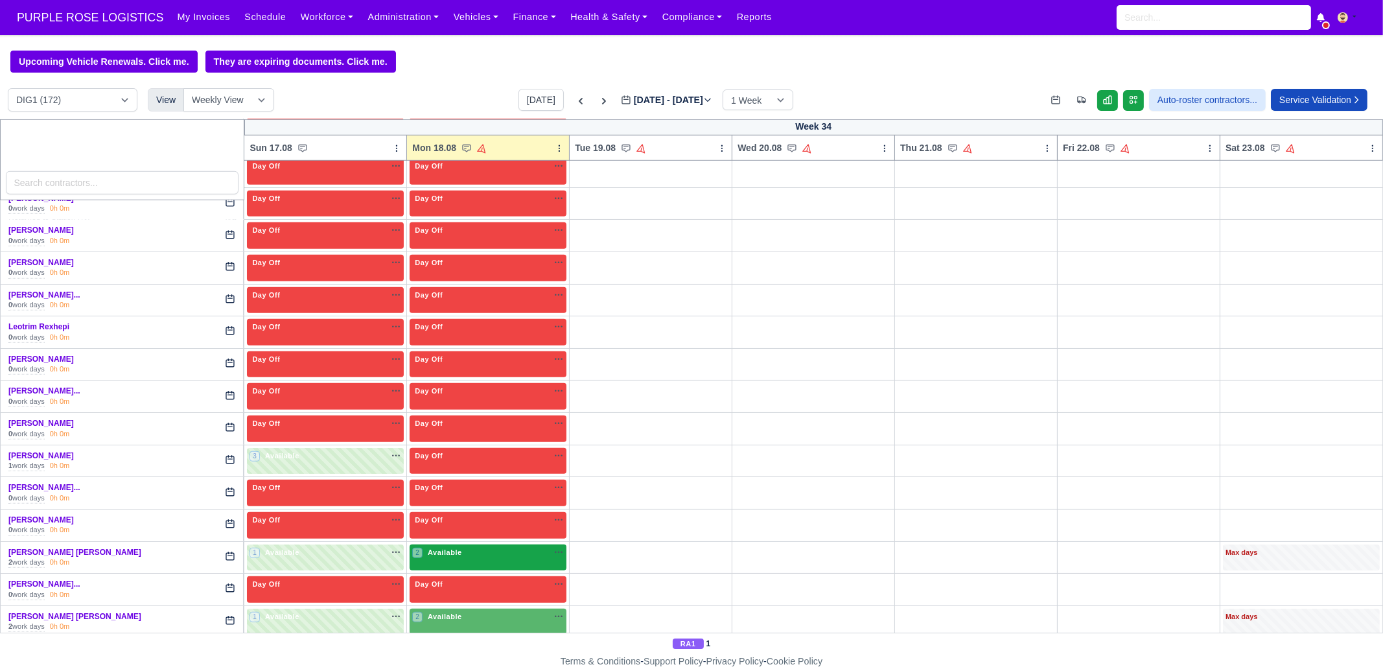
click at [472, 547] on div "2 Available na" at bounding box center [488, 554] width 152 height 14
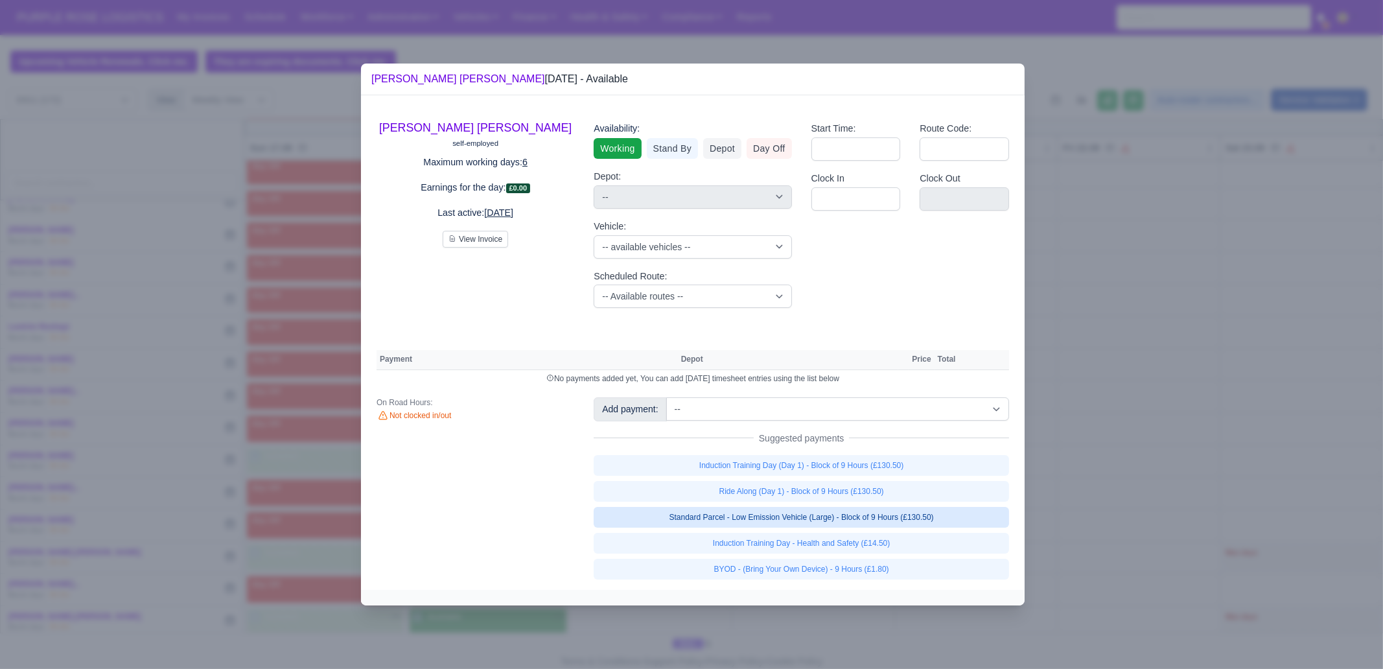
click at [891, 515] on link "Standard Parcel - Low Emission Vehicle (Large) - Block of 9 Hours (£130.50)" at bounding box center [802, 517] width 416 height 21
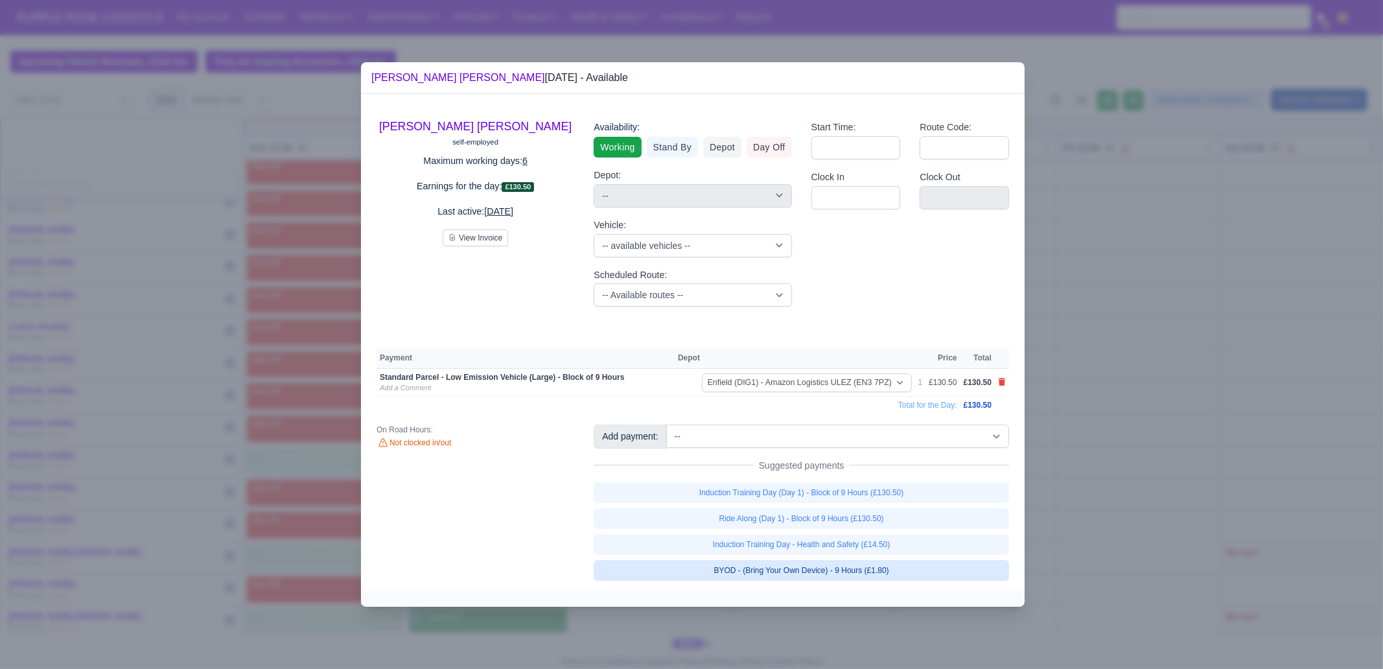
click at [893, 570] on link "BYOD - (Bring Your Own Device) - 9 Hours (£1.80)" at bounding box center [802, 570] width 416 height 21
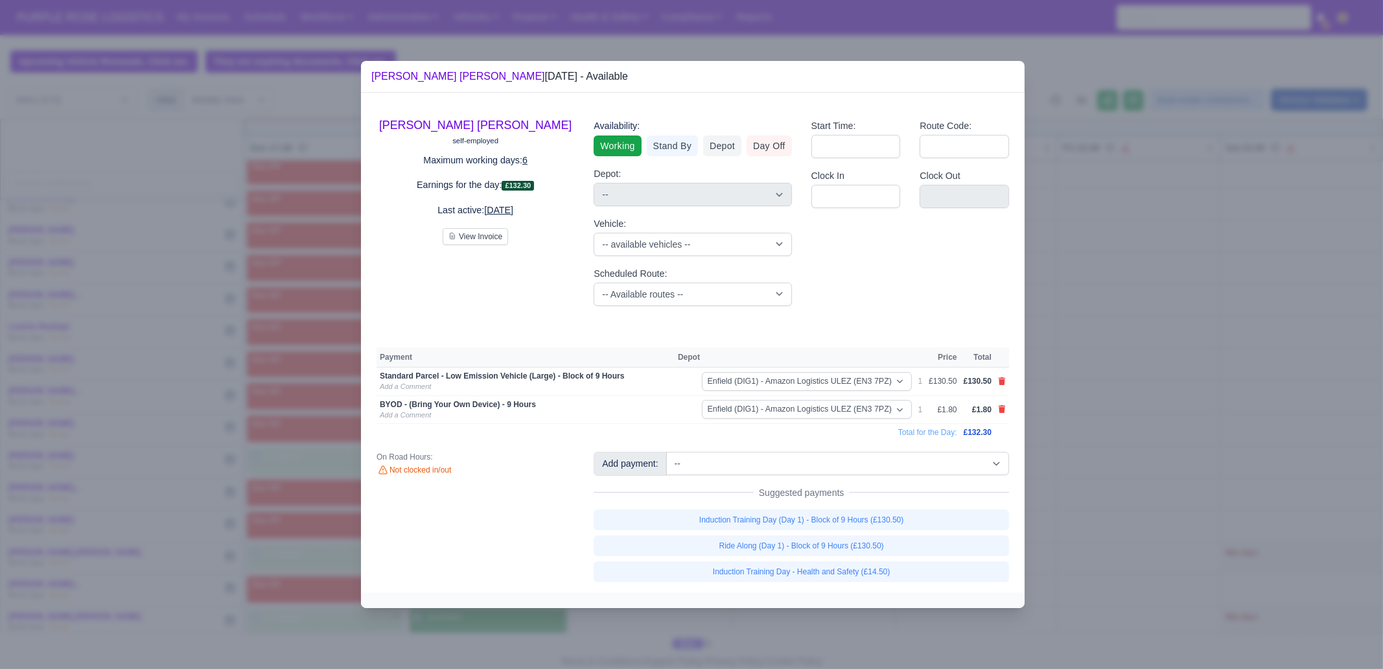
click at [860, 611] on div at bounding box center [691, 334] width 1383 height 669
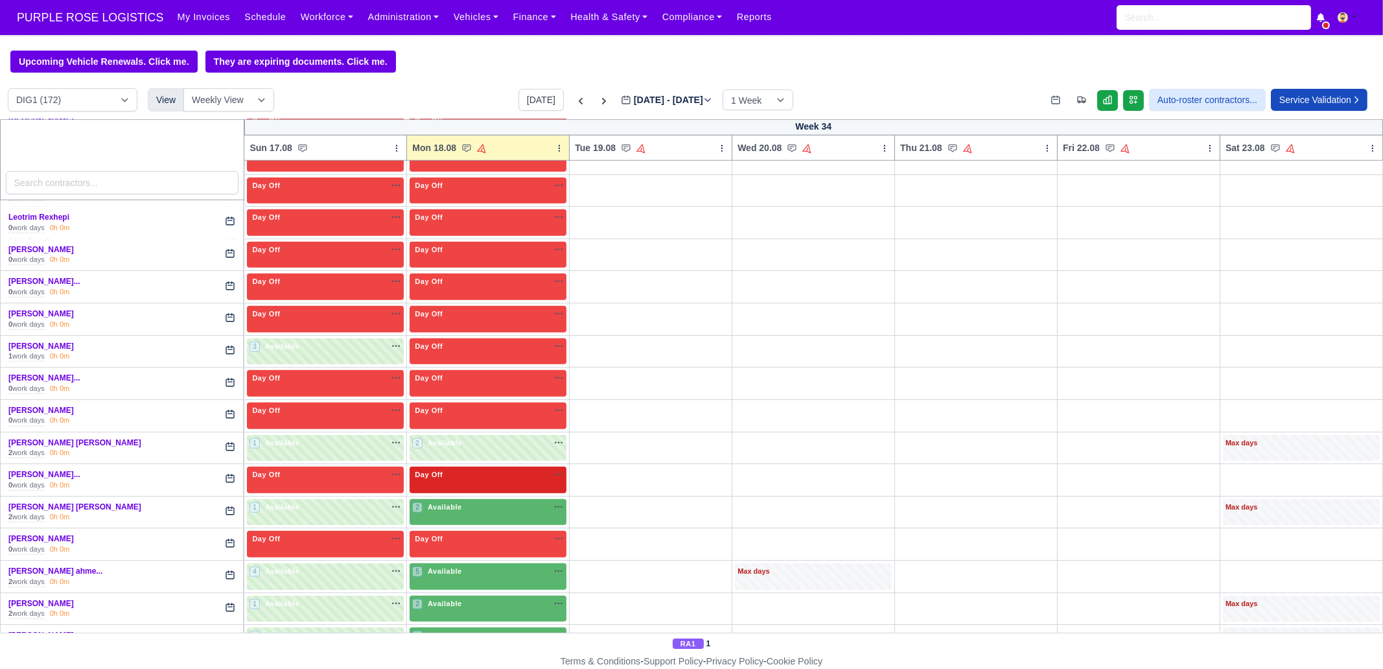
scroll to position [1783, 0]
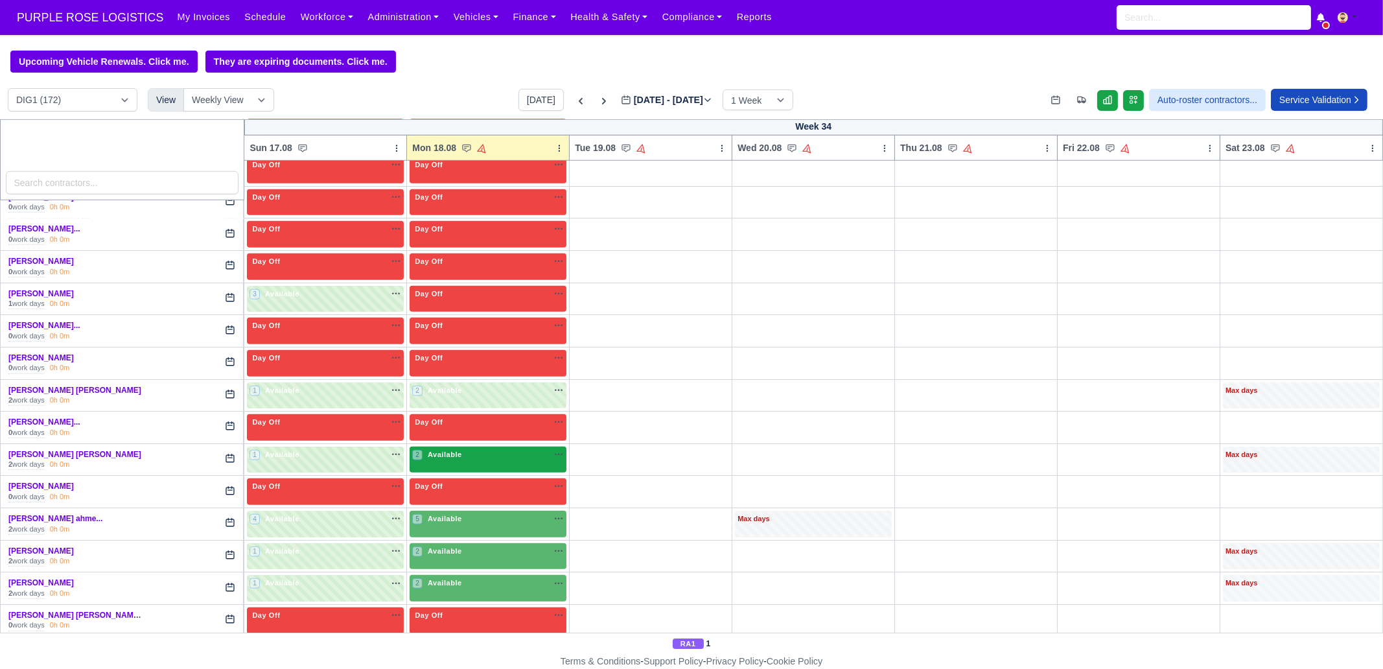
click at [471, 449] on div "2 Available na" at bounding box center [488, 454] width 152 height 11
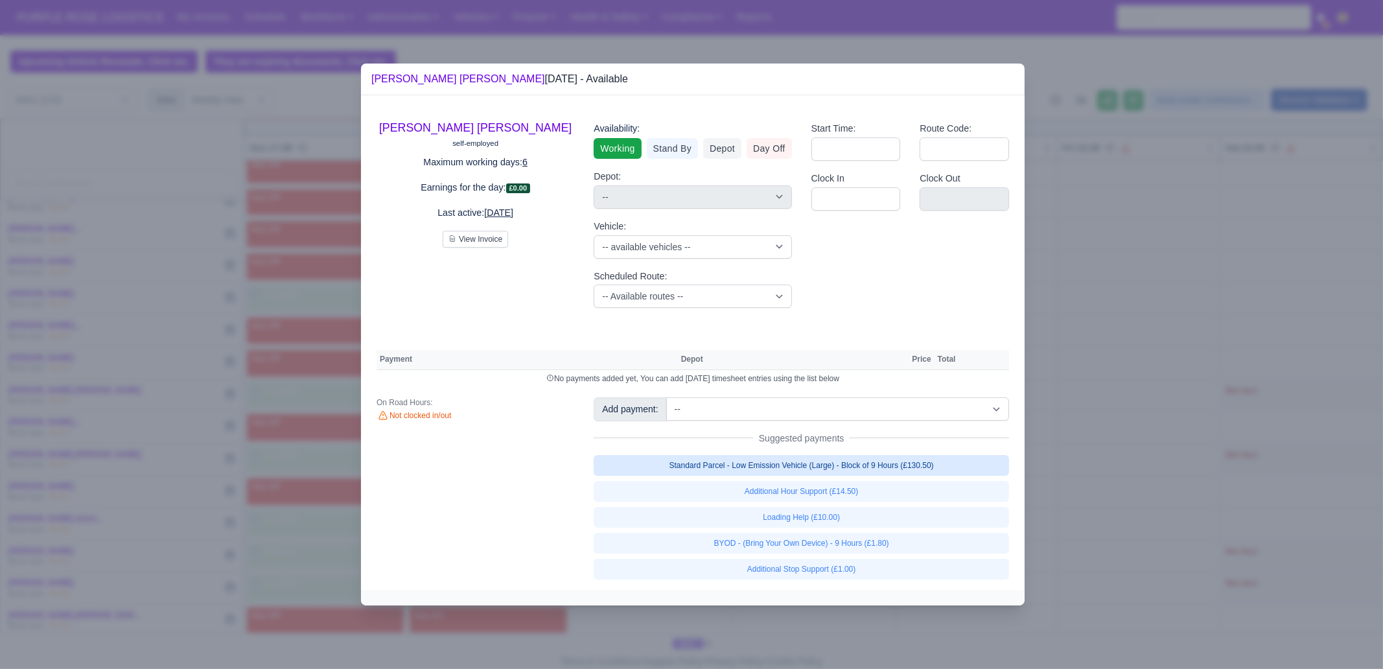
click at [922, 465] on link "Standard Parcel - Low Emission Vehicle (Large) - Block of 9 Hours (£130.50)" at bounding box center [802, 465] width 416 height 21
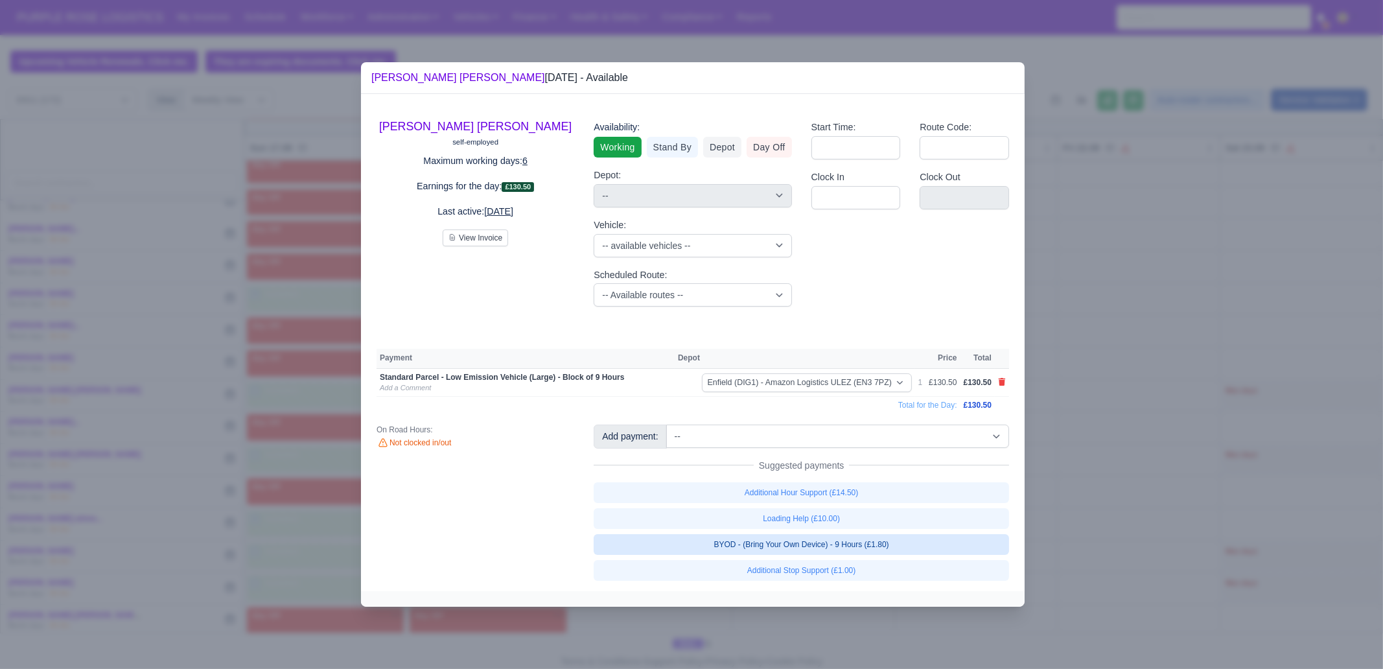
click at [904, 545] on link "BYOD - (Bring Your Own Device) - 9 Hours (£1.80)" at bounding box center [802, 544] width 416 height 21
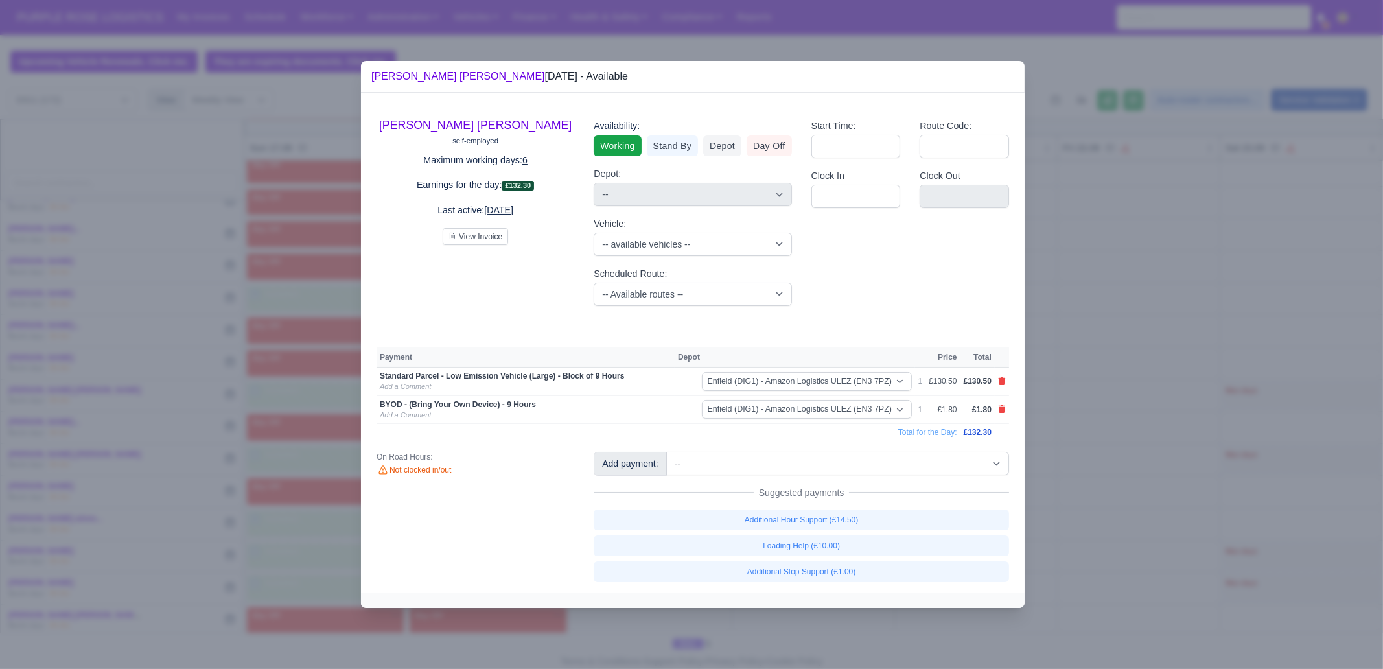
click at [1073, 499] on div at bounding box center [691, 334] width 1383 height 669
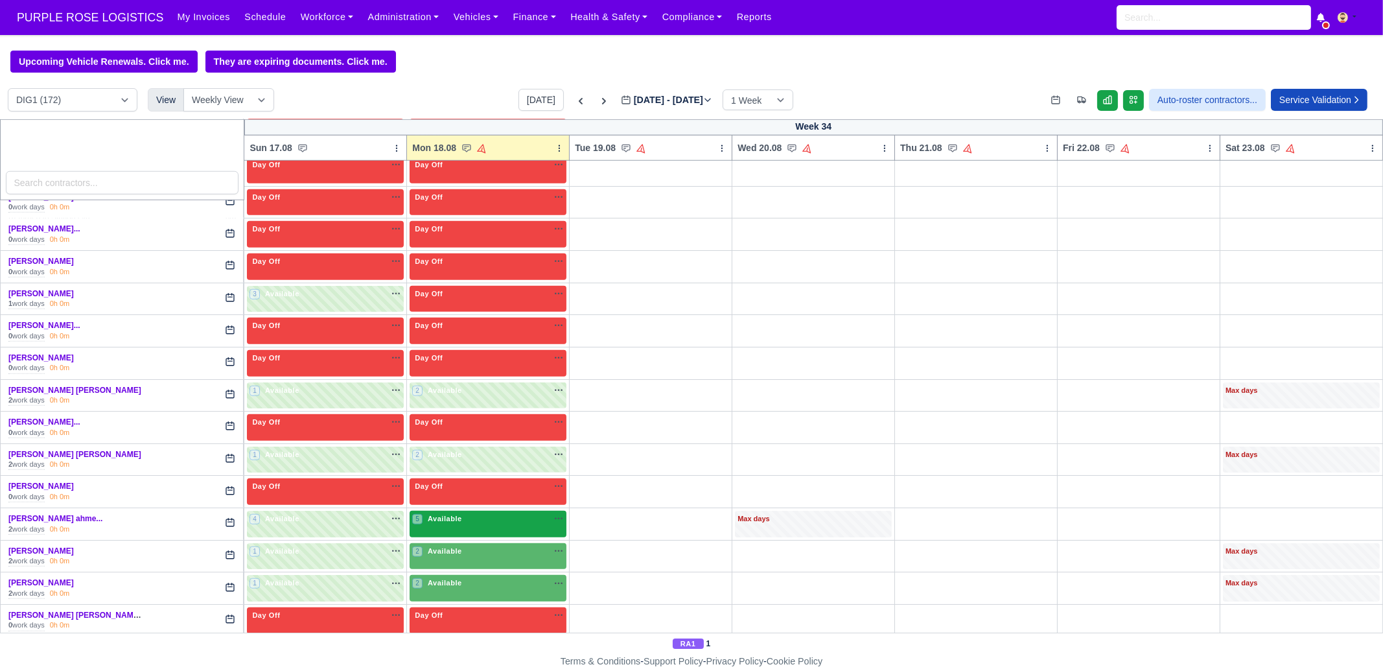
click at [467, 513] on div "5 Available na" at bounding box center [488, 518] width 152 height 11
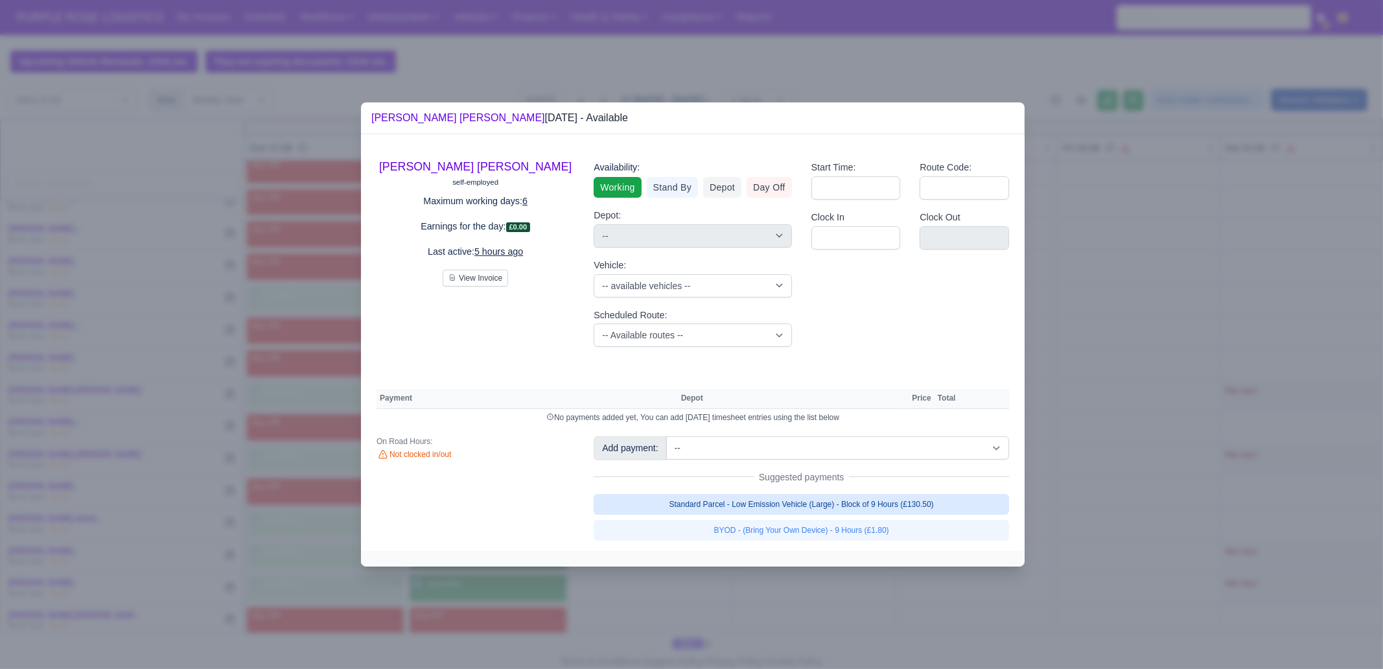
drag, startPoint x: 916, startPoint y: 501, endPoint x: 915, endPoint y: 509, distance: 7.8
click at [916, 502] on link "Standard Parcel - Low Emission Vehicle (Large) - Block of 9 Hours (£130.50)" at bounding box center [802, 504] width 416 height 21
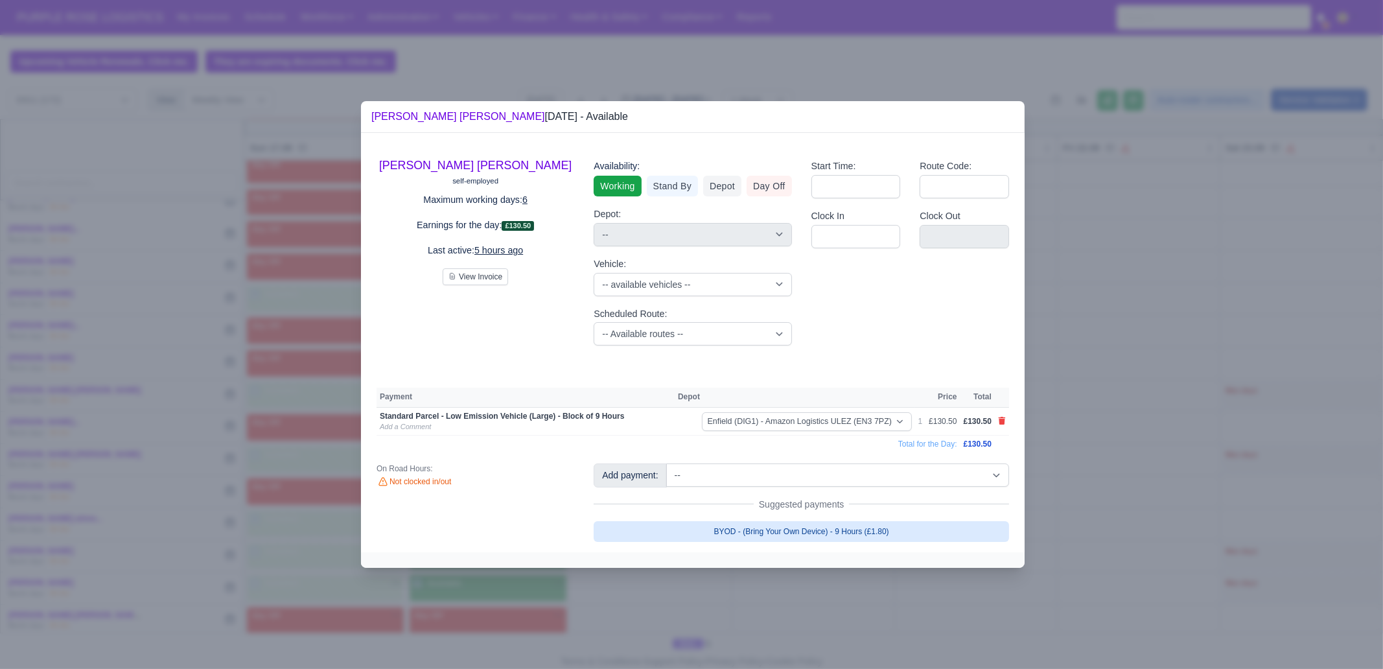
click at [903, 529] on link "BYOD - (Bring Your Own Device) - 9 Hours (£1.80)" at bounding box center [802, 531] width 416 height 21
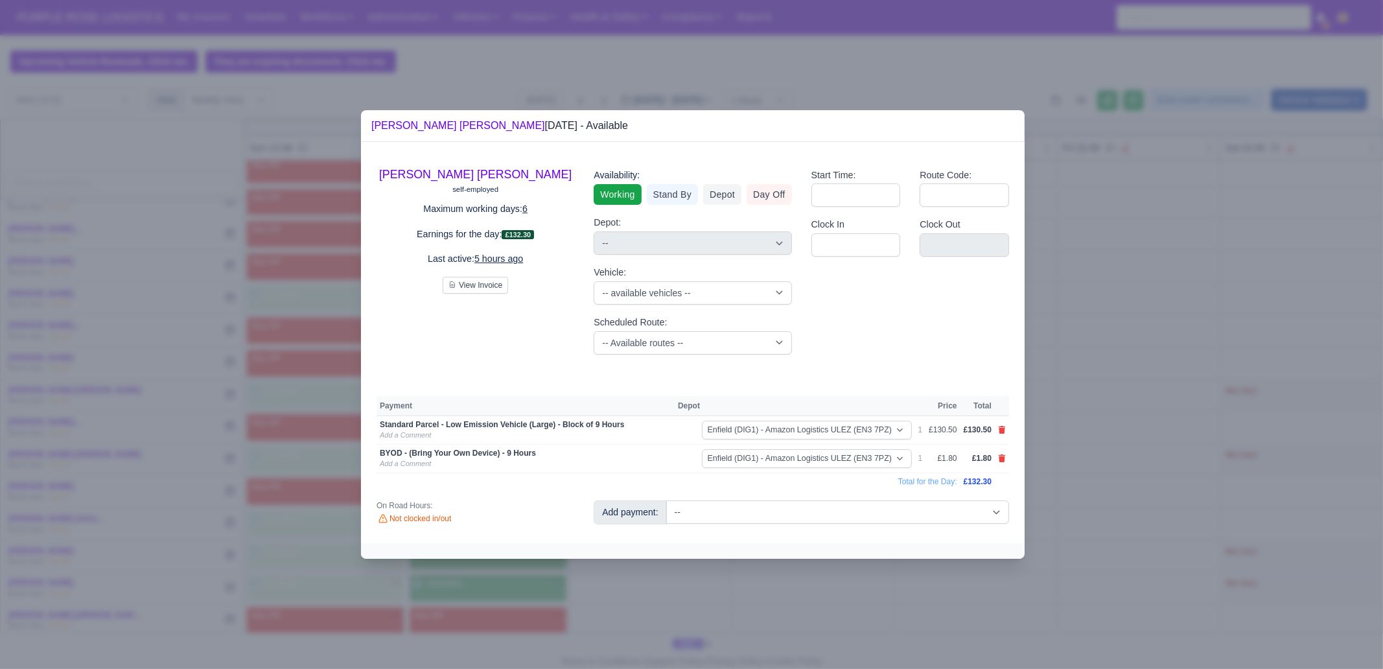
click at [831, 592] on div at bounding box center [691, 334] width 1383 height 669
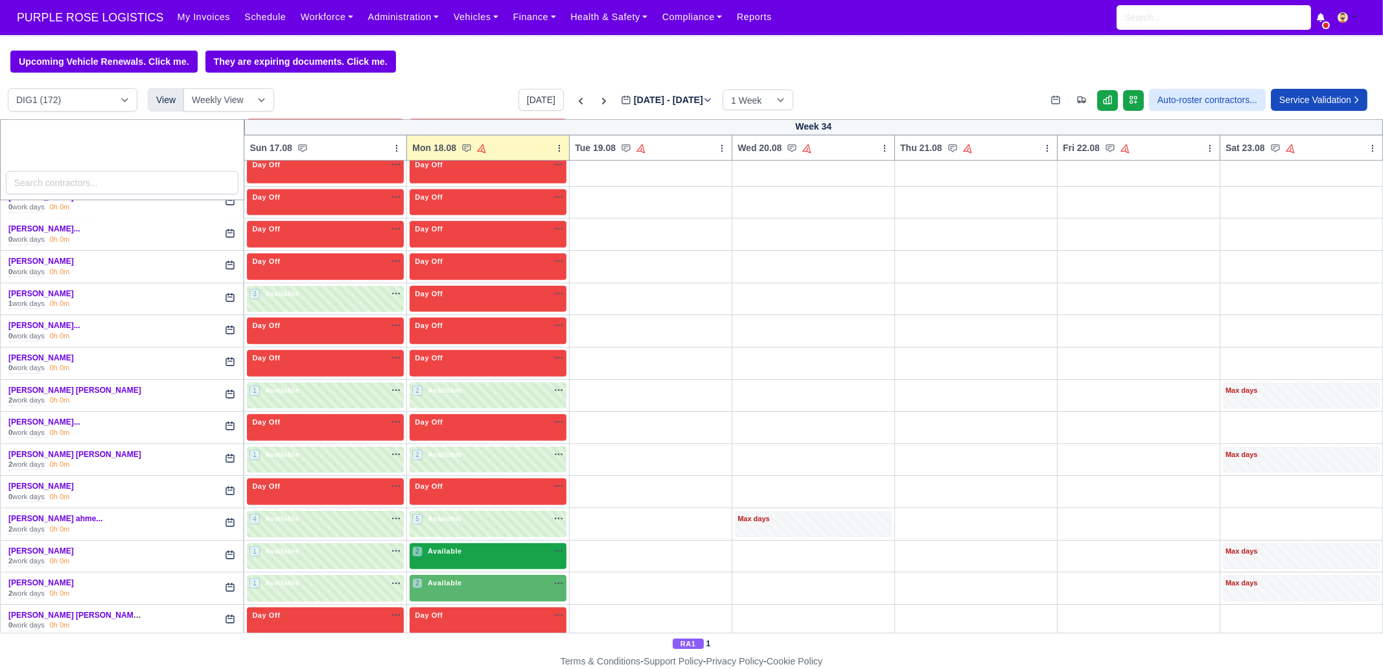
click at [465, 543] on div "2 Available" at bounding box center [488, 556] width 157 height 27
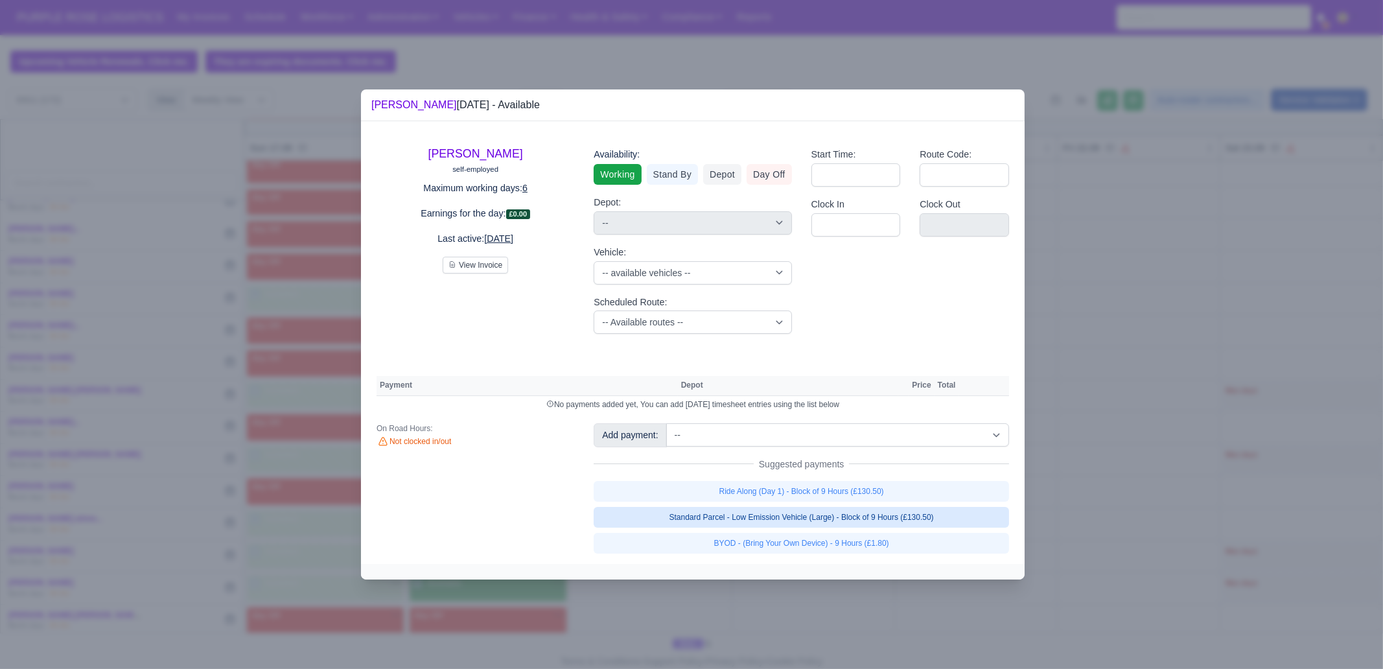
click at [872, 517] on link "Standard Parcel - Low Emission Vehicle (Large) - Block of 9 Hours (£130.50)" at bounding box center [802, 517] width 416 height 21
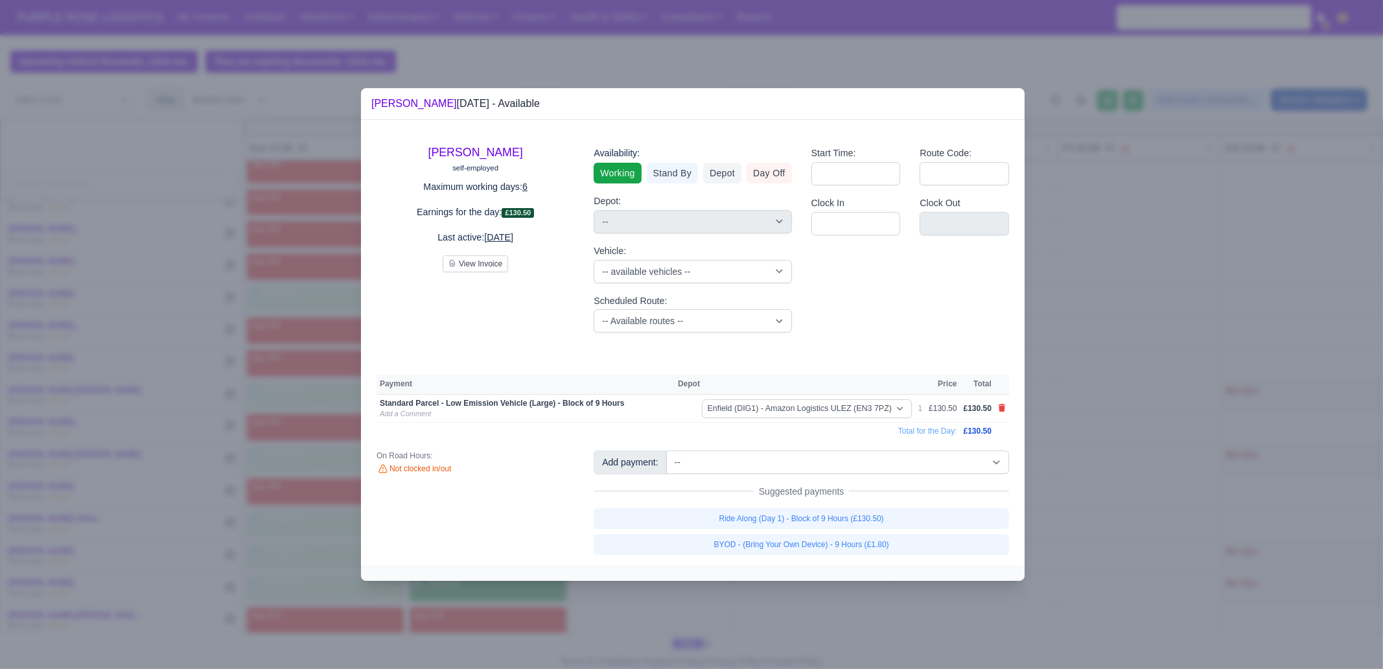
click at [854, 546] on link "BYOD - (Bring Your Own Device) - 9 Hours (£1.80)" at bounding box center [802, 544] width 416 height 21
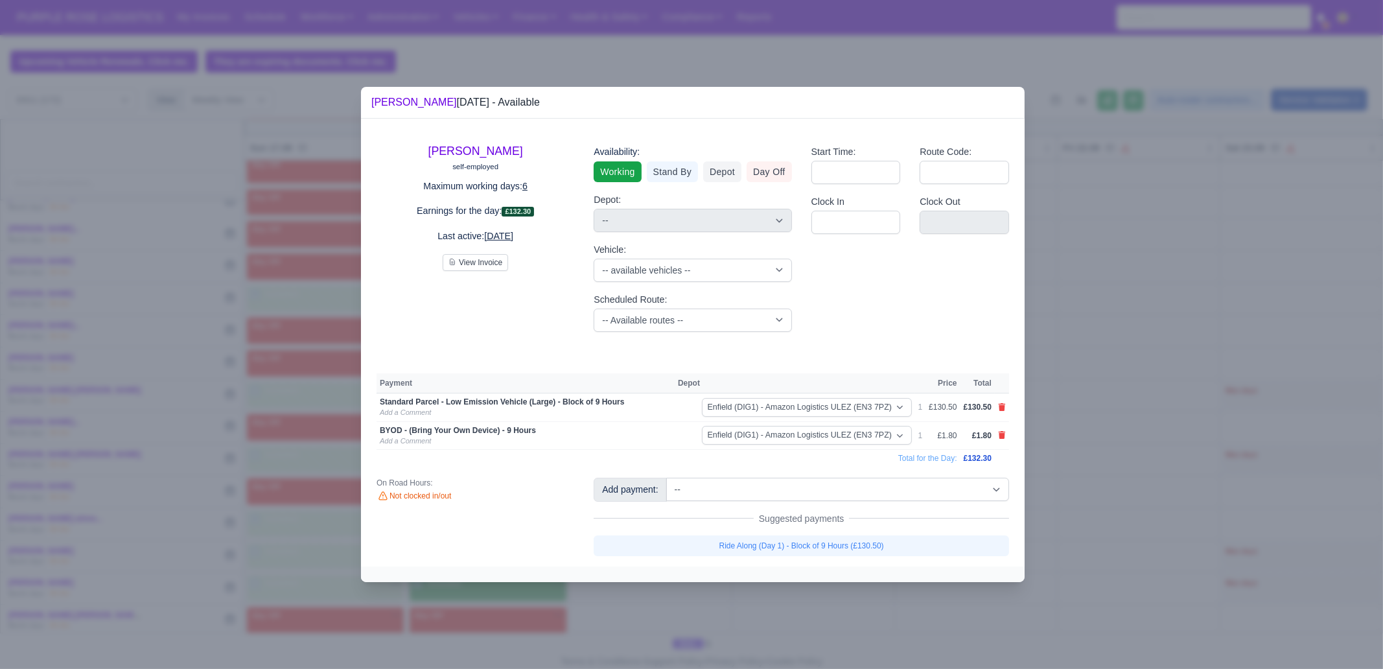
click at [854, 603] on div at bounding box center [691, 334] width 1383 height 669
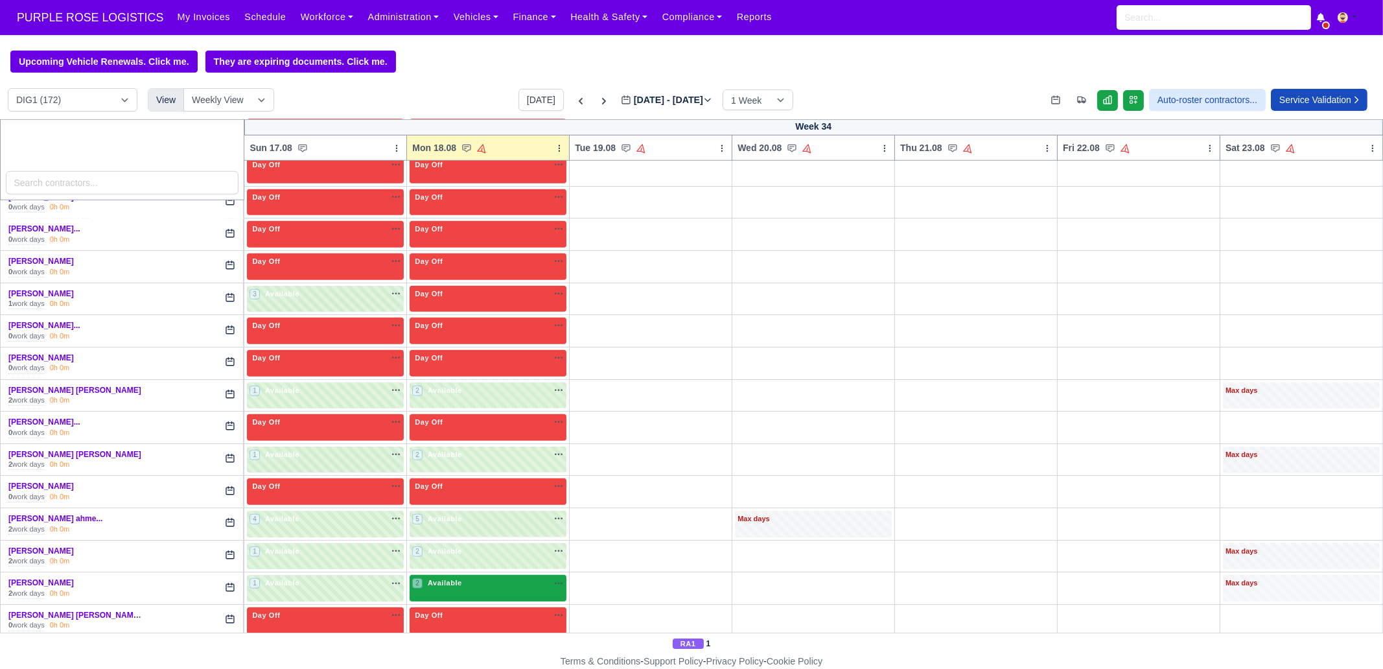
click at [469, 578] on div "2 Available na" at bounding box center [488, 583] width 152 height 11
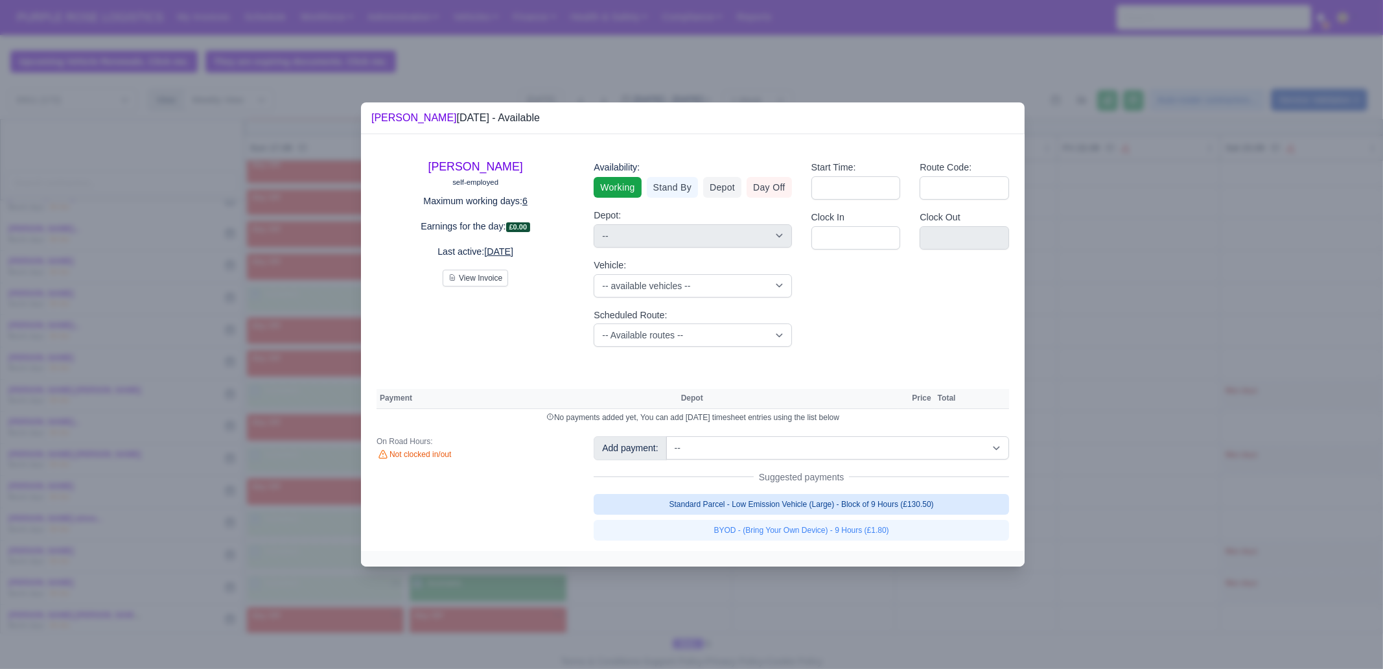
click at [898, 503] on link "Standard Parcel - Low Emission Vehicle (Large) - Block of 9 Hours (£130.50)" at bounding box center [802, 504] width 416 height 21
click at [880, 515] on link "Standard Parcel - Low Emission Vehicle (Large) - Block of 9 Hours (£130.50)" at bounding box center [802, 504] width 416 height 21
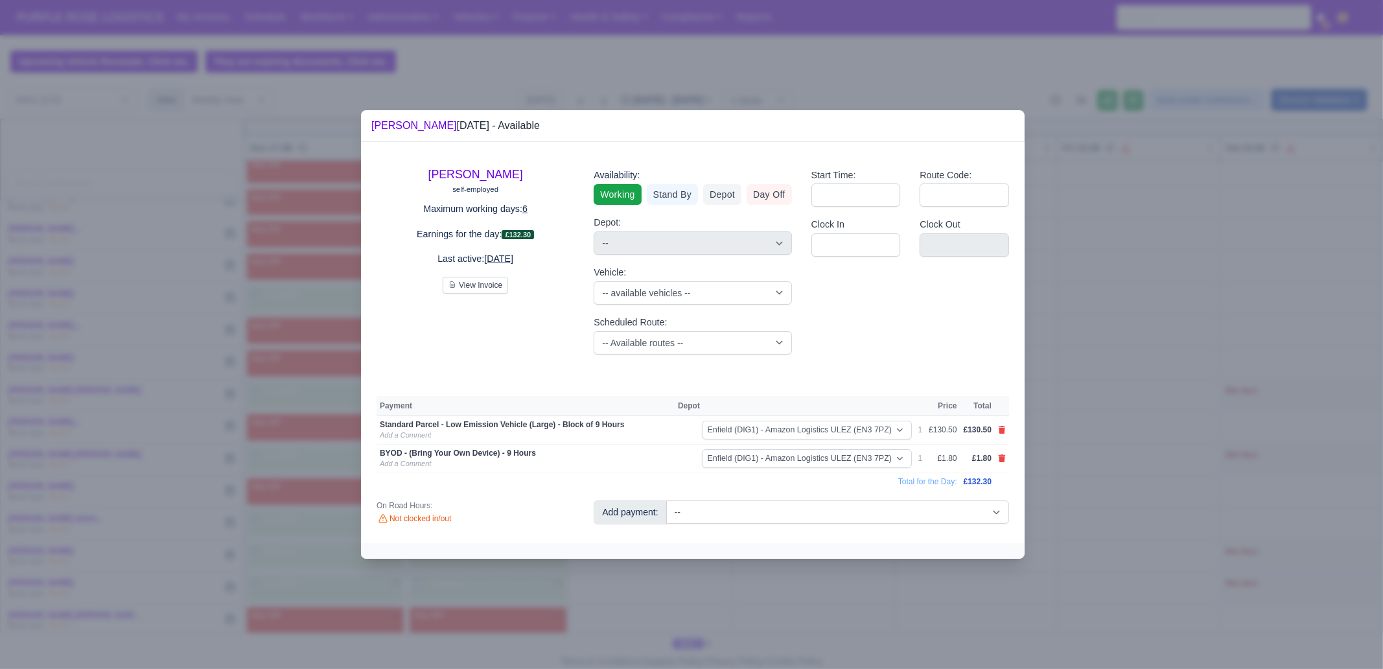
click at [859, 578] on div at bounding box center [691, 334] width 1383 height 669
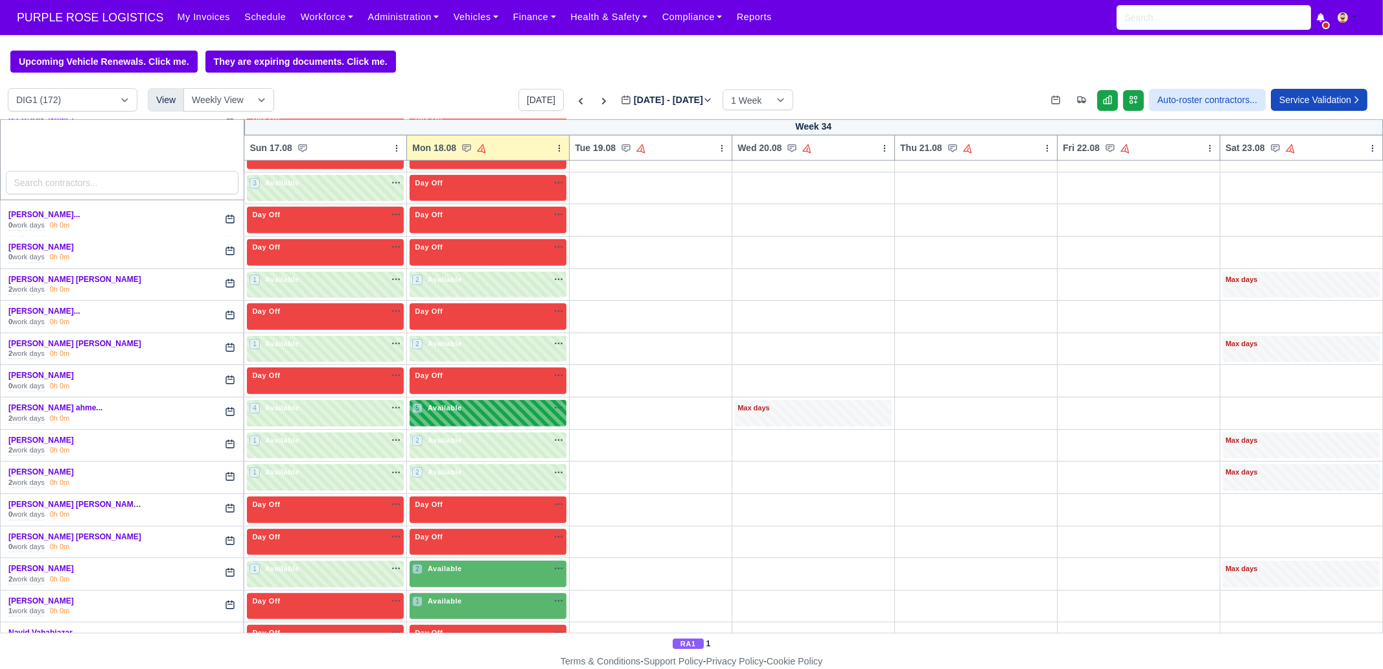
scroll to position [1945, 0]
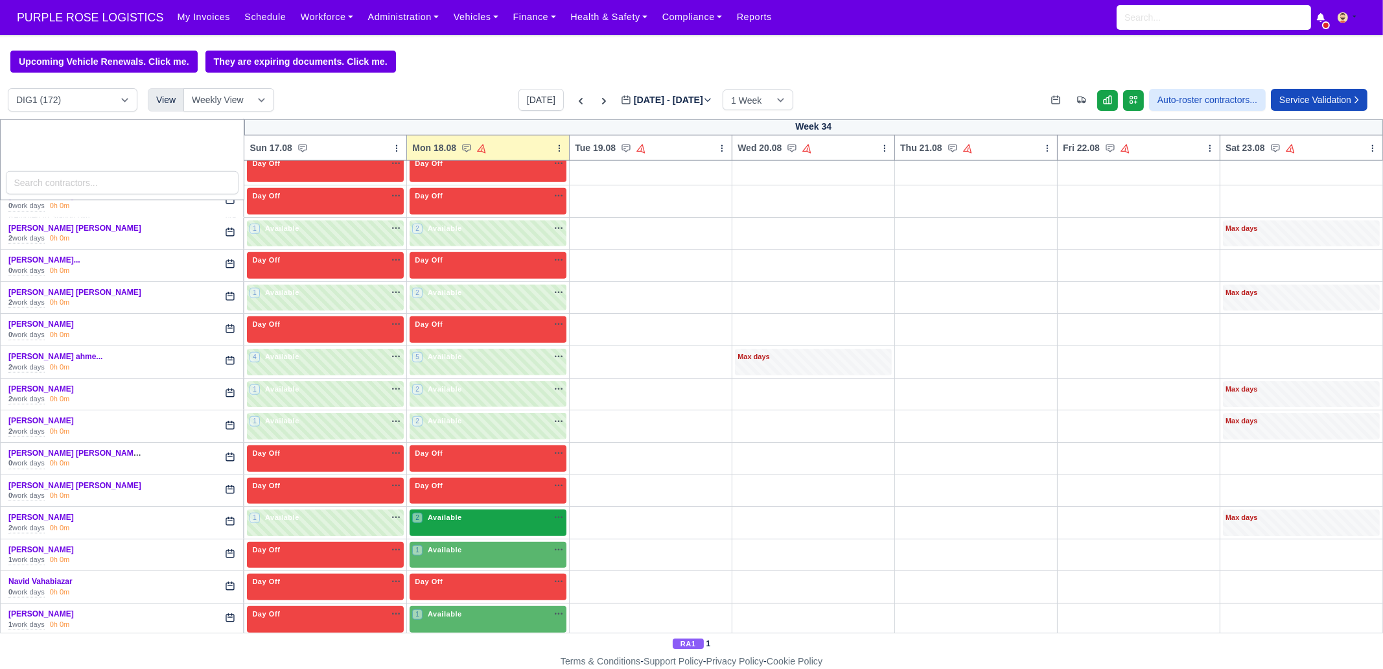
click at [480, 512] on div "2 Available na" at bounding box center [488, 517] width 152 height 11
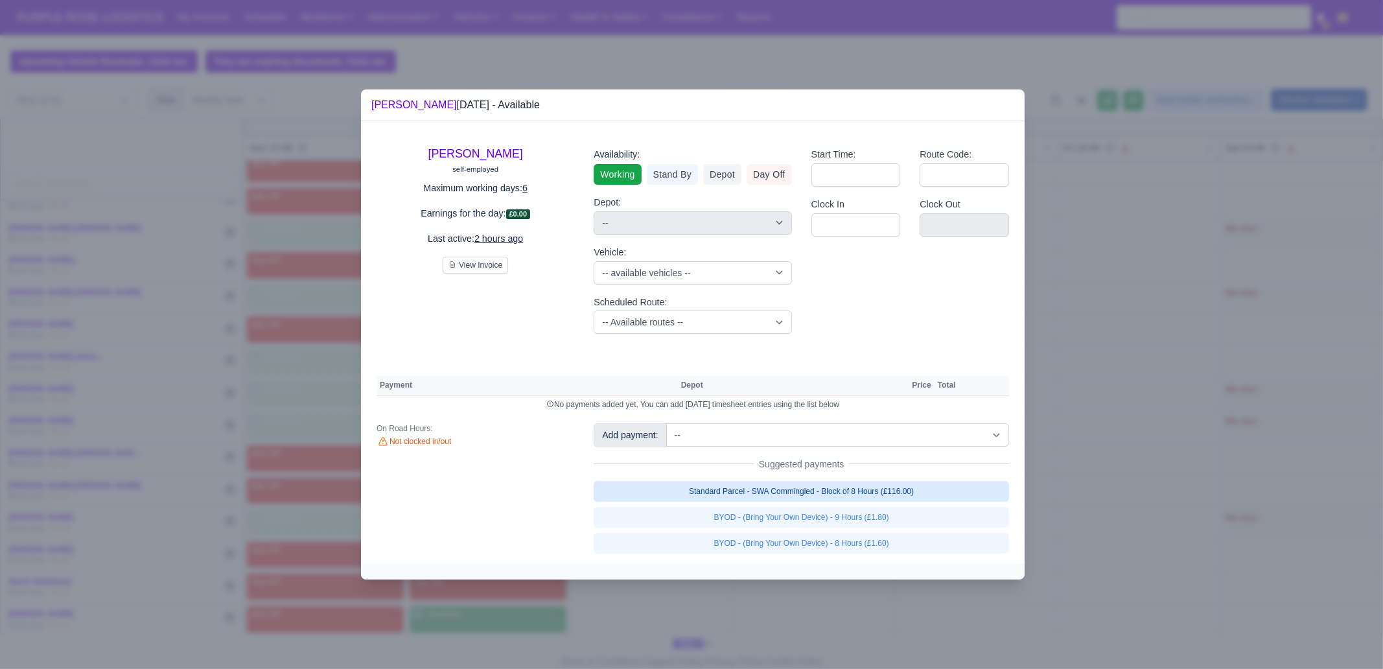
click at [930, 491] on link "Standard Parcel - SWA Commingled - Block of 8 Hours (£116.00)" at bounding box center [802, 491] width 416 height 21
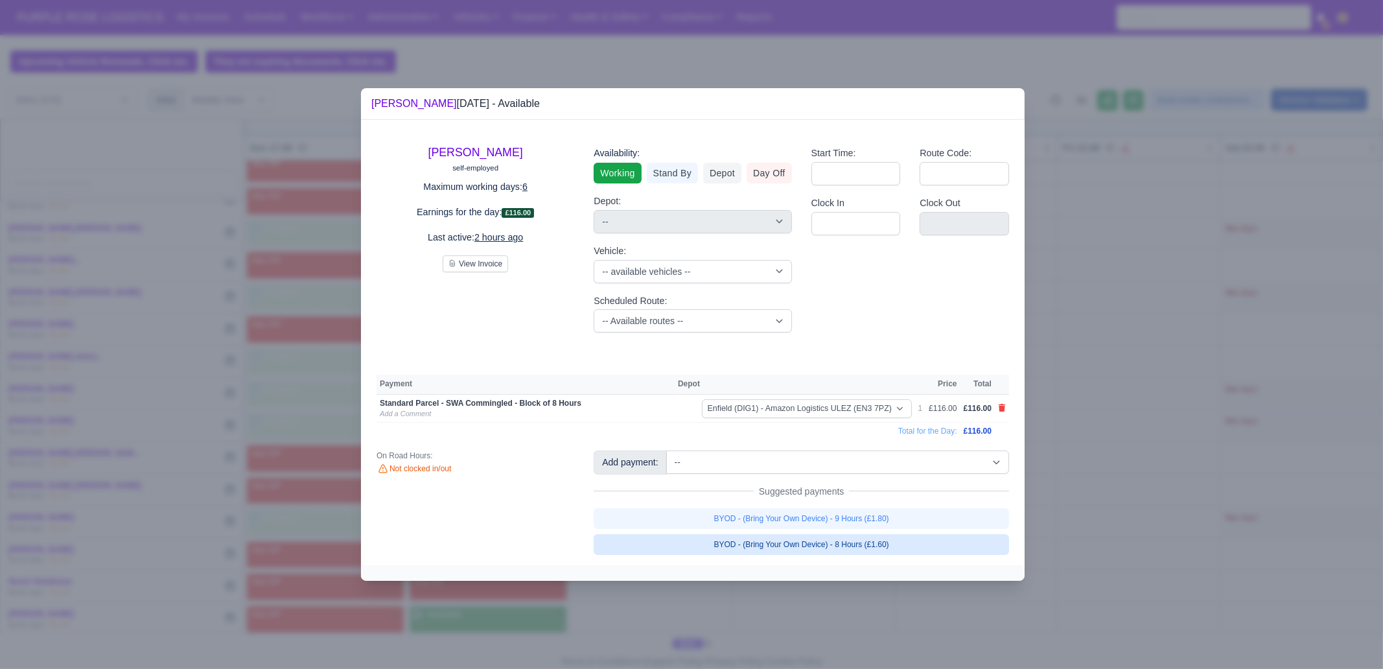
click at [915, 544] on link "BYOD - (Bring Your Own Device) - 8 Hours (£1.60)" at bounding box center [802, 544] width 416 height 21
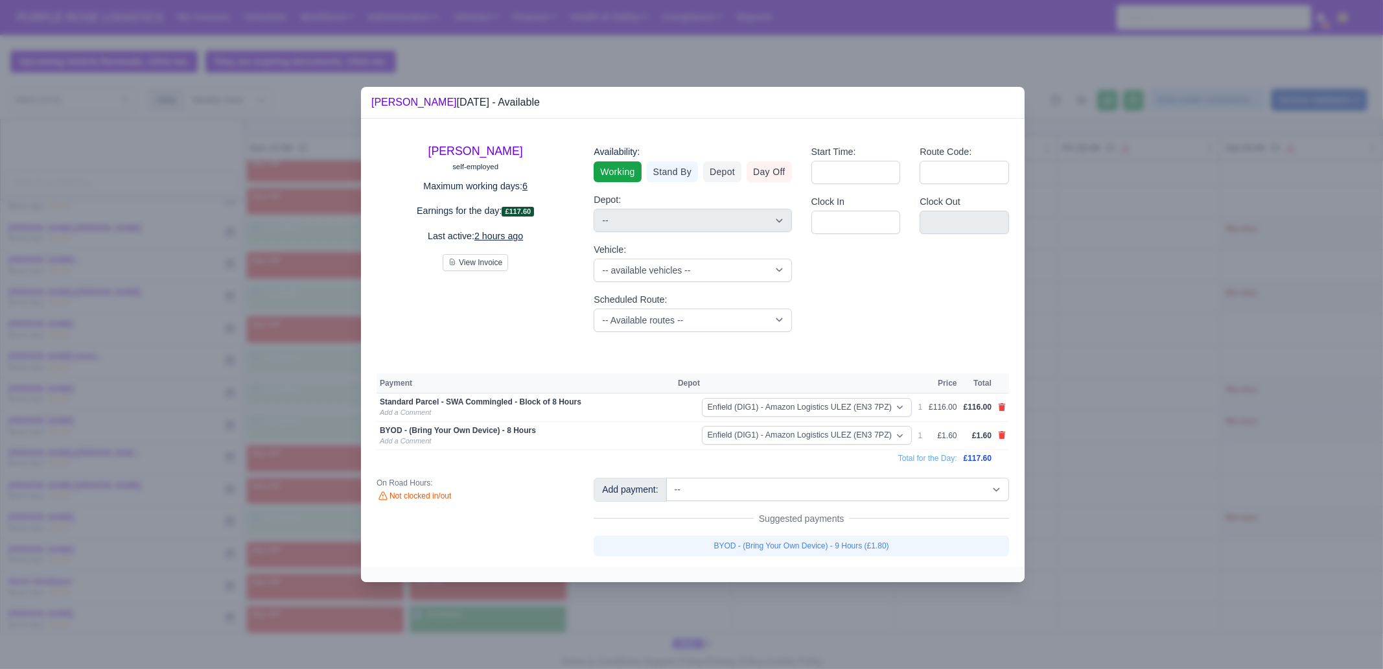
click at [1090, 524] on div at bounding box center [691, 334] width 1383 height 669
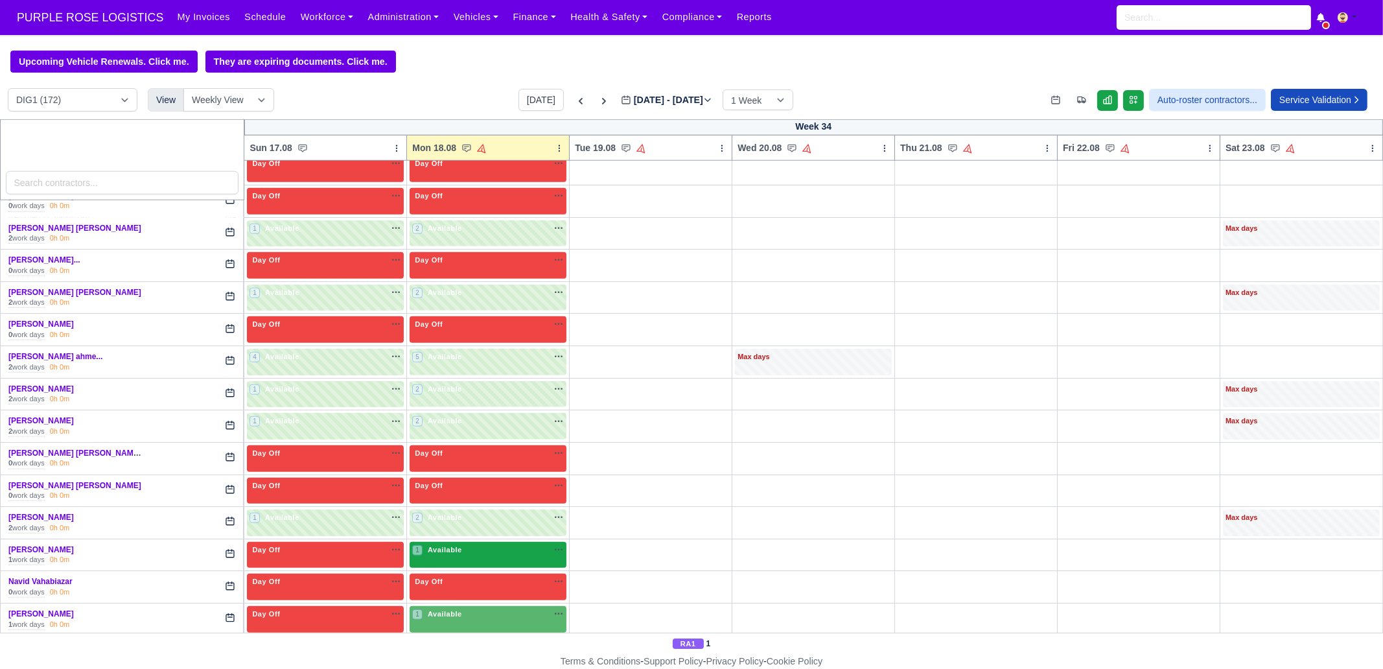
click at [506, 545] on div "1 Available na" at bounding box center [488, 550] width 152 height 11
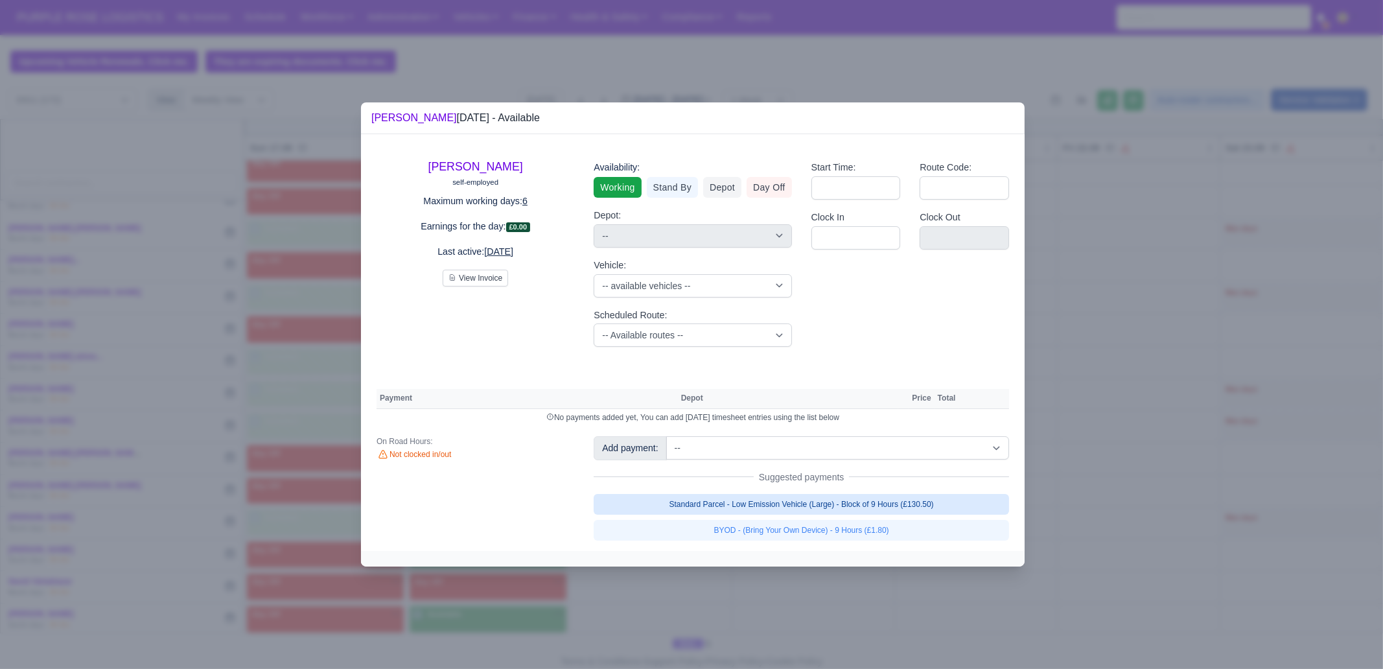
click at [885, 511] on link "Standard Parcel - Low Emission Vehicle (Large) - Block of 9 Hours (£130.50)" at bounding box center [802, 504] width 416 height 21
click at [875, 515] on link "Standard Parcel - Low Emission Vehicle (Large) - Block of 9 Hours (£130.50)" at bounding box center [802, 504] width 416 height 21
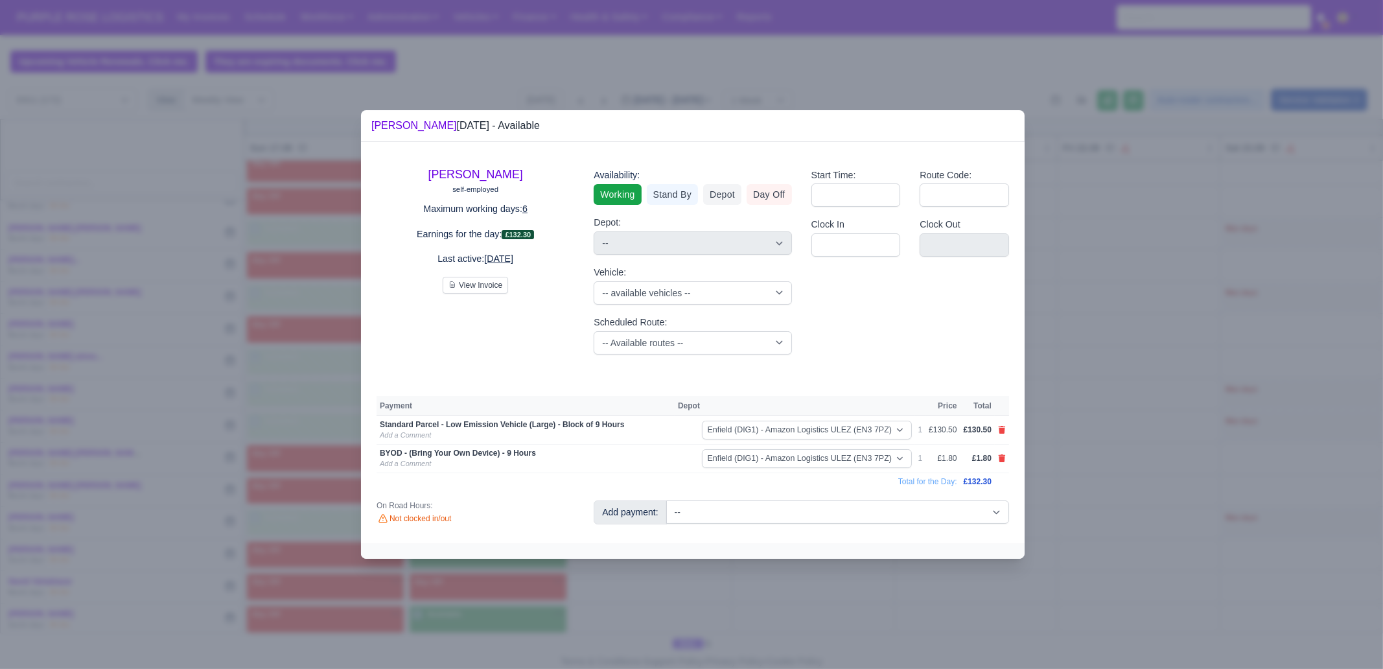
click at [846, 584] on div at bounding box center [691, 334] width 1383 height 669
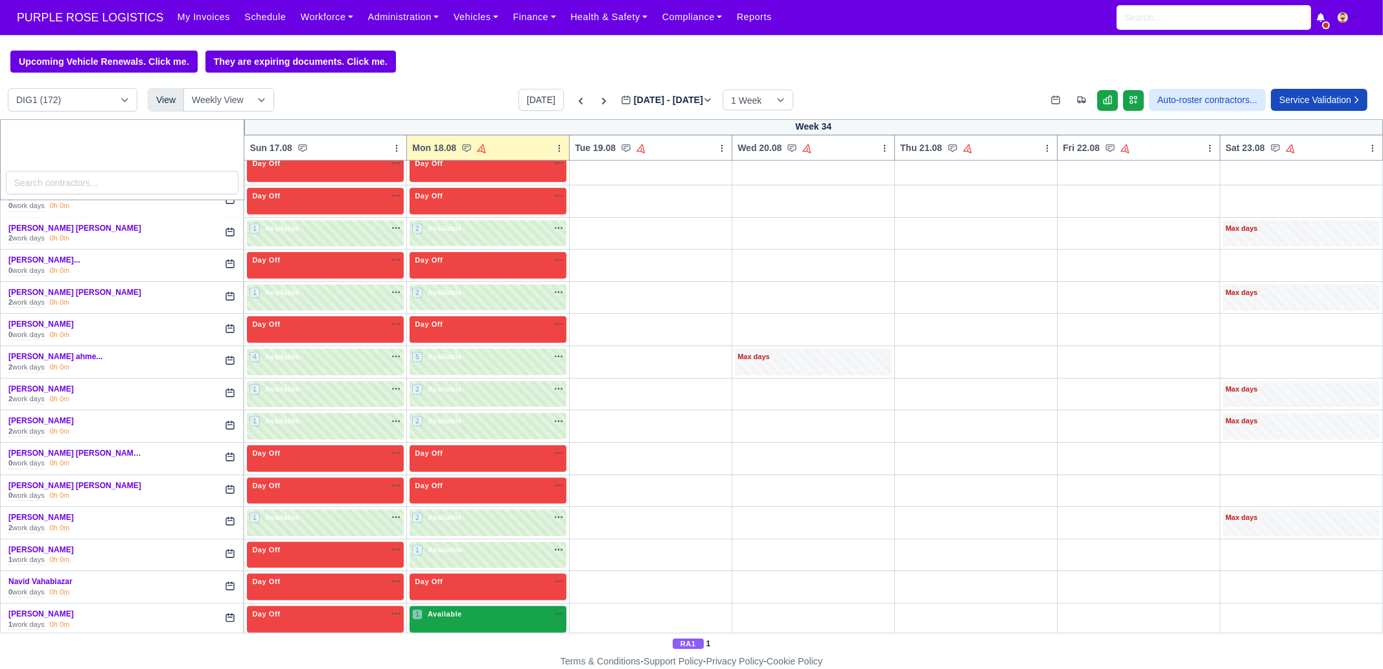
click at [471, 609] on div "1 Available na" at bounding box center [488, 616] width 152 height 14
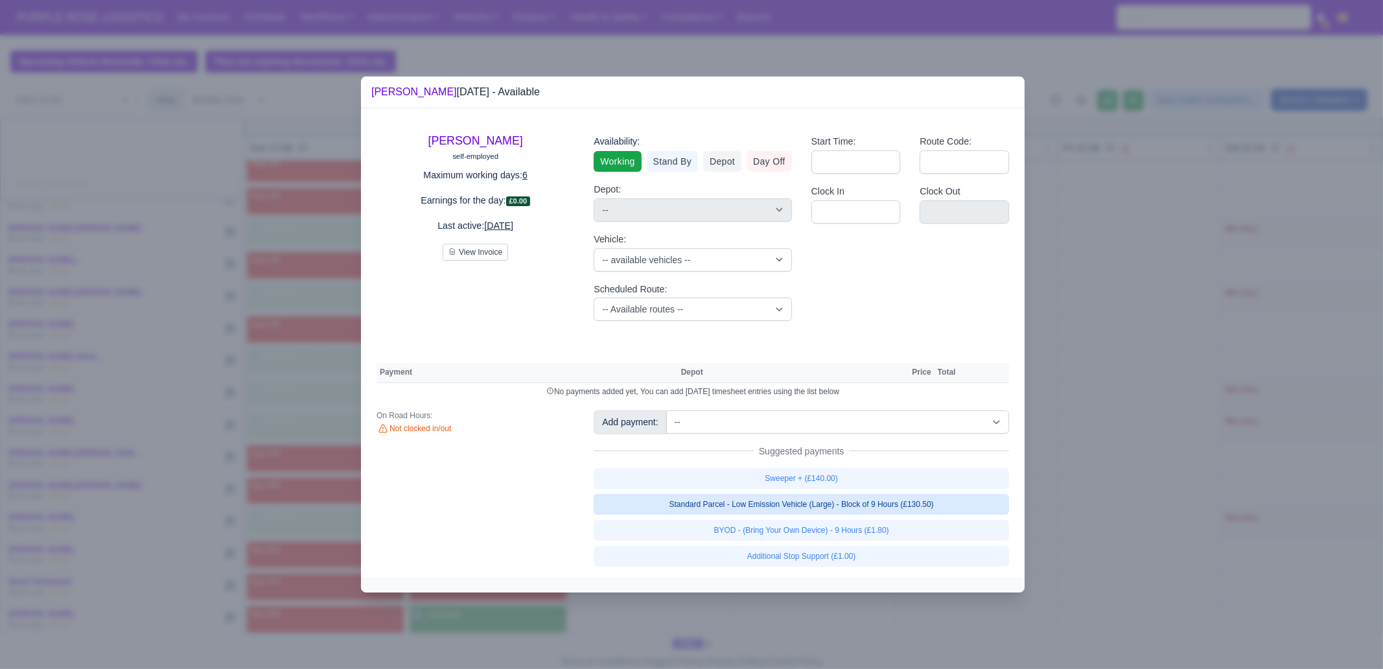
click at [861, 502] on link "Standard Parcel - Low Emission Vehicle (Large) - Block of 9 Hours (£130.50)" at bounding box center [802, 504] width 416 height 21
click at [861, 518] on div "Sweeper + (£140.00) Standard Parcel - Low Emission Vehicle (Large) - Block of 9…" at bounding box center [802, 517] width 416 height 99
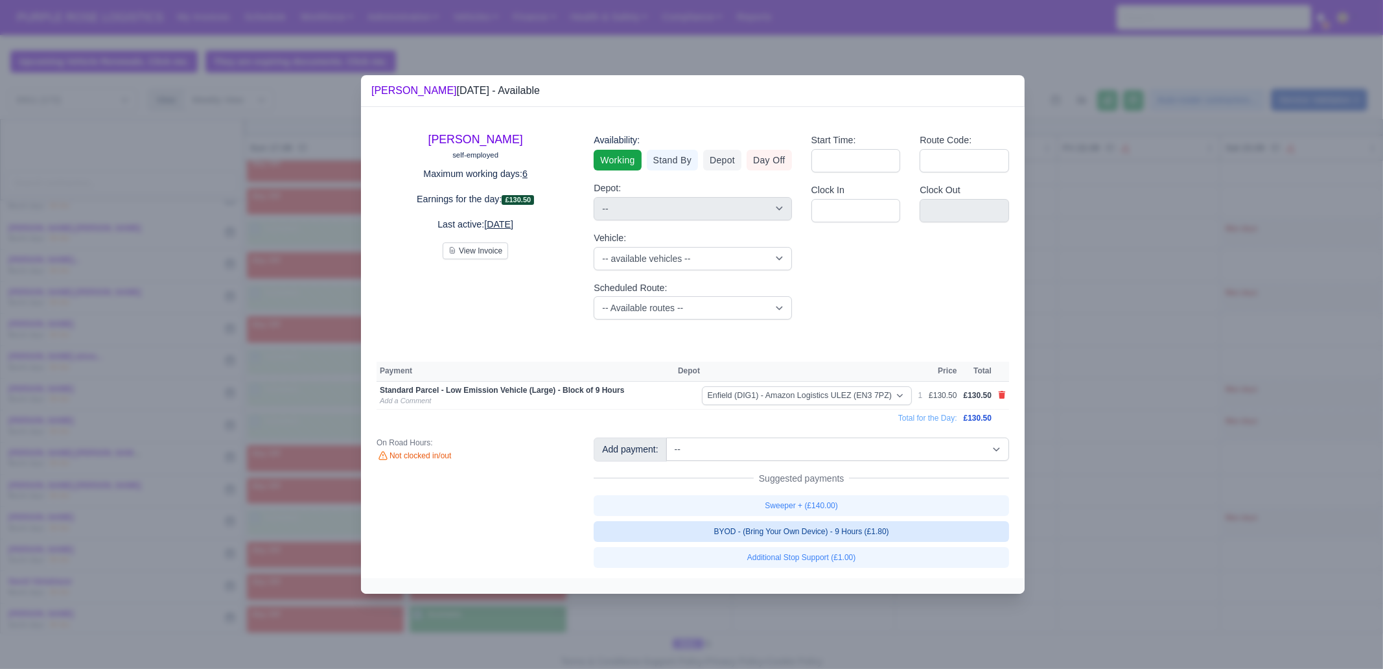
click at [859, 528] on link "BYOD - (Bring Your Own Device) - 9 Hours (£1.80)" at bounding box center [802, 531] width 416 height 21
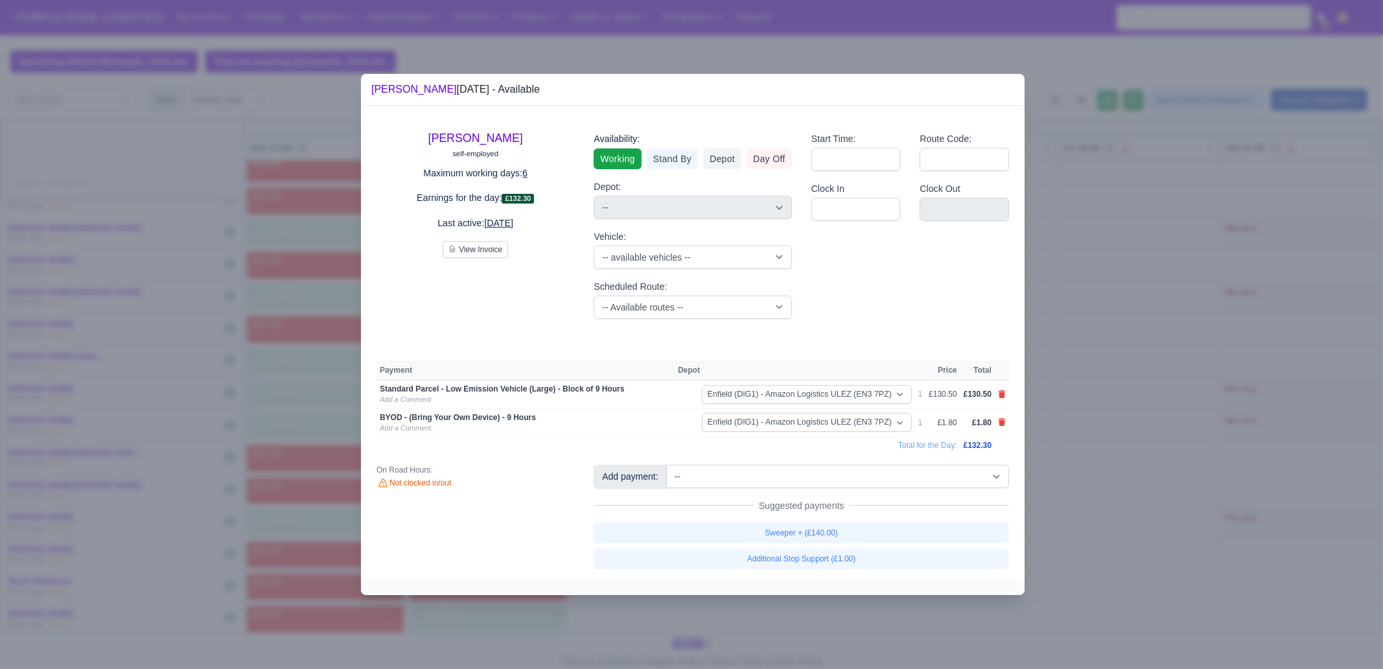
click at [1068, 519] on div at bounding box center [691, 334] width 1383 height 669
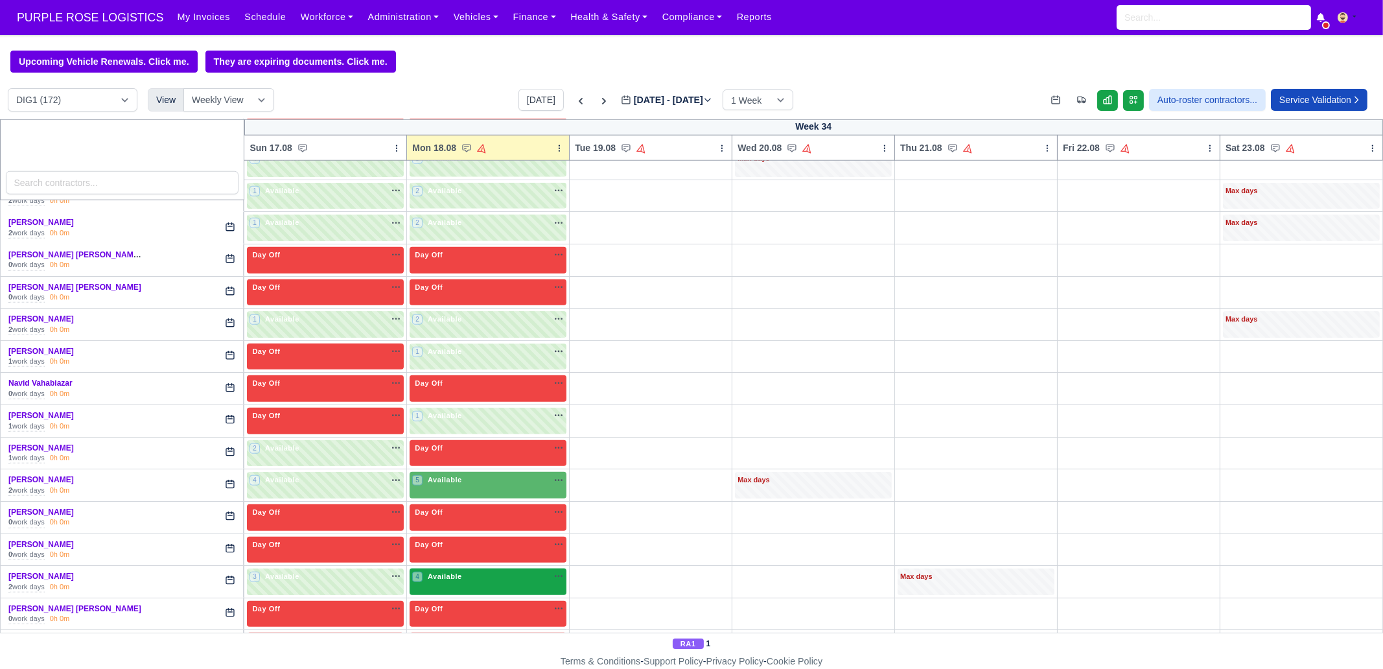
scroll to position [2187, 0]
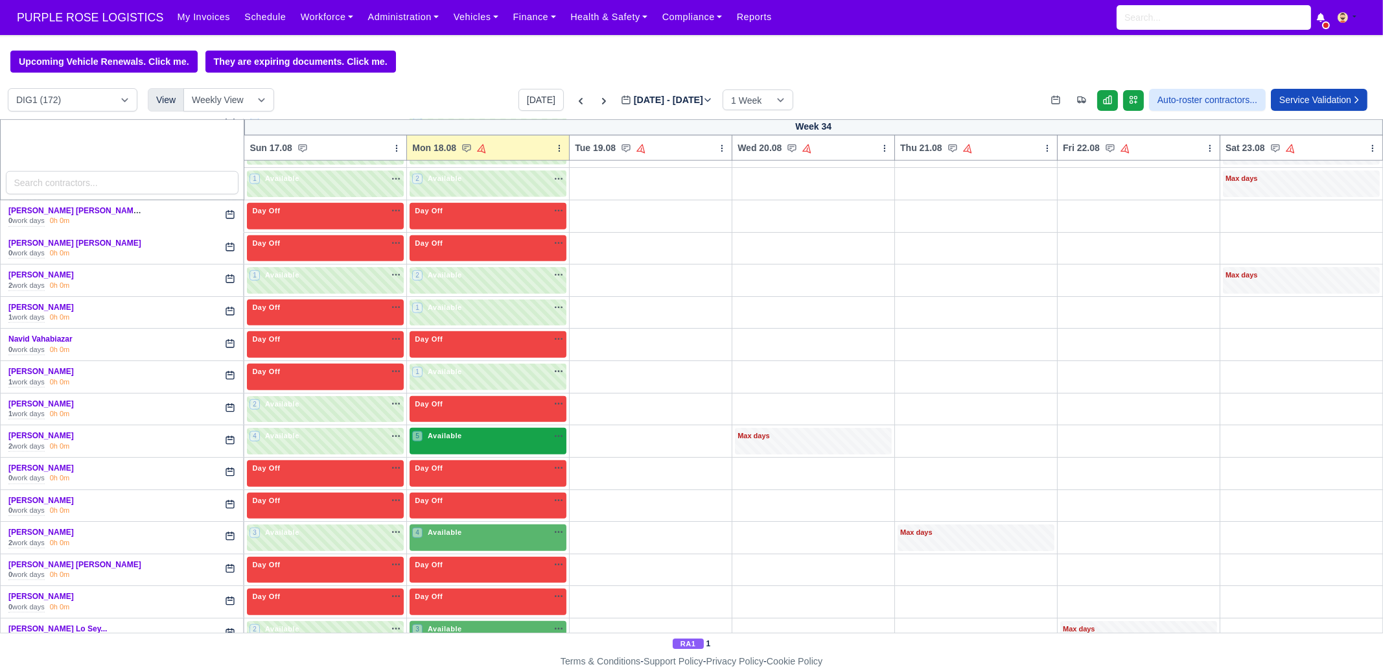
click at [464, 430] on div "5 Available na" at bounding box center [488, 435] width 152 height 11
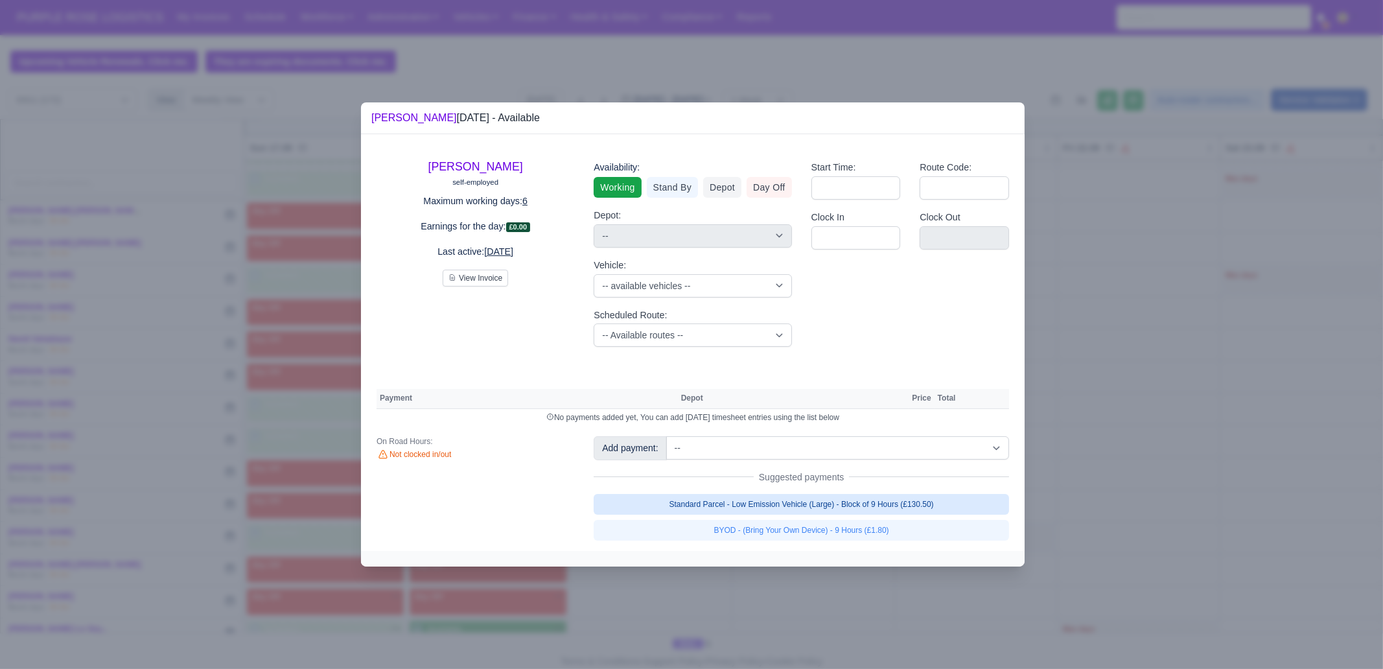
click at [853, 510] on link "Standard Parcel - Low Emission Vehicle (Large) - Block of 9 Hours (£130.50)" at bounding box center [802, 504] width 416 height 21
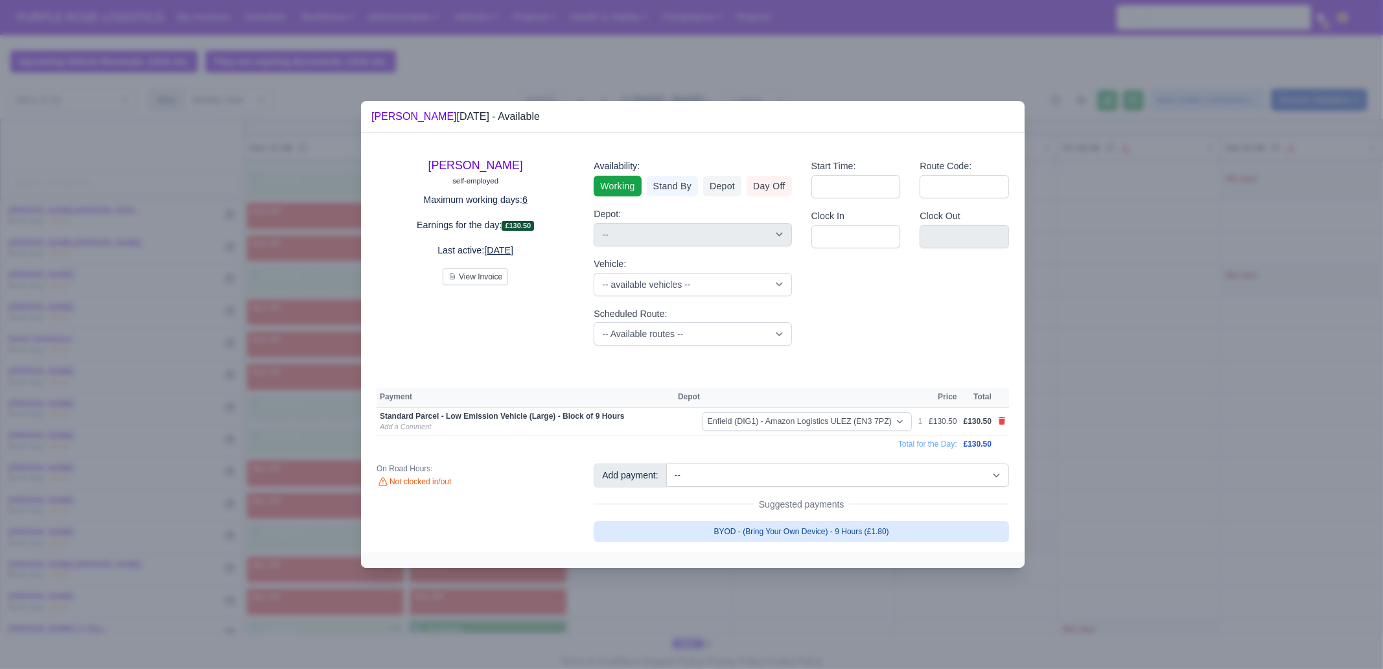
click at [850, 536] on link "BYOD - (Bring Your Own Device) - 9 Hours (£1.80)" at bounding box center [802, 531] width 416 height 21
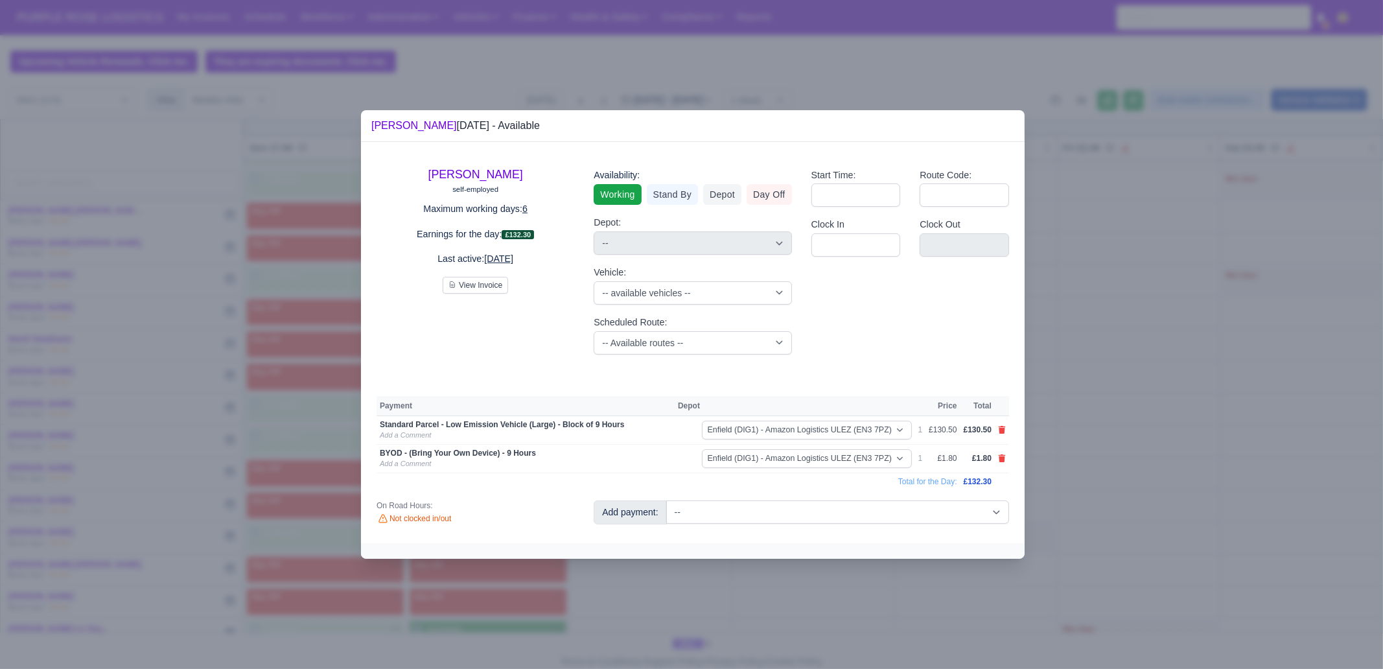
click at [1121, 438] on div at bounding box center [691, 334] width 1383 height 669
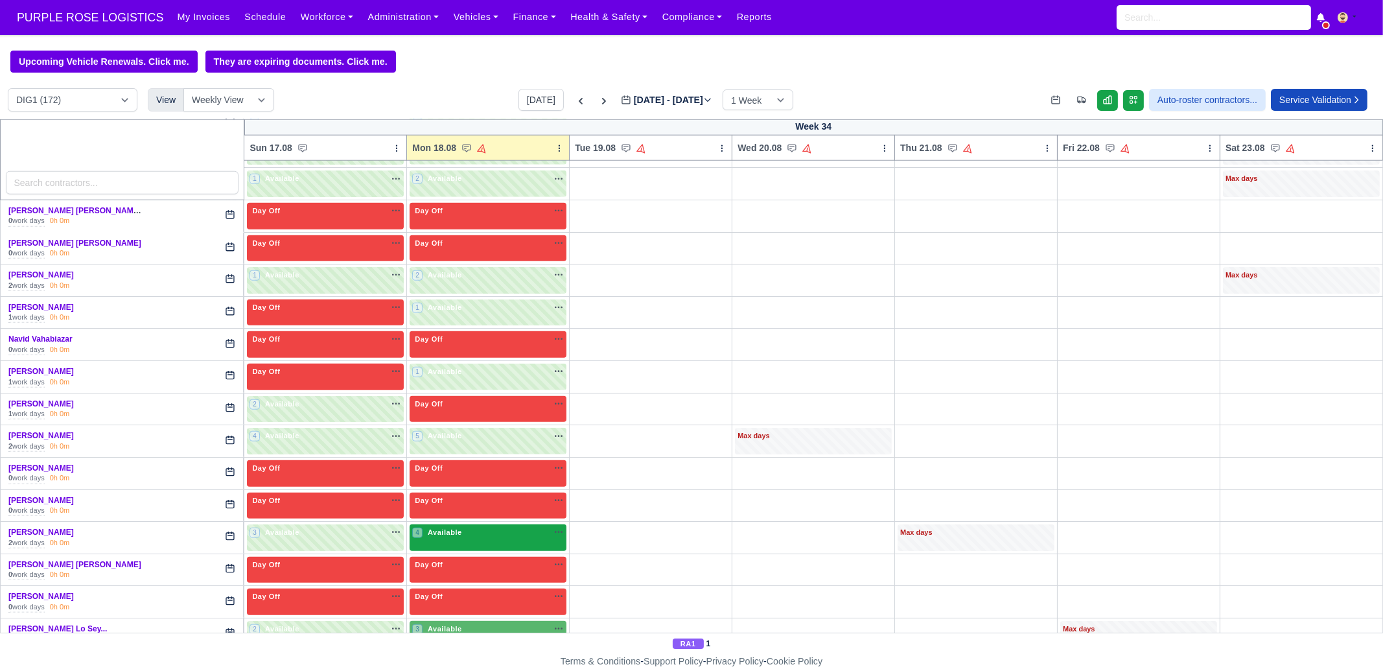
click at [462, 527] on div "4 Available na" at bounding box center [488, 532] width 152 height 11
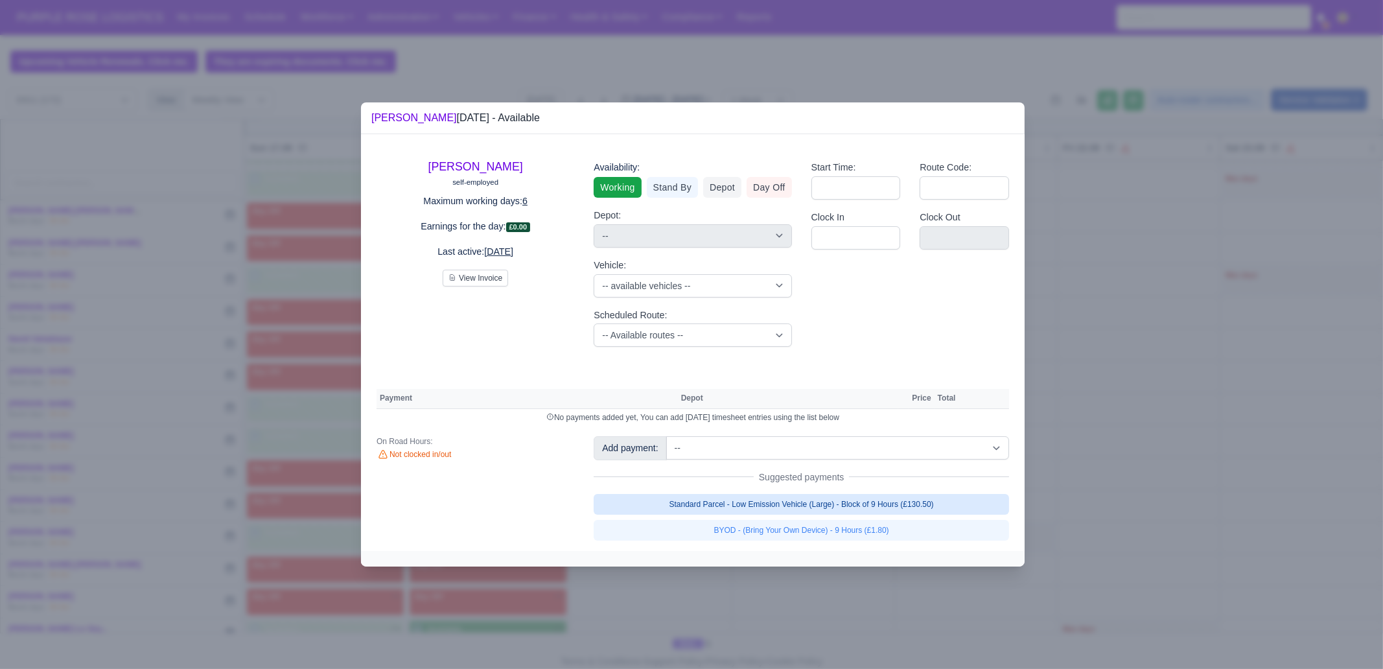
click at [858, 499] on link "Standard Parcel - Low Emission Vehicle (Large) - Block of 9 Hours (£130.50)" at bounding box center [802, 504] width 416 height 21
click at [858, 515] on link "Standard Parcel - Low Emission Vehicle (Large) - Block of 9 Hours (£130.50)" at bounding box center [802, 504] width 416 height 21
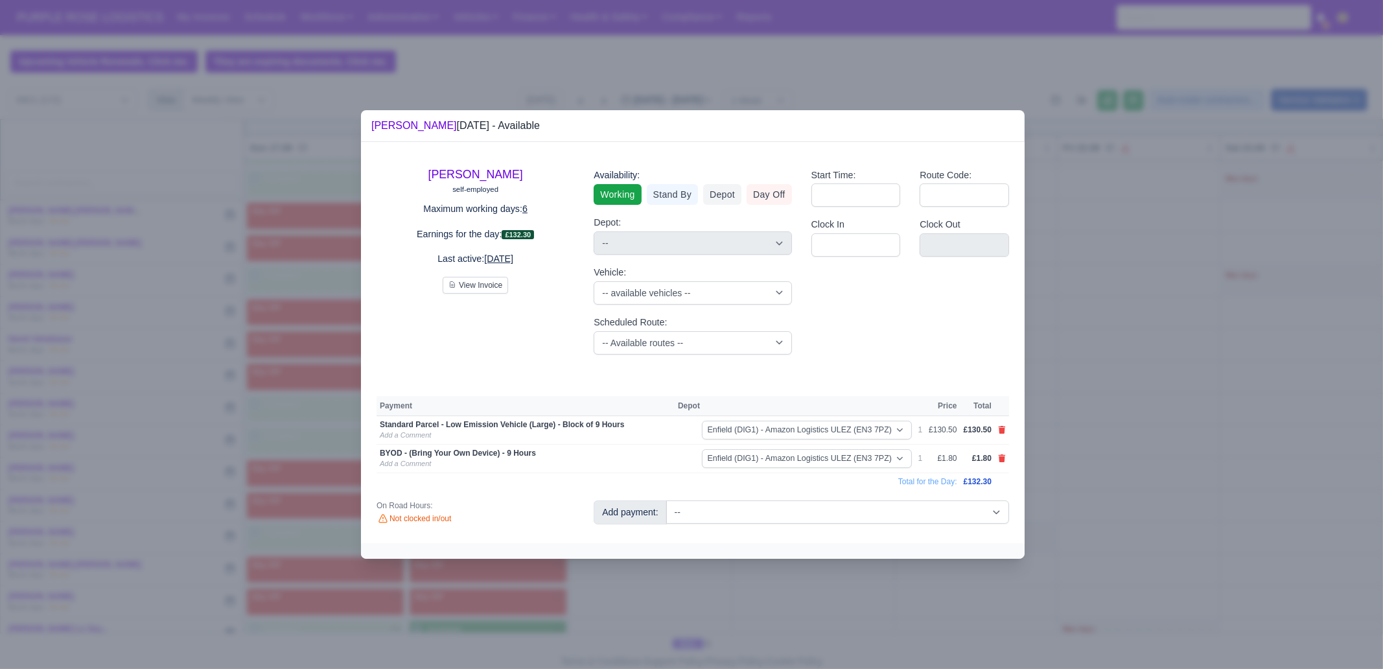
click at [1105, 523] on div at bounding box center [691, 334] width 1383 height 669
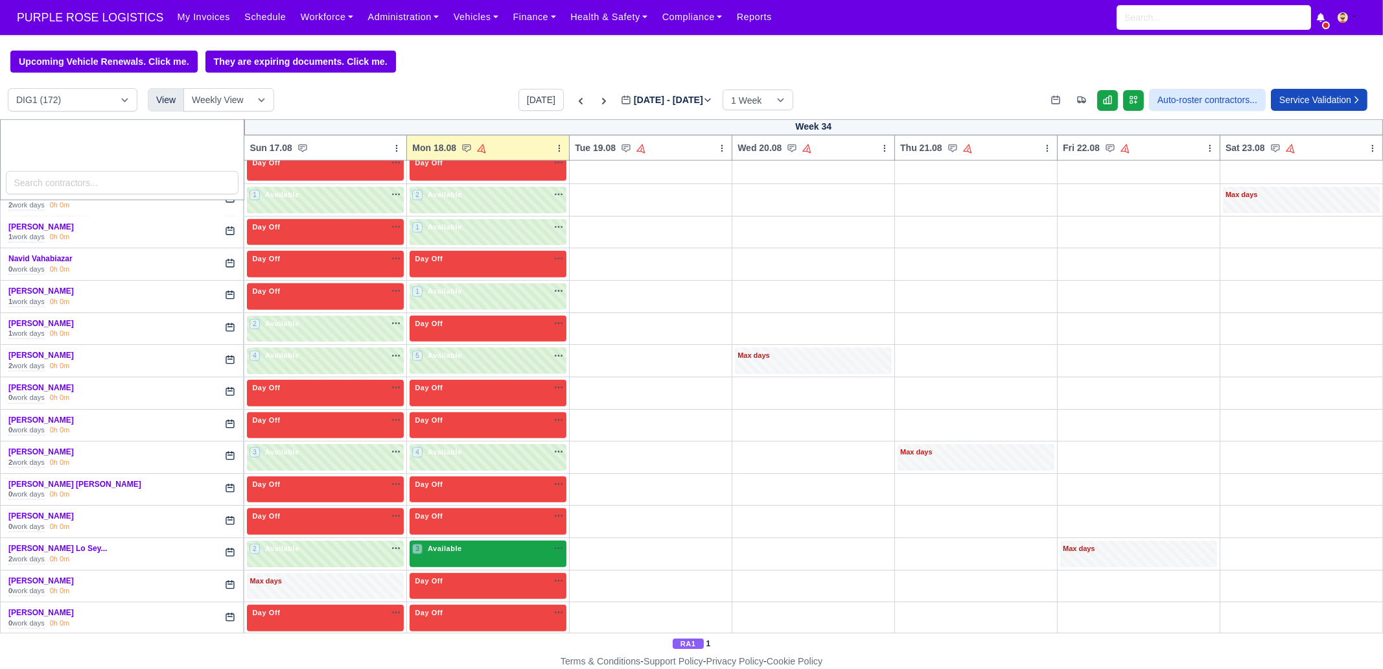
scroll to position [2268, 0]
click at [457, 543] on span "Available" at bounding box center [445, 547] width 40 height 9
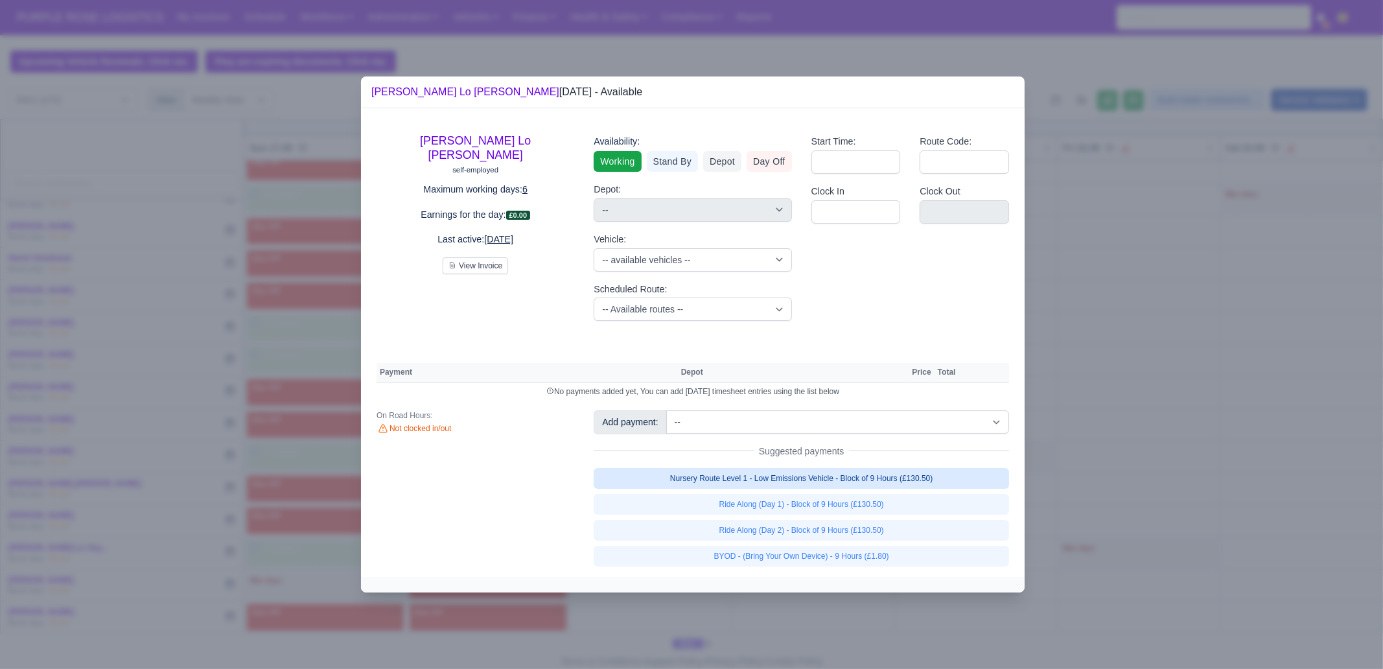
click at [891, 475] on link "Nursery Route Level 1 - Low Emissions Vehicle - Block of 9 Hours (£130.50)" at bounding box center [802, 478] width 416 height 21
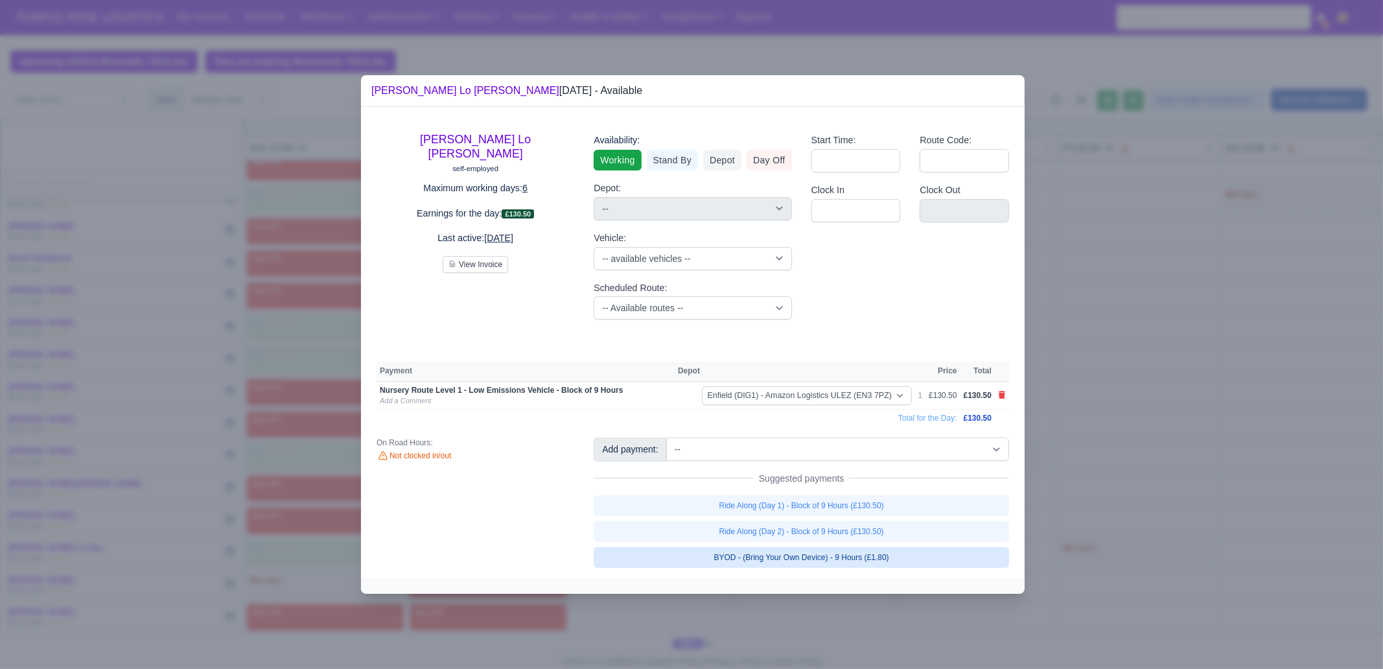
click at [912, 561] on link "BYOD - (Bring Your Own Device) - 9 Hours (£1.80)" at bounding box center [802, 557] width 416 height 21
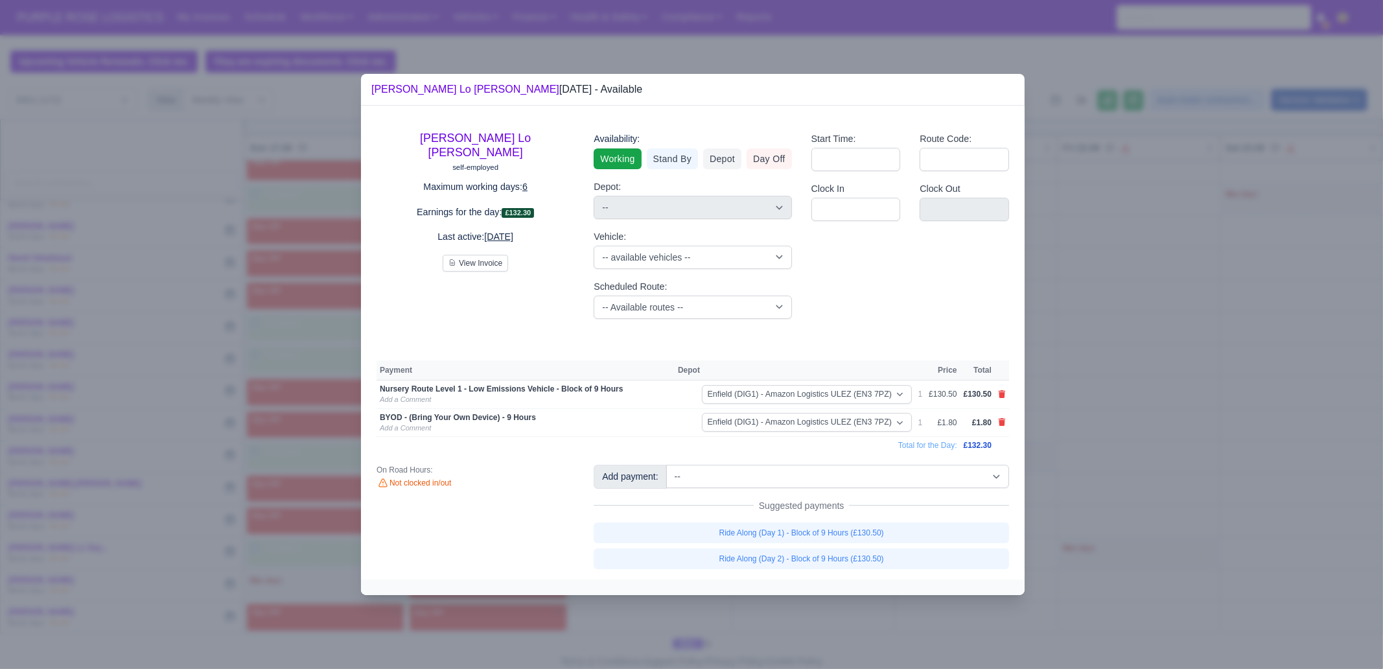
click at [884, 616] on div at bounding box center [691, 334] width 1383 height 669
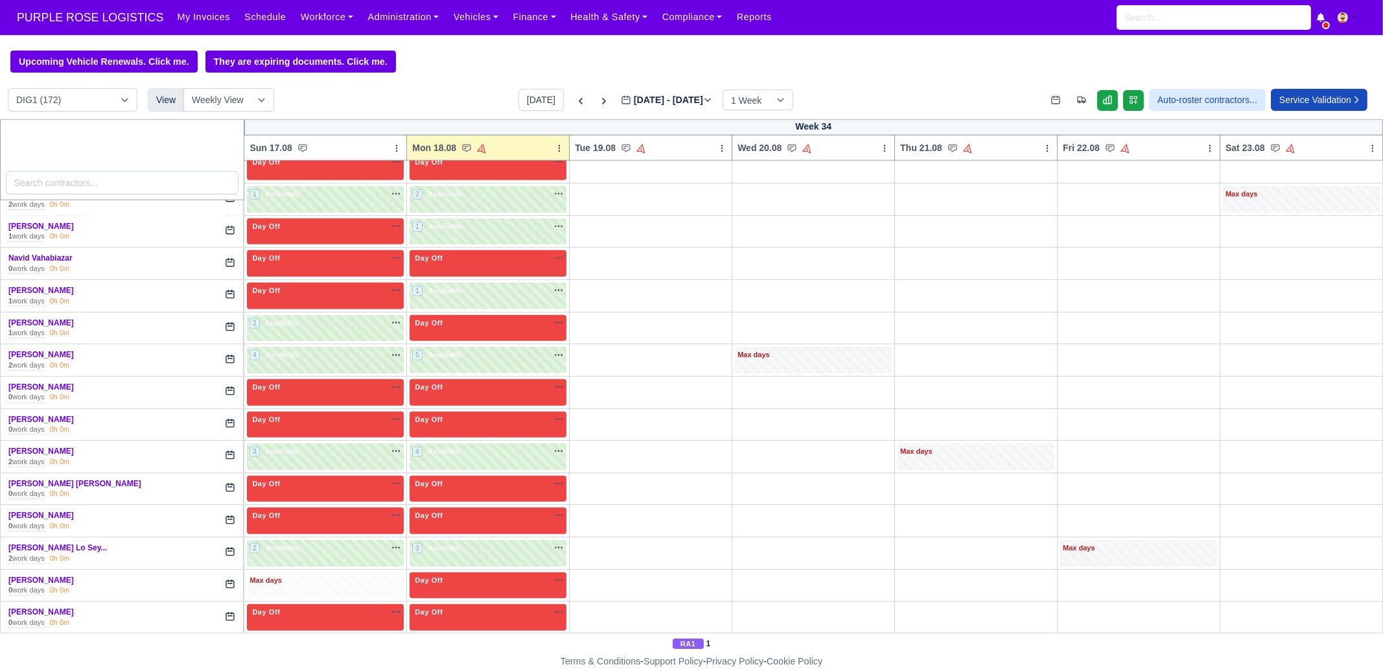
click at [312, 575] on div "Max days" at bounding box center [325, 585] width 157 height 27
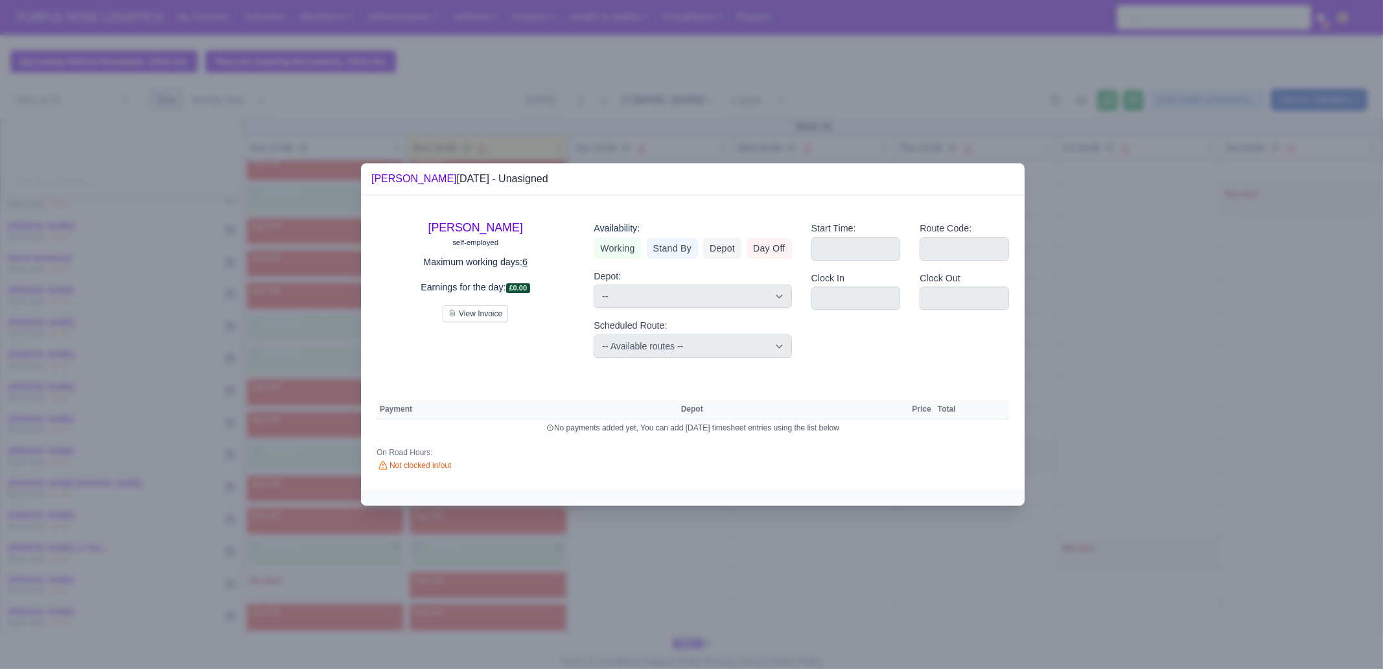
click at [758, 248] on link "Day Off" at bounding box center [769, 248] width 45 height 21
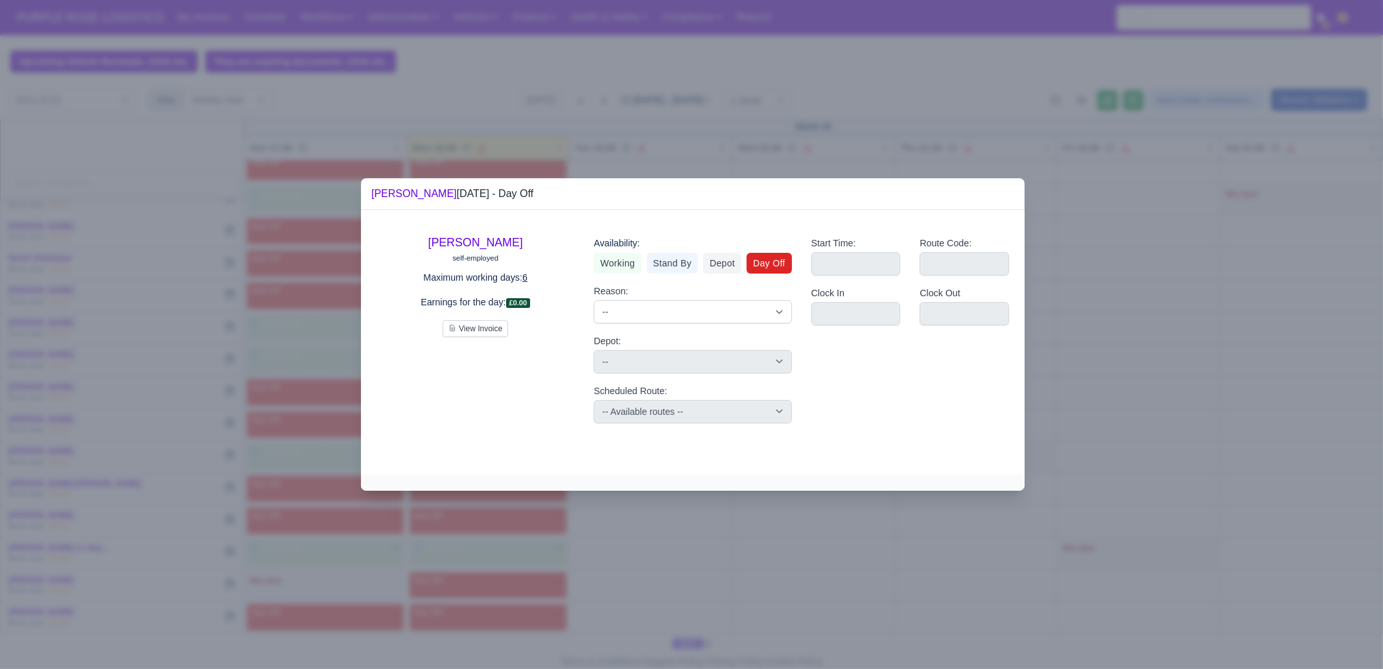
click at [737, 594] on div at bounding box center [691, 334] width 1383 height 669
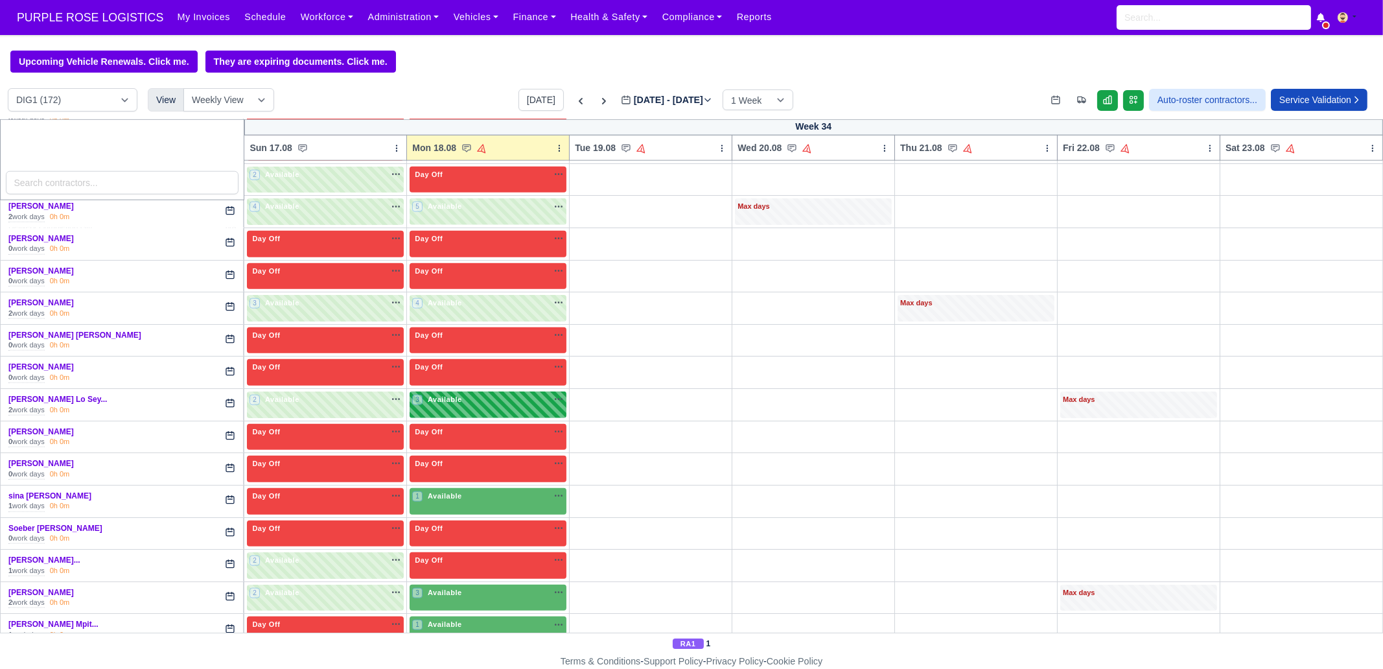
scroll to position [2430, 0]
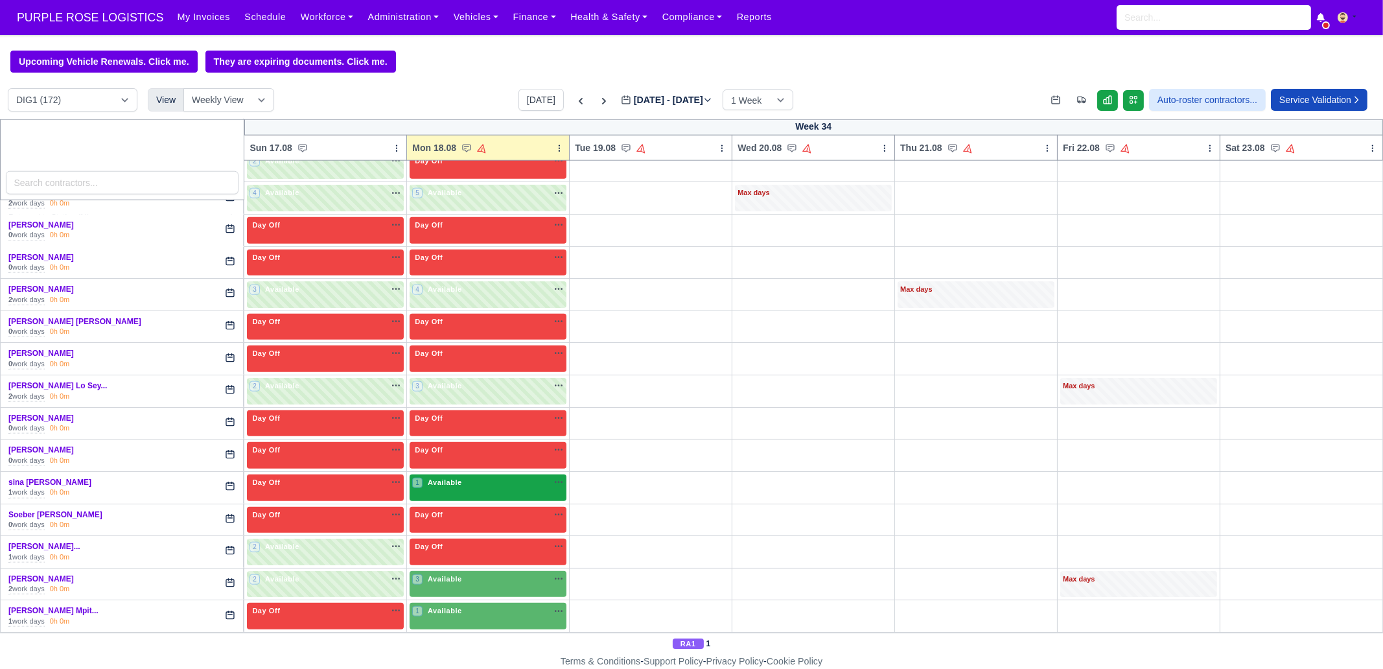
click at [454, 478] on span "Available" at bounding box center [445, 482] width 40 height 9
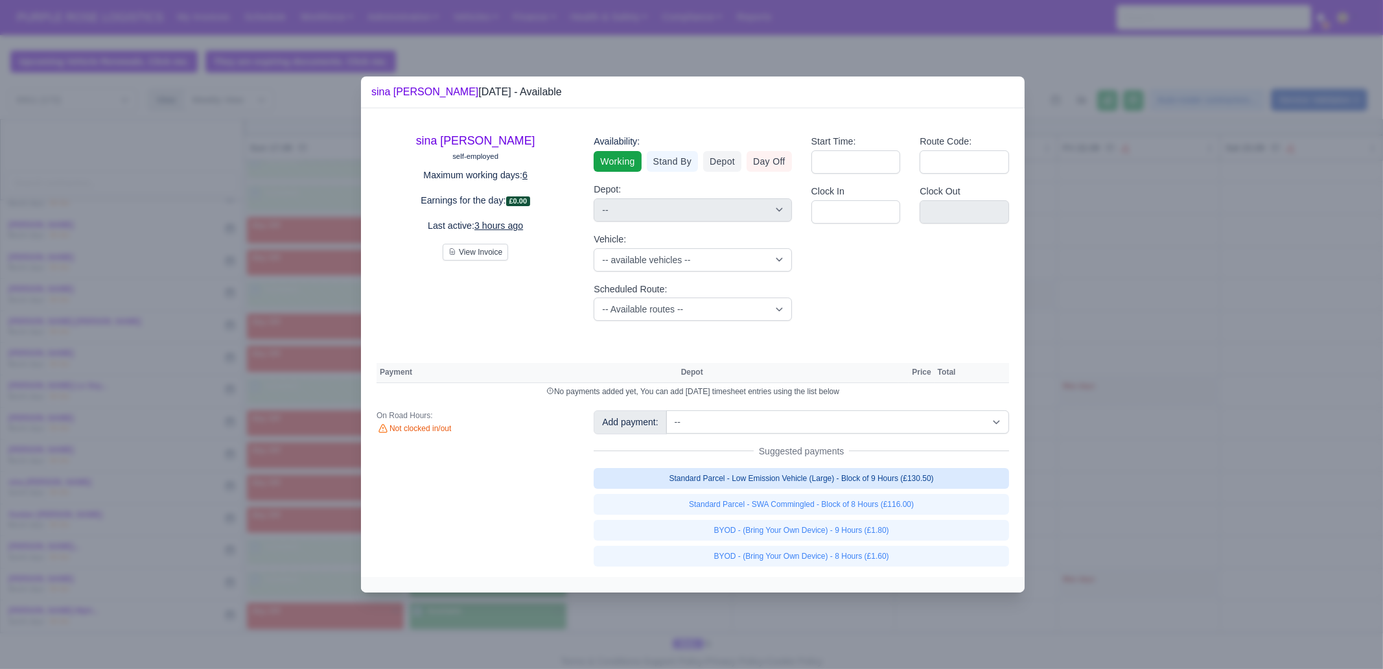
click at [895, 484] on link "Standard Parcel - Low Emission Vehicle (Large) - Block of 9 Hours (£130.50)" at bounding box center [802, 478] width 416 height 21
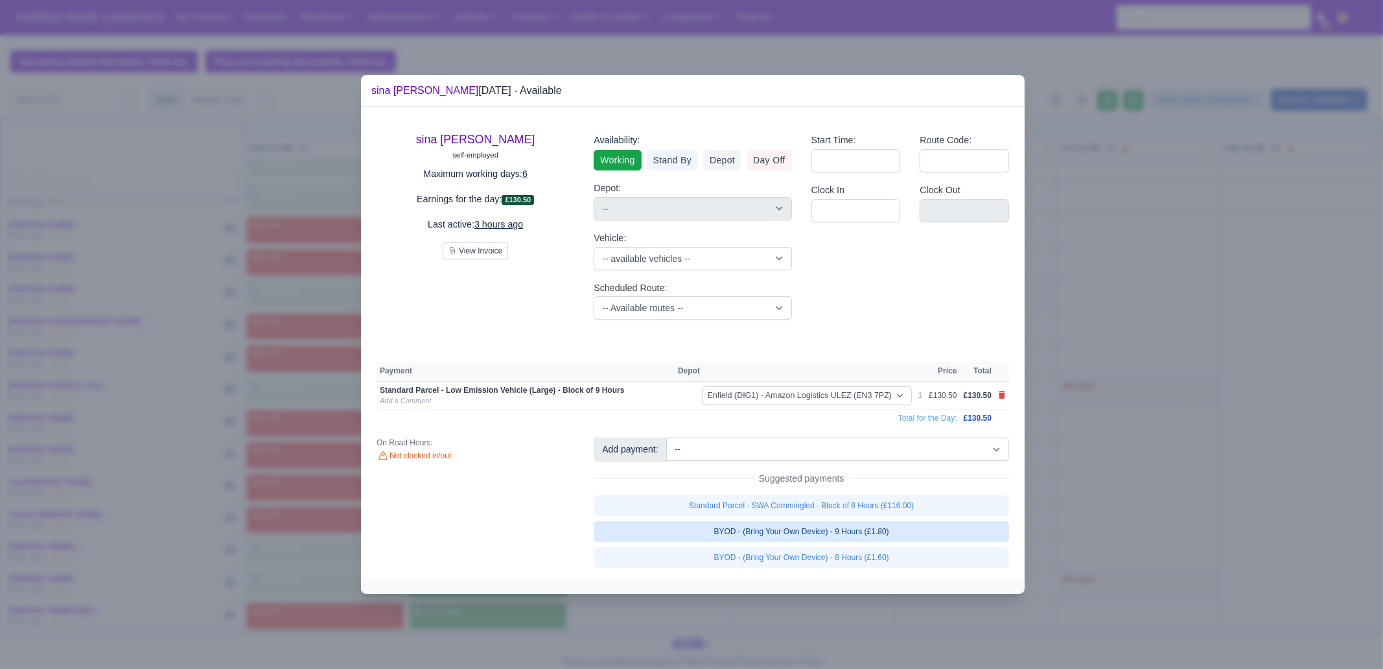
click at [908, 539] on link "BYOD - (Bring Your Own Device) - 9 Hours (£1.80)" at bounding box center [802, 531] width 416 height 21
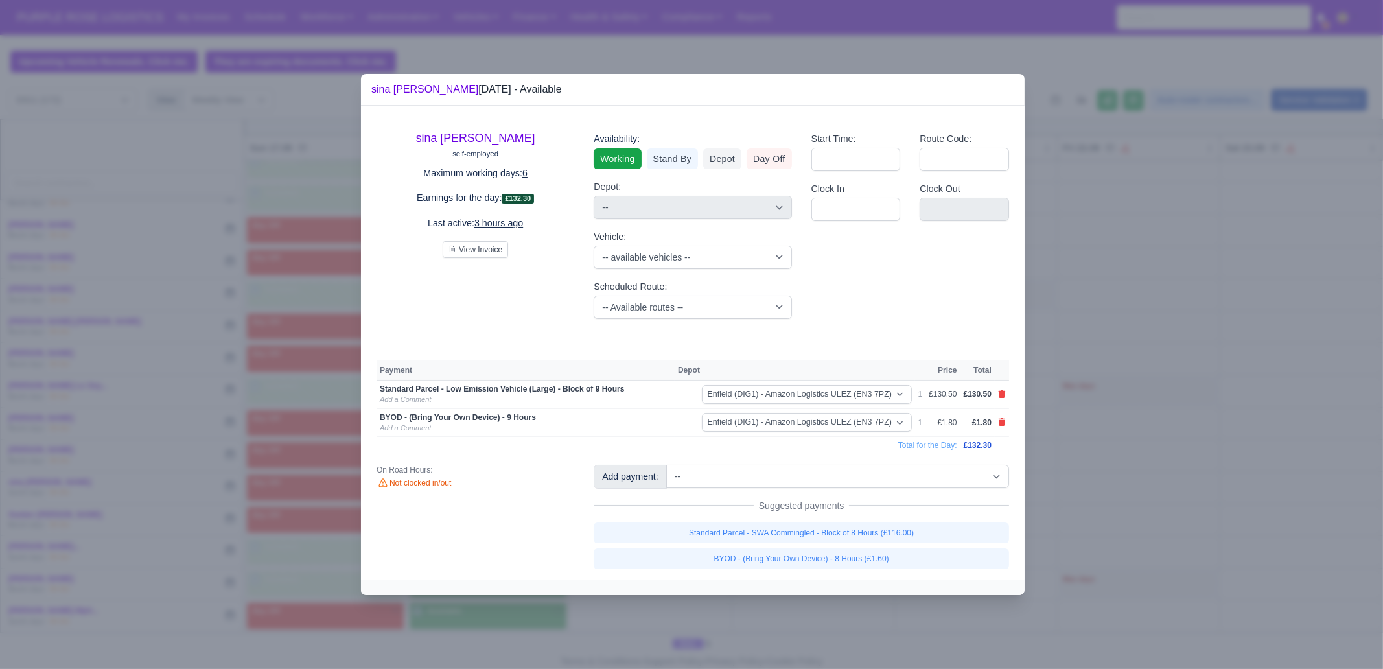
click at [1092, 541] on div at bounding box center [691, 334] width 1383 height 669
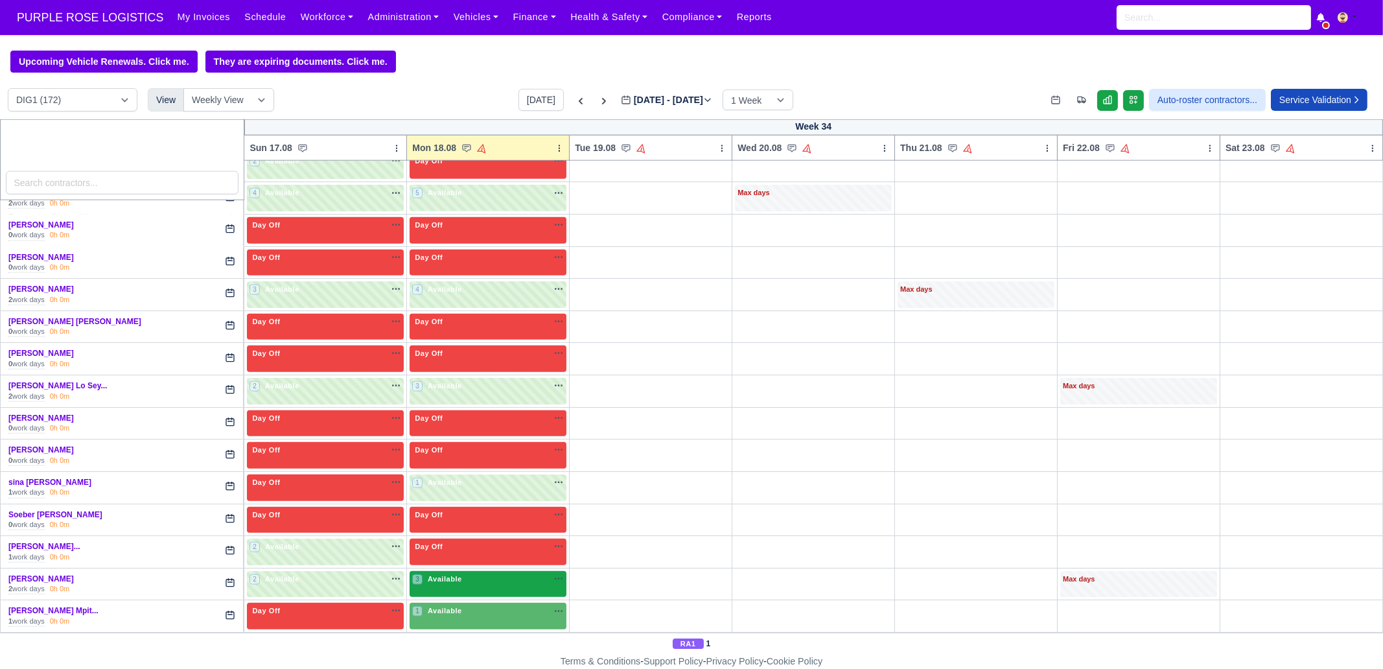
click at [460, 574] on div "3 Available na" at bounding box center [488, 581] width 152 height 14
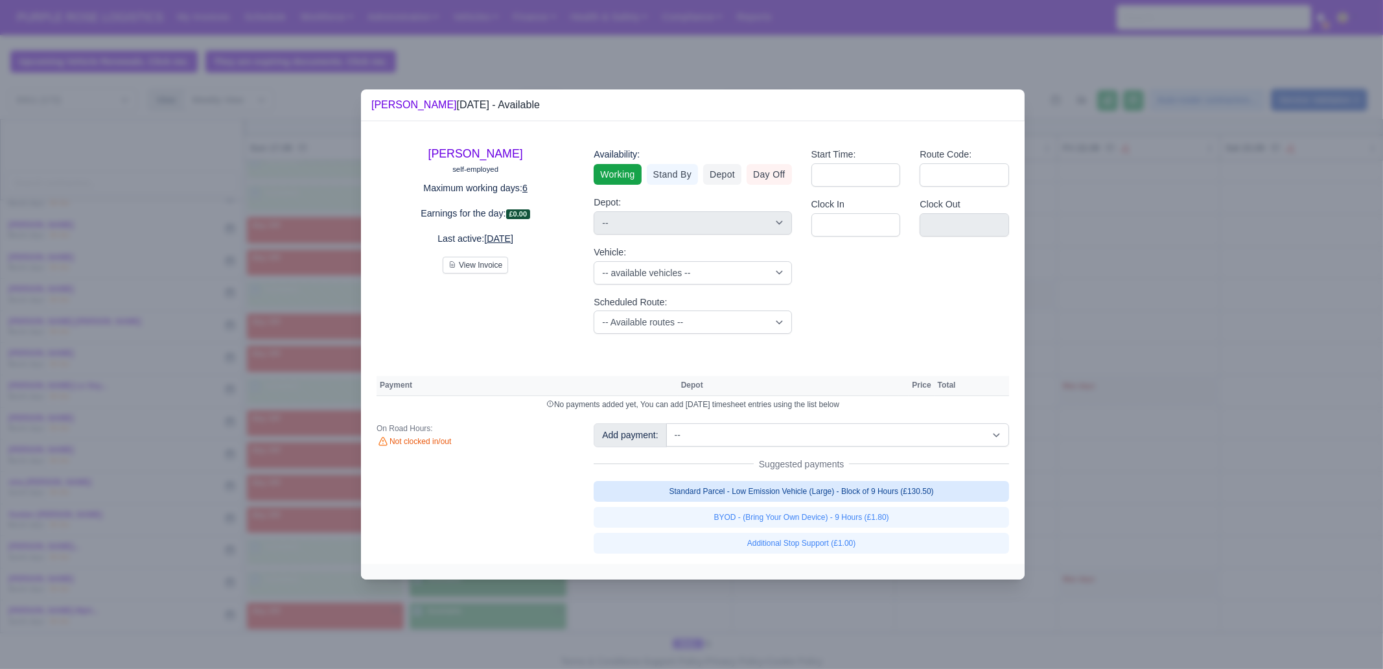
click at [818, 483] on link "Standard Parcel - Low Emission Vehicle (Large) - Block of 9 Hours (£130.50)" at bounding box center [802, 491] width 416 height 21
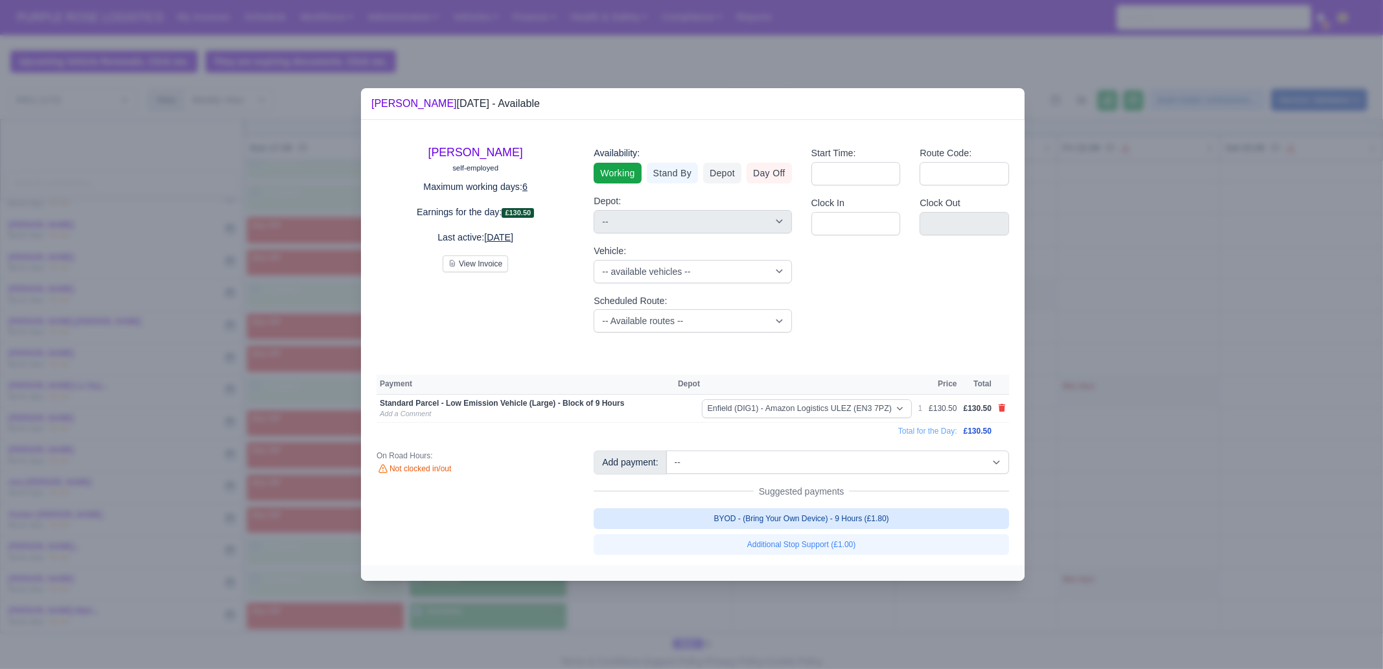
click at [821, 519] on link "BYOD - (Bring Your Own Device) - 9 Hours (£1.80)" at bounding box center [802, 518] width 416 height 21
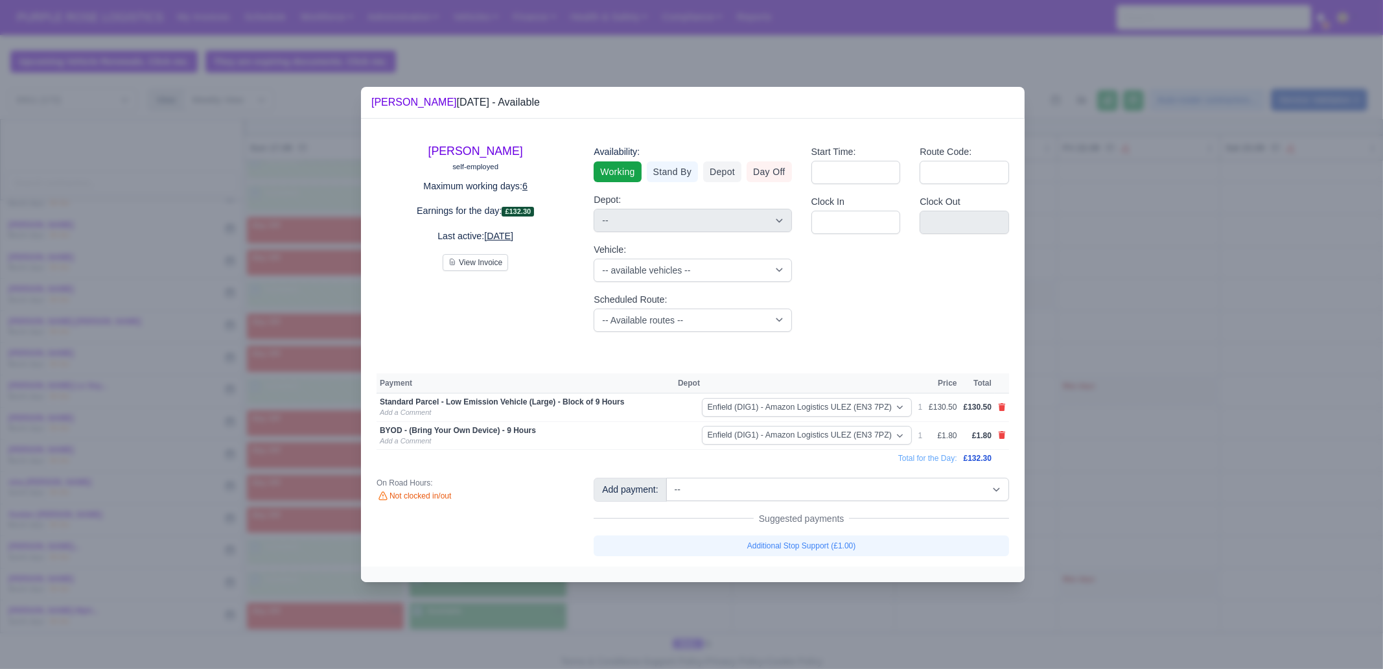
click at [1125, 487] on div at bounding box center [691, 334] width 1383 height 669
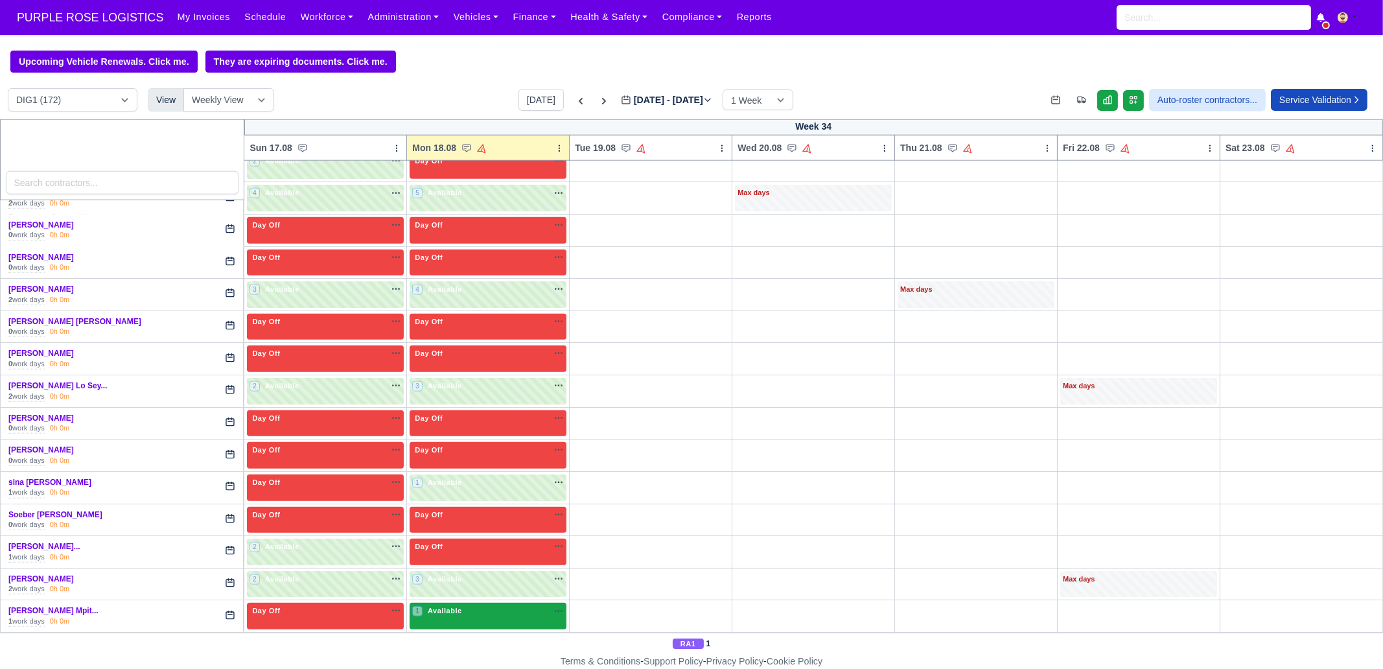
click at [467, 603] on div "1 Available" at bounding box center [488, 616] width 157 height 27
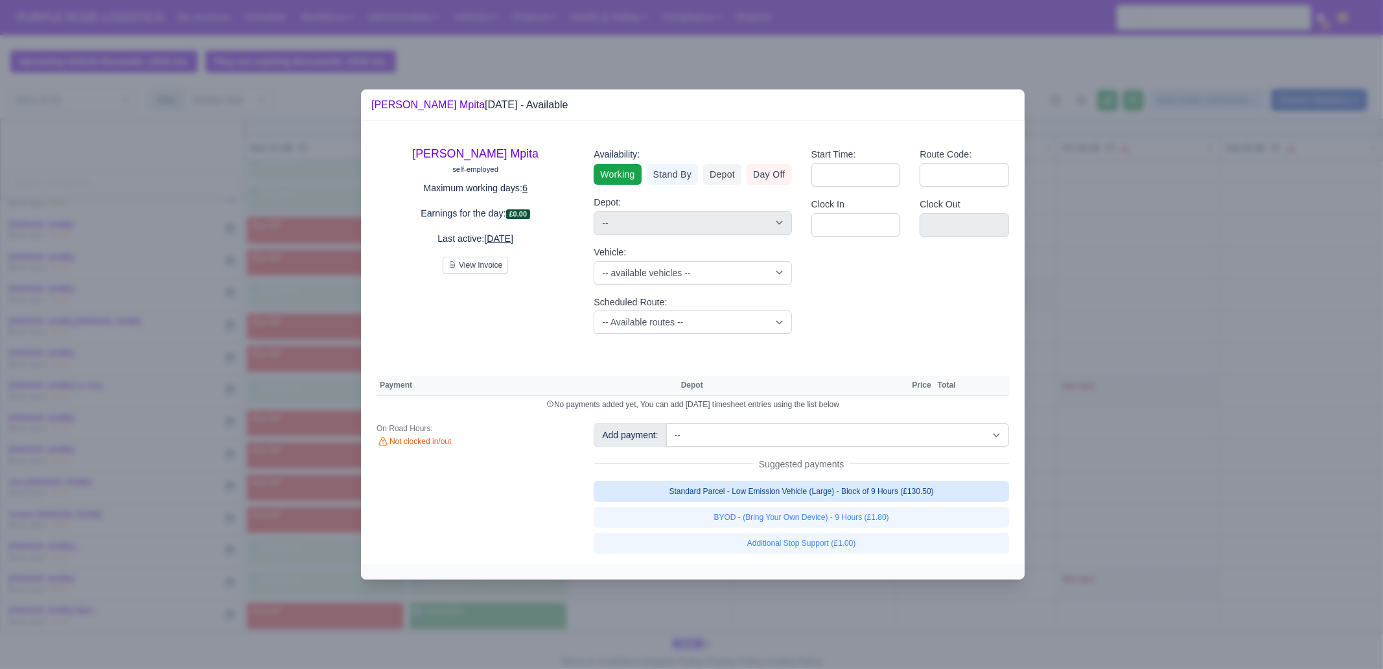
click at [922, 497] on link "Standard Parcel - Low Emission Vehicle (Large) - Block of 9 Hours (£130.50)" at bounding box center [802, 491] width 416 height 21
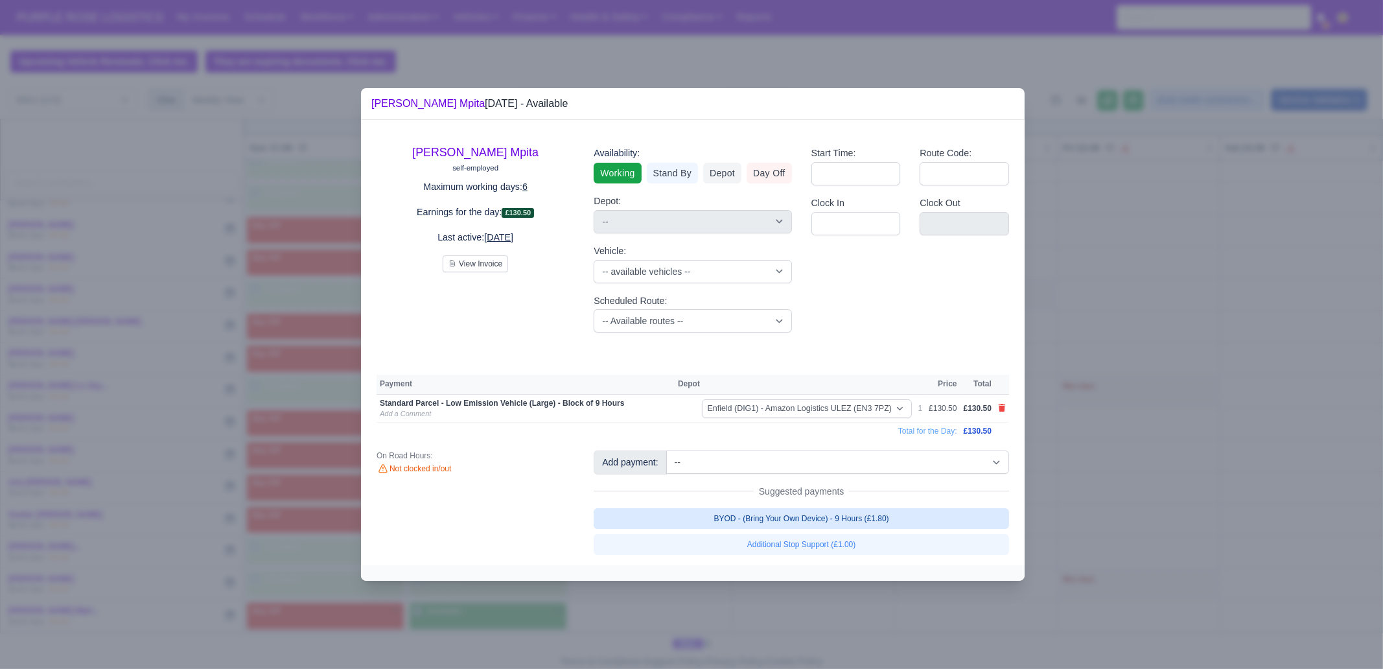
click at [919, 517] on link "BYOD - (Bring Your Own Device) - 9 Hours (£1.80)" at bounding box center [802, 518] width 416 height 21
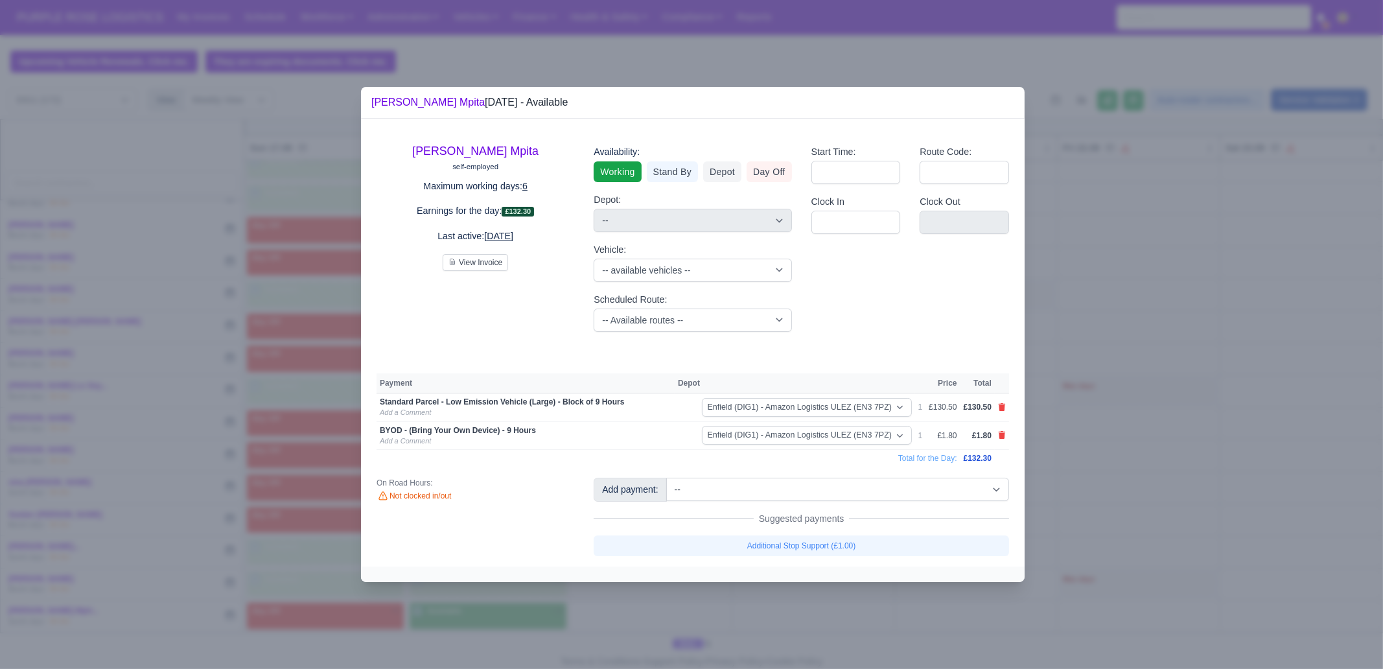
click at [1085, 516] on div at bounding box center [691, 334] width 1383 height 669
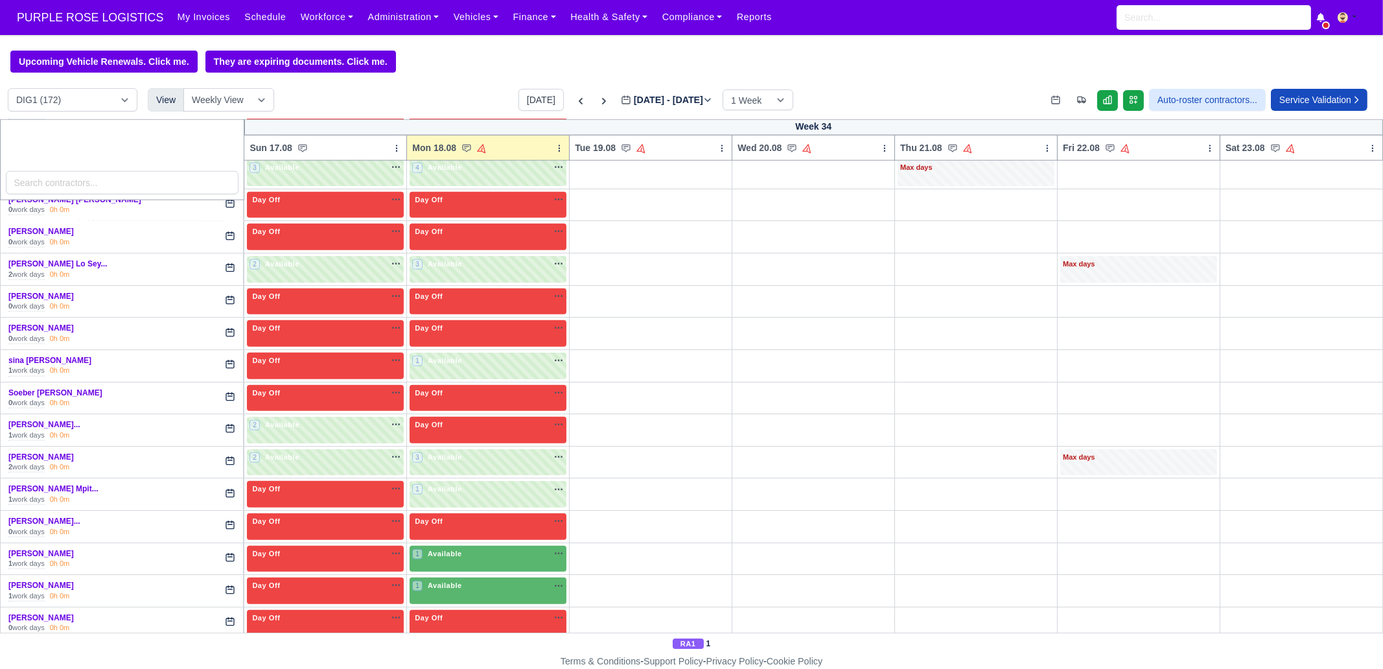
scroll to position [2592, 0]
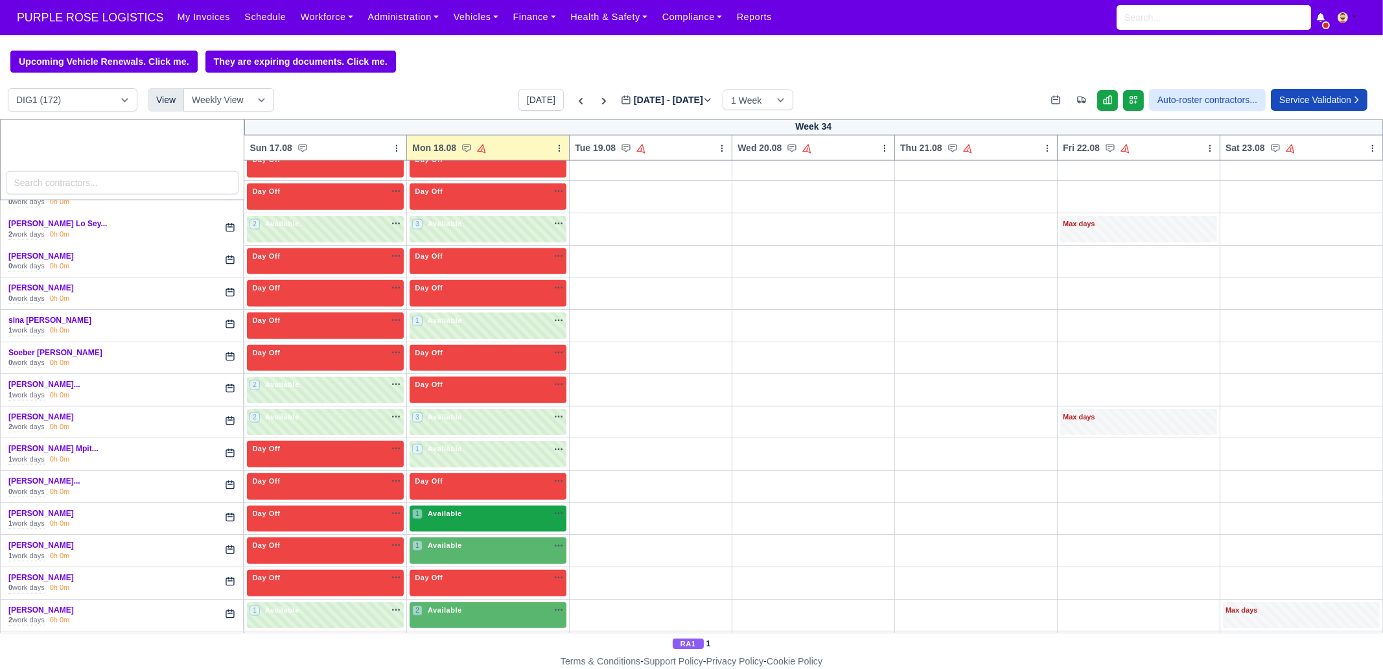
click at [444, 509] on span "Available" at bounding box center [445, 513] width 40 height 9
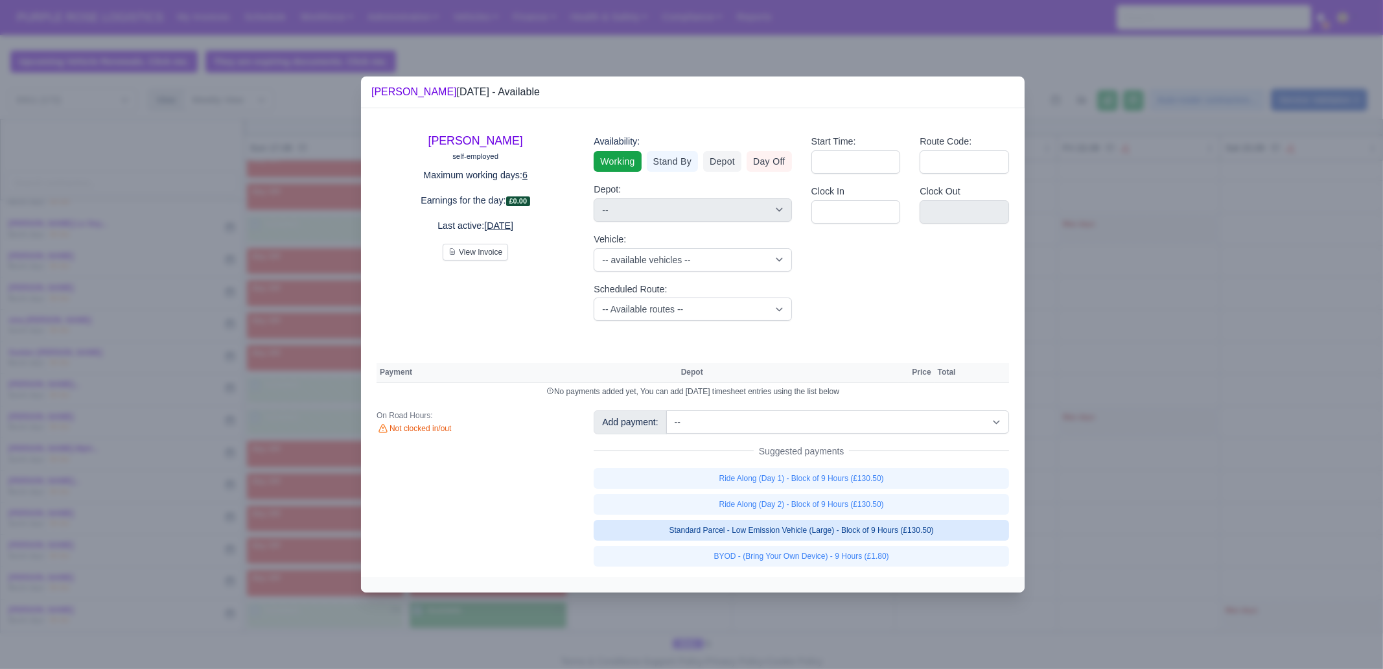
click at [942, 530] on link "Standard Parcel - Low Emission Vehicle (Large) - Block of 9 Hours (£130.50)" at bounding box center [802, 530] width 416 height 21
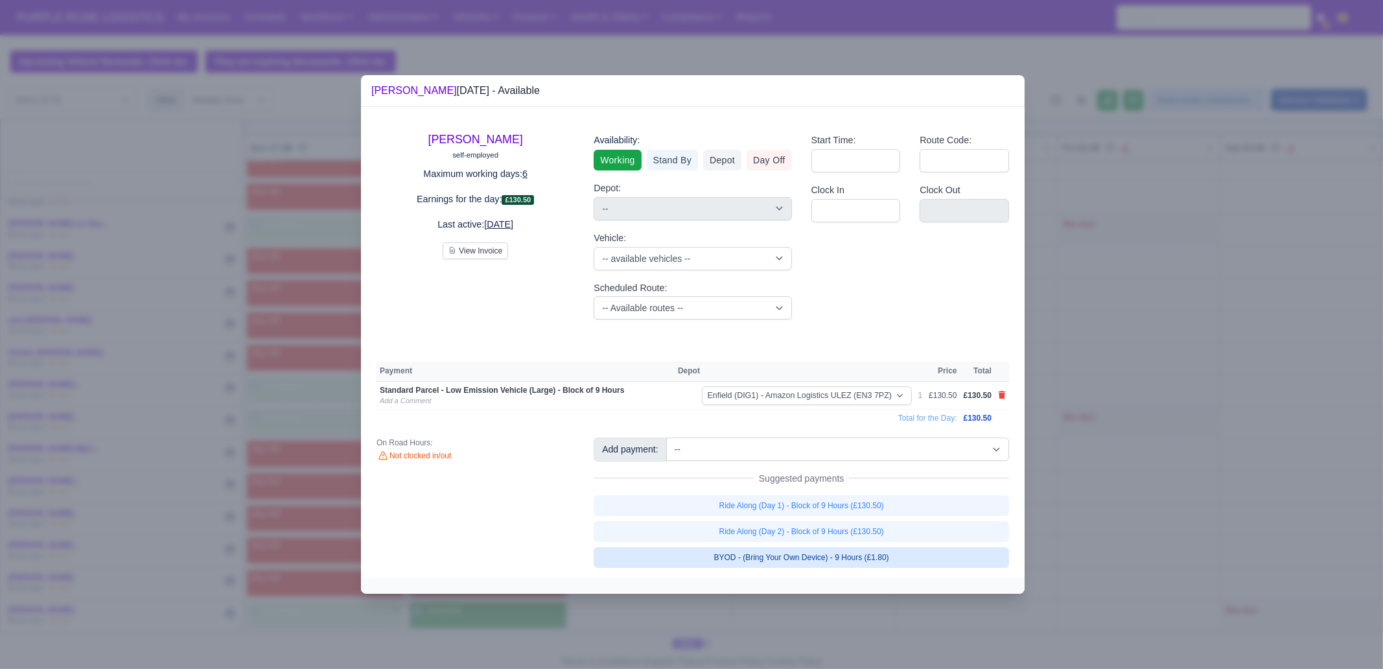
click at [937, 552] on link "BYOD - (Bring Your Own Device) - 9 Hours (£1.80)" at bounding box center [802, 557] width 416 height 21
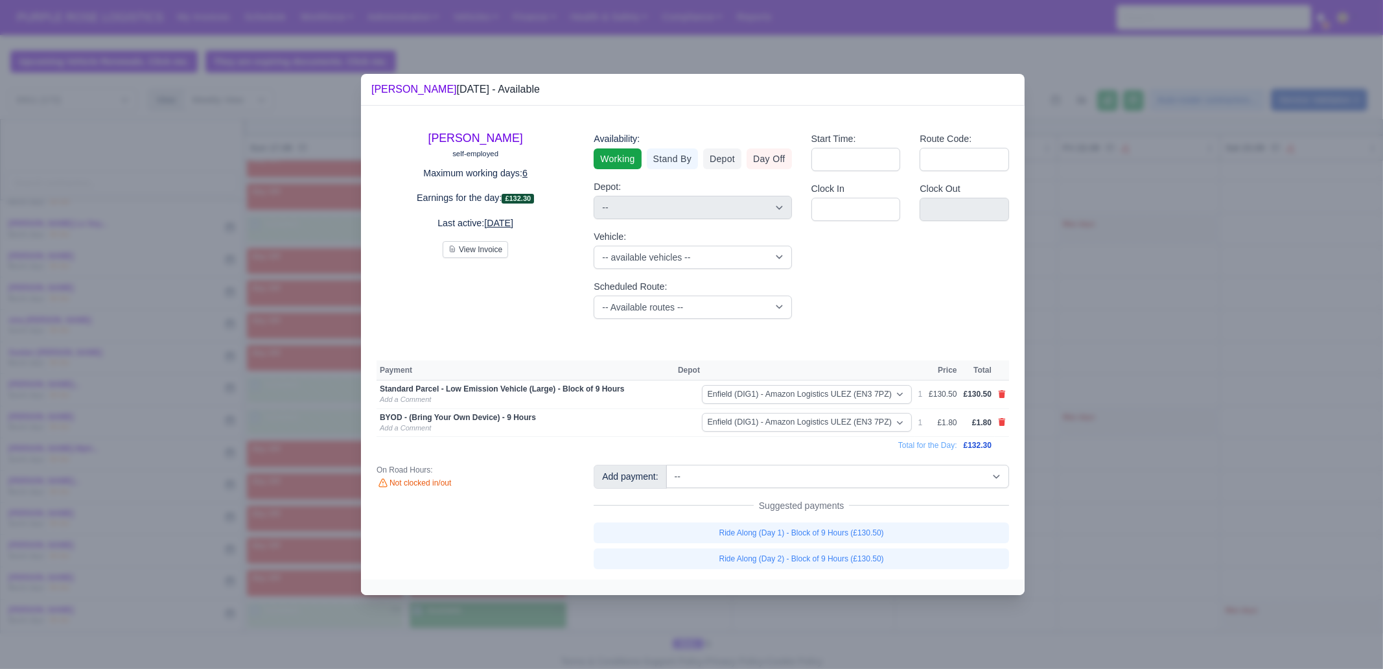
click at [915, 616] on div at bounding box center [691, 334] width 1383 height 669
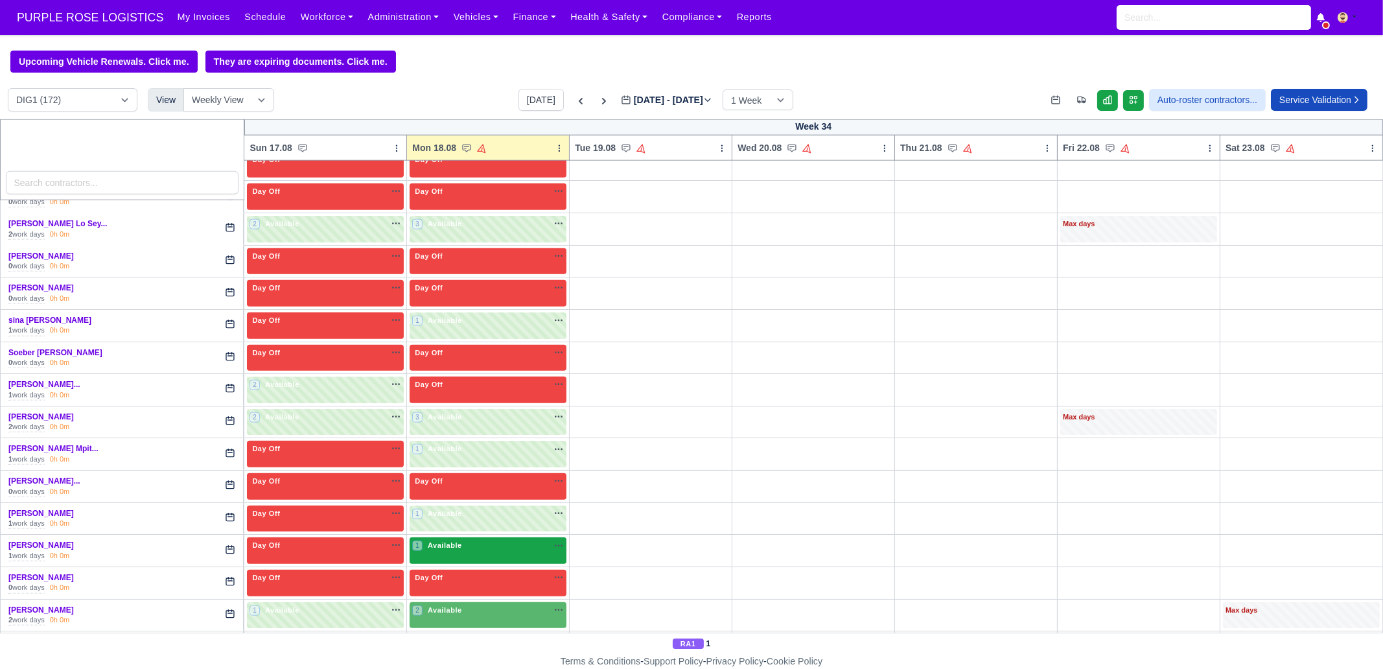
click at [464, 540] on div "1 Available na" at bounding box center [488, 545] width 152 height 11
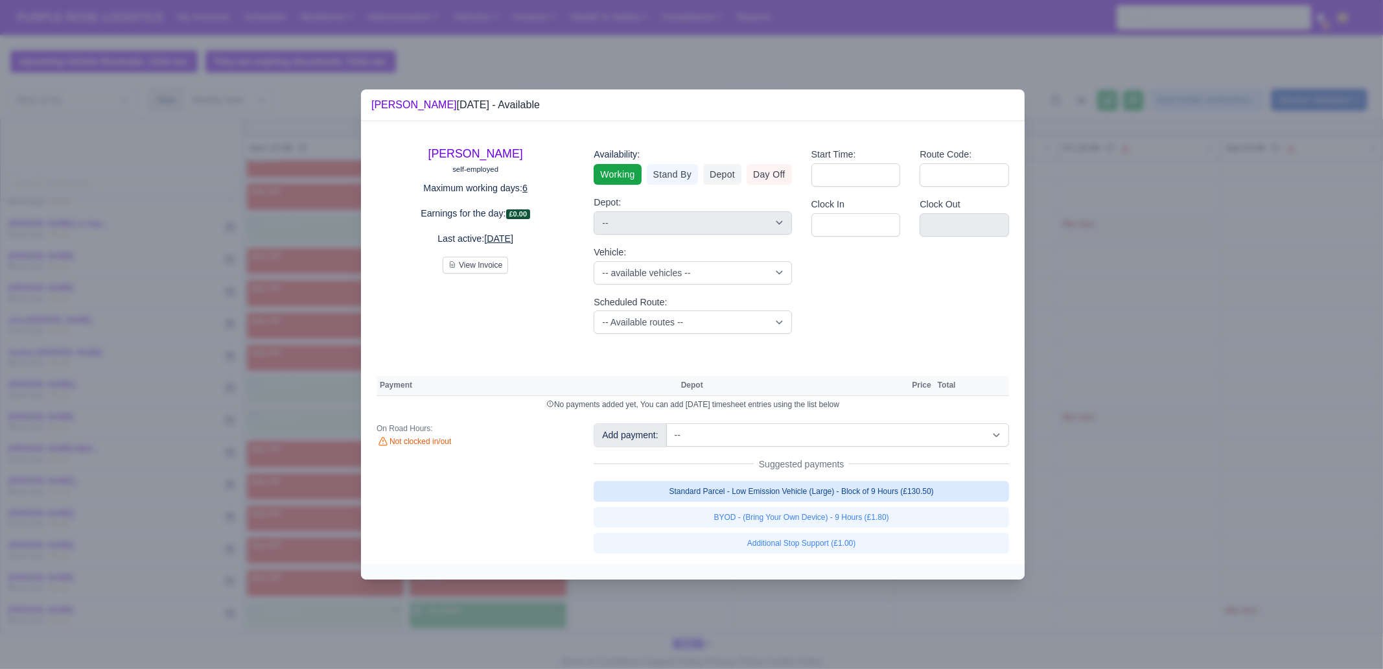
click at [938, 492] on link "Standard Parcel - Low Emission Vehicle (Large) - Block of 9 Hours (£130.50)" at bounding box center [802, 491] width 416 height 21
click at [923, 502] on link "Standard Parcel - Low Emission Vehicle (Large) - Block of 9 Hours (£130.50)" at bounding box center [802, 491] width 416 height 21
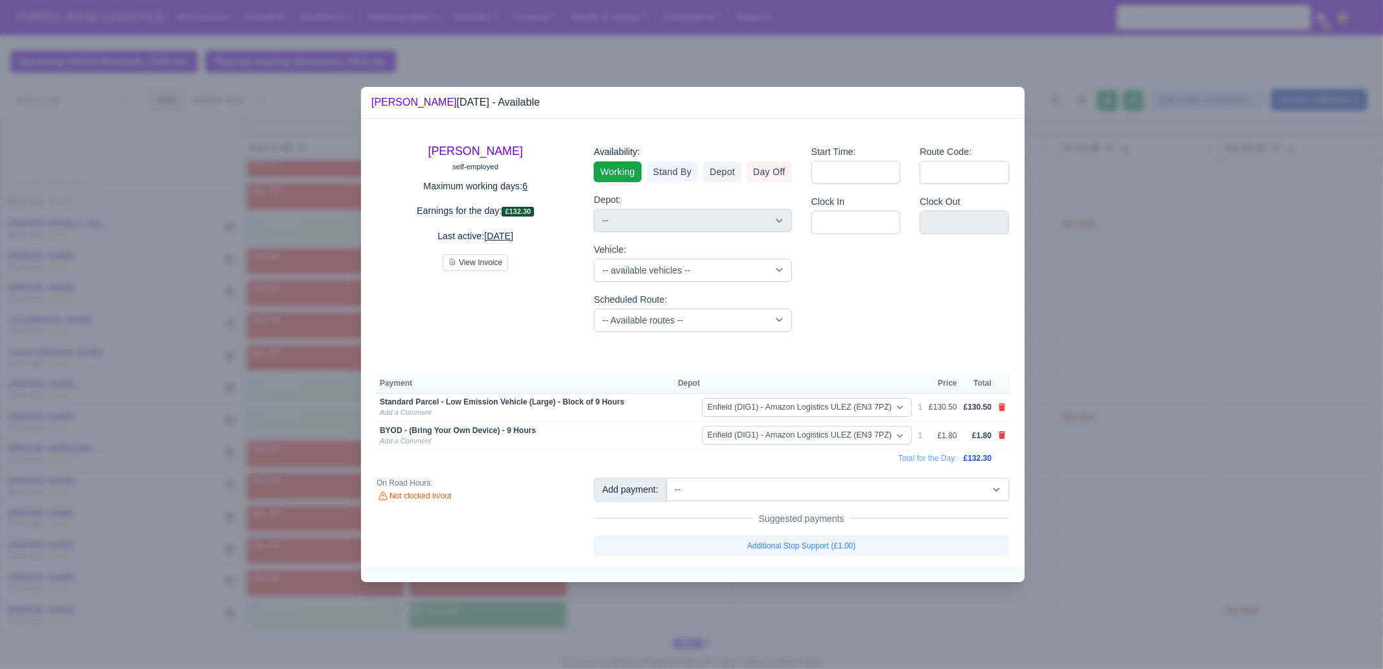
click at [1110, 519] on div at bounding box center [691, 334] width 1383 height 669
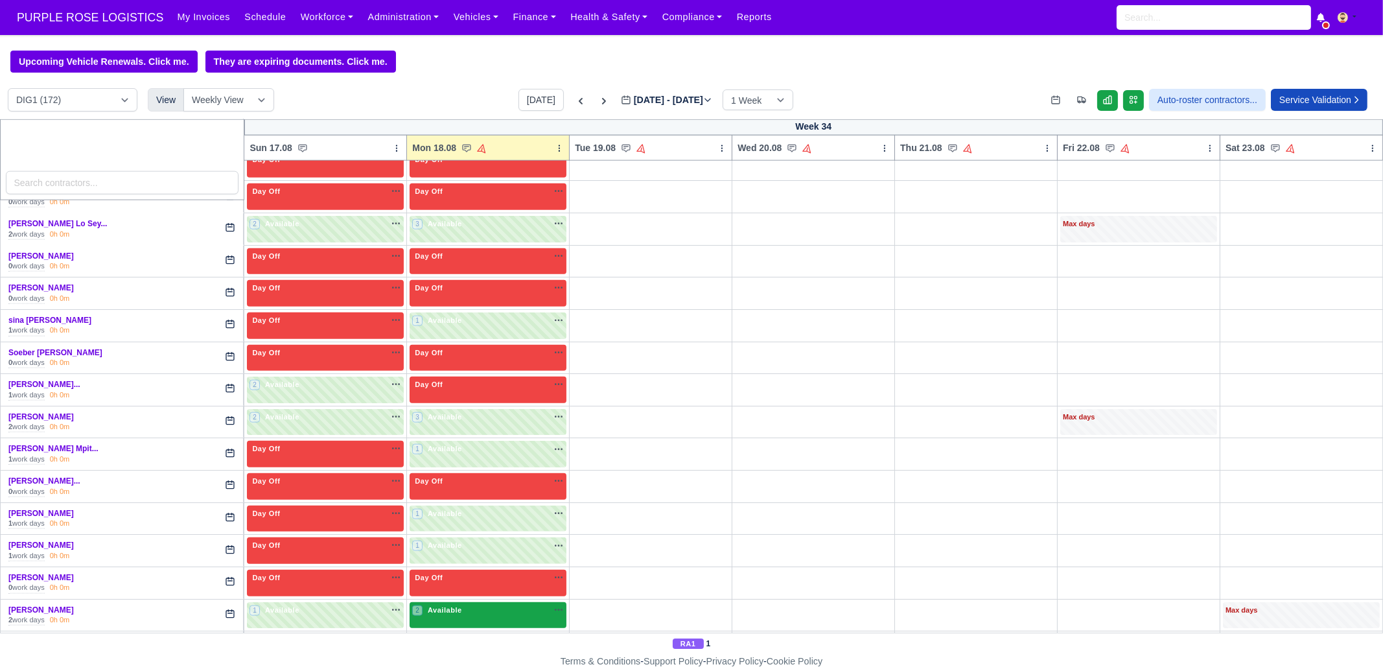
click at [480, 605] on div "2 Available na" at bounding box center [488, 612] width 152 height 14
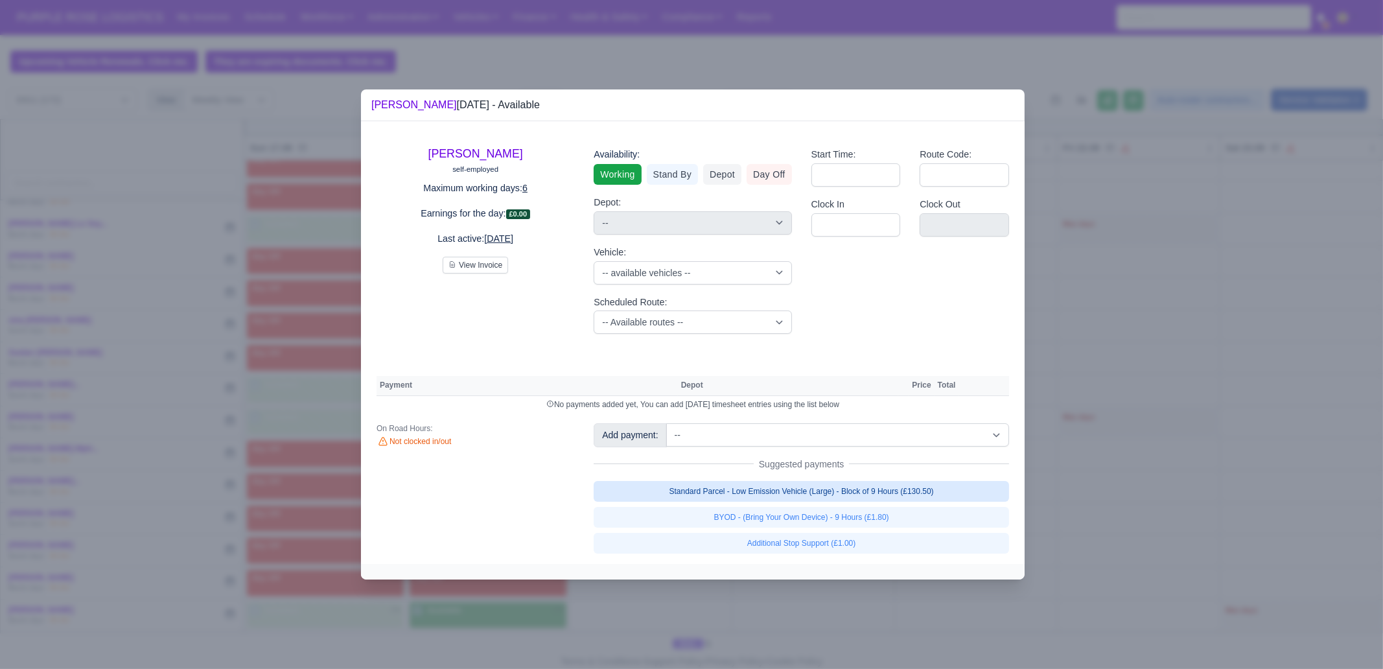
click at [955, 498] on link "Standard Parcel - Low Emission Vehicle (Large) - Block of 9 Hours (£130.50)" at bounding box center [802, 491] width 416 height 21
click at [937, 521] on div "Standard Parcel - Low Emission Vehicle (Large) - Block of 9 Hours (£130.50) BYO…" at bounding box center [802, 517] width 416 height 73
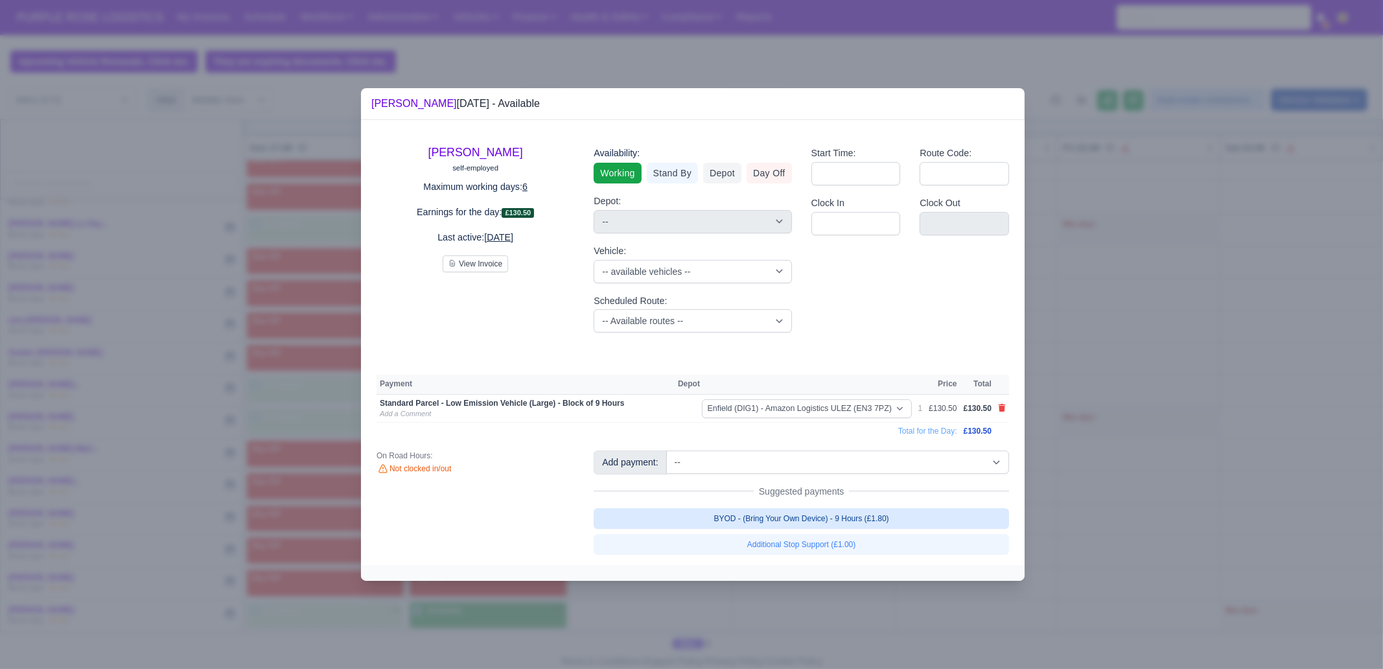
click at [885, 520] on link "BYOD - (Bring Your Own Device) - 9 Hours (£1.80)" at bounding box center [802, 518] width 416 height 21
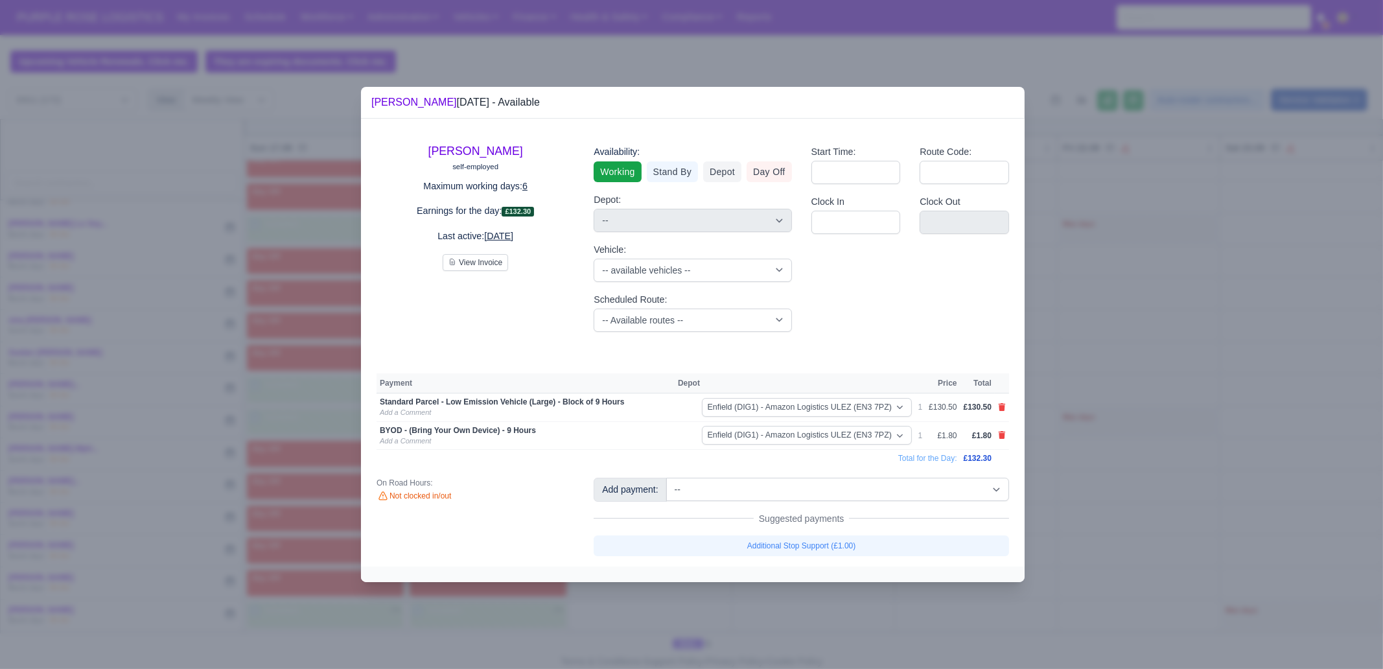
click at [1140, 518] on div at bounding box center [691, 334] width 1383 height 669
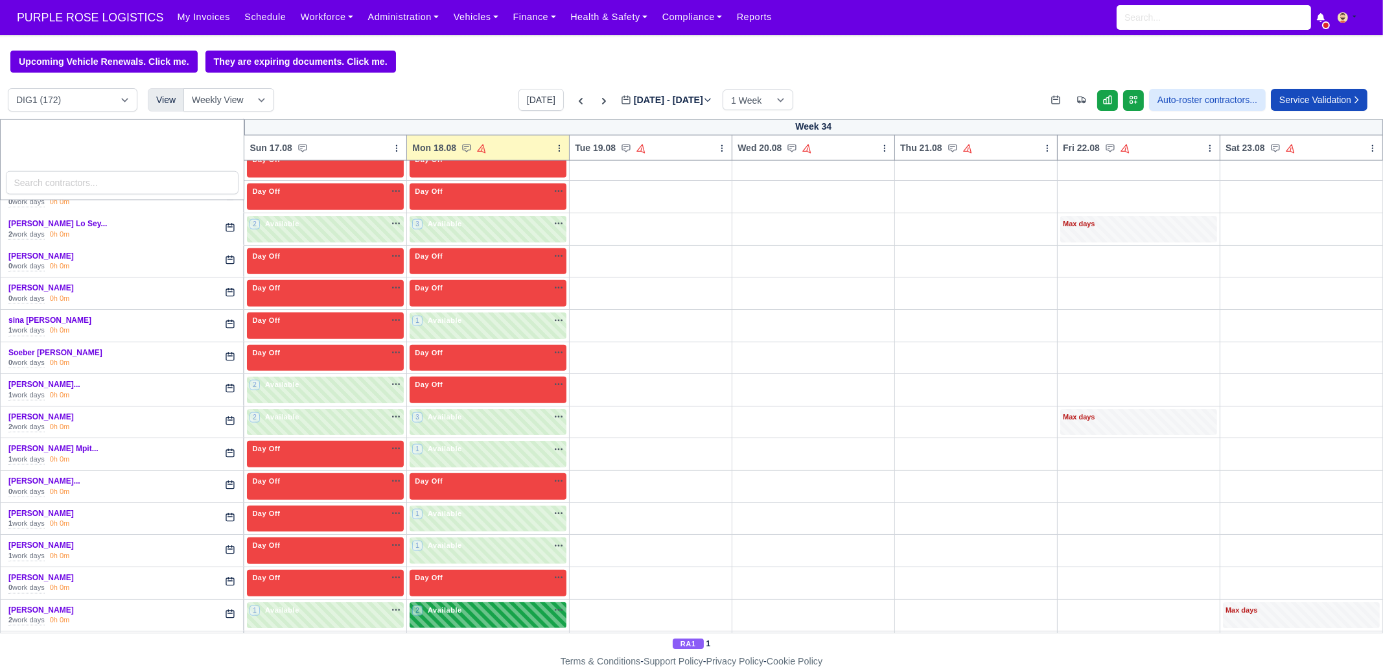
scroll to position [2634, 0]
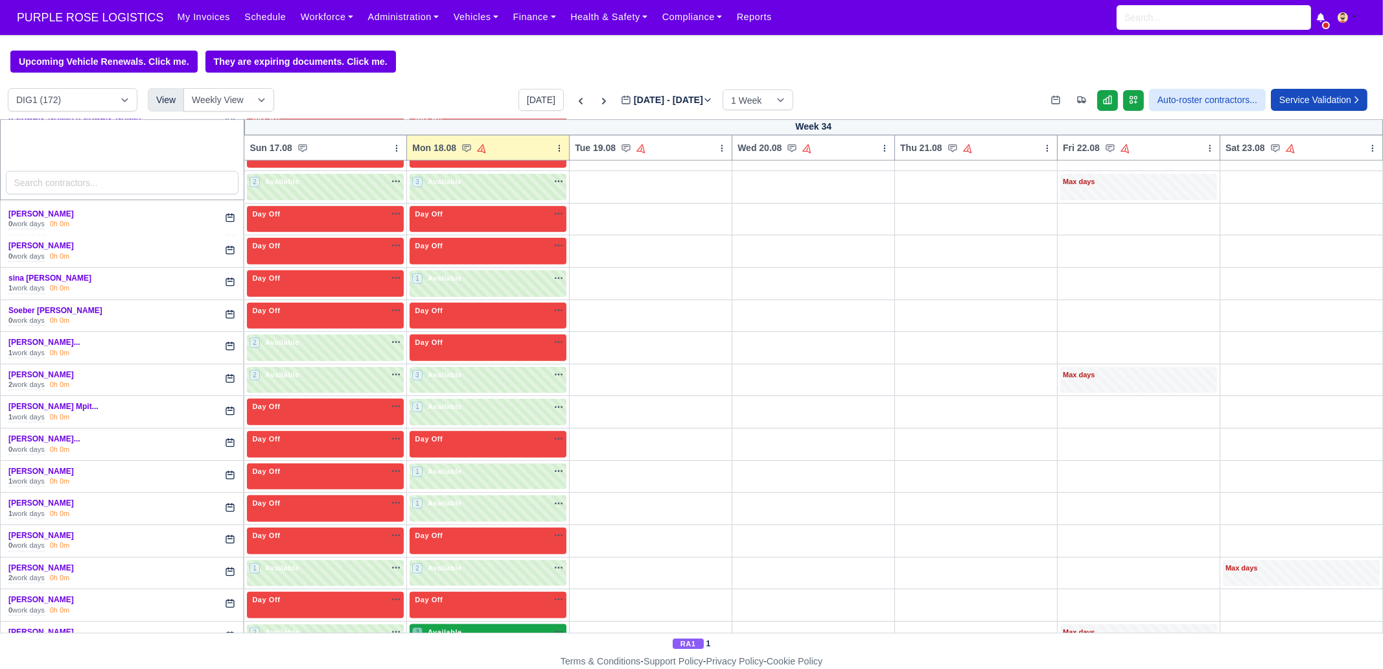
click at [472, 627] on div "3 Available na" at bounding box center [488, 632] width 152 height 11
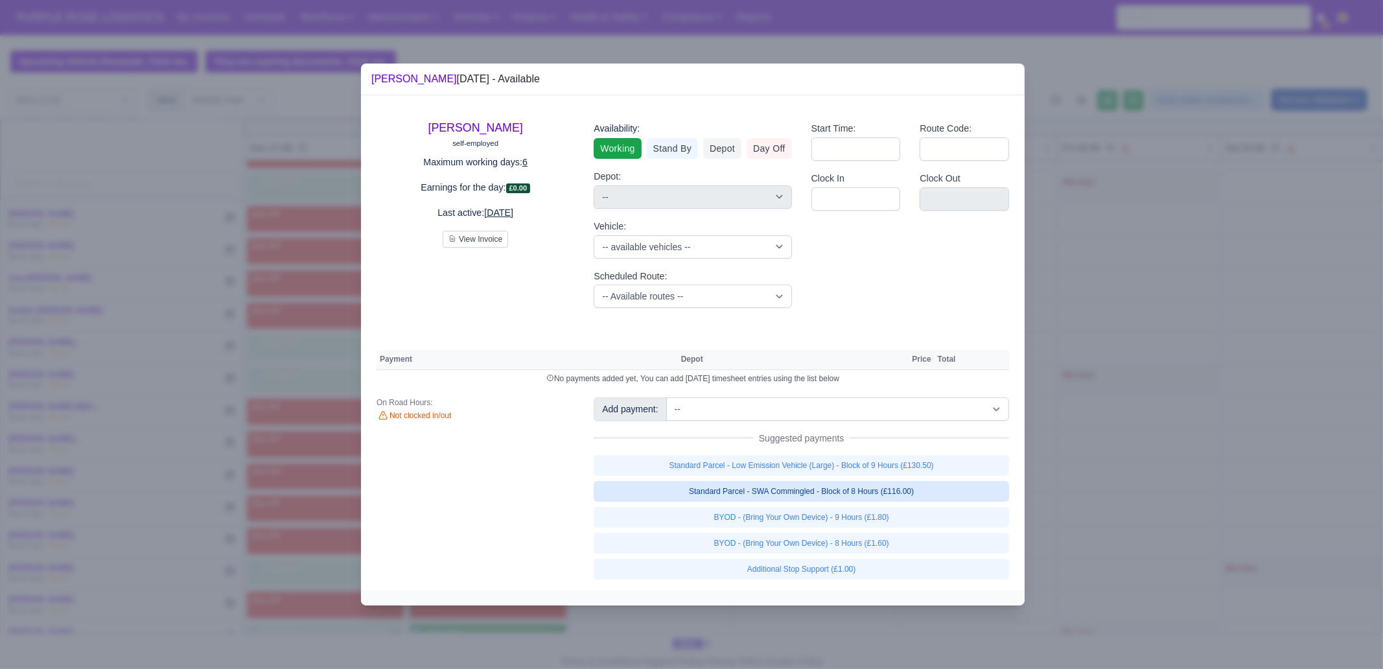
click at [945, 490] on link "Standard Parcel - SWA Commingled - Block of 8 Hours (£116.00)" at bounding box center [802, 491] width 416 height 21
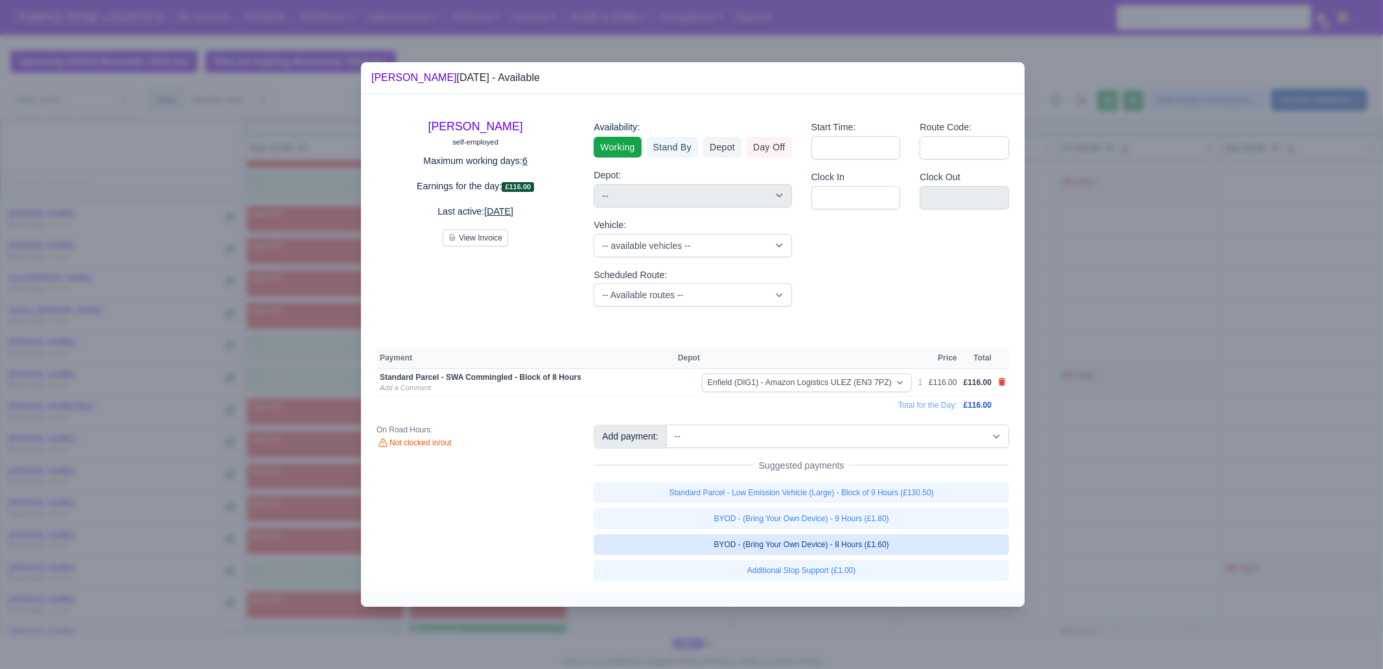
click at [921, 546] on link "BYOD - (Bring Your Own Device) - 8 Hours (£1.60)" at bounding box center [802, 544] width 416 height 21
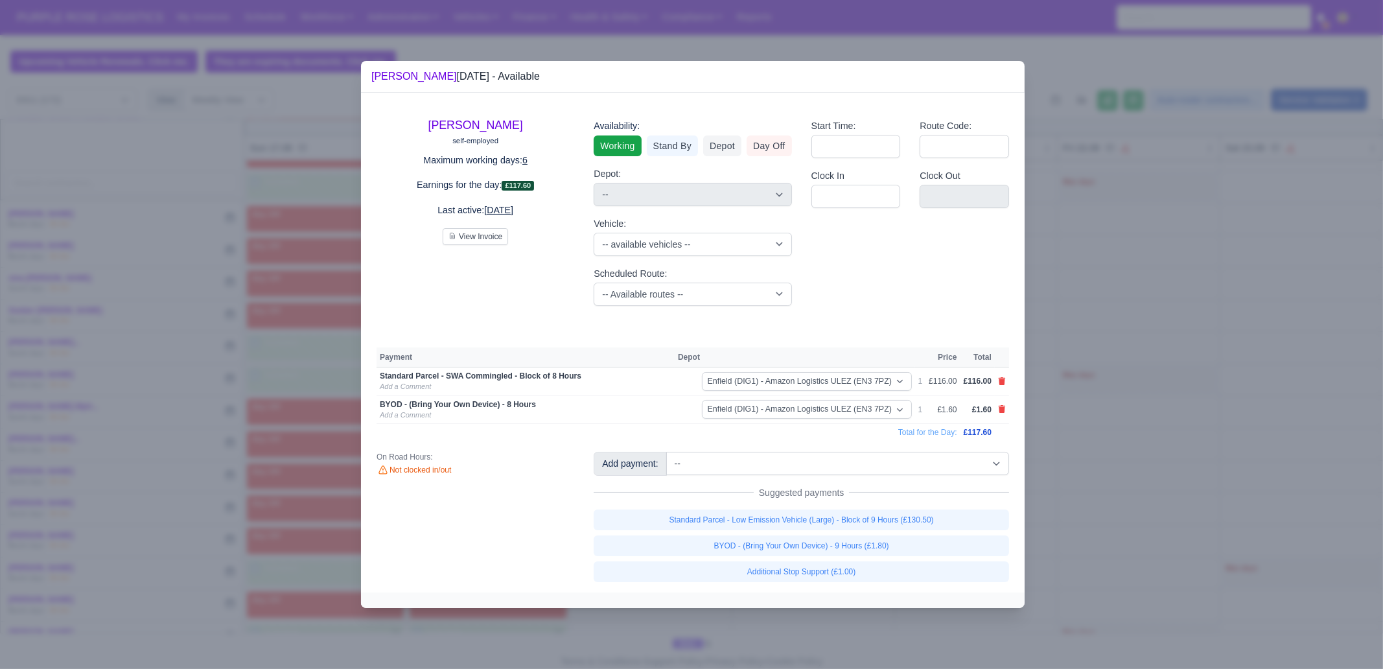
click at [1160, 526] on div at bounding box center [691, 334] width 1383 height 669
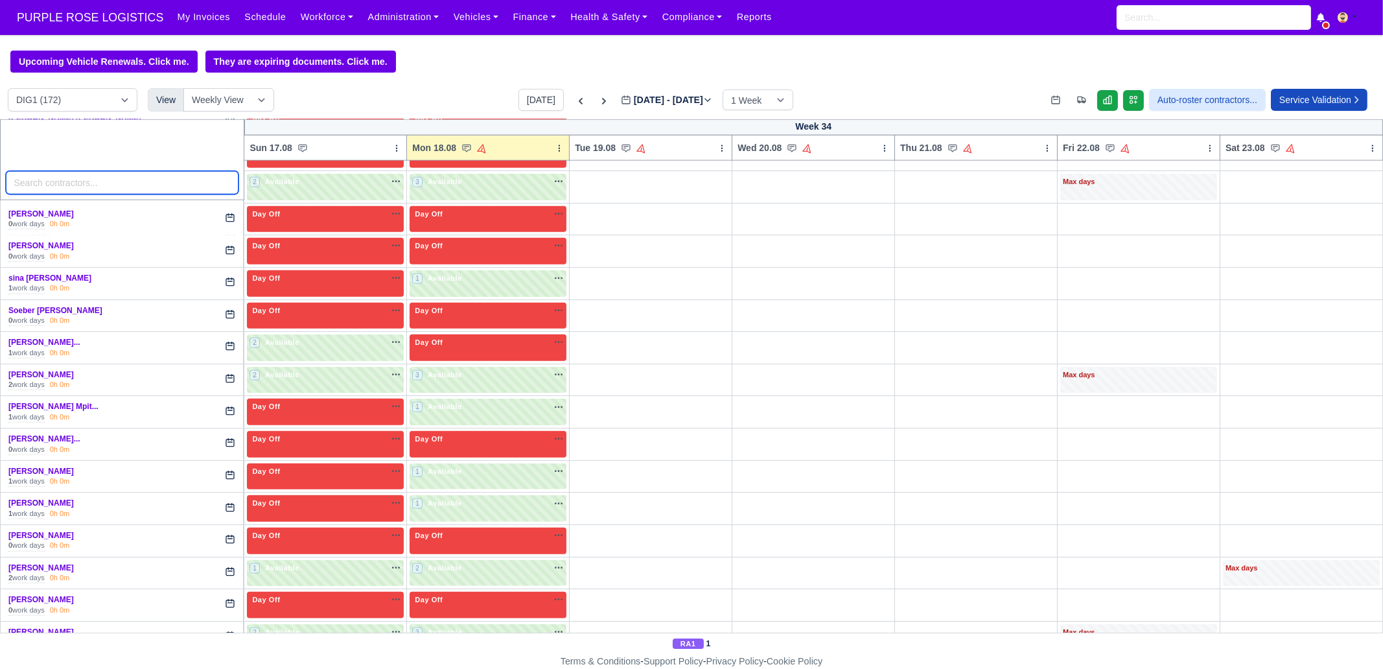
drag, startPoint x: 64, startPoint y: 187, endPoint x: 54, endPoint y: 182, distance: 11.0
click at [63, 187] on input "search" at bounding box center [122, 182] width 233 height 23
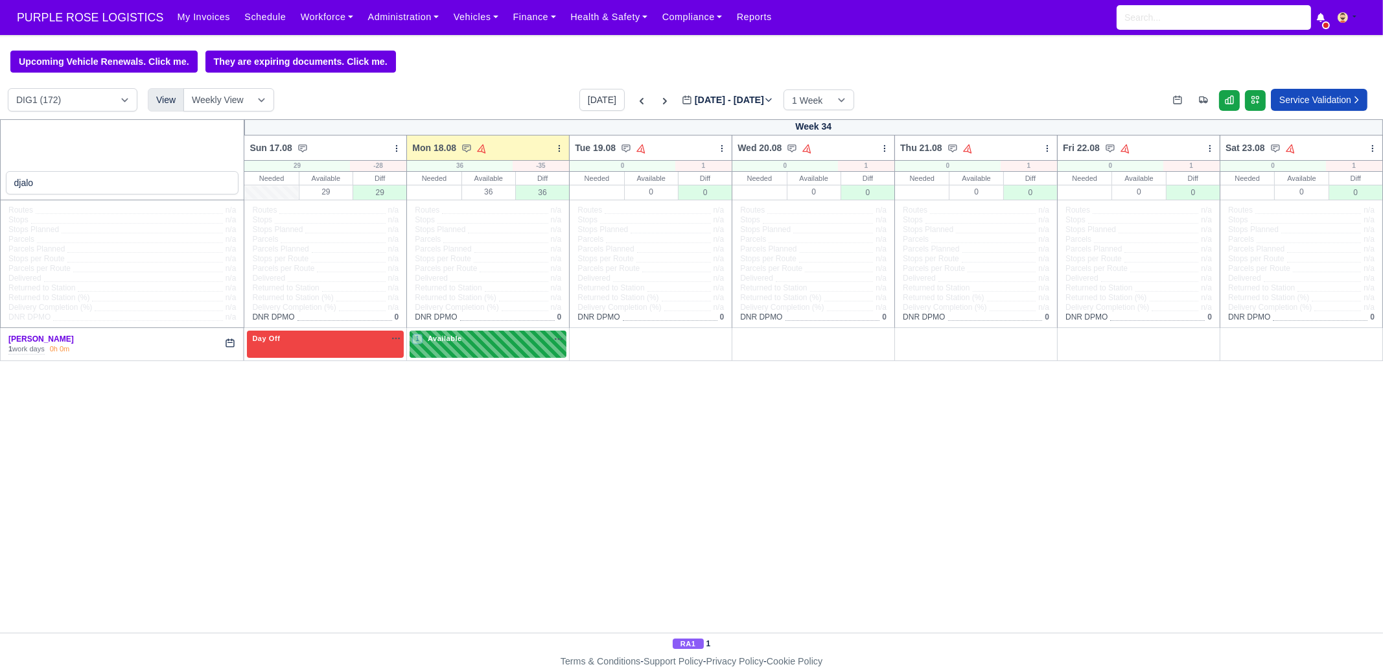
click at [456, 332] on div "1 Available" at bounding box center [488, 344] width 157 height 27
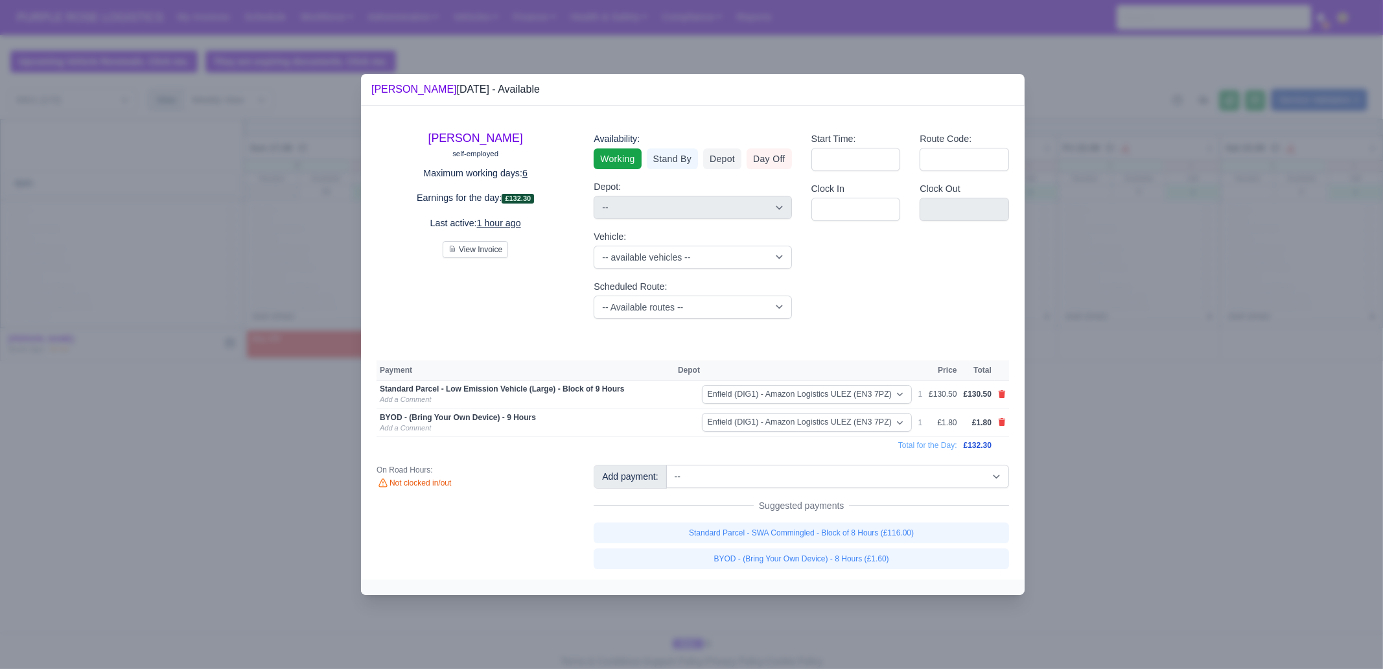
click at [1000, 389] on link at bounding box center [1002, 394] width 8 height 11
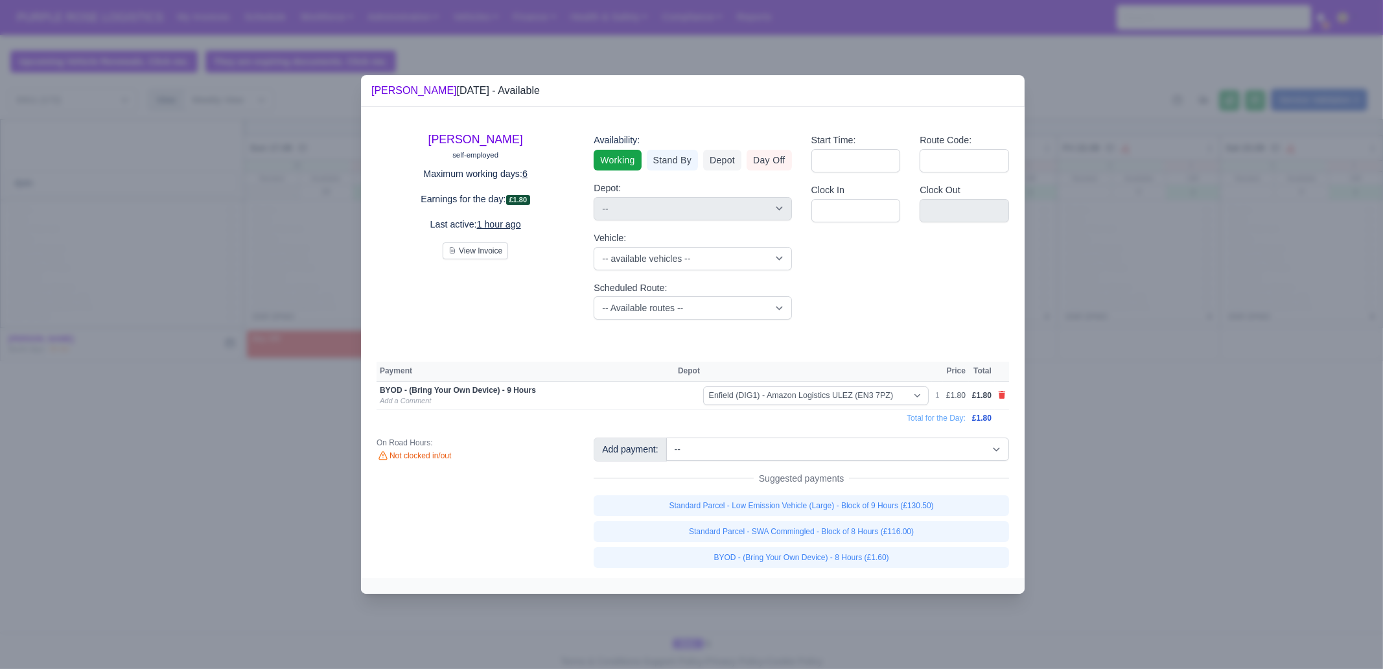
click at [1000, 388] on td at bounding box center [1002, 395] width 14 height 29
click at [926, 531] on link "Standard Parcel - SWA Commingled - Block of 8 Hours (£116.00)" at bounding box center [802, 531] width 416 height 21
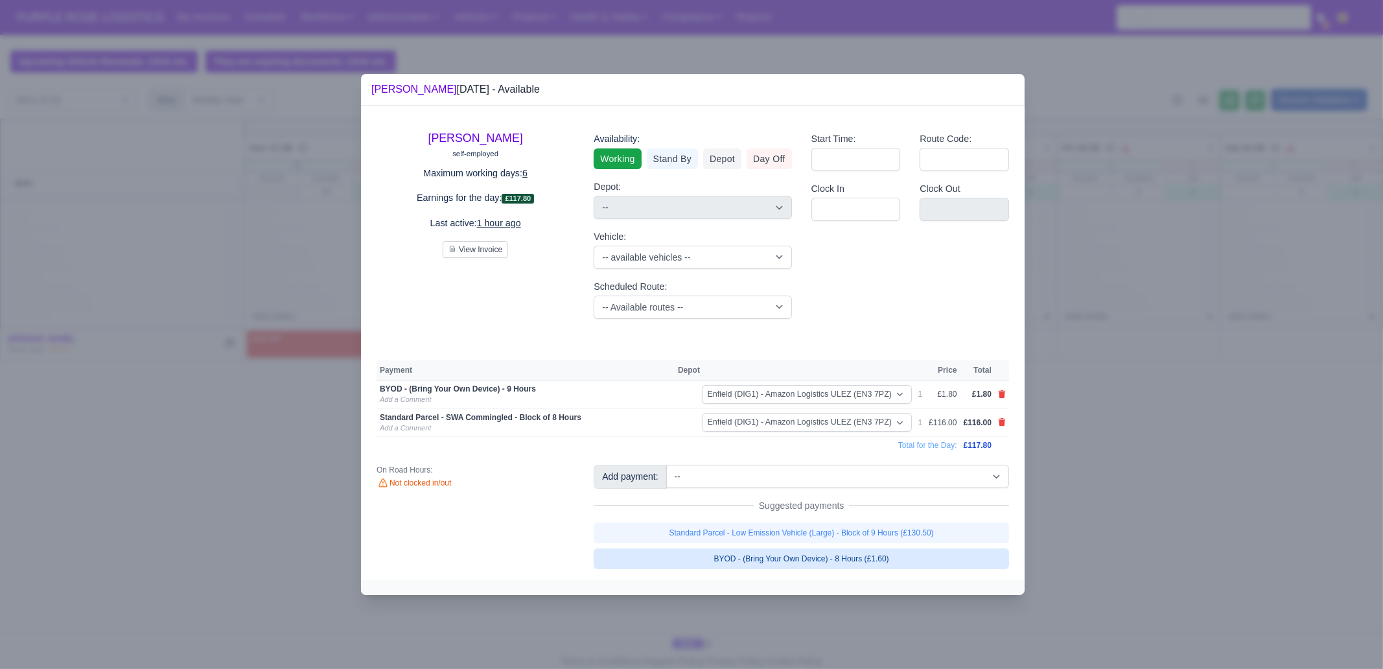
click at [919, 563] on link "BYOD - (Bring Your Own Device) - 8 Hours (£1.60)" at bounding box center [802, 558] width 416 height 21
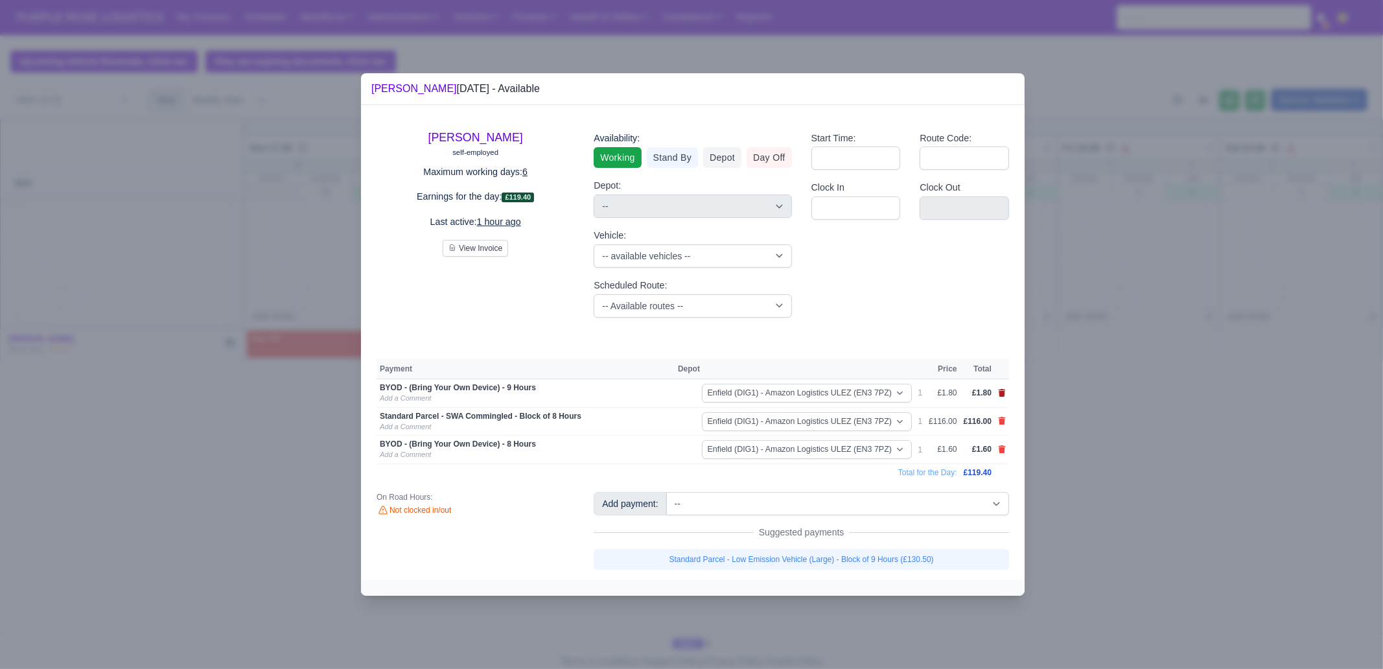
click at [1004, 390] on icon at bounding box center [1002, 393] width 7 height 8
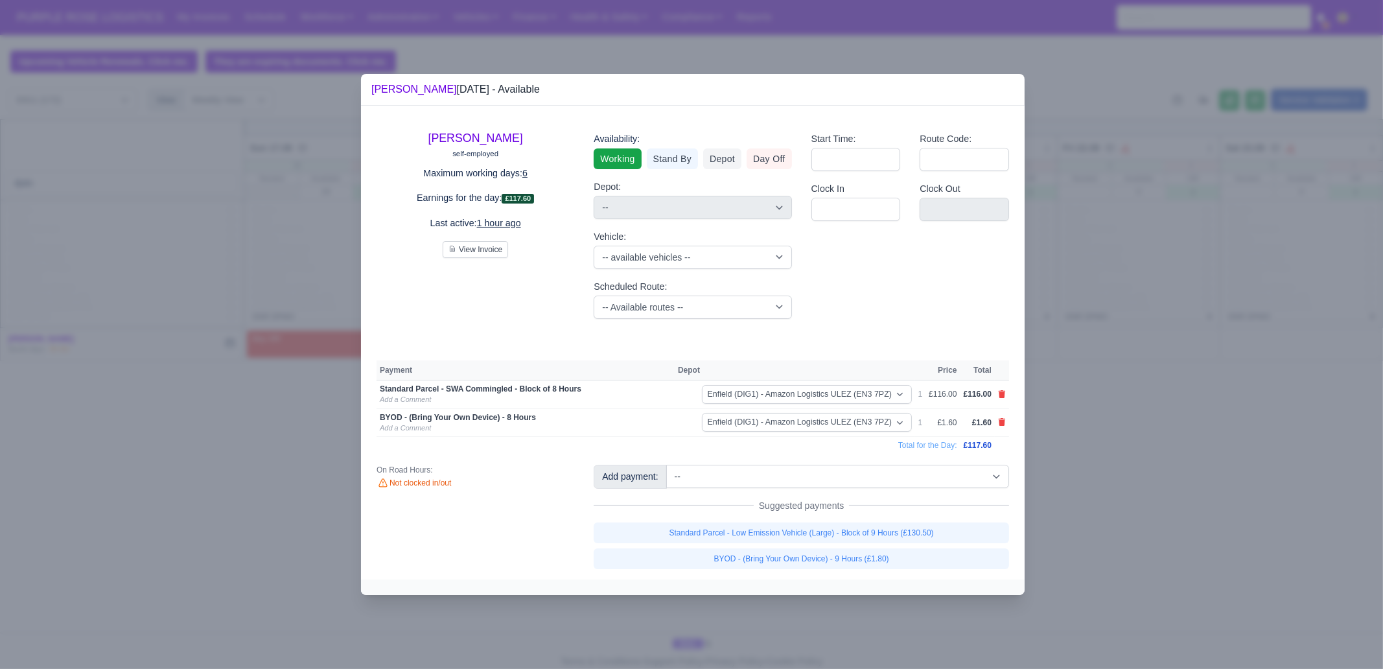
click at [1124, 542] on div at bounding box center [691, 334] width 1383 height 669
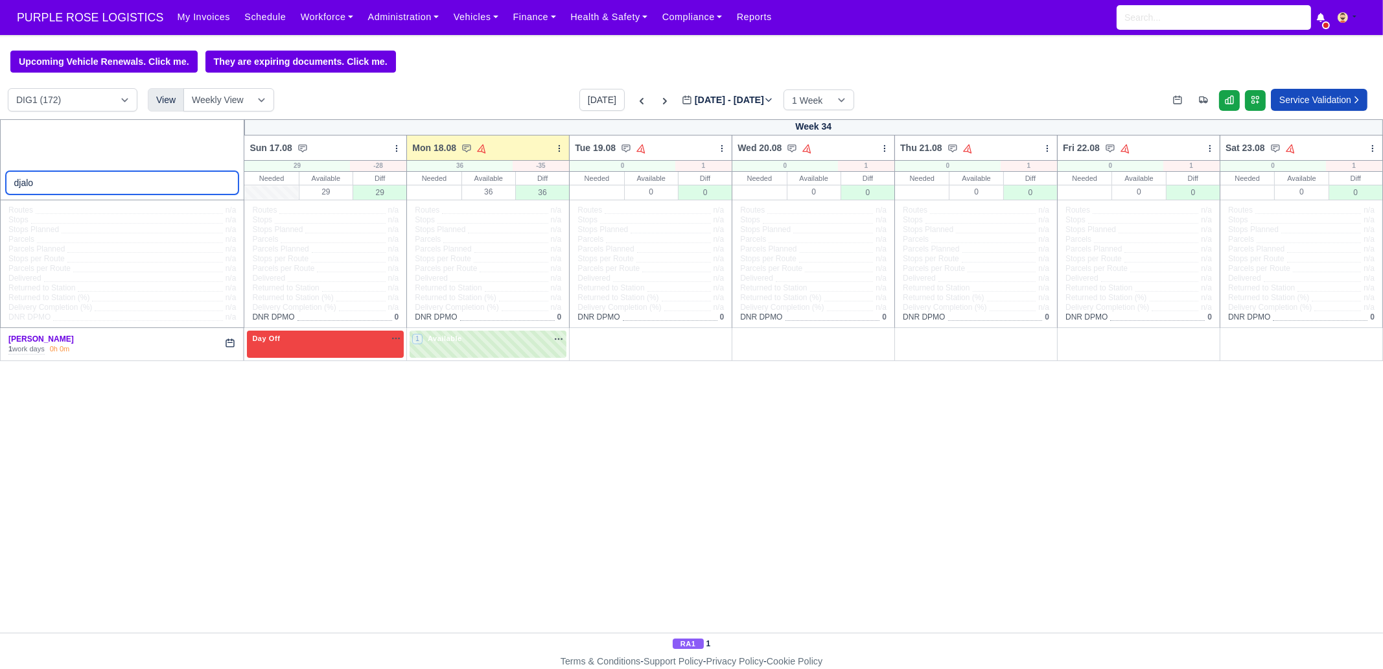
click at [227, 183] on input "djalo" at bounding box center [122, 182] width 233 height 23
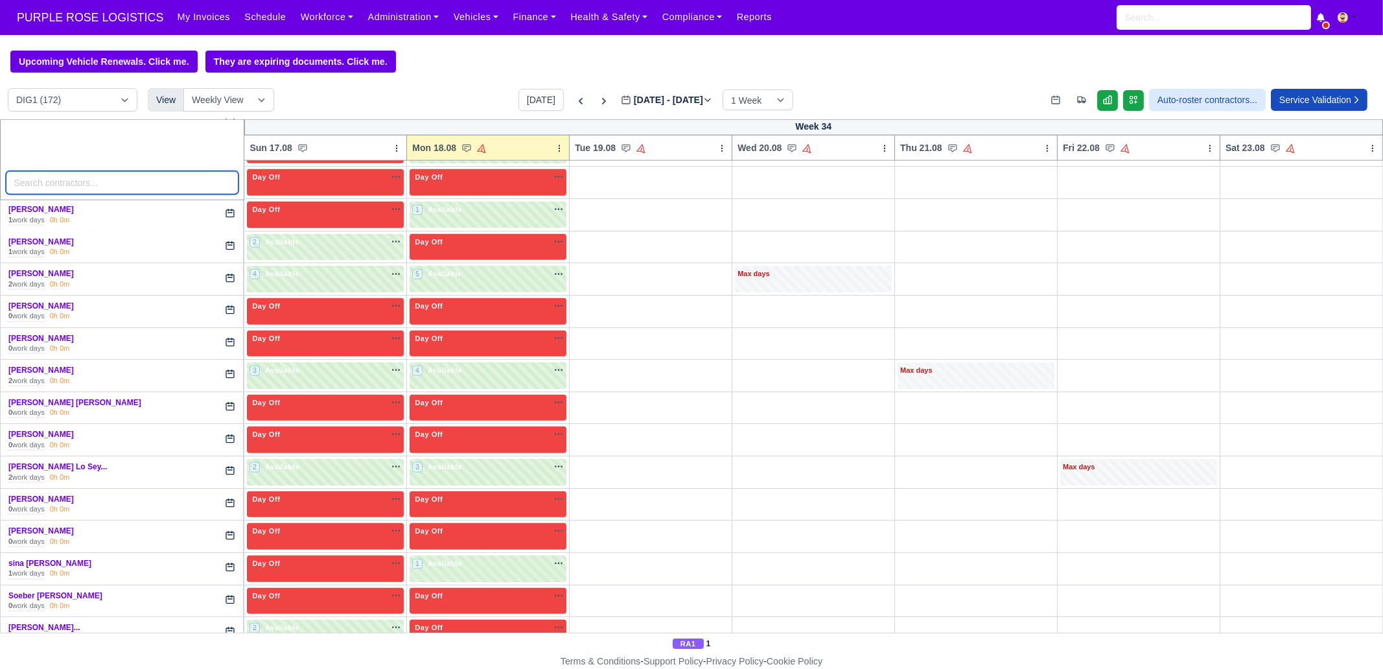
scroll to position [2634, 0]
